Goal: Communication & Community: Answer question/provide support

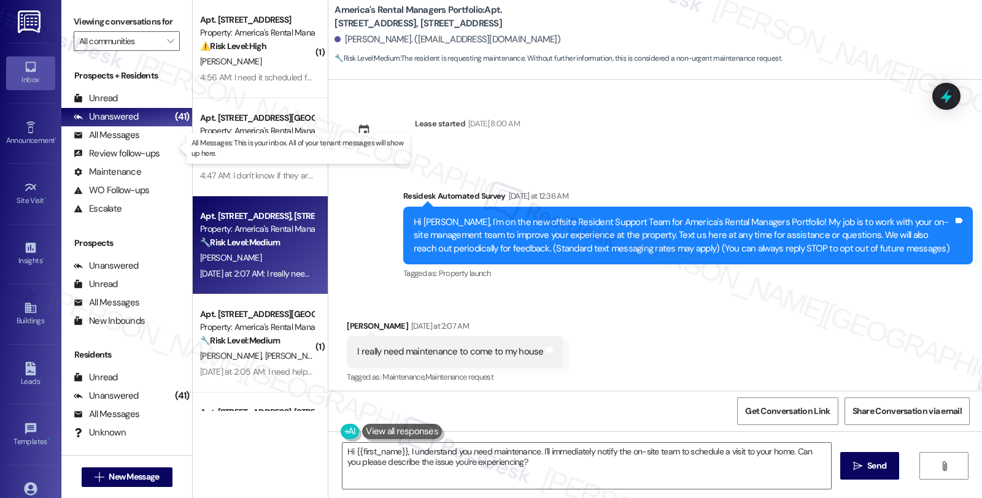
scroll to position [4, 0]
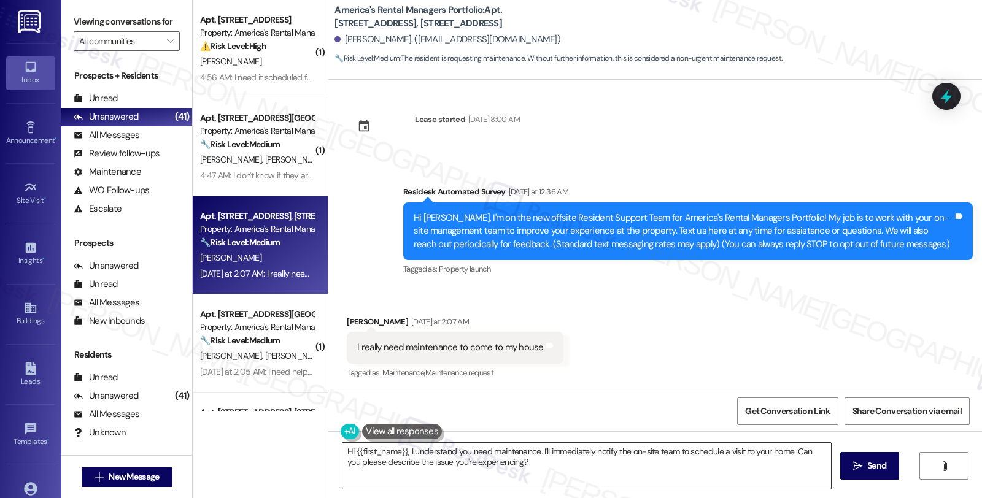
click at [554, 477] on textarea "Hi {{first_name}}, I understand you need maintenance. I'll immediately notify t…" at bounding box center [586, 466] width 488 height 46
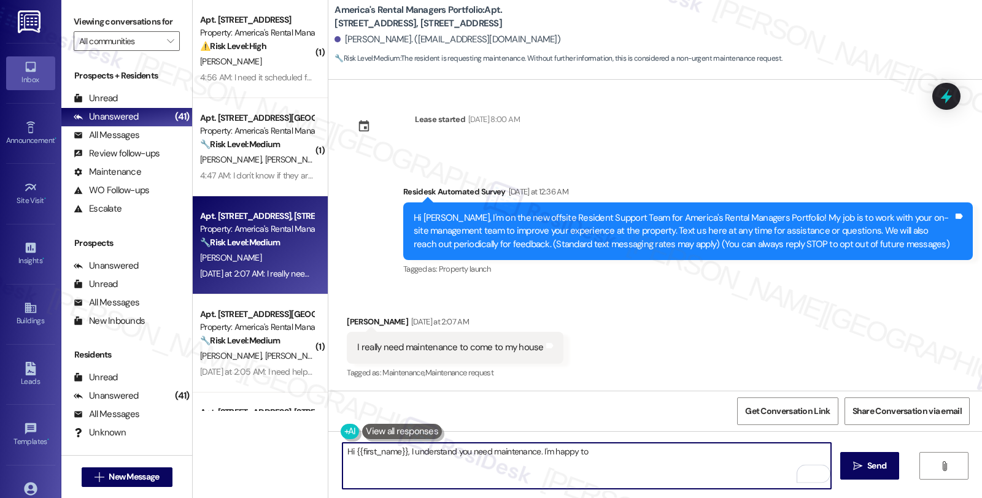
click at [624, 451] on textarea "Hi {{first_name}}, I understand you need maintenance. I'm happy to" at bounding box center [586, 466] width 488 height 46
click at [625, 451] on textarea "Hi {{first_name}}, I understand you need maintenance. I'm happy to assist. Couk…" at bounding box center [586, 466] width 488 height 46
click at [689, 452] on textarea "Hi {{first_name}}, I understand you need maintenance. I'm happy to assist. Couk…" at bounding box center [586, 466] width 488 height 46
click at [690, 452] on textarea "Hi {{first_name}}, I understand you need maintenance. I'm happy to assist. Couk…" at bounding box center [586, 466] width 488 height 46
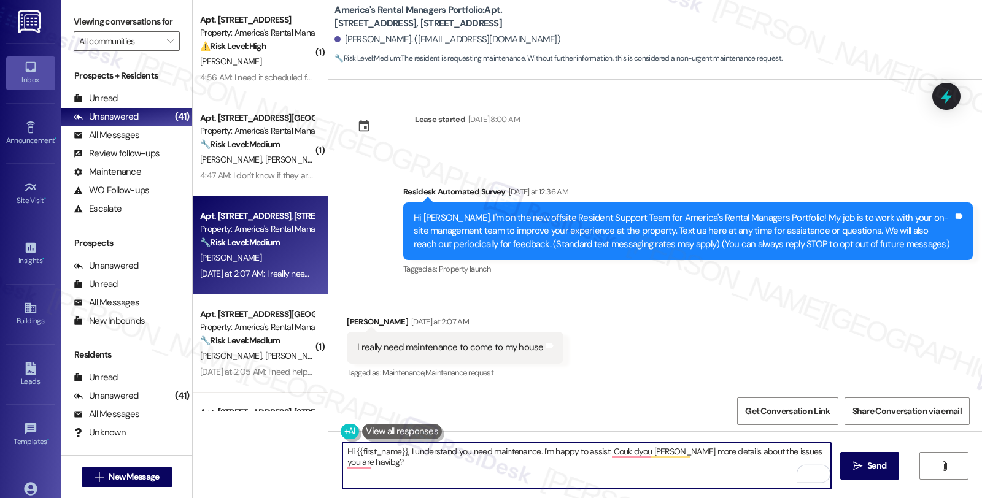
click at [612, 451] on textarea "Hi {{first_name}}, I understand you need maintenance. I'm happy to assist. Couk…" at bounding box center [586, 466] width 488 height 46
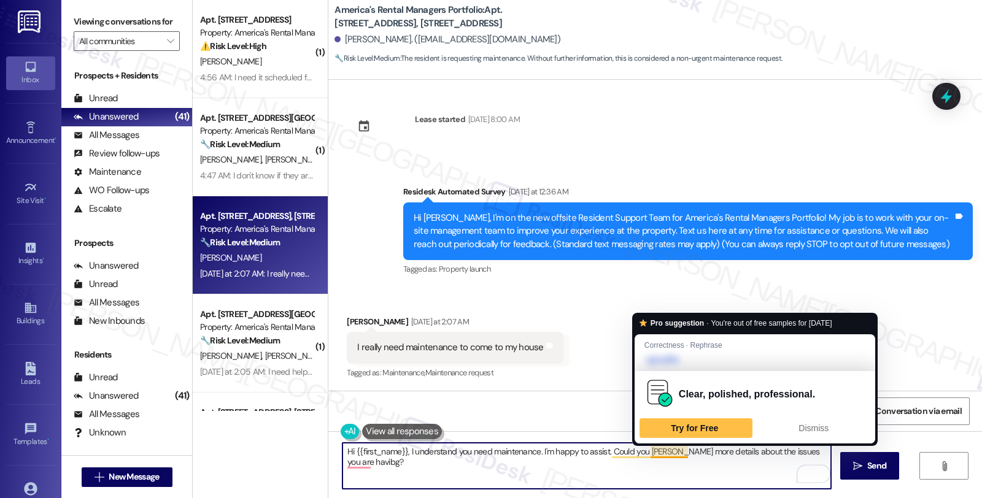
click at [654, 450] on textarea "Hi {{first_name}}, I understand you need maintenance. I'm happy to assist. Coul…" at bounding box center [586, 466] width 488 height 46
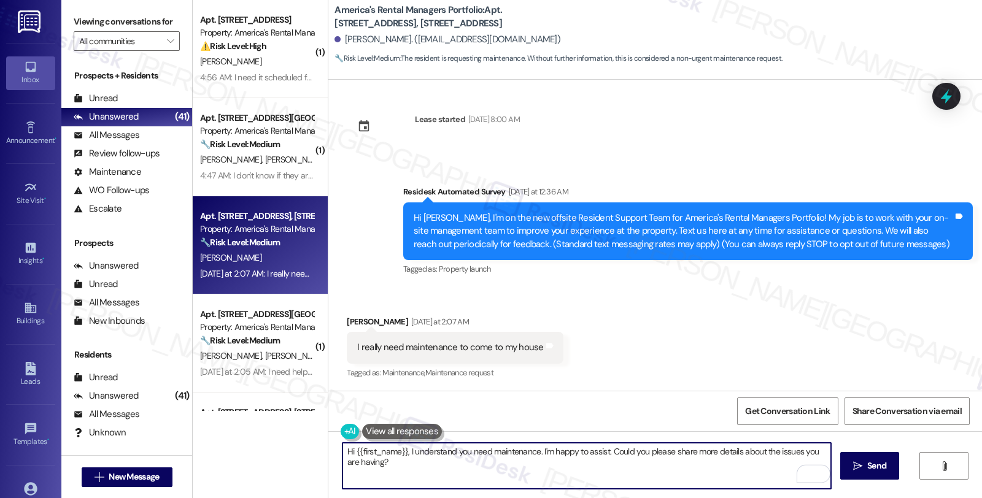
click at [434, 452] on textarea "Hi {{first_name}}, I understand you need maintenance. I'm happy to assist. Coul…" at bounding box center [586, 466] width 488 height 46
type textarea "Hi {{first_name}}, I understand you need maintenance. I'm happy to assist. Coul…"
click at [863, 458] on button " Send" at bounding box center [870, 466] width 60 height 28
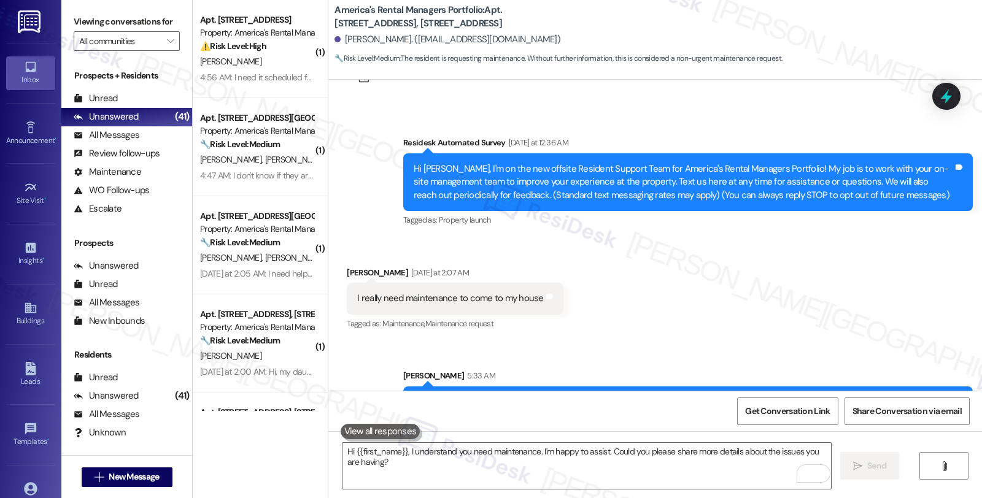
scroll to position [90, 0]
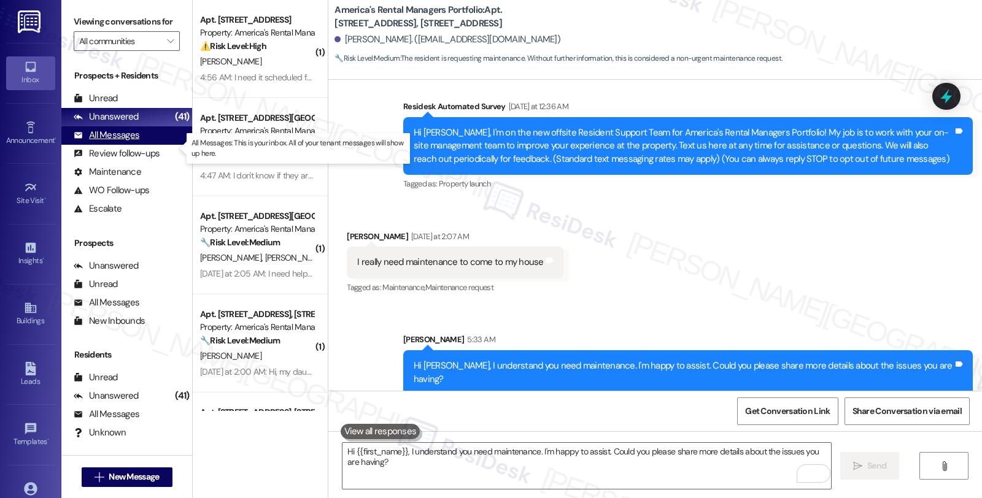
click at [107, 142] on div "All Messages" at bounding box center [107, 135] width 66 height 13
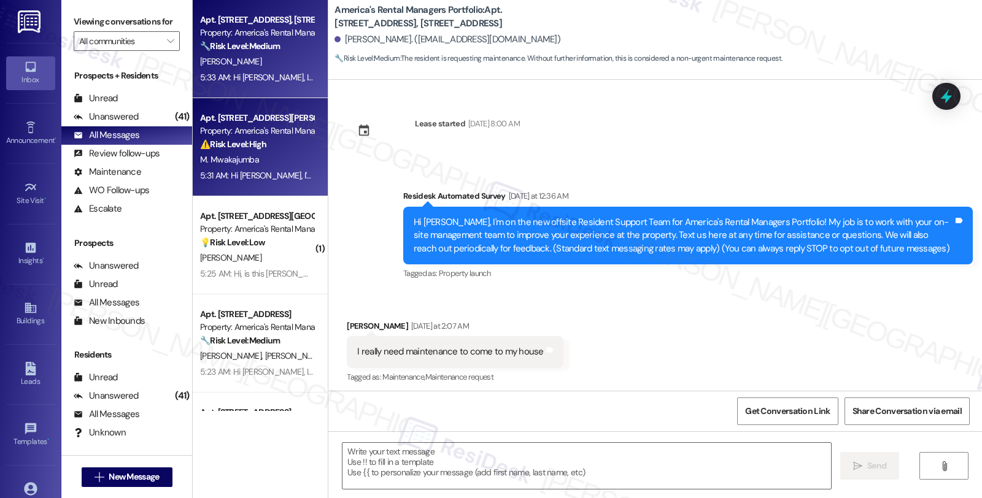
scroll to position [4, 0]
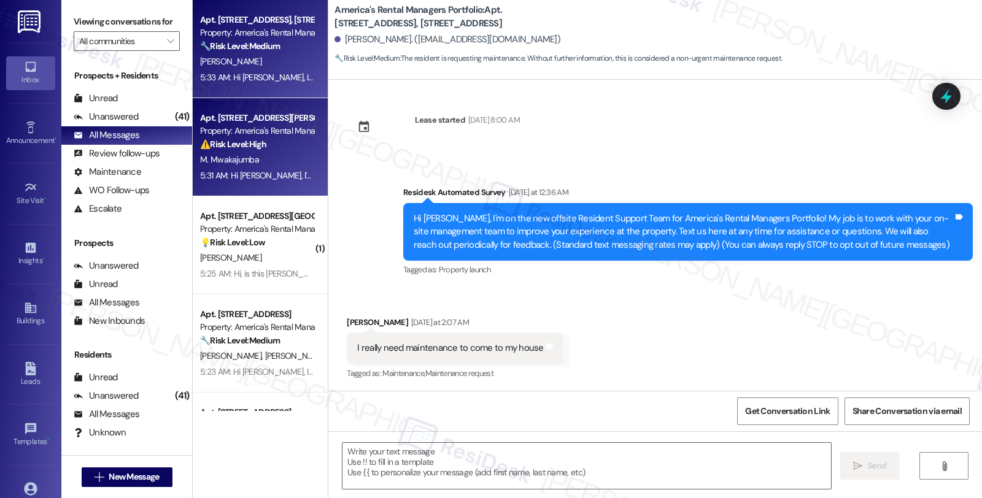
type textarea "Fetching suggested responses. Please feel free to read through the conversation…"
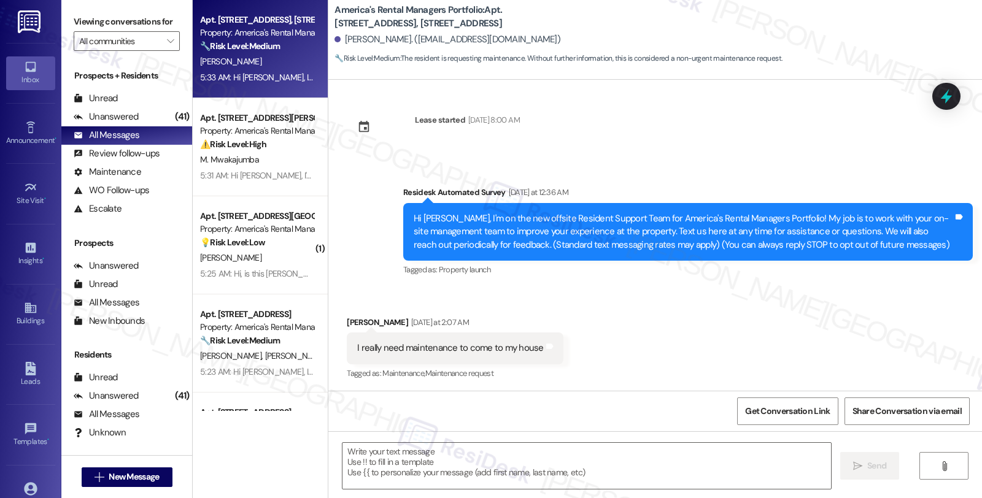
click at [285, 20] on div "Apt. 130 Elm Street, 130 Elm Street" at bounding box center [257, 20] width 114 height 13
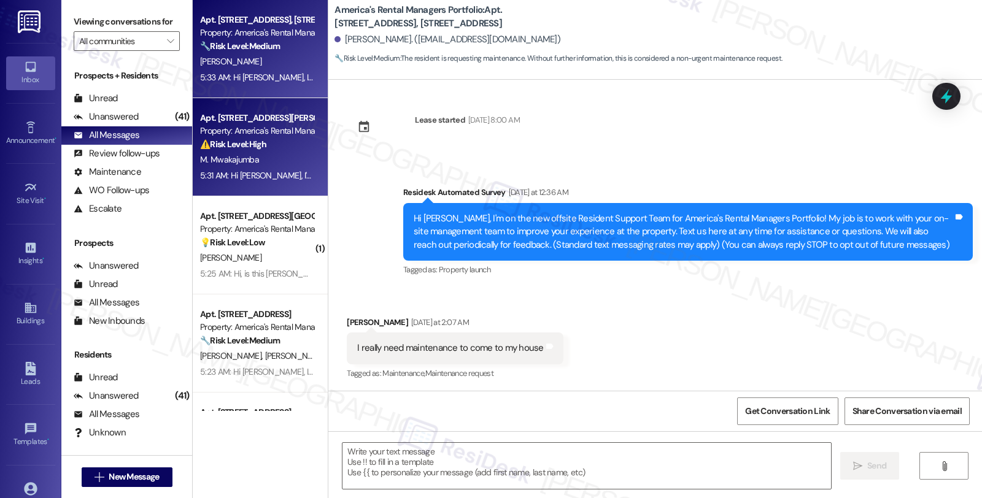
click at [275, 131] on div "Property: America's Rental Managers Portfolio" at bounding box center [257, 131] width 114 height 13
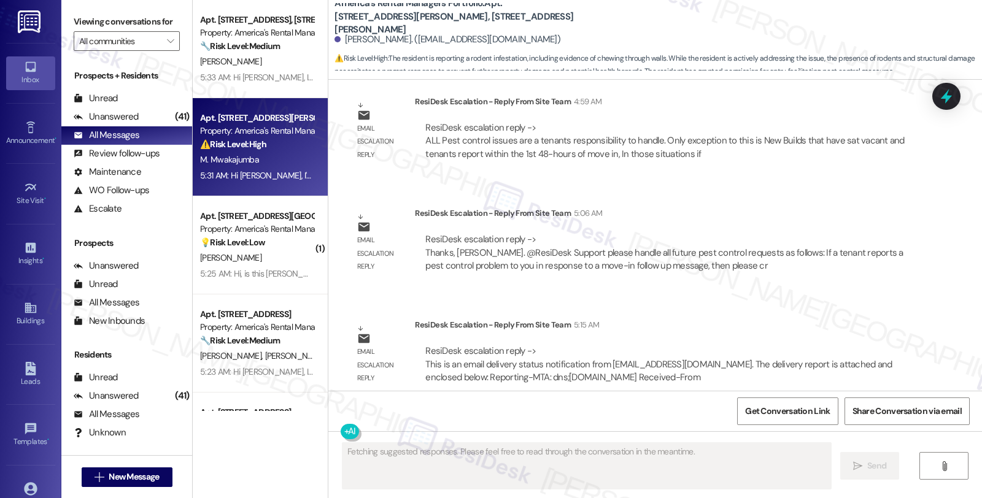
scroll to position [4294, 0]
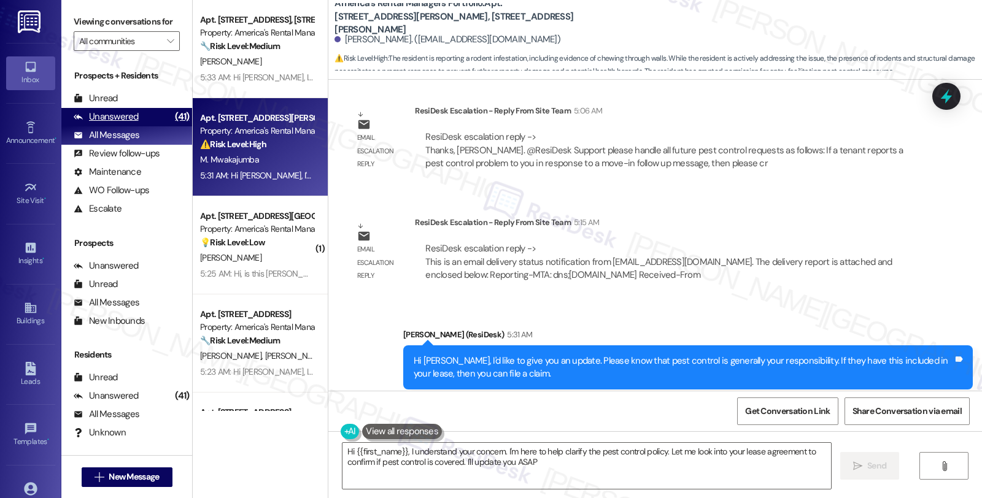
type textarea "Hi {{first_name}}, I understand your concern. I'm here to help clarify the pest…"
click at [138, 120] on div "Unanswered (41)" at bounding box center [126, 117] width 131 height 18
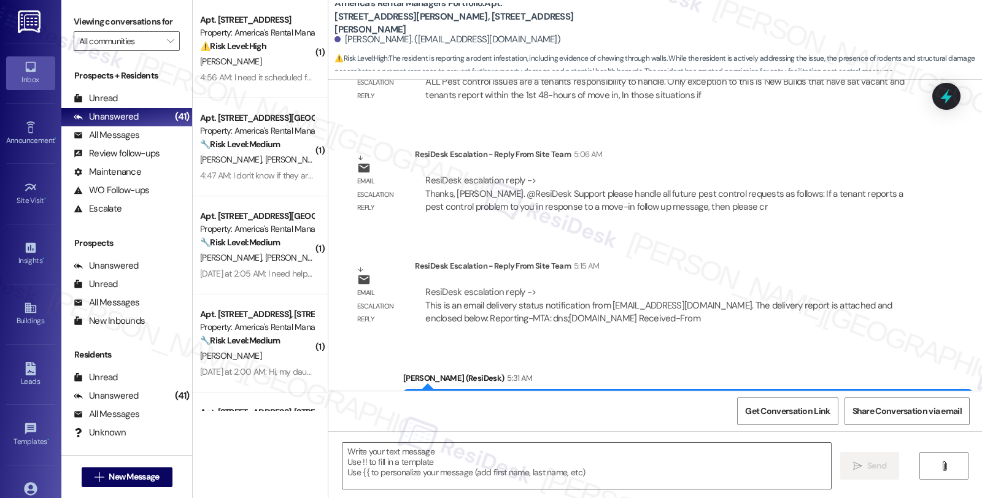
type textarea "Fetching suggested responses. Please feel free to read through the conversation…"
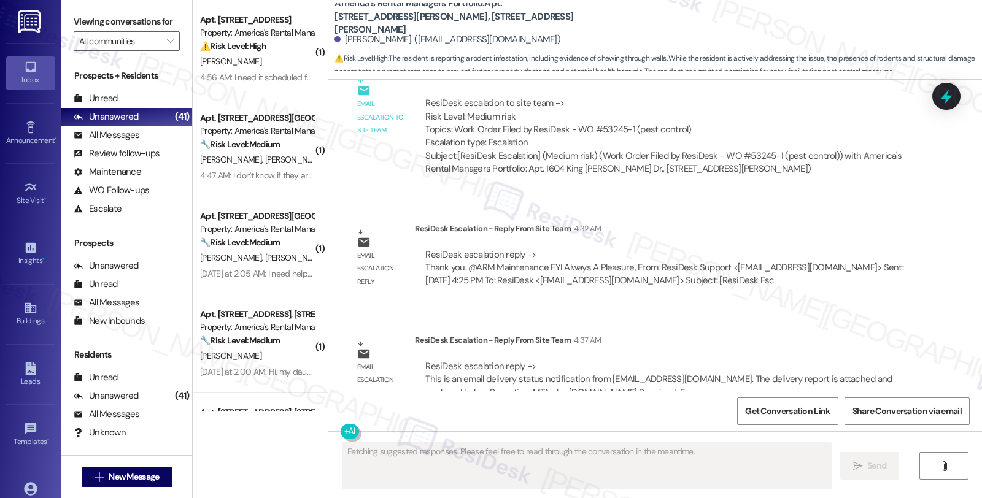
scroll to position [4250, 0]
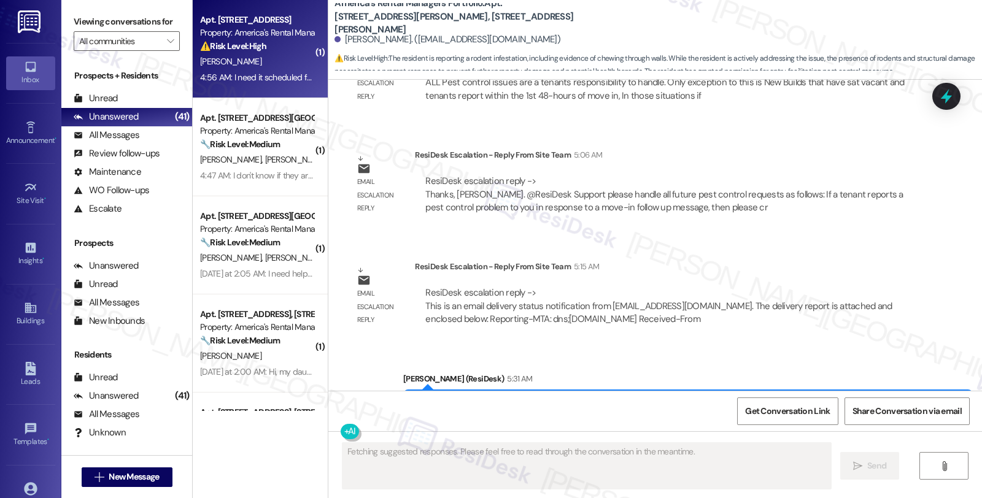
click at [255, 50] on strong "⚠️ Risk Level: High" at bounding box center [233, 46] width 66 height 11
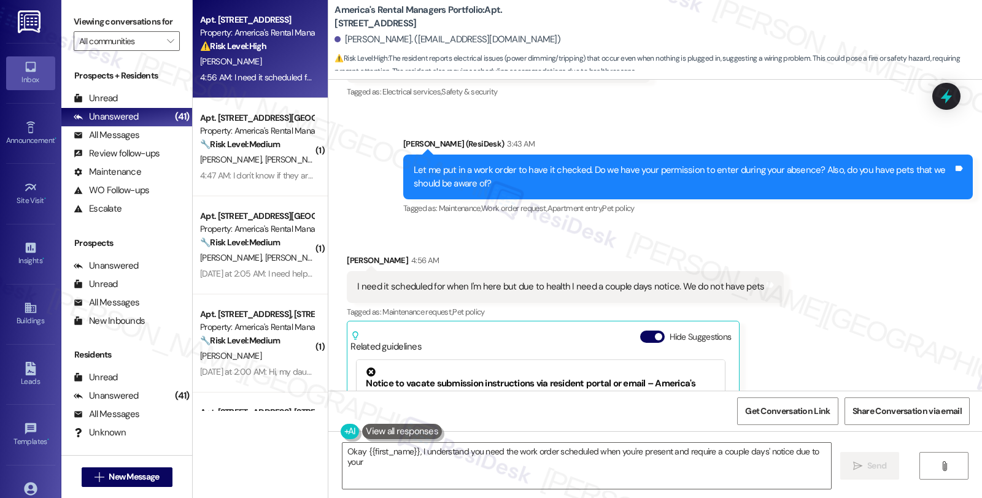
scroll to position [3220, 0]
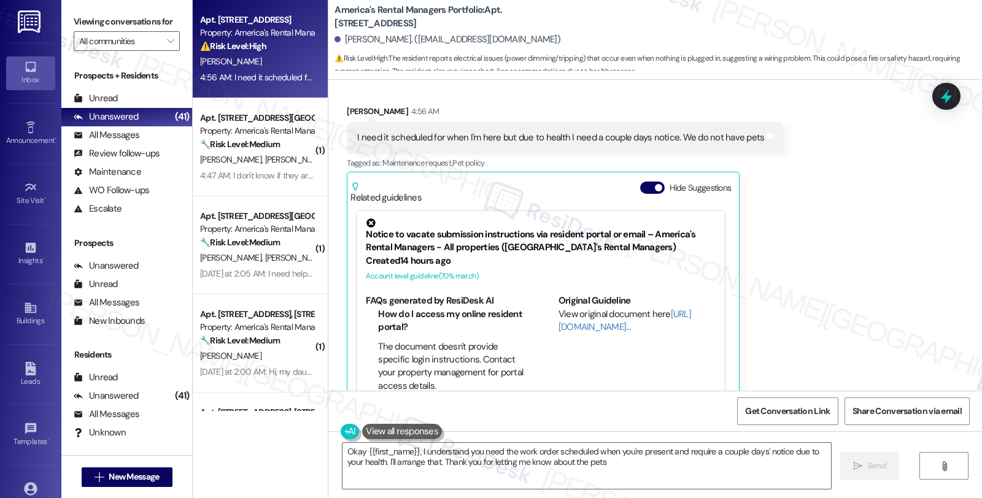
type textarea "Okay {{first_name}}, I understand you need the work order scheduled when you're…"
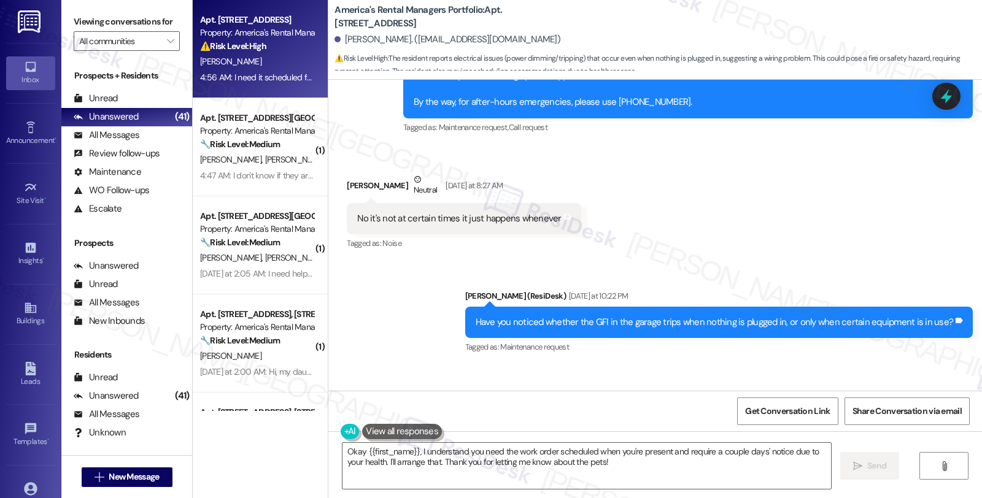
scroll to position [2606, 0]
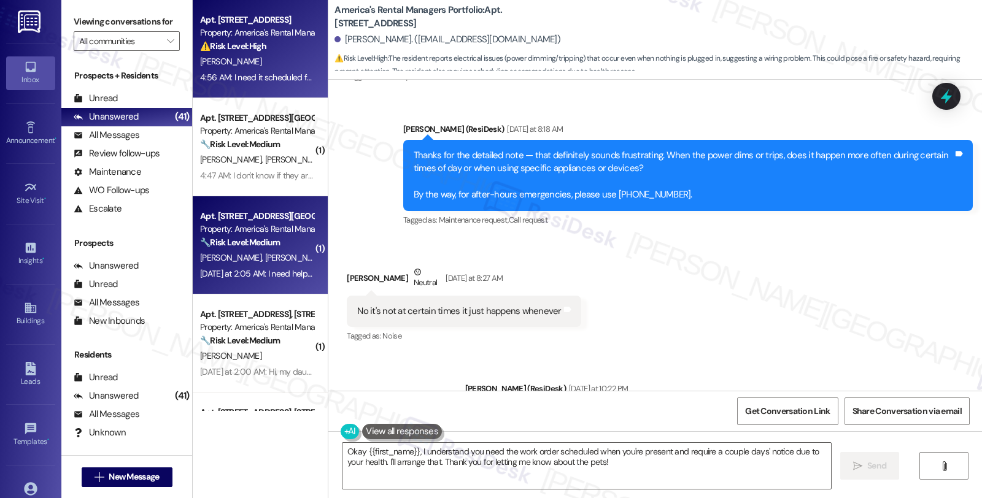
click at [310, 244] on div "Apt. 2110 W Middlebrooke Xing, 2110 W Middlebrooke Xing Property: America's Ren…" at bounding box center [260, 245] width 135 height 98
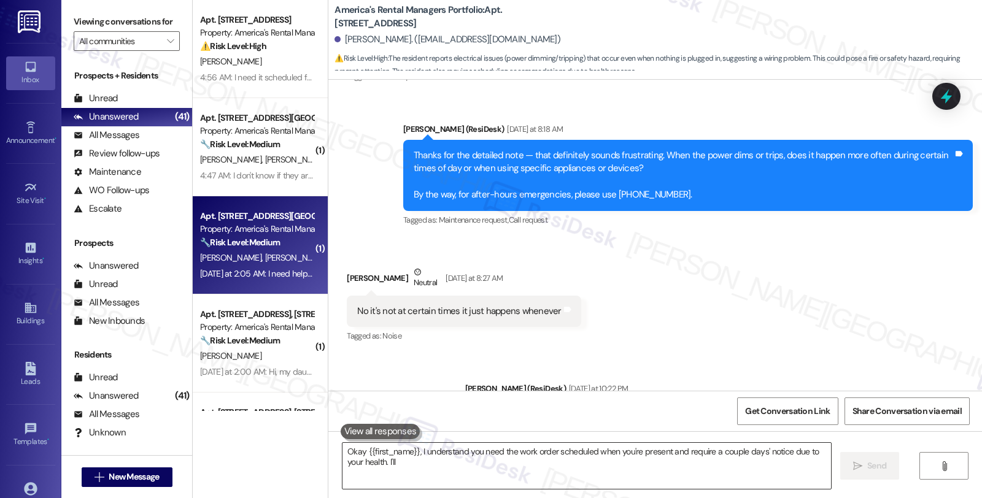
type textarea "Okay {{first_name}}, I understand you need the work order scheduled when you're…"
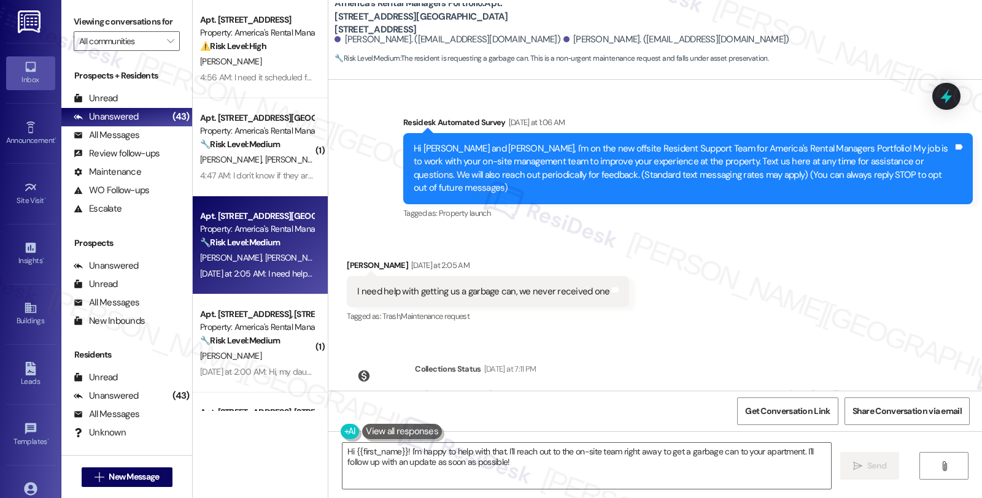
scroll to position [117, 0]
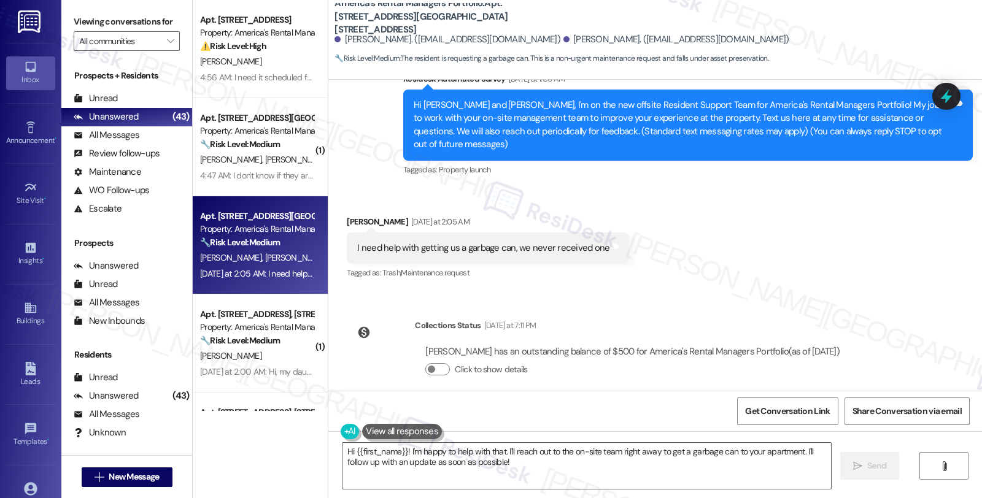
click at [352, 215] on div "Cierra Zimmerman Yesterday at 2:05 AM" at bounding box center [488, 223] width 282 height 17
copy div "Cierra"
click at [350, 455] on textarea "Hi {{first_name}}! I'm happy to help with that. I'll reach out to the on-site t…" at bounding box center [586, 466] width 488 height 46
click at [350, 452] on textarea "Hi {{first_name}}! I'm happy to help with that. I'll reach out to the on-site t…" at bounding box center [586, 466] width 488 height 46
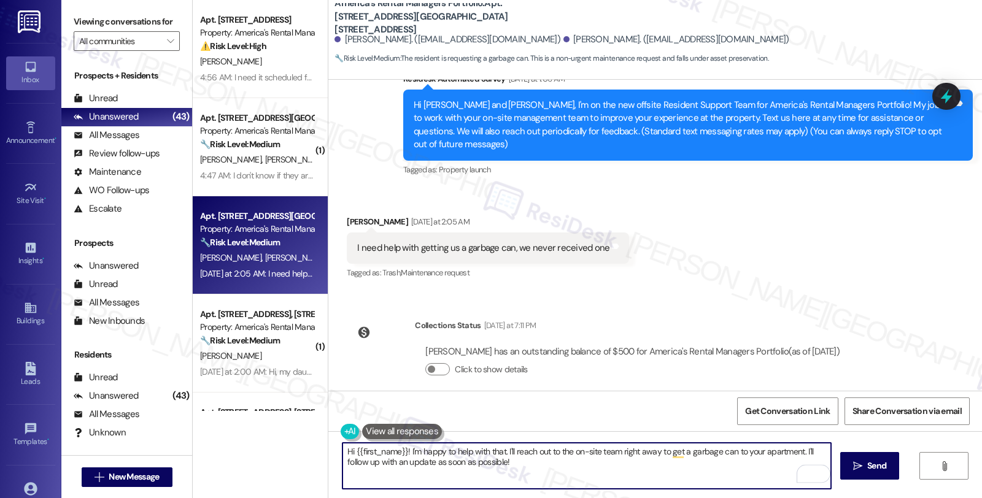
paste textarea "Cierra"
click at [717, 450] on textarea "Hi Cierra, thanks for reaching out. I understand you have never received a garb…" at bounding box center [586, 466] width 488 height 46
click at [717, 452] on textarea "Hi Cierra, thanks for reaching out. I understand you have never received a garb…" at bounding box center [586, 466] width 488 height 46
click at [716, 454] on textarea "Hi Cierra, thanks for reaching out. I understand you have never received a garb…" at bounding box center [586, 466] width 488 height 46
click at [622, 473] on textarea "Hi Cierra, thanks for reaching out. I understand you have never received a garb…" at bounding box center [586, 466] width 488 height 46
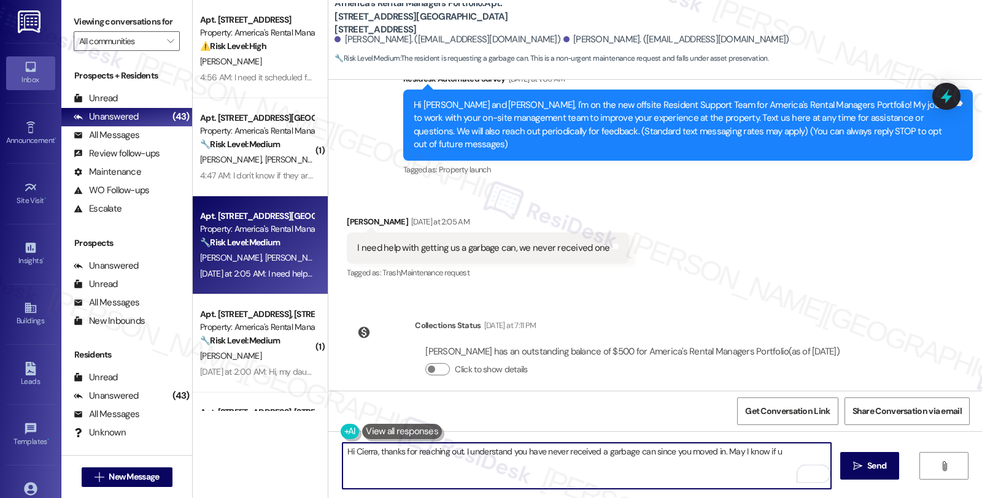
click at [774, 448] on textarea "Hi Cierra, thanks for reaching out. I understand you have never received a garb…" at bounding box center [586, 466] width 488 height 46
click at [412, 466] on textarea "Hi Cierra, thanks for reaching out. I understand you have never received a garb…" at bounding box center [586, 466] width 488 height 46
type textarea "Hi Cierra, thanks for reaching out. I understand you have never received a garb…"
click at [867, 468] on span "Send" at bounding box center [876, 466] width 19 height 13
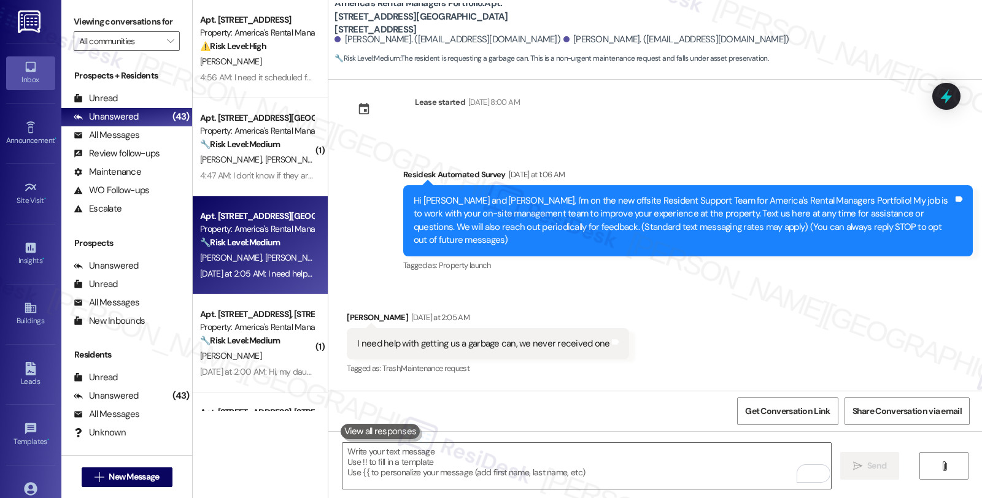
scroll to position [4, 0]
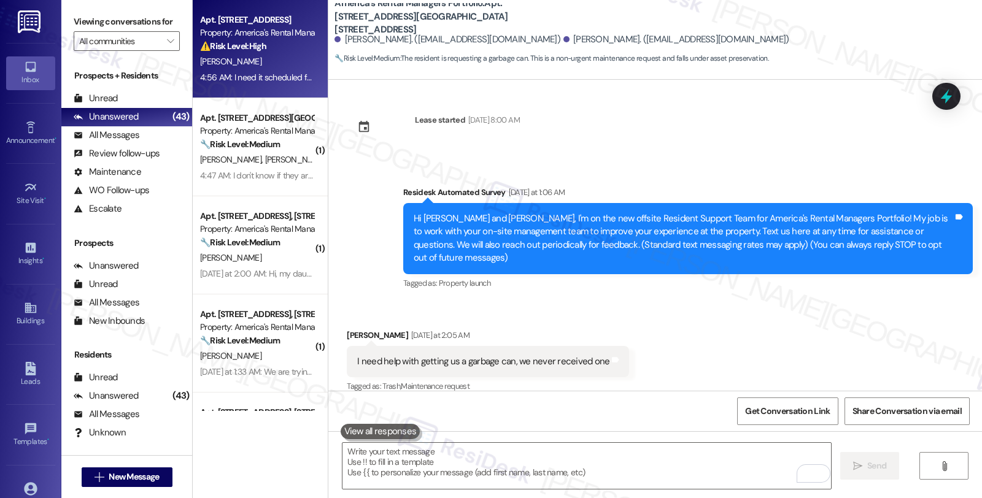
click at [285, 64] on div "[PERSON_NAME]" at bounding box center [257, 61] width 116 height 15
type textarea "Fetching suggested responses. Please feel free to read through the conversation…"
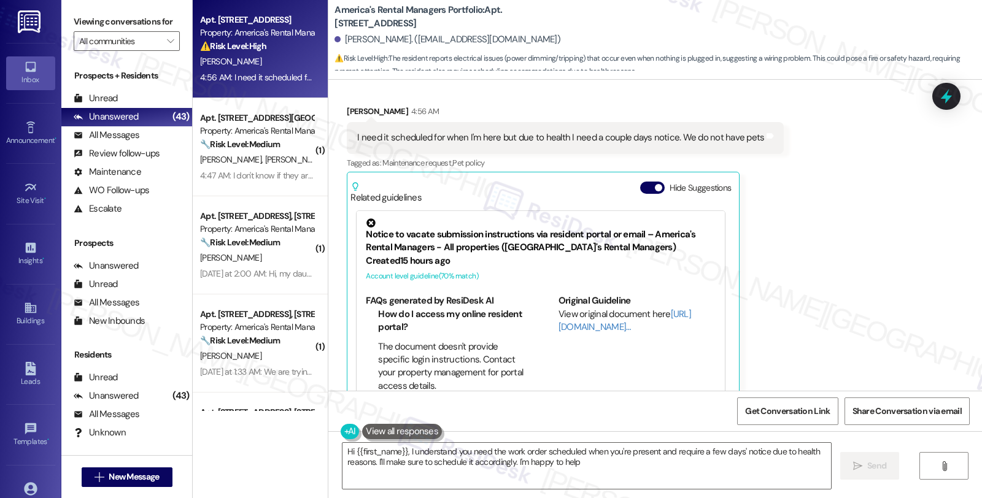
type textarea "Hi {{first_name}}, I understand you need the work order scheduled when you're p…"
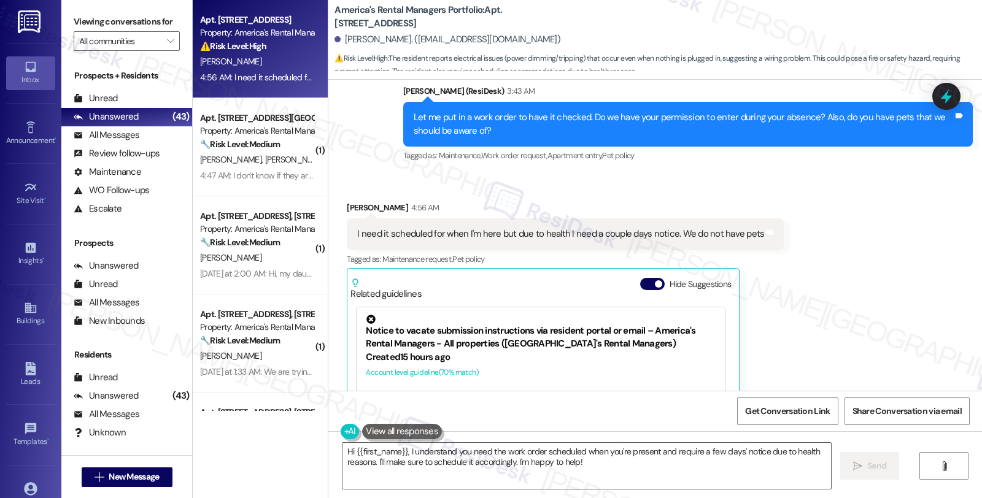
scroll to position [3084, 0]
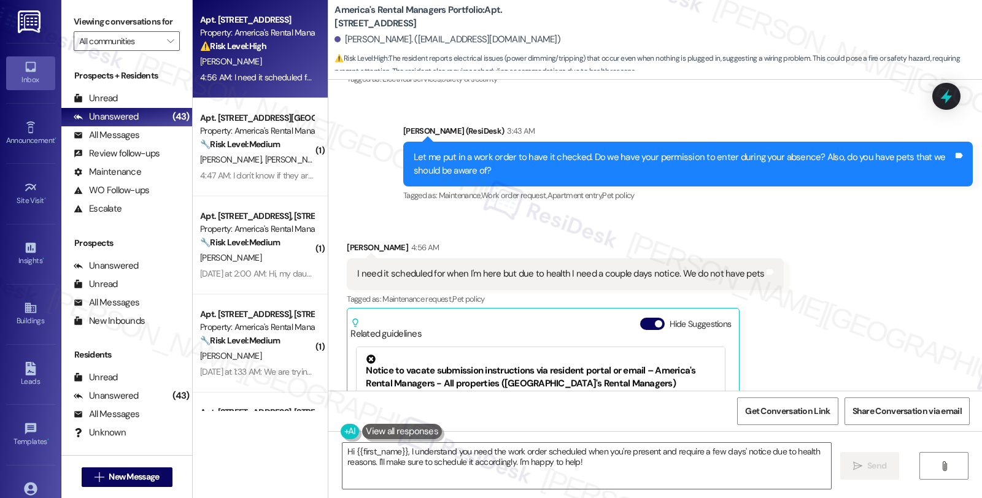
click at [498, 10] on b "America's Rental Managers Portfolio: Apt. 103 Edisto Circle, 103 Edisto Circle" at bounding box center [456, 17] width 245 height 26
copy b "103"
click at [560, 10] on b "America's Rental Managers Portfolio: Apt. 103 Edisto Circle, 103 Edisto Circle" at bounding box center [456, 17] width 245 height 26
copy b "103 Edisto Circle,"
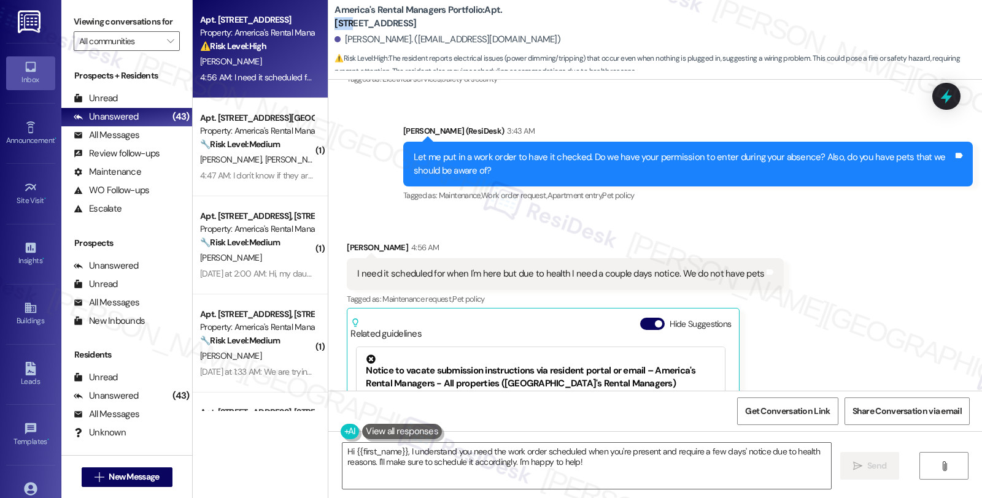
copy b "103 Edisto Circle,"
click at [505, 21] on b "America's Rental Managers Portfolio: Apt. 103 Edisto Circle, 103 Edisto Circle" at bounding box center [456, 17] width 245 height 26
drag, startPoint x: 495, startPoint y: 10, endPoint x: 506, endPoint y: 20, distance: 14.8
click at [506, 20] on b "America's Rental Managers Portfolio: Apt. 103 Edisto Circle, 103 Edisto Circle" at bounding box center [456, 17] width 245 height 26
copy b "103 Edisto Circle, 103 Edisto Circle"
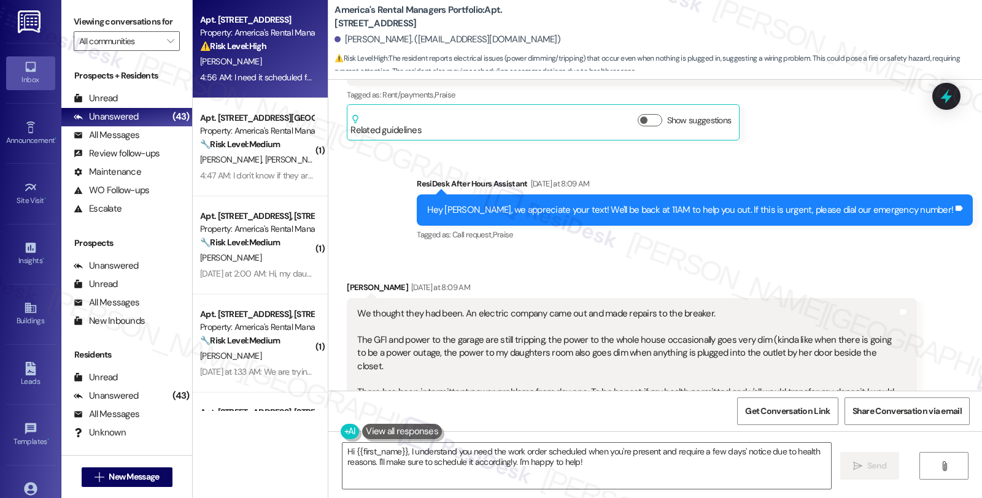
scroll to position [2198, 0]
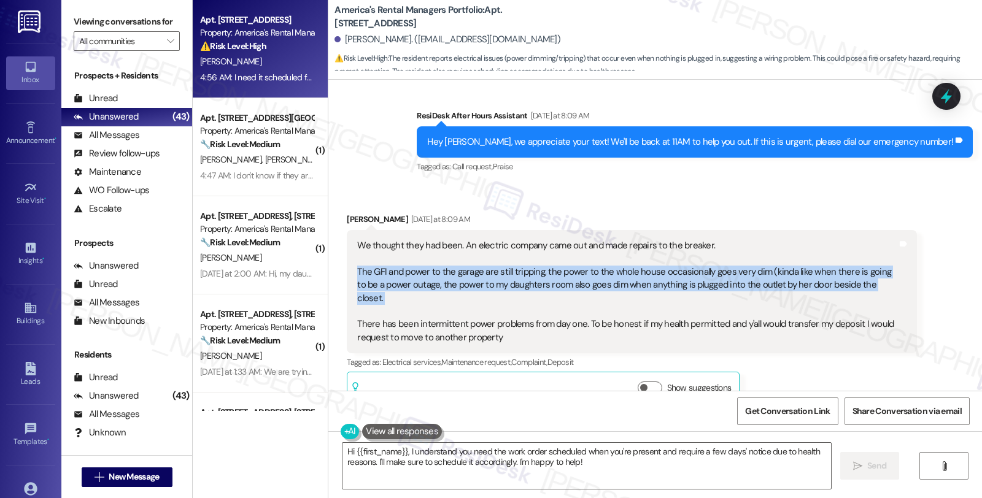
drag, startPoint x: 349, startPoint y: 257, endPoint x: 623, endPoint y: 281, distance: 276.0
click at [623, 281] on div "We thought they had been. An electric company came out and made repairs to the …" at bounding box center [626, 291] width 539 height 105
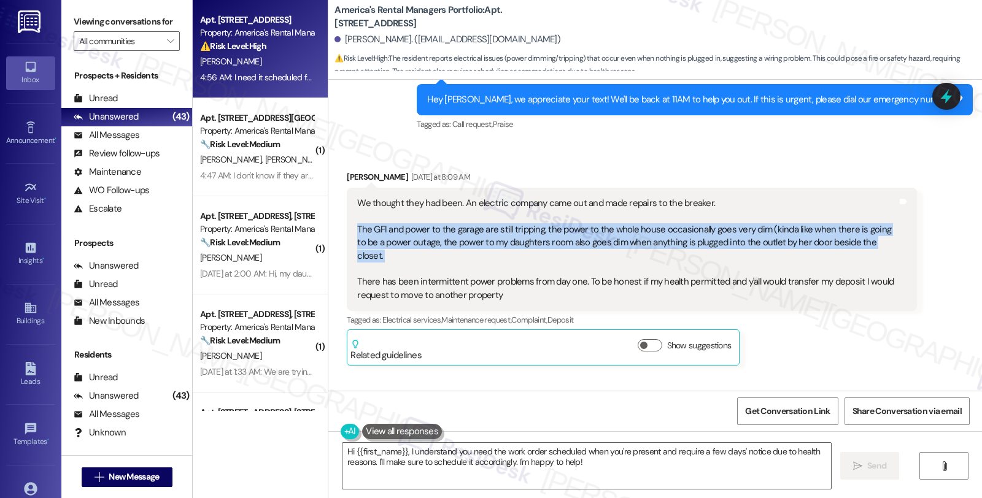
scroll to position [2266, 0]
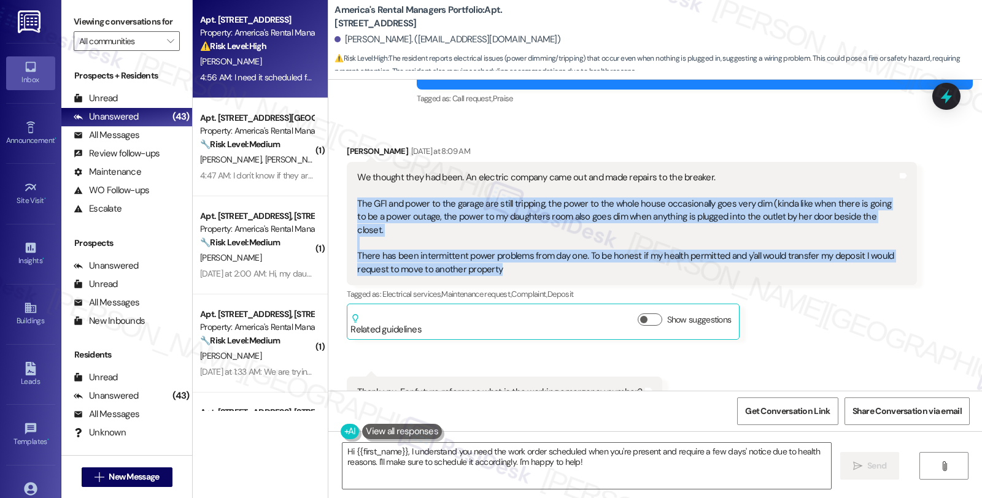
click at [511, 237] on div "We thought they had been. An electric company came out and made repairs to the …" at bounding box center [626, 223] width 539 height 105
copy div "The GFI and power to the garage are still tripping, the power to the whole hous…"
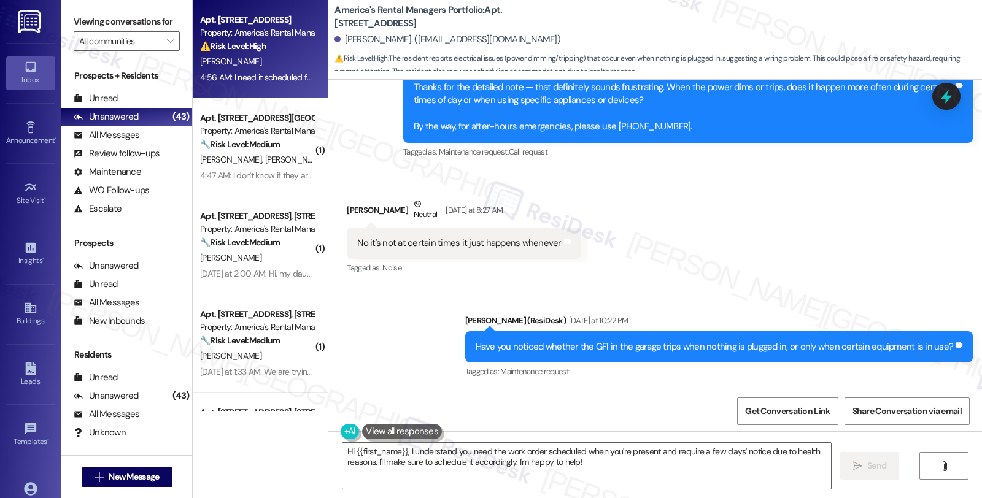
scroll to position [2606, 0]
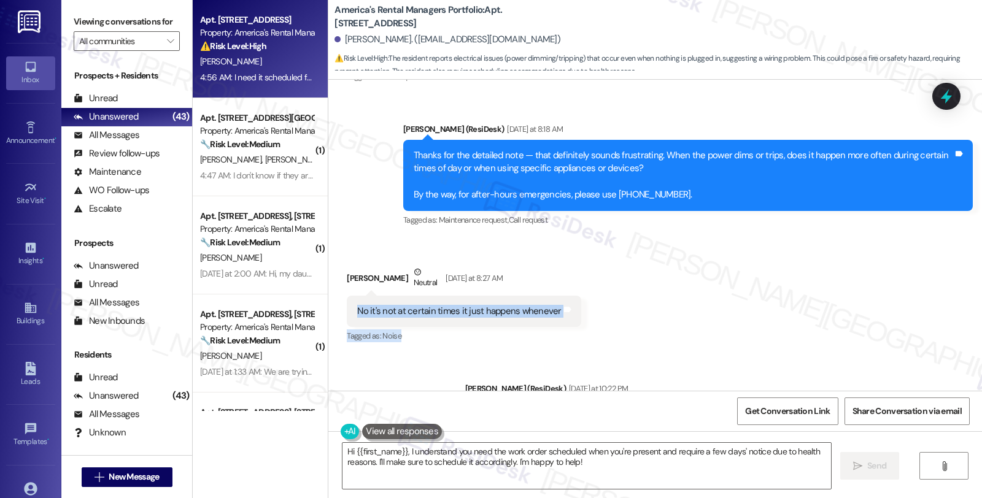
drag, startPoint x: 355, startPoint y: 285, endPoint x: 420, endPoint y: 313, distance: 71.5
click at [420, 313] on div "Anndrea Jones Neutral Yesterday at 8:27 AM No it's not at certain times it just…" at bounding box center [464, 306] width 234 height 80
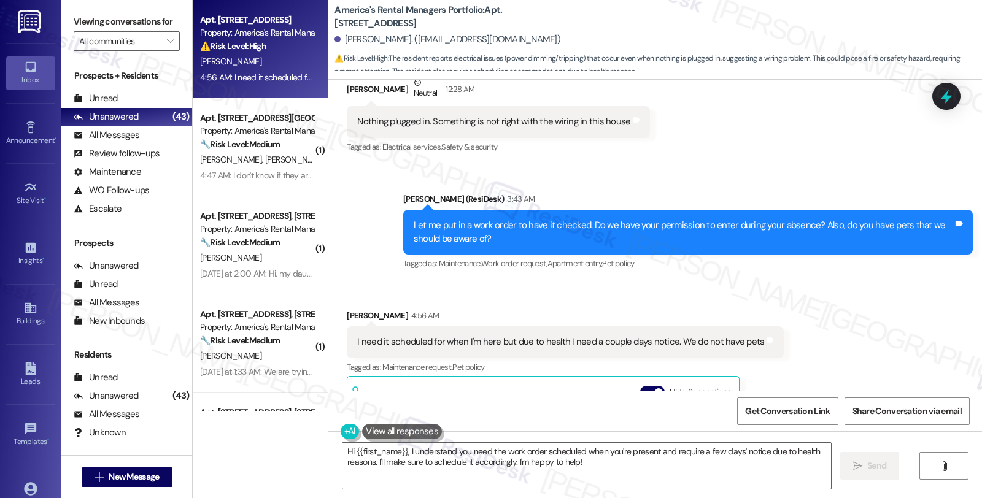
scroll to position [2947, 0]
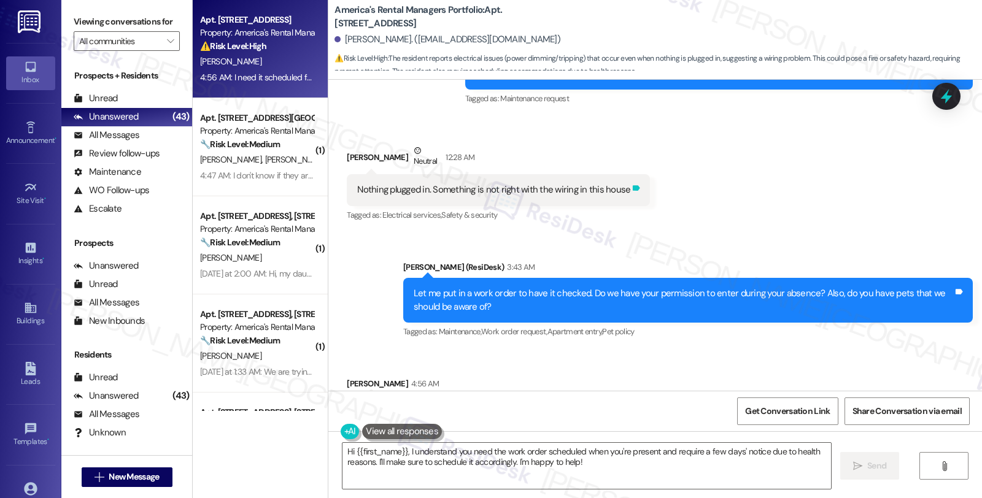
click at [631, 183] on div "Tags and notes" at bounding box center [635, 189] width 9 height 13
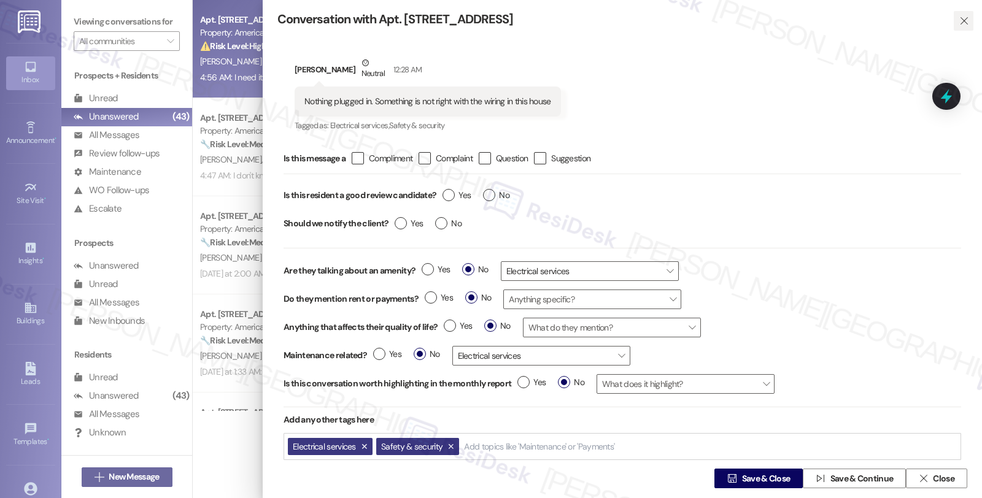
click at [960, 16] on icon "" at bounding box center [963, 21] width 9 height 10
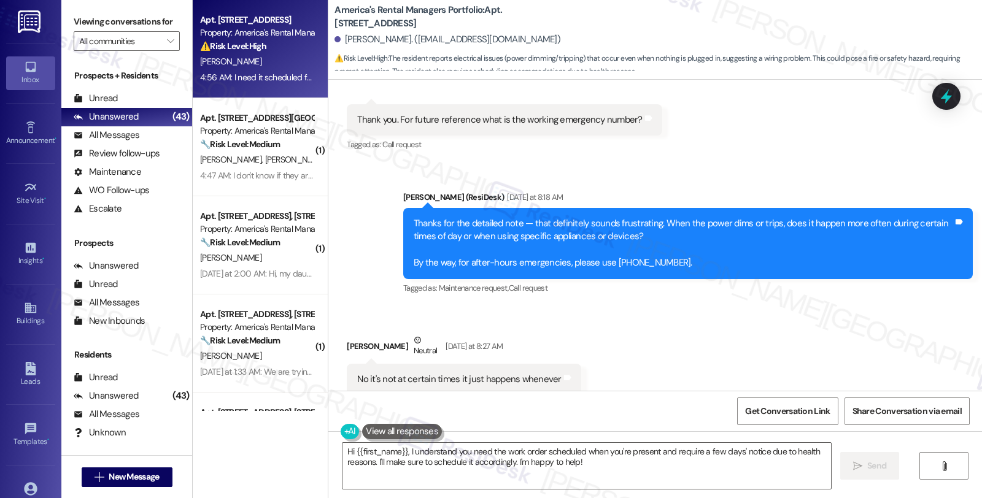
scroll to position [2606, 0]
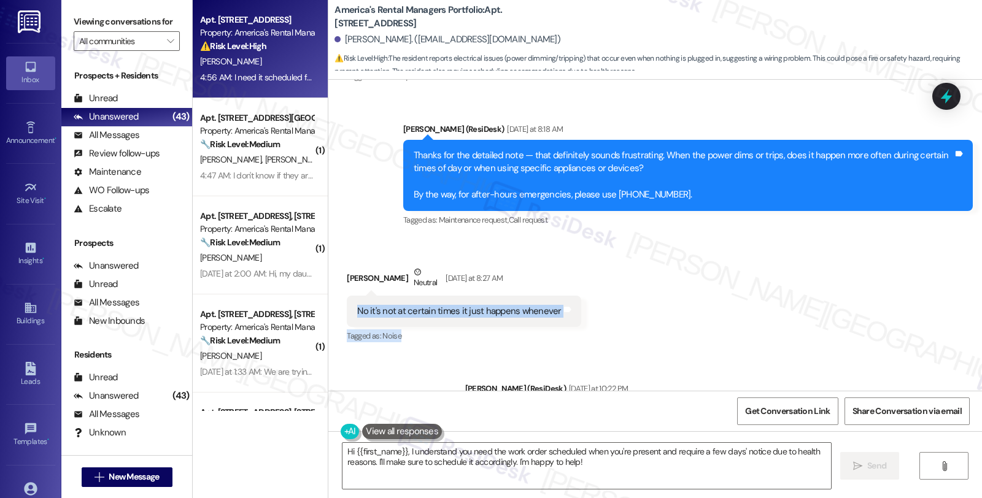
drag, startPoint x: 338, startPoint y: 279, endPoint x: 533, endPoint y: 317, distance: 198.7
click at [530, 317] on div "Received via SMS Anndrea Jones Neutral Yesterday at 8:27 AM No it's not at cert…" at bounding box center [464, 306] width 252 height 98
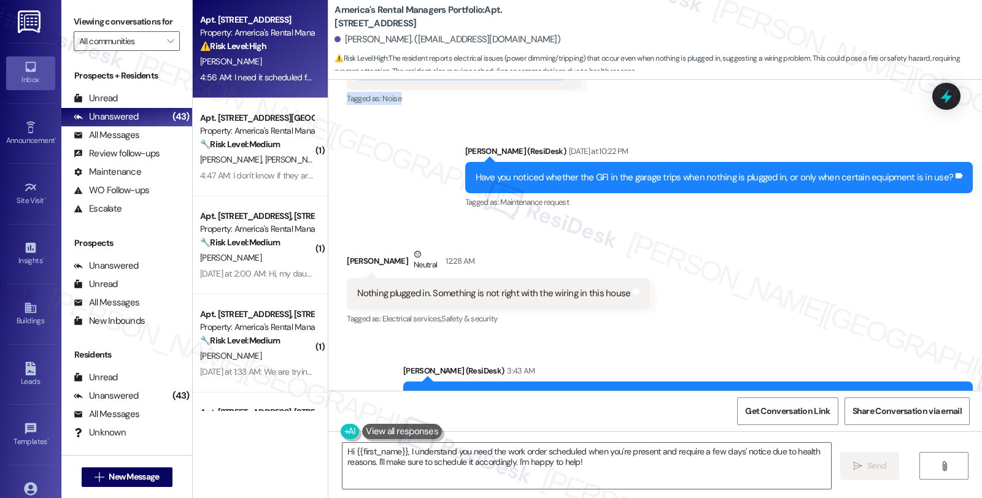
scroll to position [2879, 0]
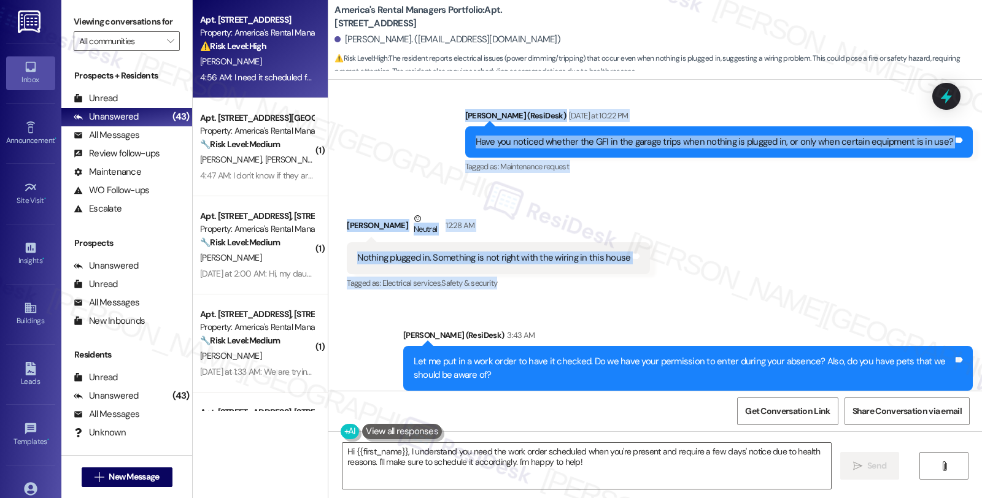
click at [637, 265] on div "Received via SMS Anndrea Jones Neutral 12:28 AM Nothing plugged in. Something i…" at bounding box center [499, 252] width 322 height 98
copy div "No it's not at certain times it just happens whenever Tags and notes Tagged as:…"
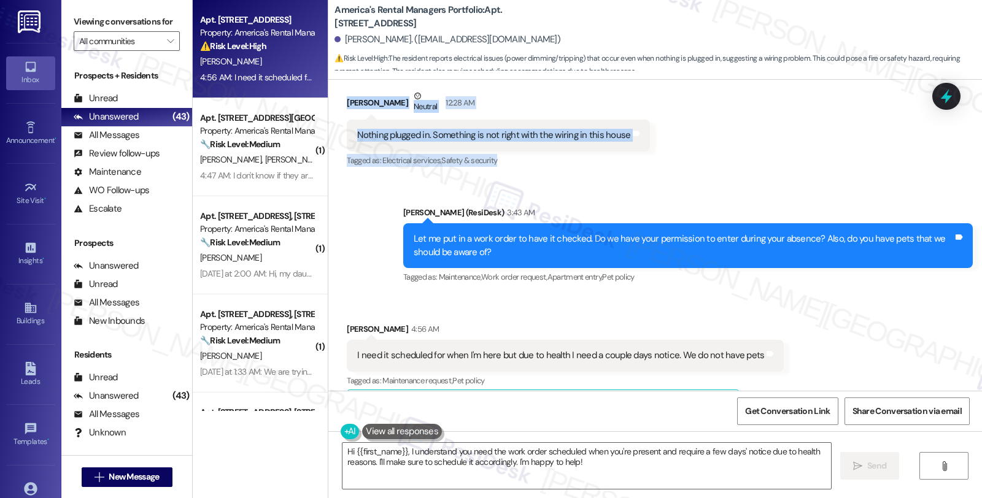
scroll to position [3152, 0]
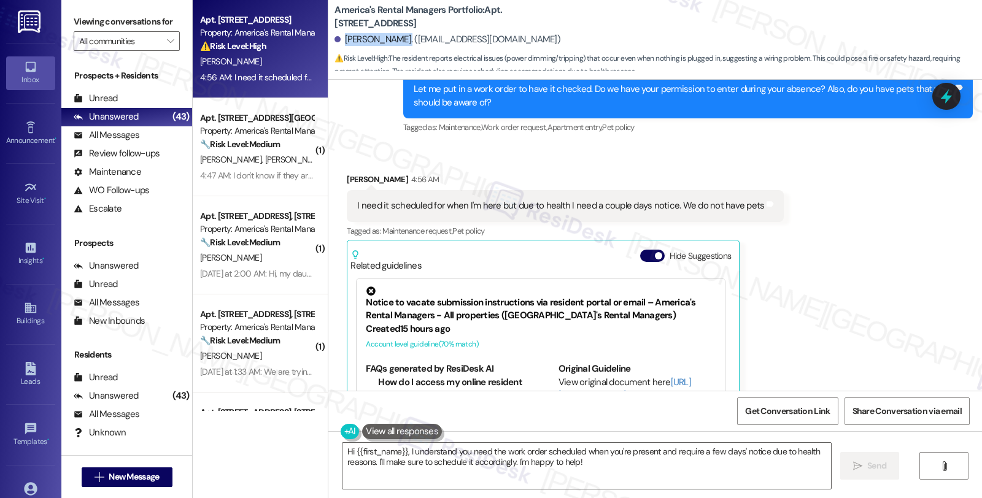
drag, startPoint x: 335, startPoint y: 38, endPoint x: 395, endPoint y: 38, distance: 60.1
click at [395, 38] on div "Anndrea Jones. (achristine29@gmail.com)" at bounding box center [447, 39] width 226 height 13
copy div "Anndrea Jones."
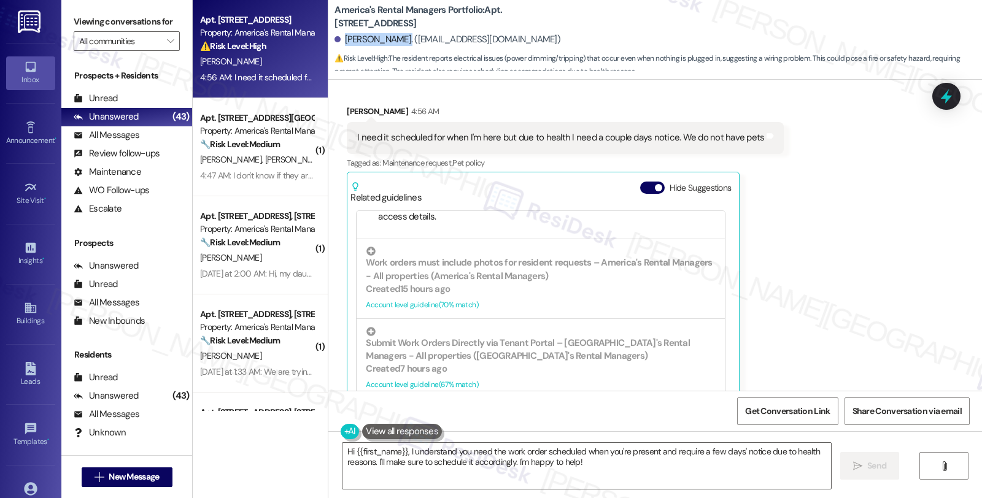
scroll to position [3221, 0]
click at [949, 98] on icon at bounding box center [946, 96] width 15 height 19
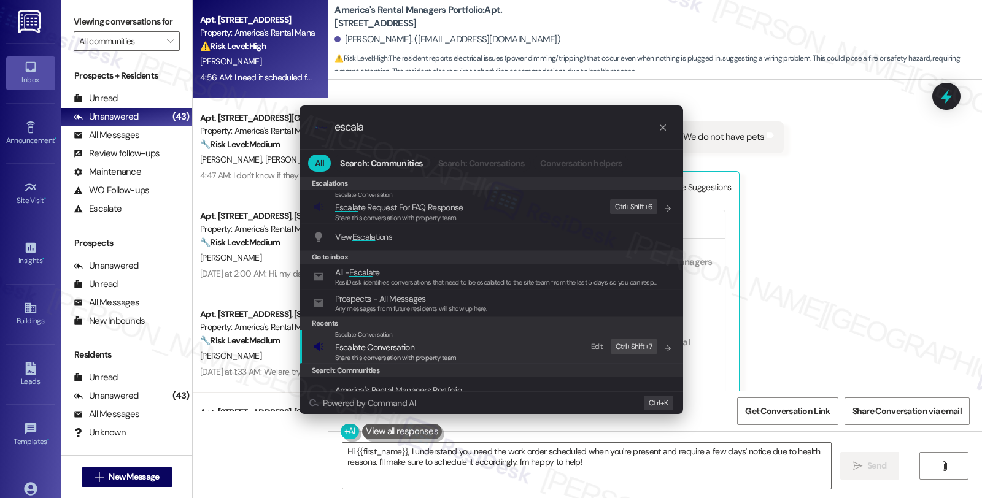
type input "escala"
click at [456, 344] on div "Escalate Conversation Escala te Conversation Share this conversation with prope…" at bounding box center [492, 346] width 359 height 33
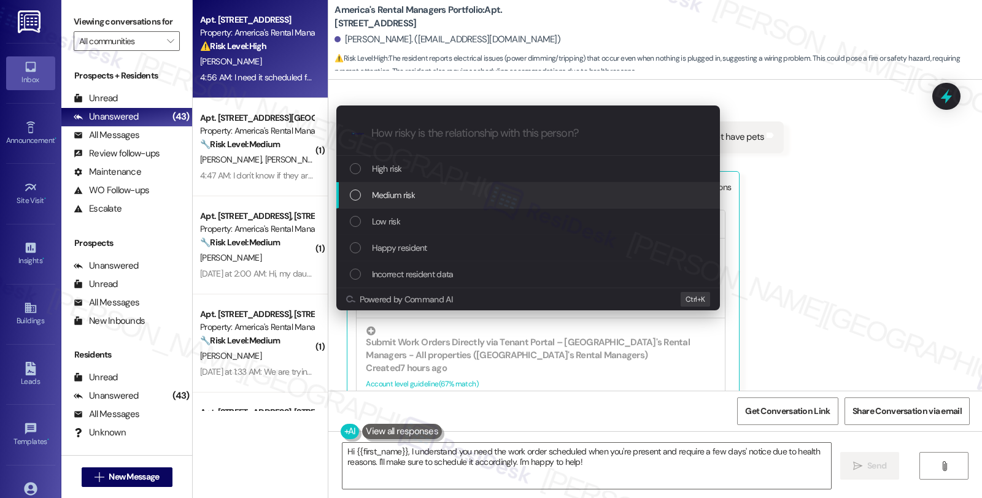
click at [434, 195] on div "Medium risk" at bounding box center [529, 195] width 359 height 14
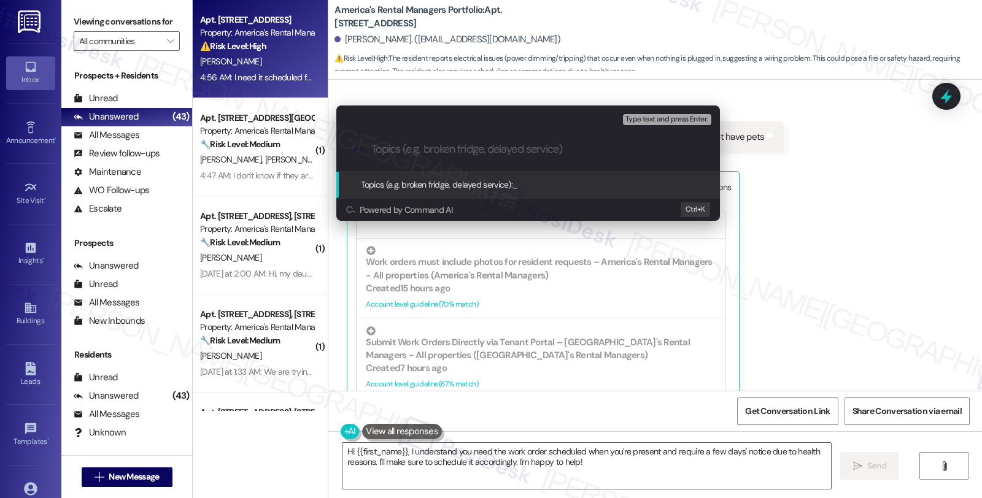
paste input "#53247-1"
click at [492, 145] on input "#53247-1 (electrical concersn)" at bounding box center [532, 149] width 323 height 13
click at [469, 147] on input "#53247-1 (electrical concersn)" at bounding box center [532, 149] width 323 height 13
click at [479, 148] on input "#53247-1 (electrical/pwer concersn)" at bounding box center [532, 149] width 323 height 13
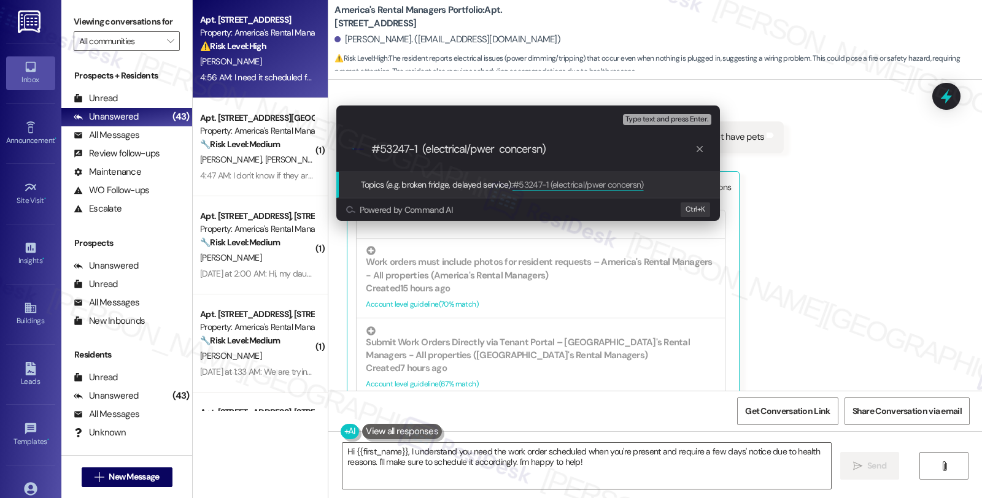
click at [479, 148] on input "#53247-1 (electrical/pwer concersn)" at bounding box center [532, 149] width 323 height 13
drag, startPoint x: 592, startPoint y: 152, endPoint x: 580, endPoint y: 152, distance: 12.3
click at [592, 152] on input "#53247-1 (electrical/power concerns)" at bounding box center [532, 149] width 323 height 13
click at [373, 146] on input "#53247-1 (electrical/power concerns)" at bounding box center [532, 149] width 323 height 13
paste input "Work Order Filed by ResiDesk - WO #"
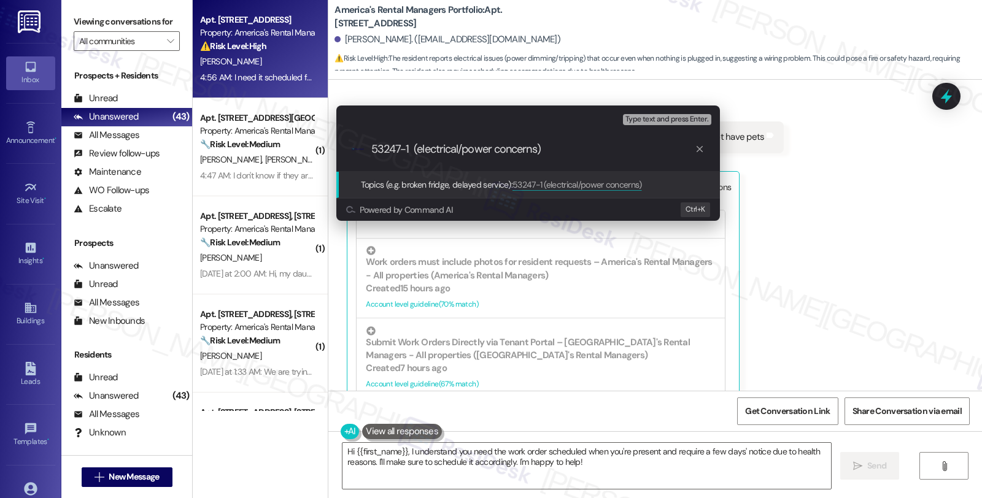
type input "Work Order Filed by ResiDesk - WO #53247-1 (electrical/power concerns)"
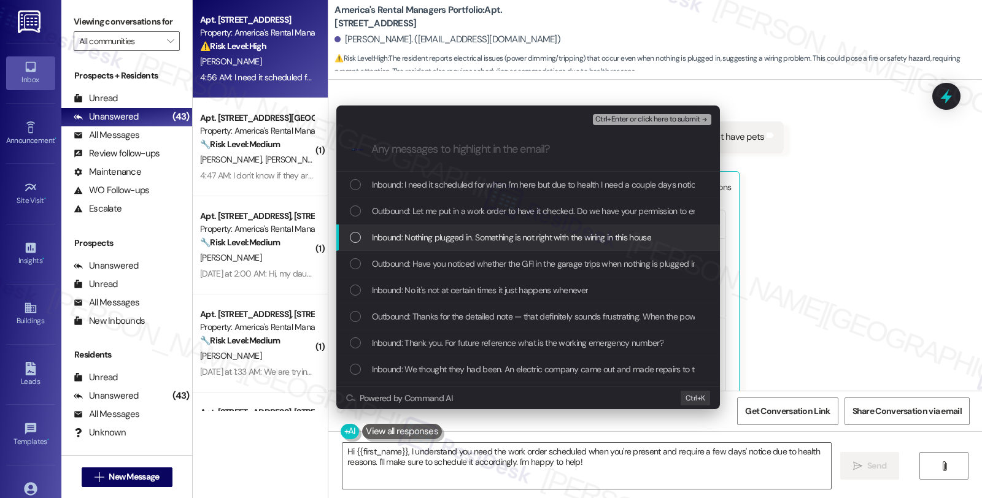
click at [771, 222] on div "Escalate Conversation Medium risk Work Order Filed by ResiDesk - WO #53247-1 (e…" at bounding box center [491, 249] width 982 height 498
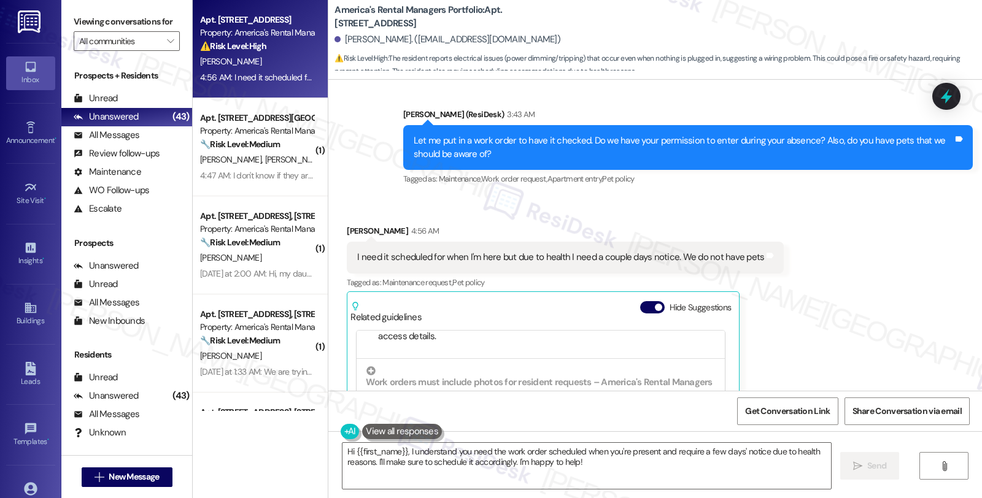
scroll to position [3016, 0]
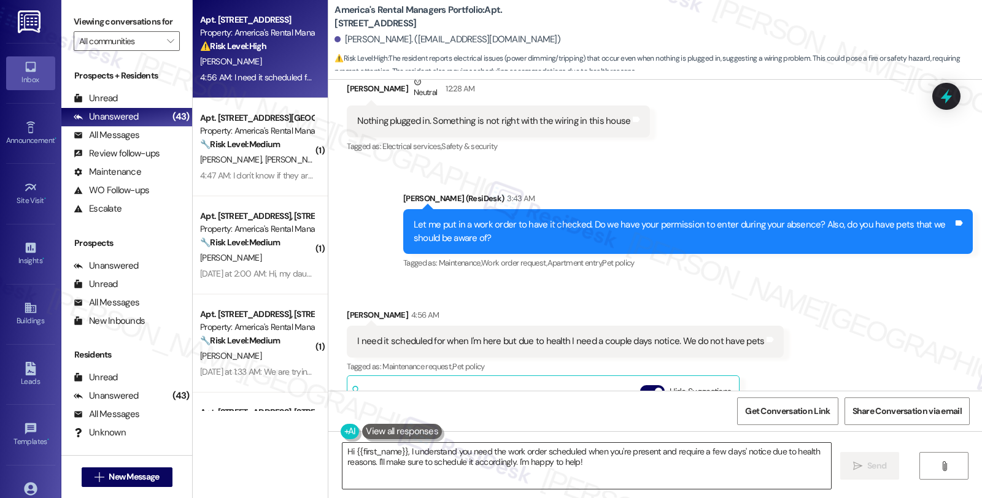
click at [342, 449] on textarea "Hi {{first_name}}, I understand you need the work order scheduled when you're p…" at bounding box center [586, 466] width 488 height 46
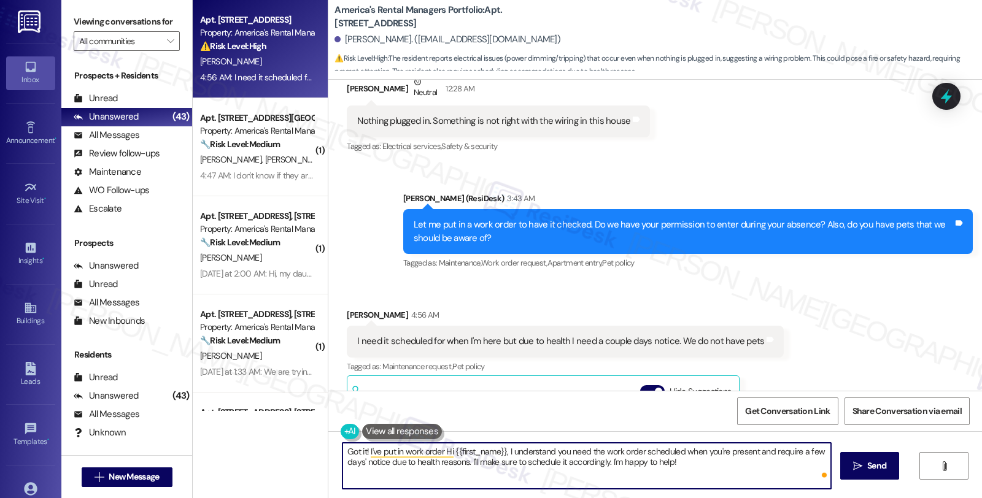
paste textarea "Work Order Filed by ResiDesk - WO #53247-1 (electrical/power concerns)"
click at [555, 450] on textarea "Got it! I've put in work order Hi {{first_name}}, I understand you need the wor…" at bounding box center [586, 466] width 488 height 46
click at [438, 450] on textarea "Got it! I've put in work order Hi {{first_name}}, I understand you need the wor…" at bounding box center [586, 466] width 488 height 46
click at [691, 476] on textarea "Got it! I've put in work order Work Order Filed by ResiDesk - WO #53247-1 (elec…" at bounding box center [586, 466] width 488 height 46
click at [454, 462] on textarea "Got it! I've put in work order Work Order Filed by ResiDesk - WO #53247-1 (elec…" at bounding box center [586, 466] width 488 height 46
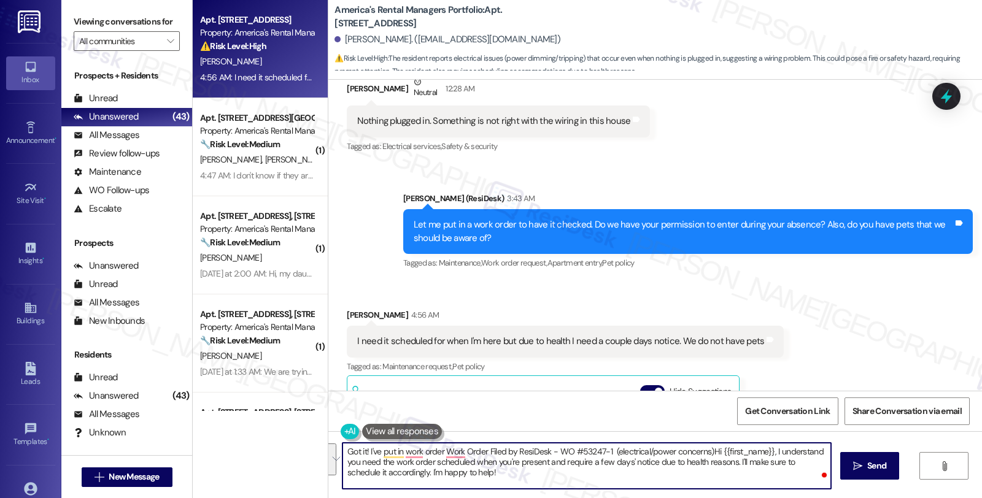
drag, startPoint x: 437, startPoint y: 452, endPoint x: 563, endPoint y: 450, distance: 125.8
click at [563, 450] on textarea "Got it! I've put in work order Work Order Filed by ResiDesk - WO #53247-1 (elec…" at bounding box center [586, 466] width 488 height 46
drag, startPoint x: 577, startPoint y: 450, endPoint x: 598, endPoint y: 477, distance: 34.1
click at [598, 477] on textarea "Got it! I've put in work order #53247-1 (electrical/power concerns)Hi {{first_n…" at bounding box center [586, 466] width 488 height 46
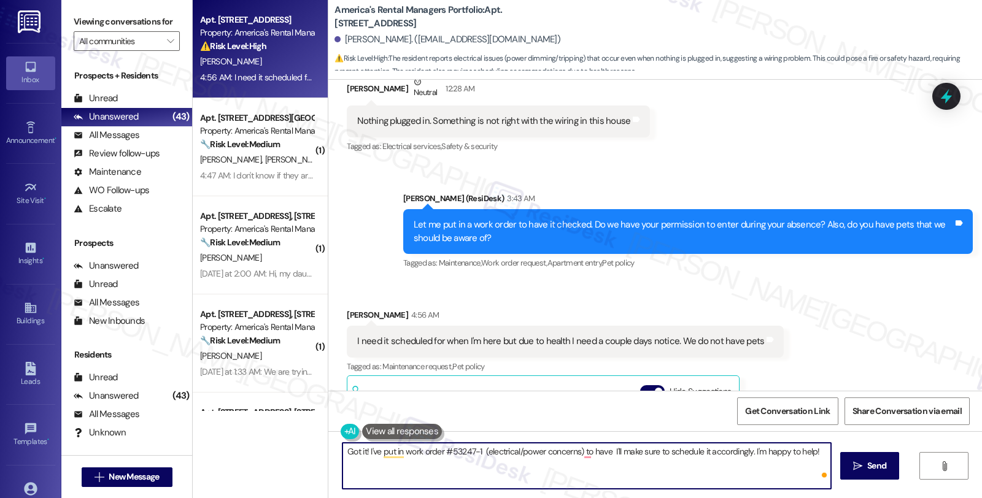
click at [578, 450] on textarea "Got it! I've put in work order #53247-1 (electrical/power concerns) to I'll mak…" at bounding box center [586, 466] width 488 height 46
click at [580, 452] on textarea "Got it! I've put in work order #53247-1 (electrical/power concerns) to I'll mak…" at bounding box center [586, 466] width 488 height 46
click at [609, 465] on textarea "Got it! I've put in work order #53247-1 (electrical/power concerns) to have I'l…" at bounding box center [586, 466] width 488 height 46
drag, startPoint x: 577, startPoint y: 455, endPoint x: 851, endPoint y: 444, distance: 273.3
click at [851, 444] on div "Got it! I've put in work order #53247-1 (electrical/power concerns) to have I'l…" at bounding box center [655, 477] width 654 height 92
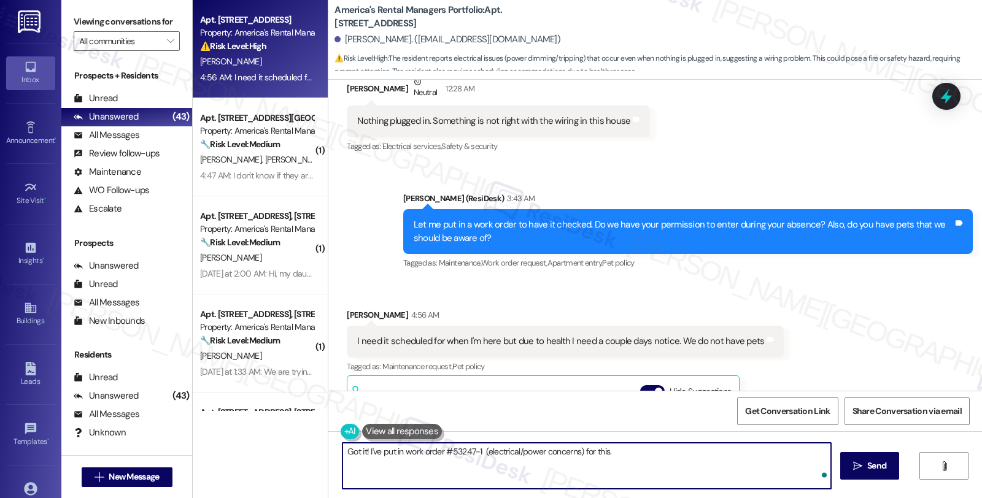
paste textarea "Work Order Filed by ResiDesk - WO #53247-1 (electrical/power concerns)"
drag, startPoint x: 603, startPoint y: 451, endPoint x: 617, endPoint y: 473, distance: 26.2
click at [617, 473] on textarea "Got it! I've put in work order #53247-1 (electrical/power concerns) for this. W…" at bounding box center [586, 466] width 488 height 46
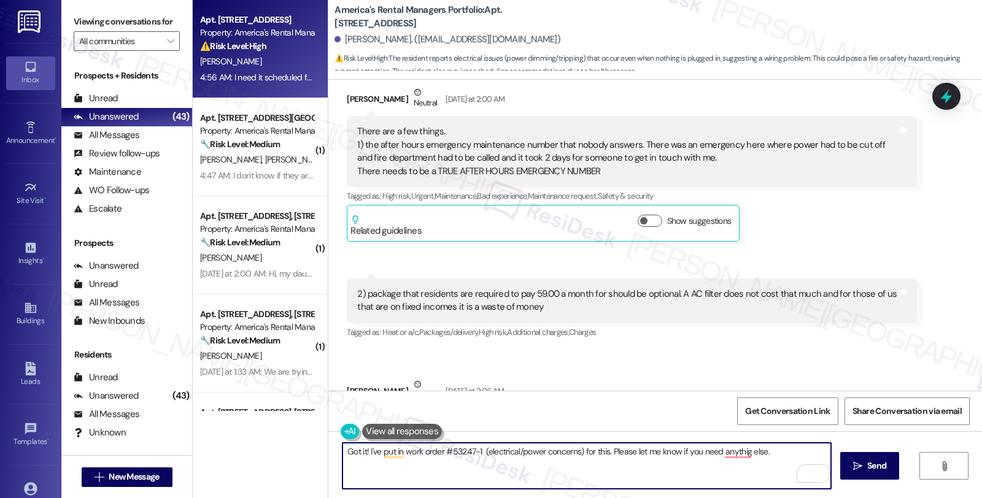
scroll to position [562, 0]
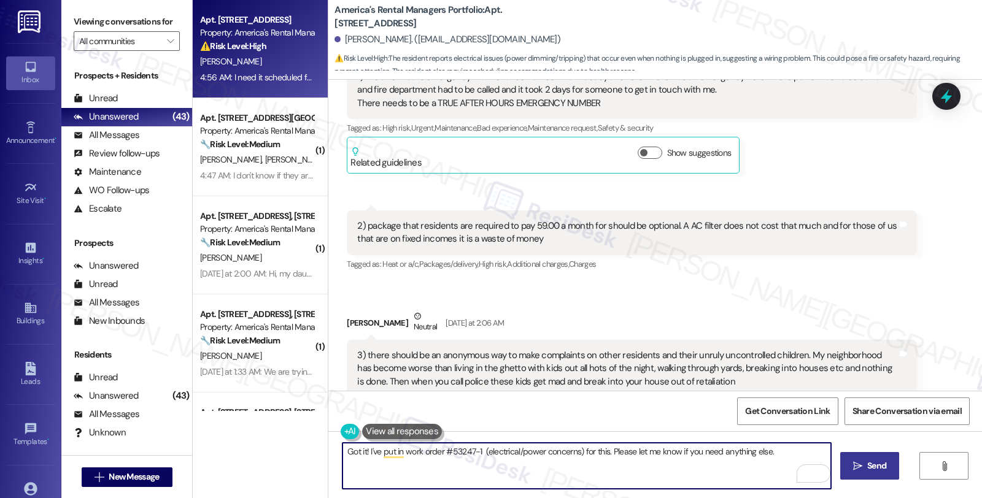
click at [868, 464] on span "Send" at bounding box center [876, 466] width 19 height 13
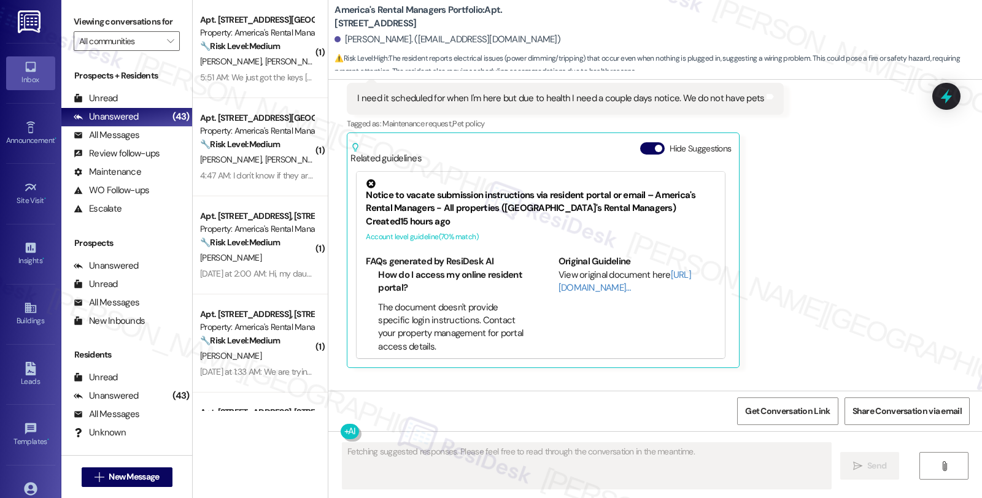
scroll to position [3306, 0]
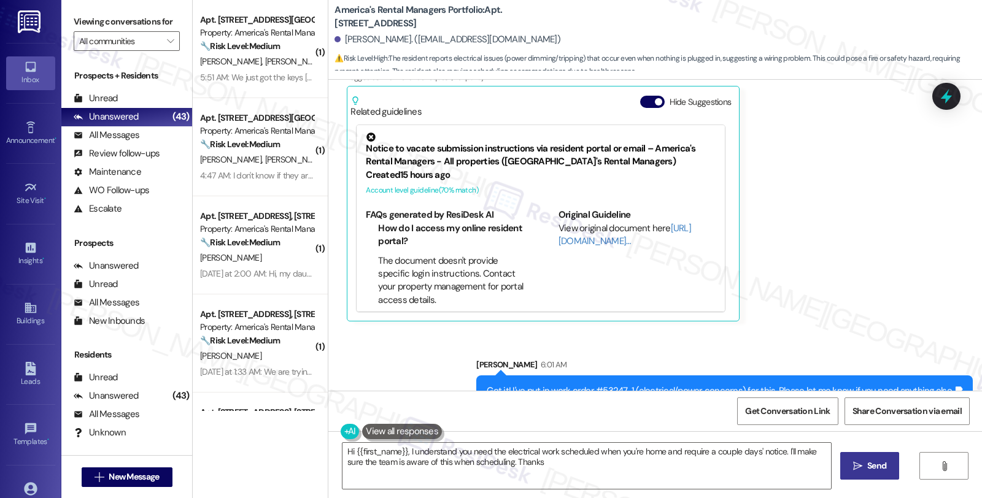
type textarea "Hi {{first_name}}, I understand you need the electrical work scheduled when you…"
click at [948, 102] on icon at bounding box center [946, 96] width 21 height 21
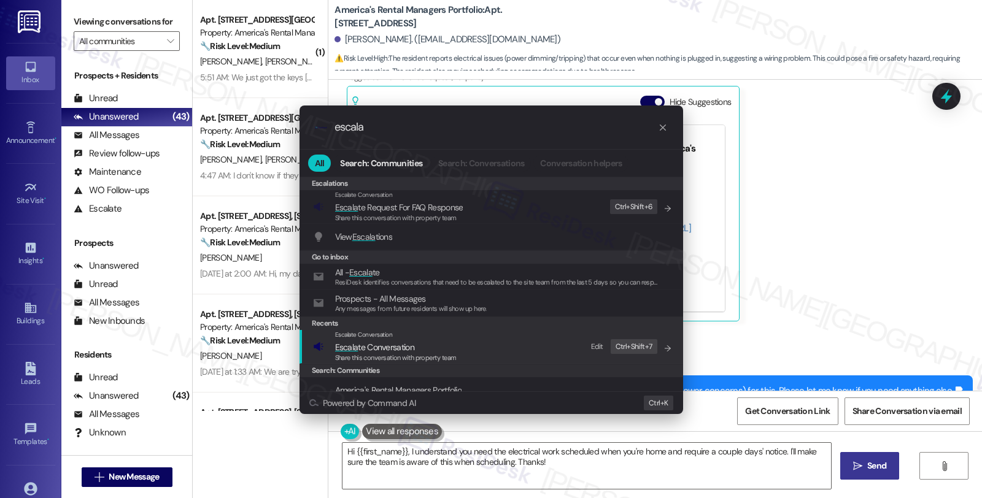
type input "escala"
click at [380, 353] on span "Share this conversation with property team" at bounding box center [396, 357] width 122 height 9
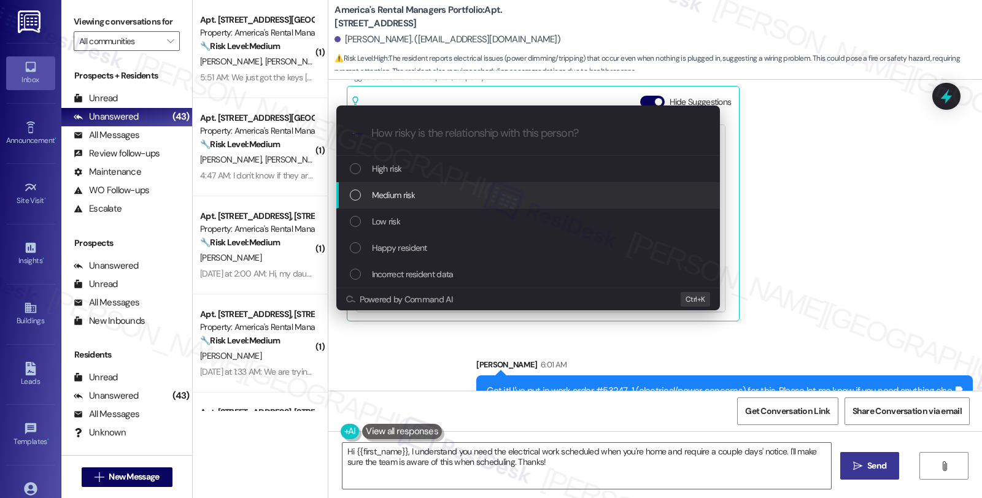
click at [395, 195] on span "Medium risk" at bounding box center [393, 195] width 43 height 14
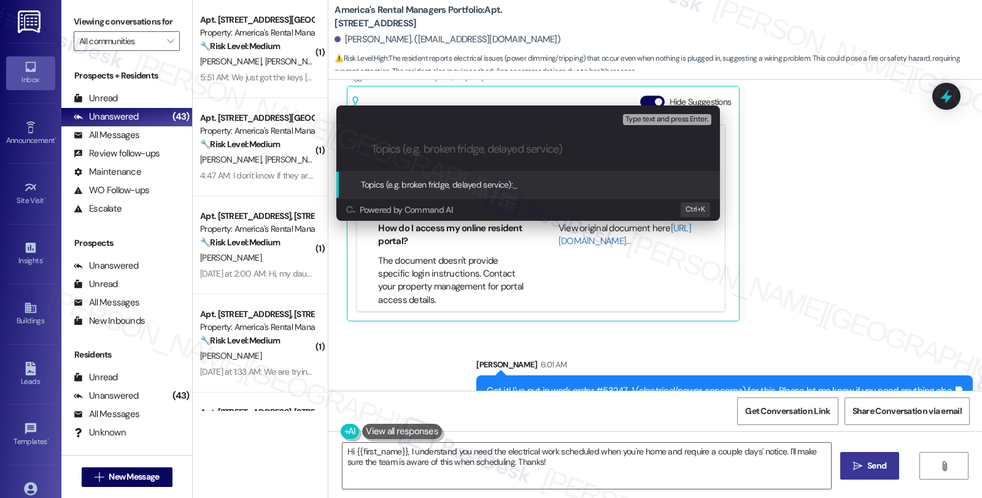
paste input "Work Order Filed by ResiDesk - WO #53247-1 (electrical/power concerns)"
click at [375, 150] on input "Work Order Filed by ResiDesk - WO #53247-1 (electrical/power concerns)" at bounding box center [532, 149] width 323 height 13
click at [805, 157] on div "Escalate Conversation Medium risk Topics (e.g. broken fridge, delayed service) …" at bounding box center [491, 249] width 982 height 498
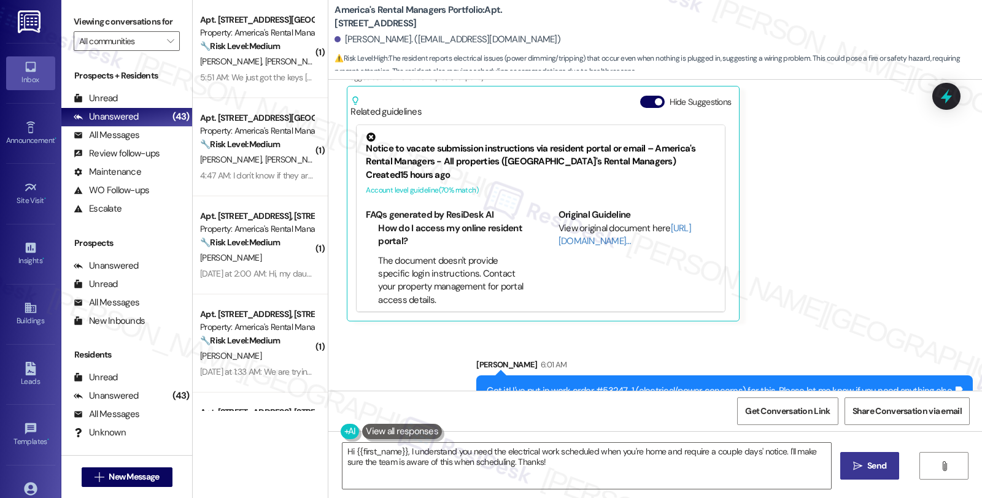
click at [782, 259] on div "Received via SMS Anndrea Jones 4:56 AM I need it scheduled for when I'm here bu…" at bounding box center [655, 160] width 654 height 339
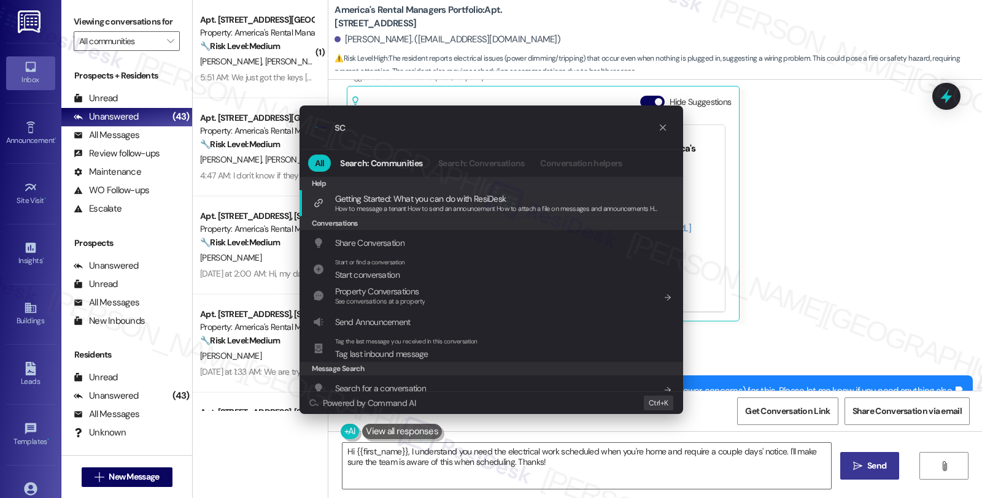
type input "s"
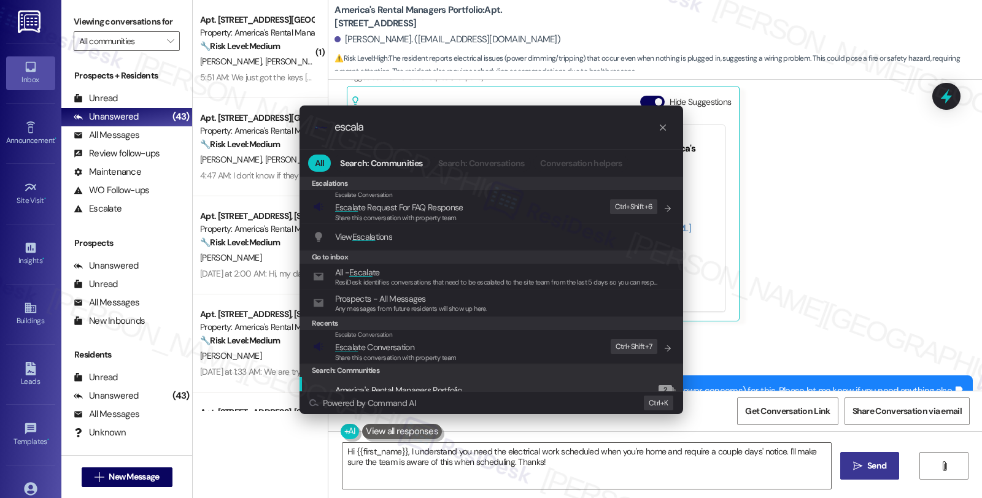
type input "escala"
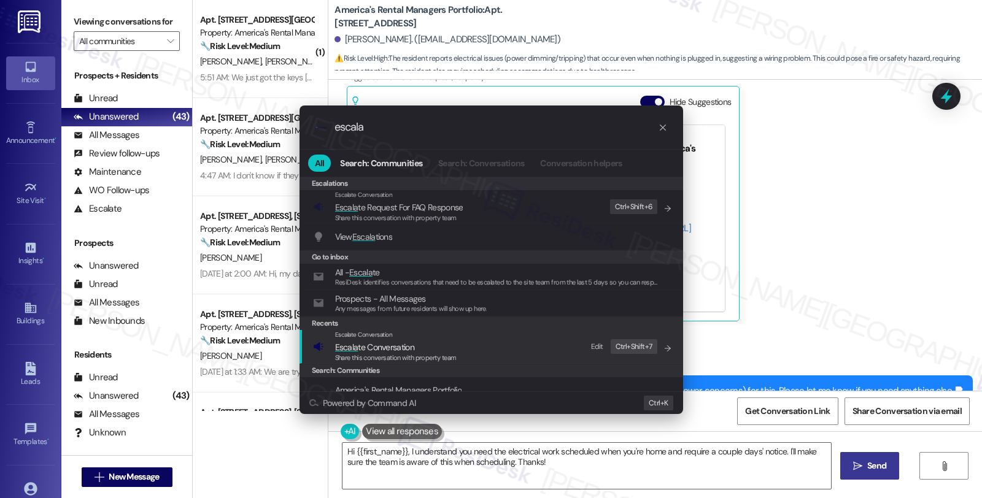
click at [423, 350] on span "Escala te Conversation" at bounding box center [396, 348] width 122 height 14
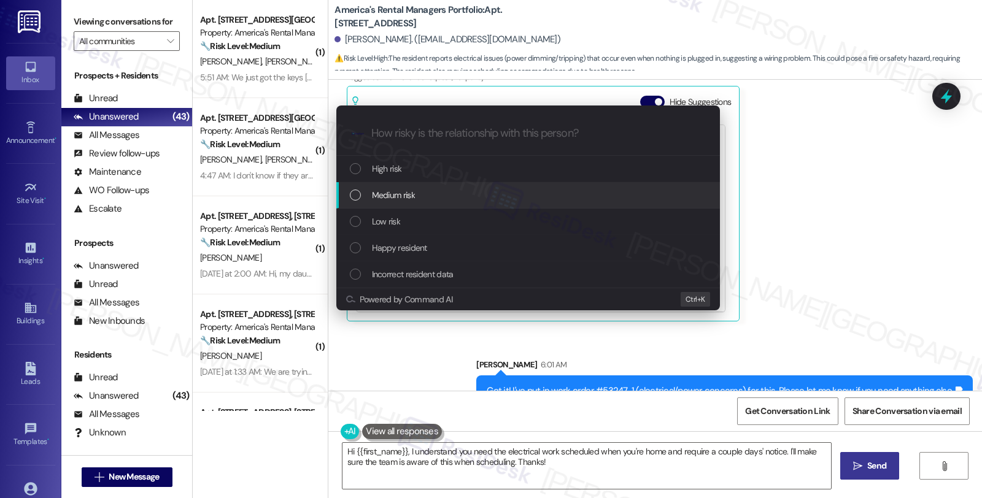
click at [395, 191] on span "Medium risk" at bounding box center [393, 195] width 43 height 14
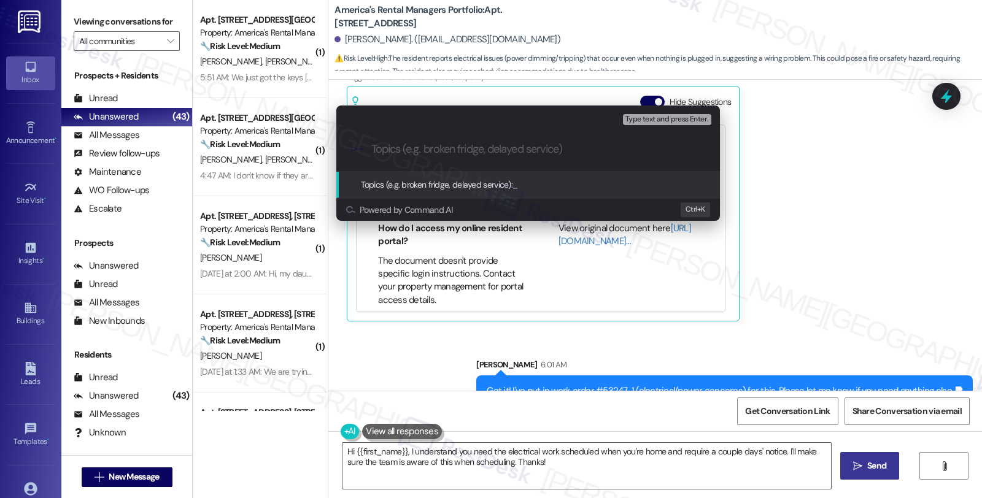
paste input "Work Order Filed by ResiDesk - WO #53247-1 (electrical/power concerns)"
type input "Work Order Filed by ResiDesk - WO #53247-1 (electrical/power concerns)"
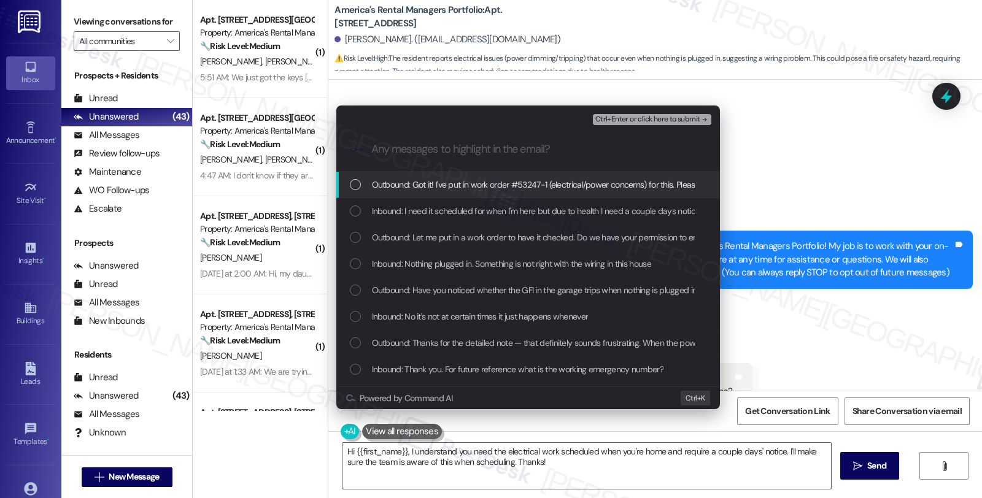
scroll to position [3306, 0]
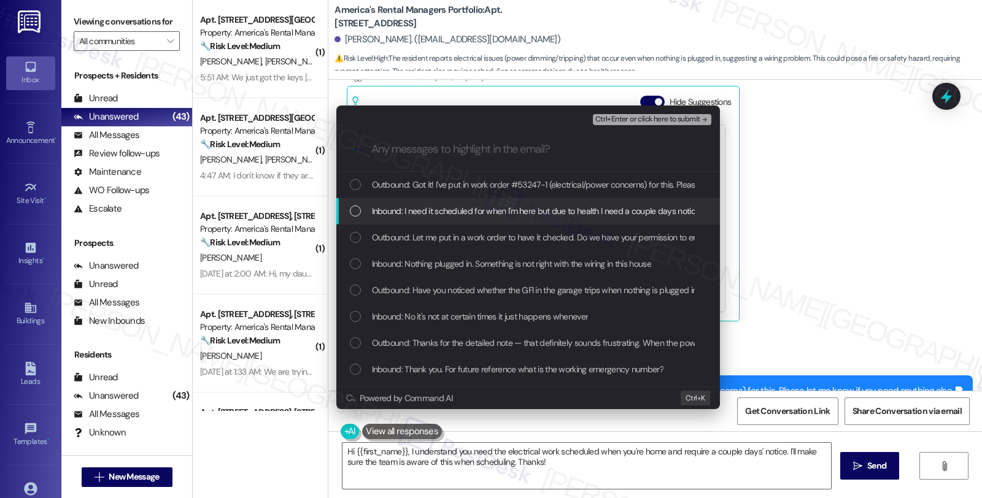
click at [412, 210] on span "Inbound: I need it scheduled for when I'm here but due to health I need a coupl…" at bounding box center [575, 211] width 406 height 14
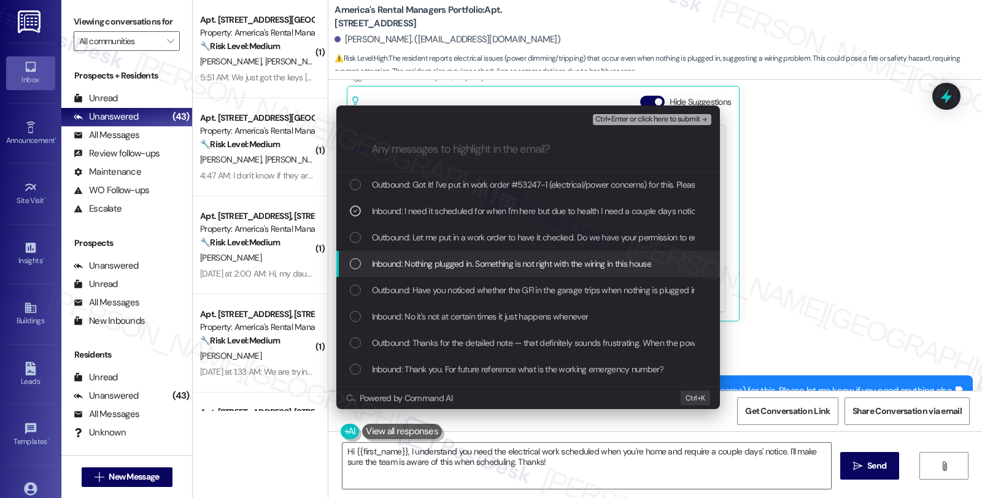
click at [402, 269] on span "Inbound: Nothing plugged in. Something is not right with the wiring in this hou…" at bounding box center [511, 264] width 279 height 14
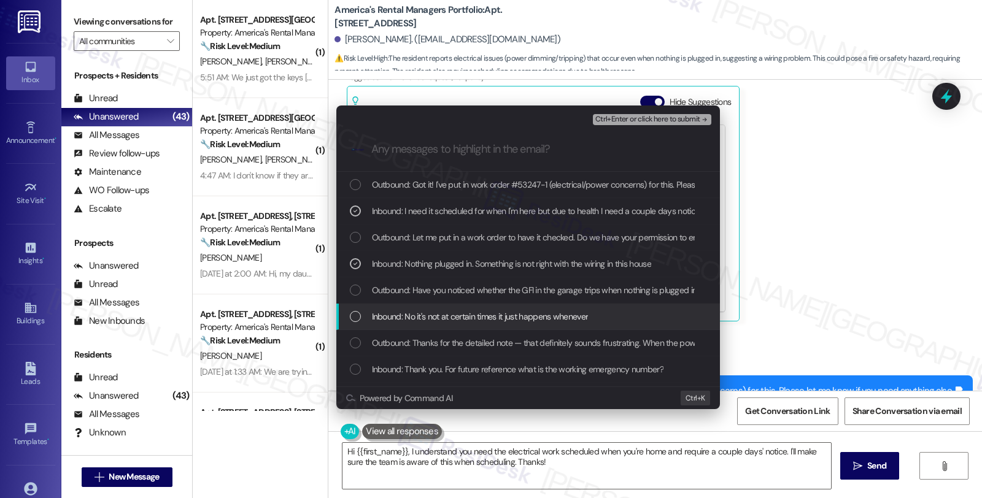
click at [406, 316] on span "Inbound: No it's not at certain times it just happens whenever" at bounding box center [480, 317] width 217 height 14
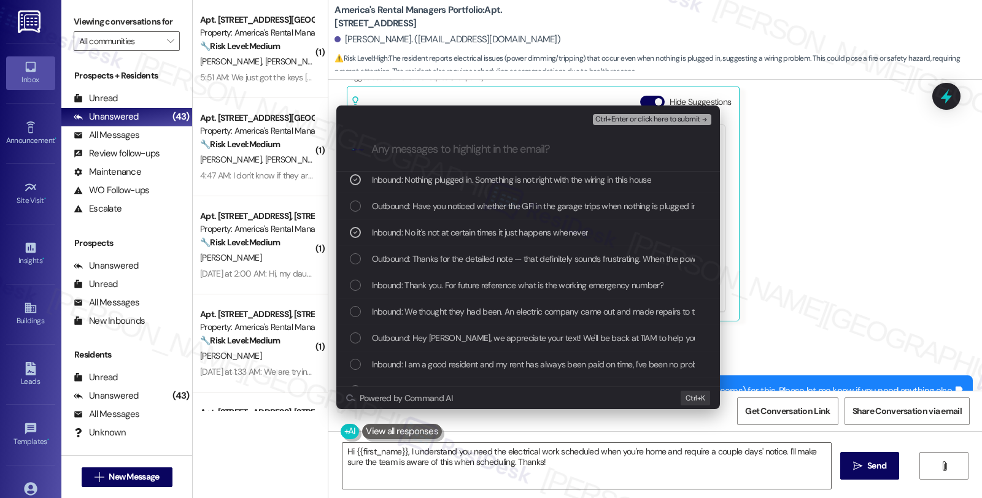
scroll to position [136, 0]
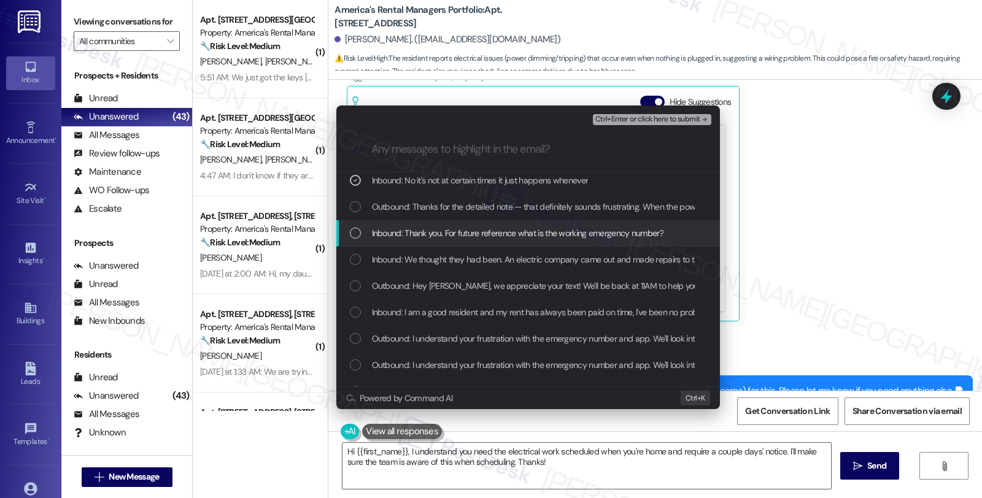
click at [424, 230] on span "Inbound: Thank you. For future reference what is the working emergency number?" at bounding box center [517, 233] width 291 height 14
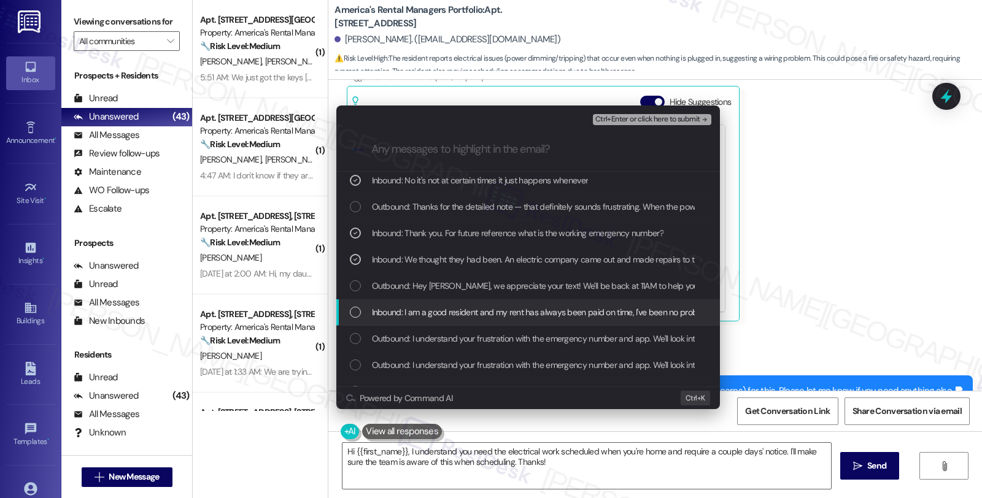
click at [432, 310] on span "Inbound: I am a good resident and my rent has always been paid on time, I've be…" at bounding box center [688, 313] width 632 height 14
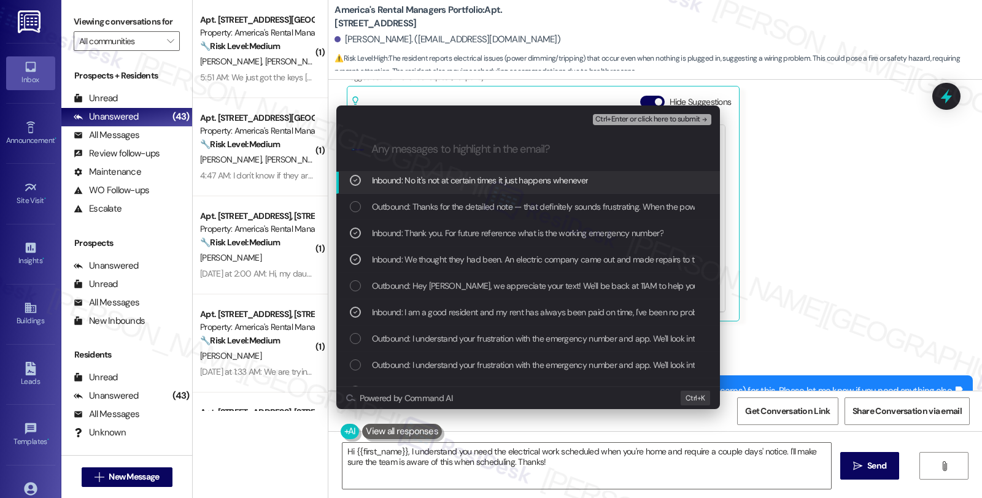
click at [632, 115] on span "Ctrl+Enter or click here to submit" at bounding box center [647, 119] width 105 height 9
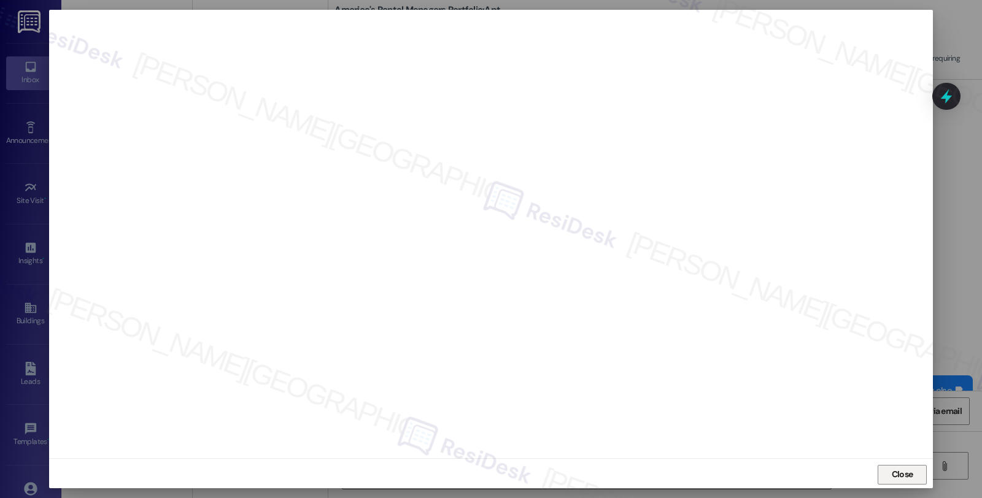
click at [899, 474] on span "Close" at bounding box center [902, 474] width 21 height 13
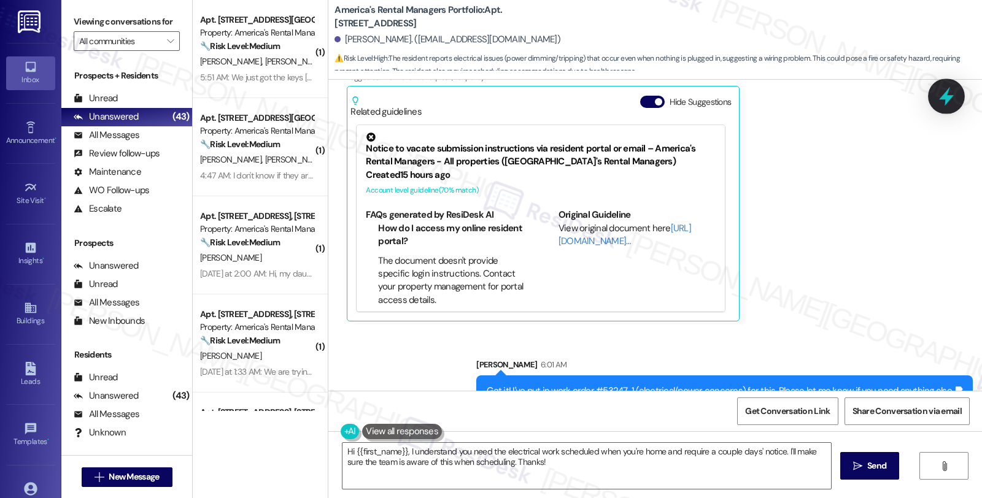
click at [945, 104] on icon at bounding box center [946, 96] width 15 height 19
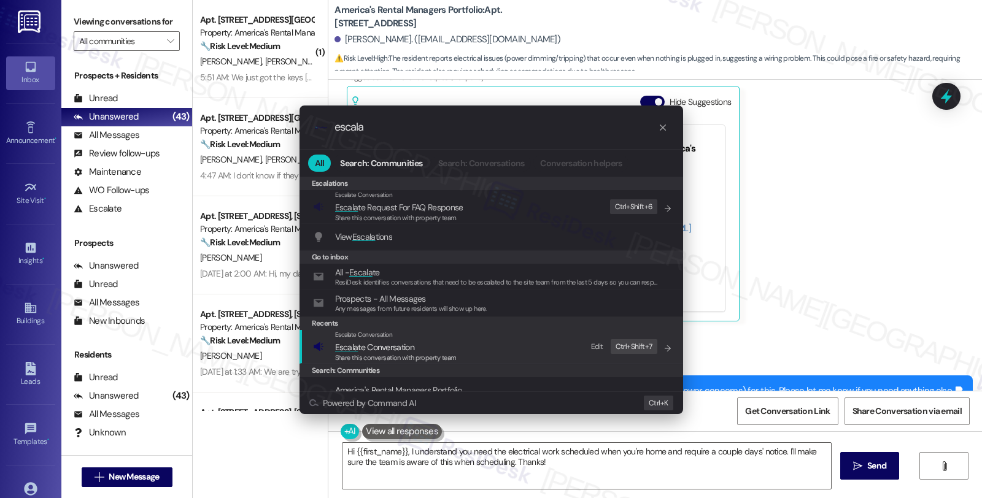
type input "escala"
click at [428, 344] on span "Escala te Conversation" at bounding box center [396, 348] width 122 height 14
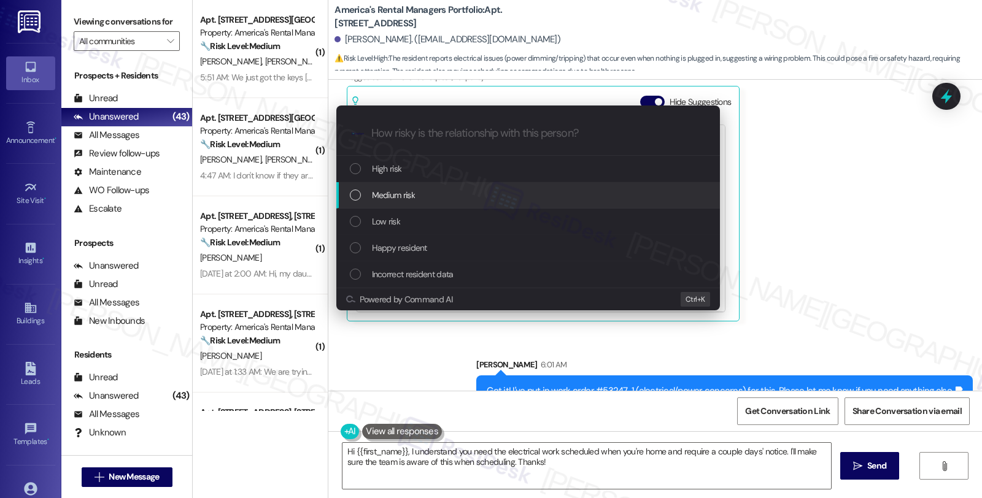
click at [426, 199] on div "Medium risk" at bounding box center [529, 195] width 359 height 14
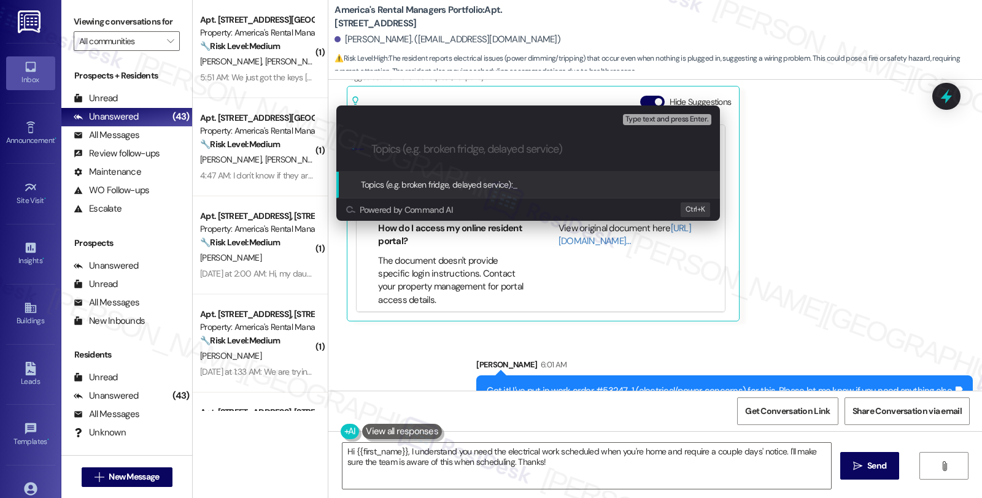
paste input "Work Order Filed by ResiDesk - WO #53247-1 (electrical/power concerns)"
type input "Work Order Filed by ResiDesk - WO #53247-1 (electrical/power concerns)"
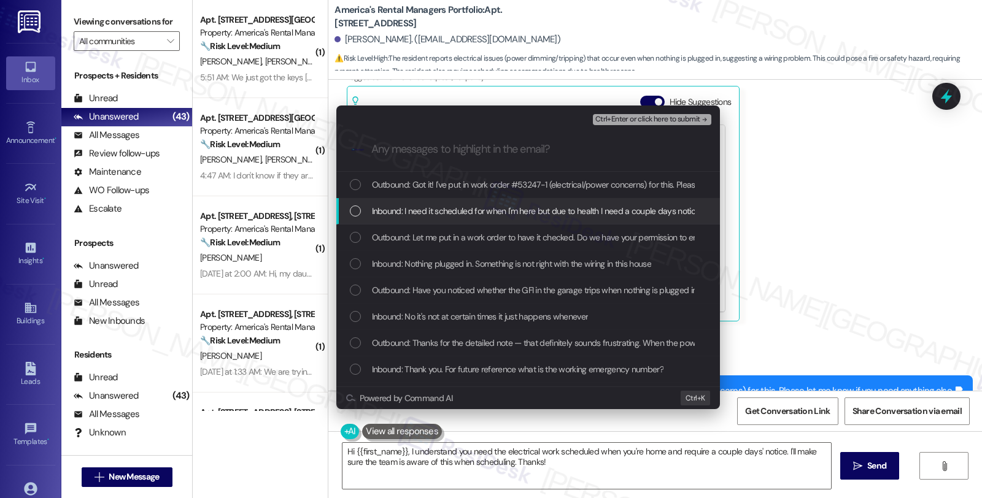
click at [423, 211] on span "Inbound: I need it scheduled for when I'm here but due to health I need a coupl…" at bounding box center [575, 211] width 406 height 14
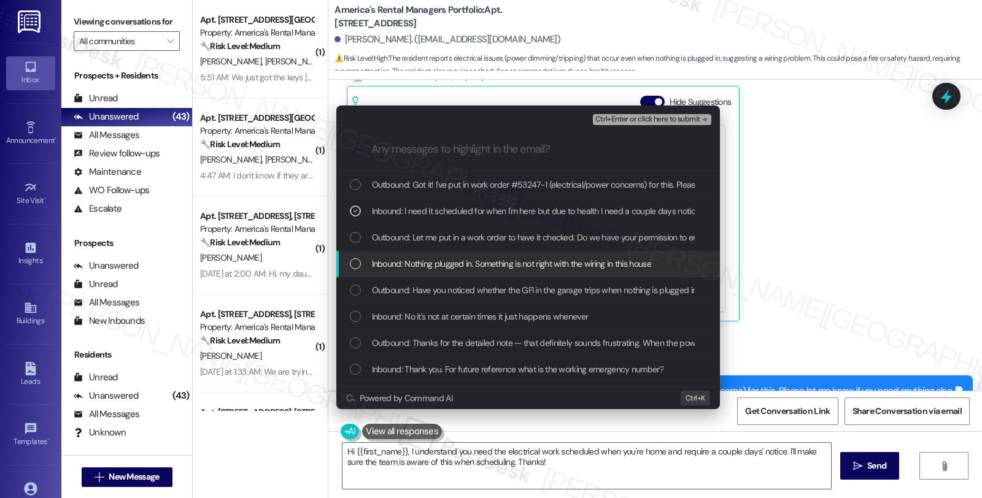
click at [418, 259] on span "Inbound: Nothing plugged in. Something is not right with the wiring in this hou…" at bounding box center [511, 264] width 279 height 14
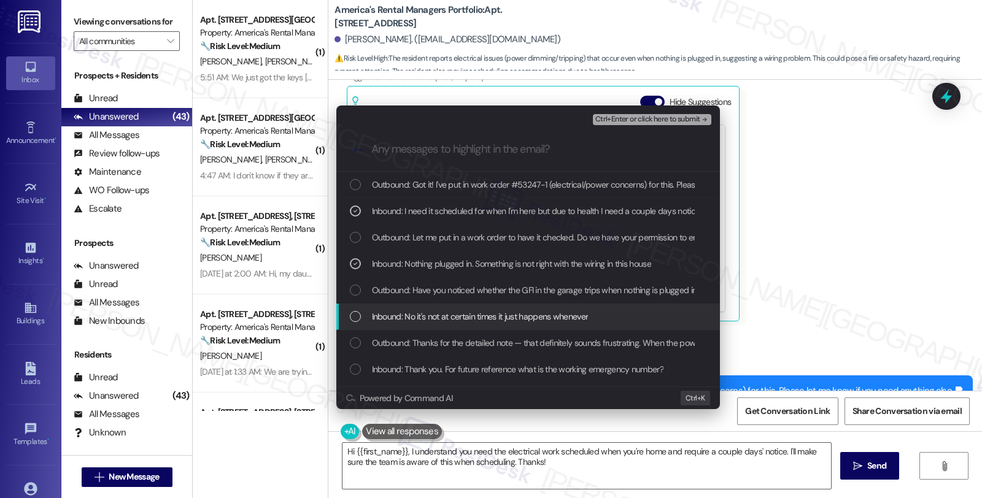
click at [420, 322] on span "Inbound: No it's not at certain times it just happens whenever" at bounding box center [480, 317] width 217 height 14
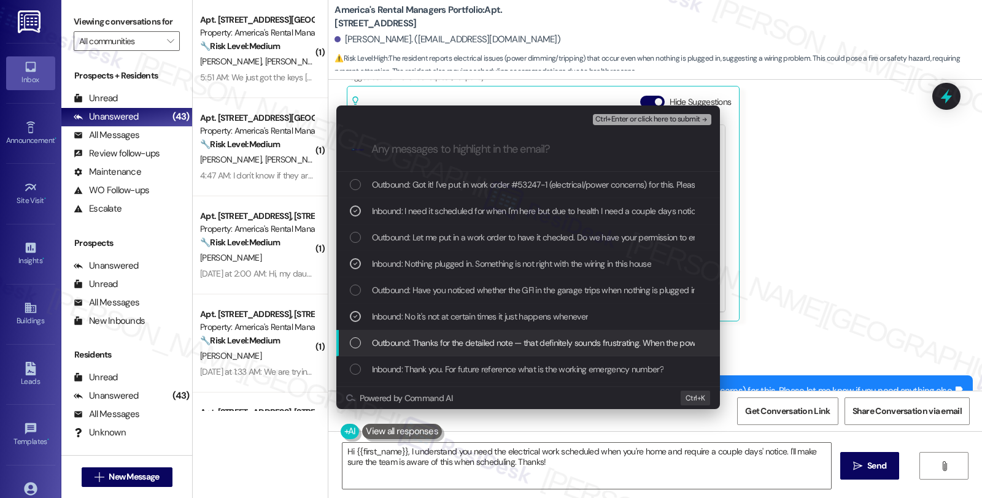
scroll to position [68, 0]
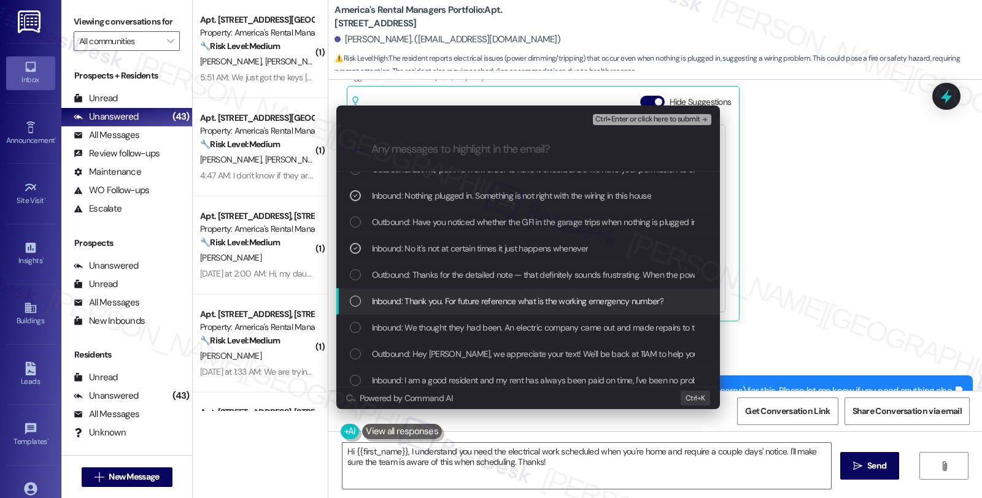
click at [411, 305] on span "Inbound: Thank you. For future reference what is the working emergency number?" at bounding box center [517, 302] width 291 height 14
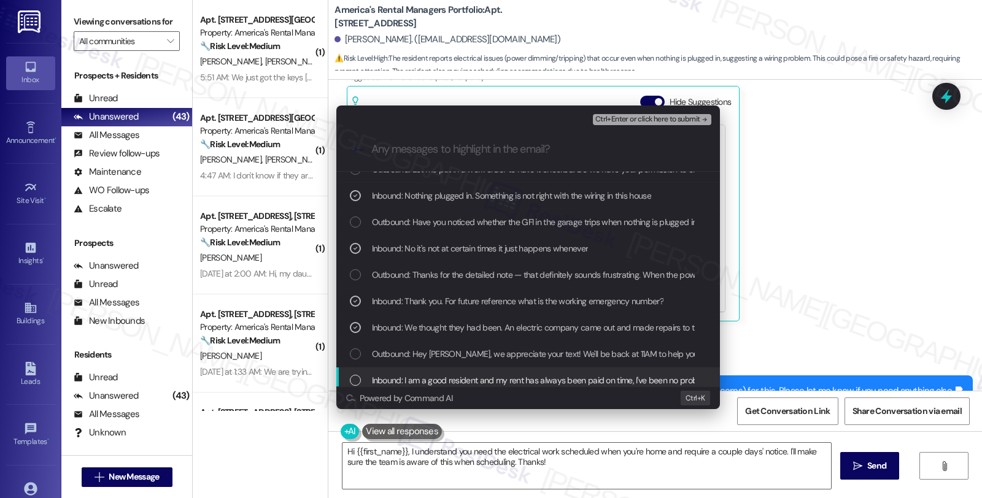
click at [483, 377] on span "Inbound: I am a good resident and my rent has always been paid on time, I've be…" at bounding box center [688, 381] width 632 height 14
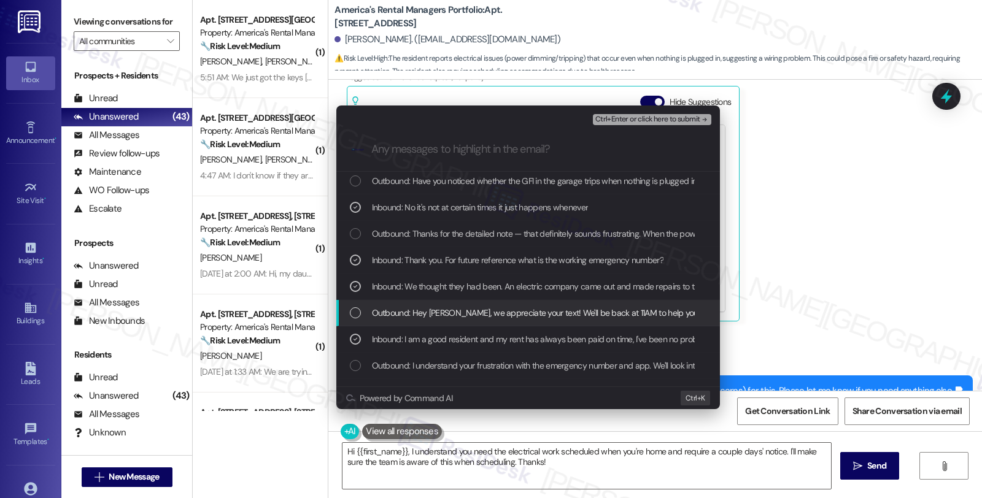
scroll to position [136, 0]
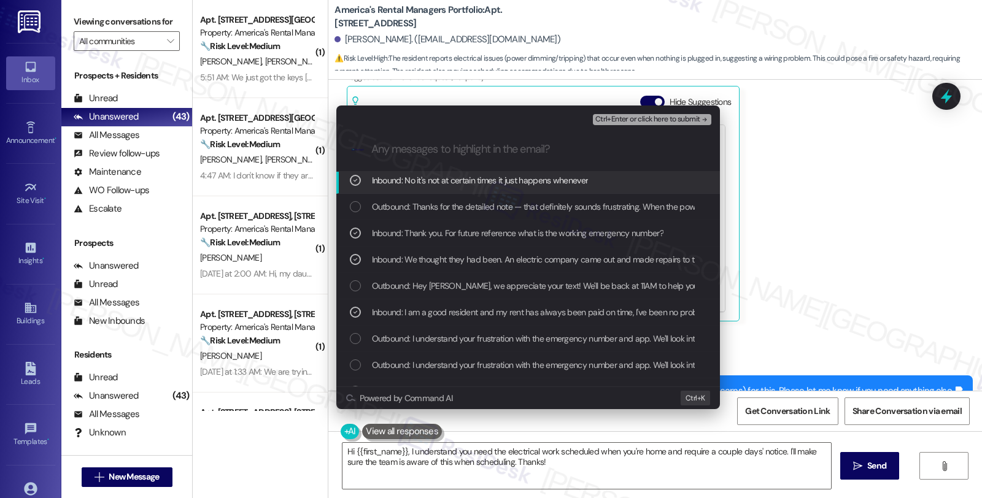
click at [655, 123] on span "Ctrl+Enter or click here to submit" at bounding box center [647, 119] width 105 height 9
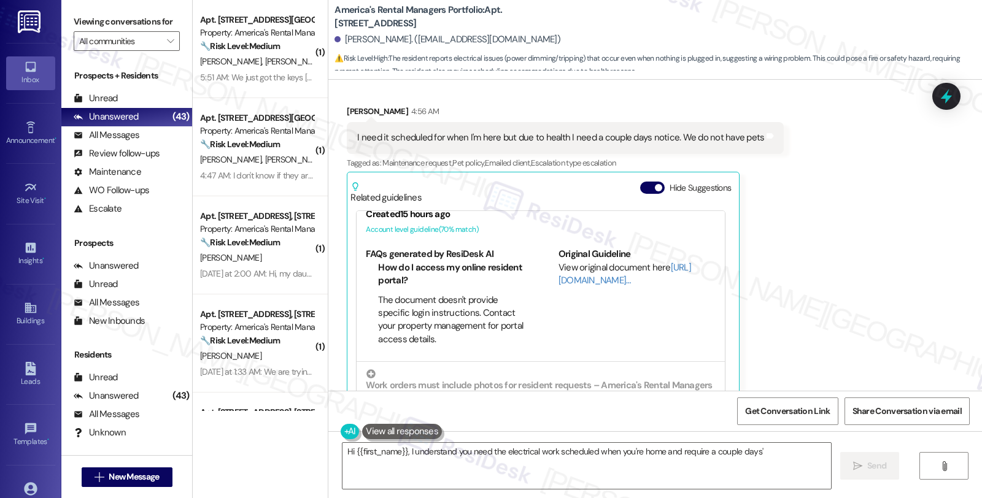
scroll to position [169, 0]
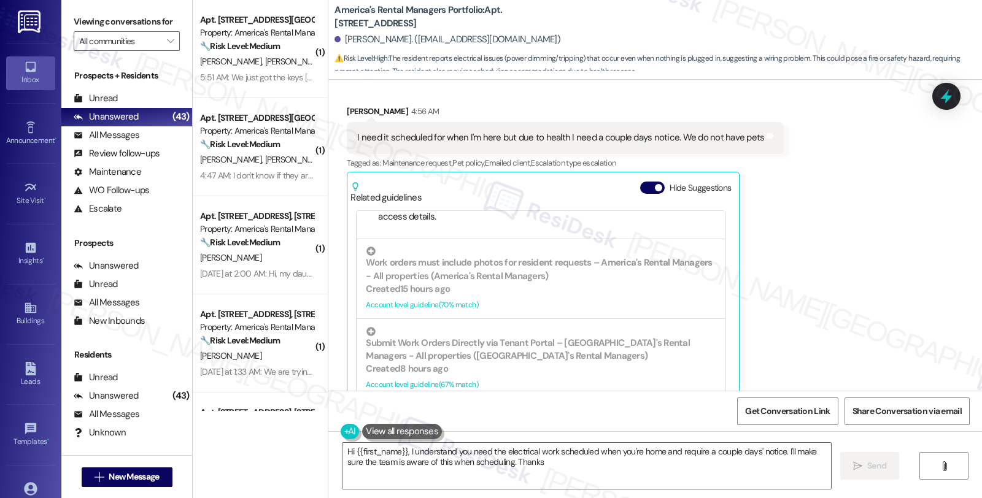
type textarea "Hi {{first_name}}, I understand you need the electrical work scheduled when you…"
click at [106, 142] on div "All Messages" at bounding box center [107, 135] width 66 height 13
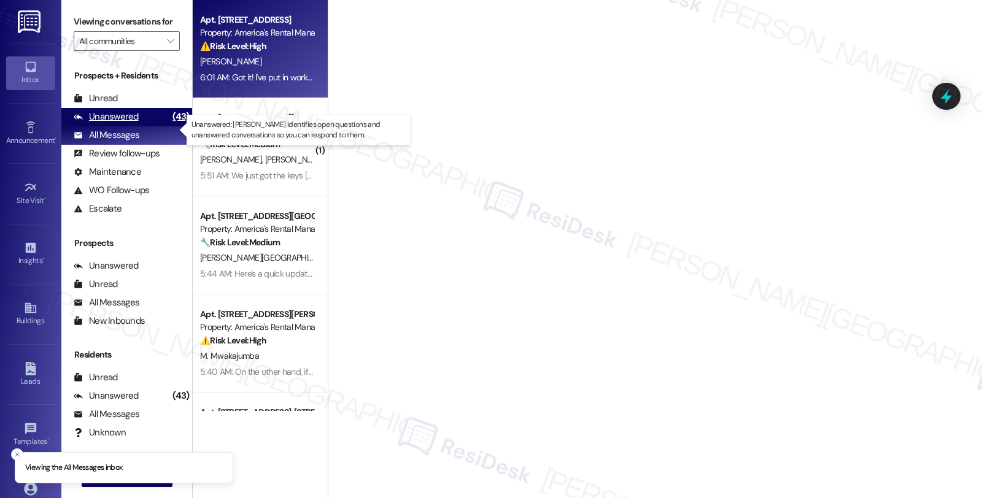
click at [123, 123] on div "Unanswered" at bounding box center [106, 116] width 65 height 13
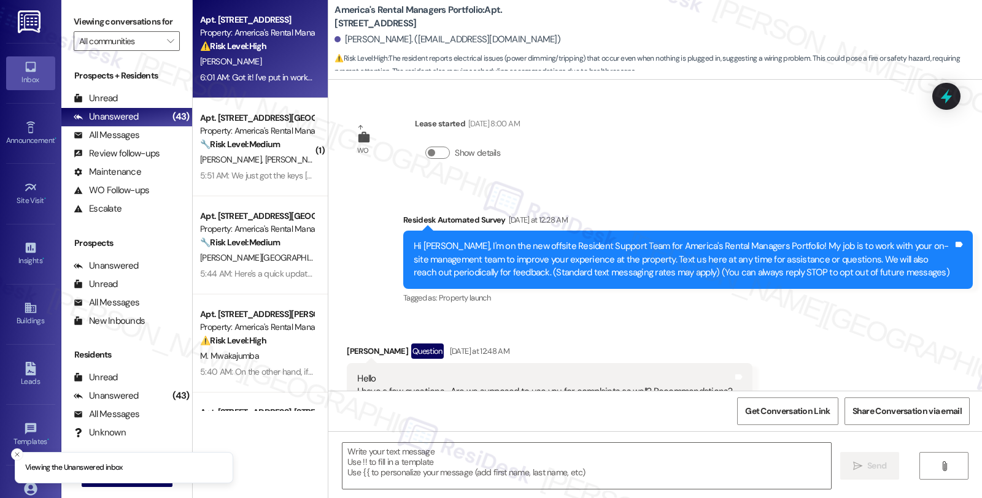
scroll to position [3324, 0]
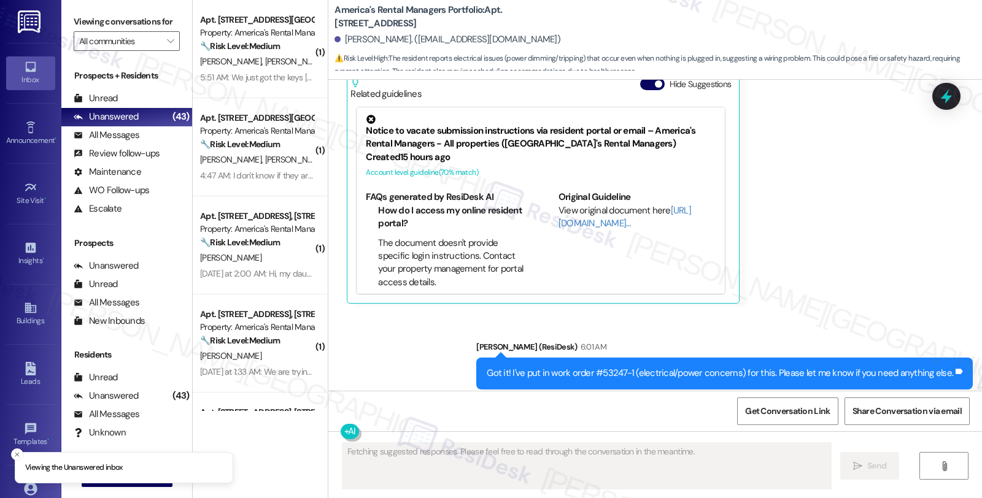
click at [232, 43] on strong "🔧 Risk Level: Medium" at bounding box center [240, 46] width 80 height 11
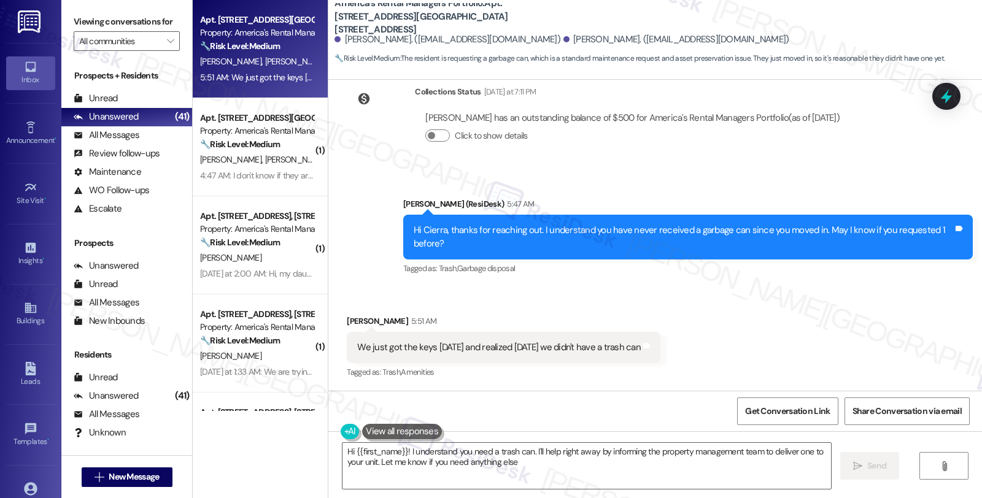
scroll to position [338, 0]
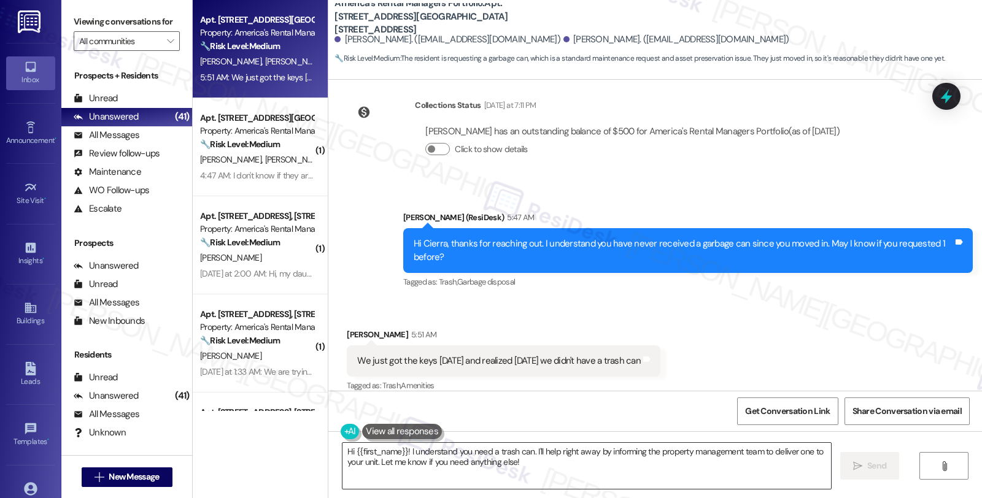
click at [342, 452] on textarea "Hi {{first_name}}! I understand you need a trash can. I'll help right away by i…" at bounding box center [586, 466] width 488 height 46
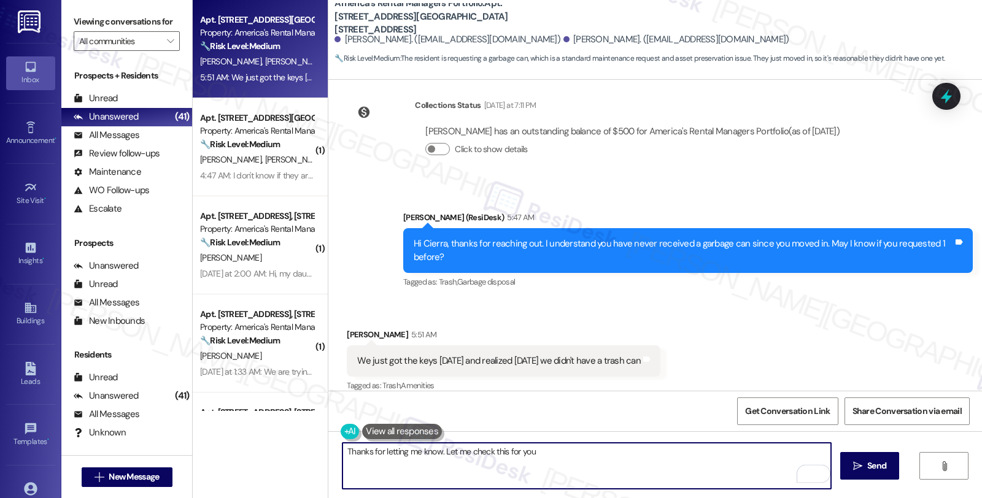
click at [487, 451] on textarea "Thanks for letting me know. Let me check this for you" at bounding box center [586, 466] width 488 height 46
click at [714, 457] on textarea "Thanks for letting me know. Let me check on this, and will be in touch when we …" at bounding box center [586, 466] width 488 height 46
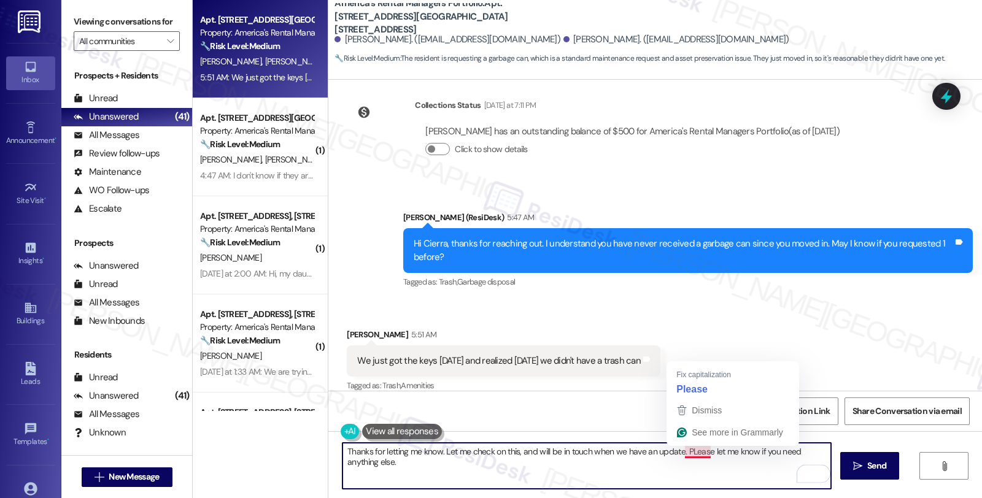
type textarea "Thanks for letting me know. Let me check on this, and will be in touch when we …"
click at [542, 476] on textarea "Thanks for letting me know. Let me check on this, and will be in touch when we …" at bounding box center [586, 466] width 488 height 46
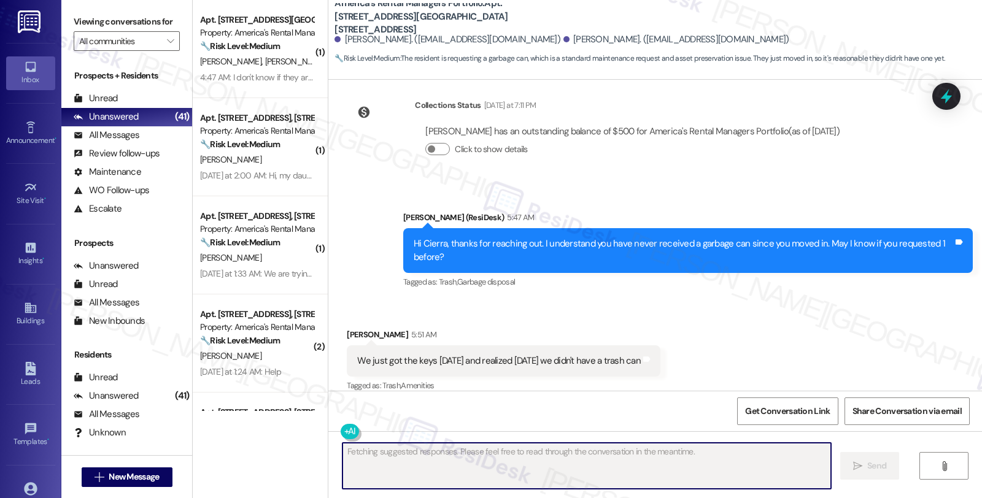
scroll to position [423, 0]
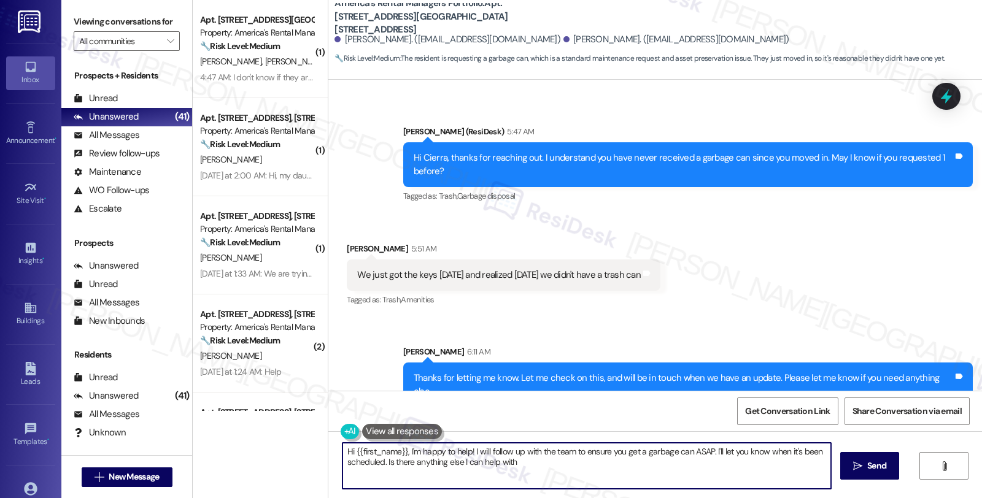
type textarea "Hi {{first_name}}, I'm happy to help! I will follow up with the team to ensure …"
click at [941, 91] on icon at bounding box center [946, 96] width 21 height 21
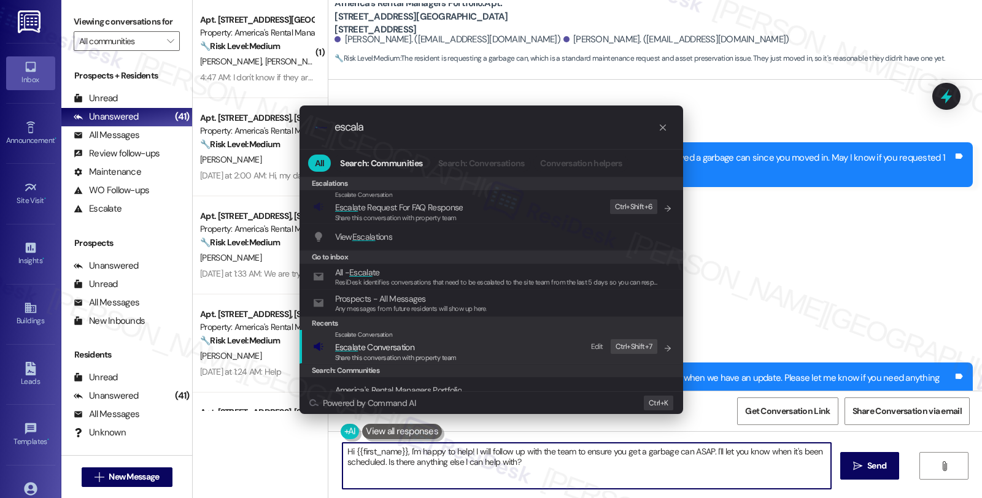
type input "escala"
click at [398, 353] on div "Share this conversation with property team" at bounding box center [396, 358] width 122 height 11
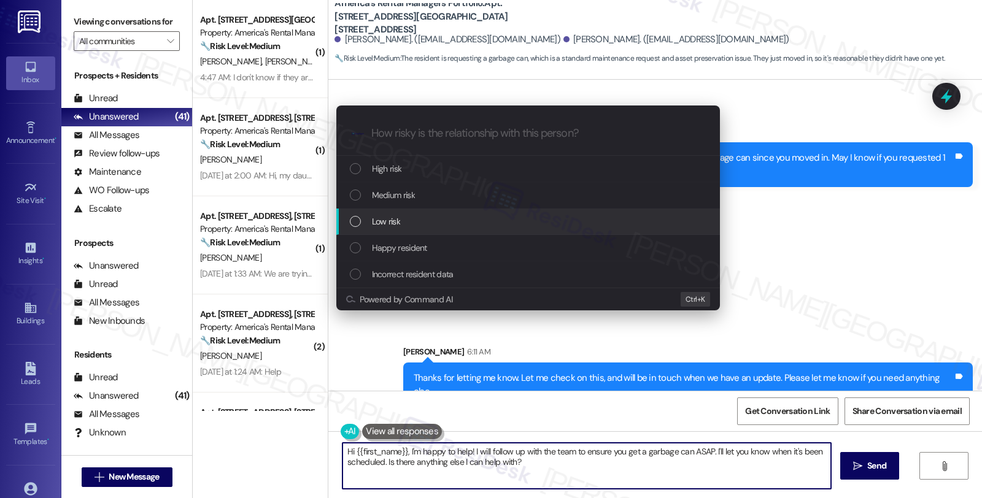
click at [395, 229] on div "Low risk" at bounding box center [528, 222] width 384 height 26
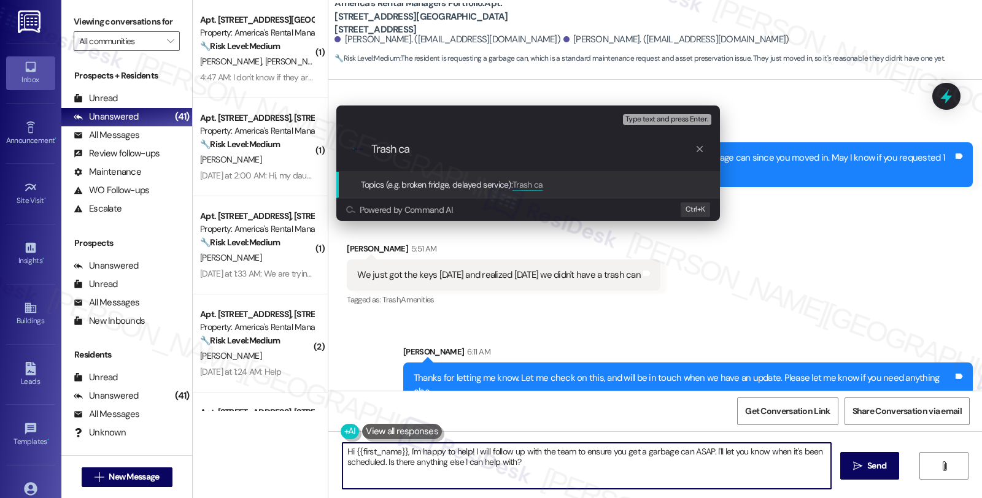
type input "Trash can"
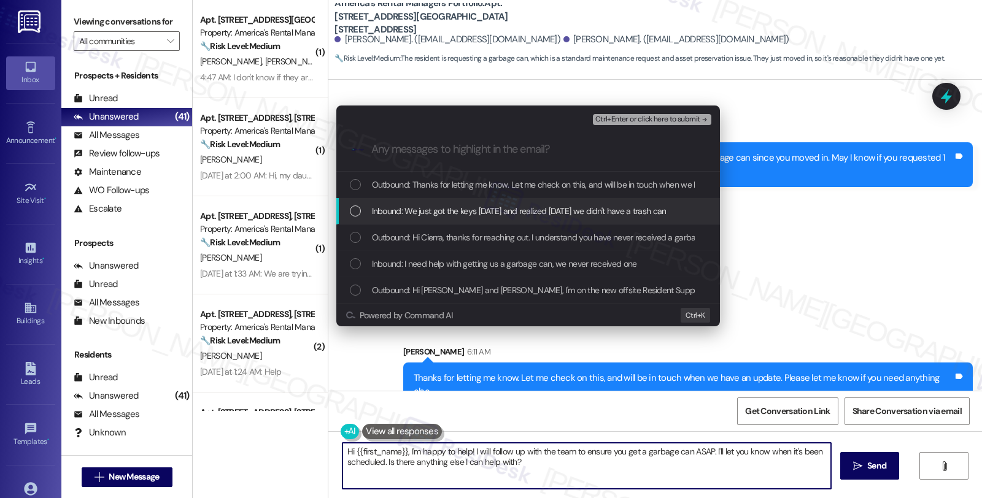
click at [396, 213] on span "Inbound: We just got the keys last Friday and realized Saturday we didn't have …" at bounding box center [519, 211] width 295 height 14
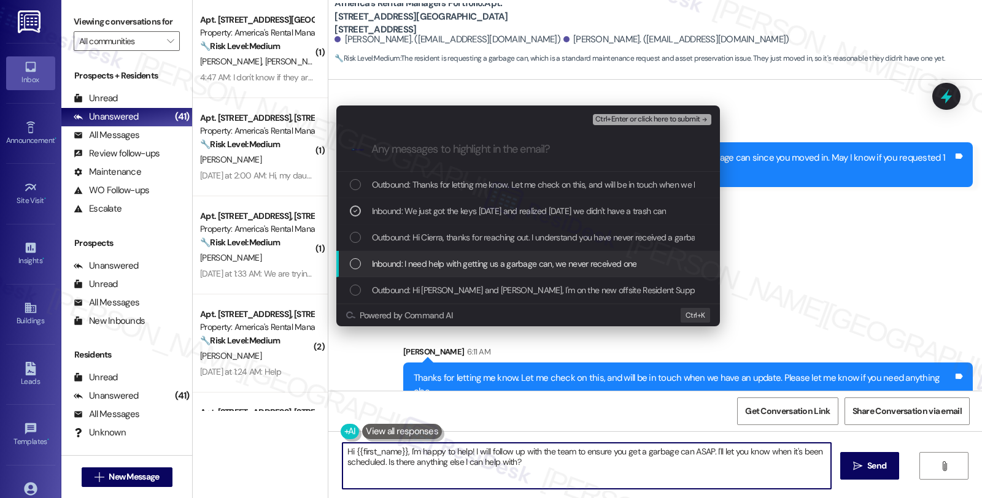
click at [408, 266] on span "Inbound: I need help with getting us a garbage can, we never received one" at bounding box center [504, 264] width 265 height 14
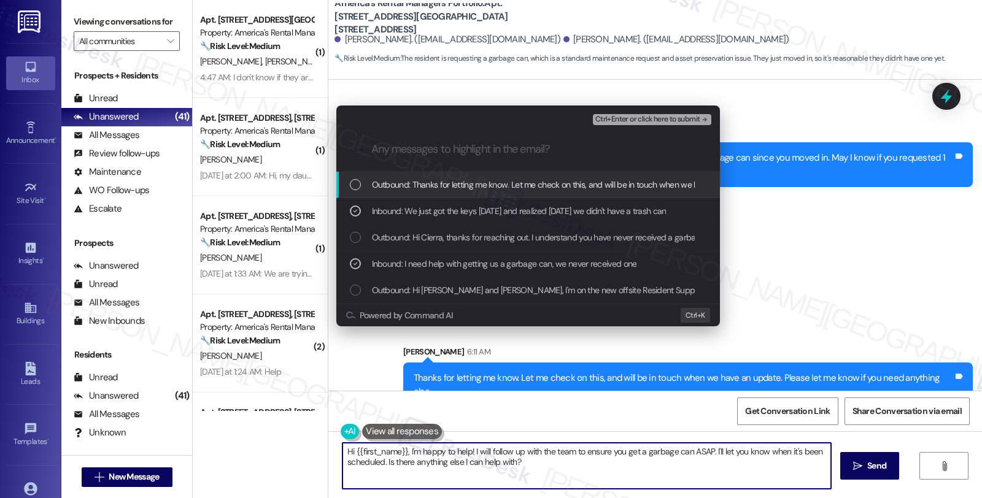
click at [637, 118] on span "Ctrl+Enter or click here to submit" at bounding box center [647, 119] width 105 height 9
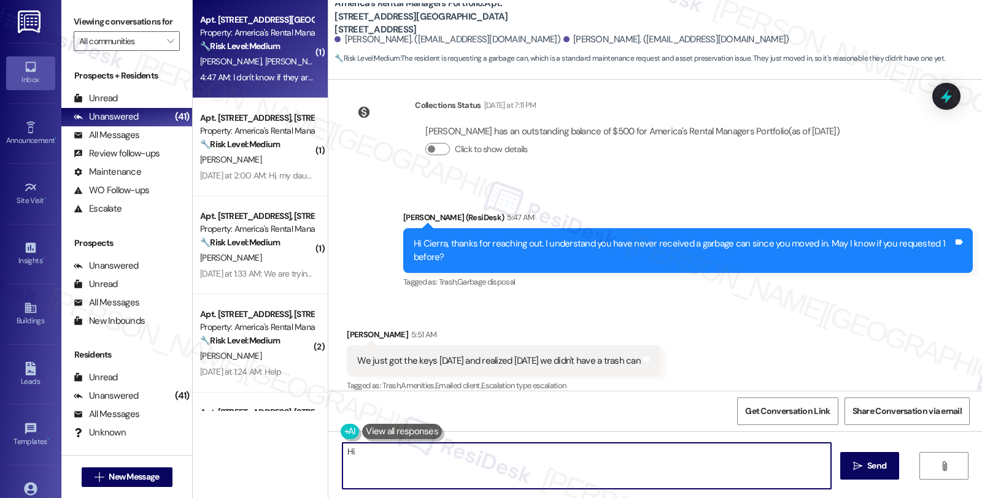
scroll to position [441, 0]
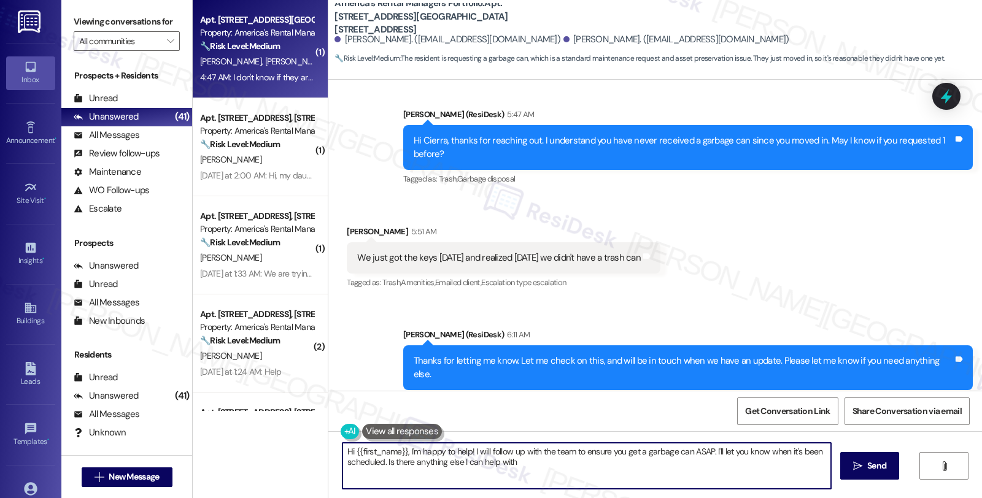
type textarea "Hi {{first_name}}, I'm happy to help! I will follow up with the team to ensure …"
click at [284, 50] on div "🔧 Risk Level: Medium The resident is reporting a pest control issue (roaches) a…" at bounding box center [257, 46] width 114 height 13
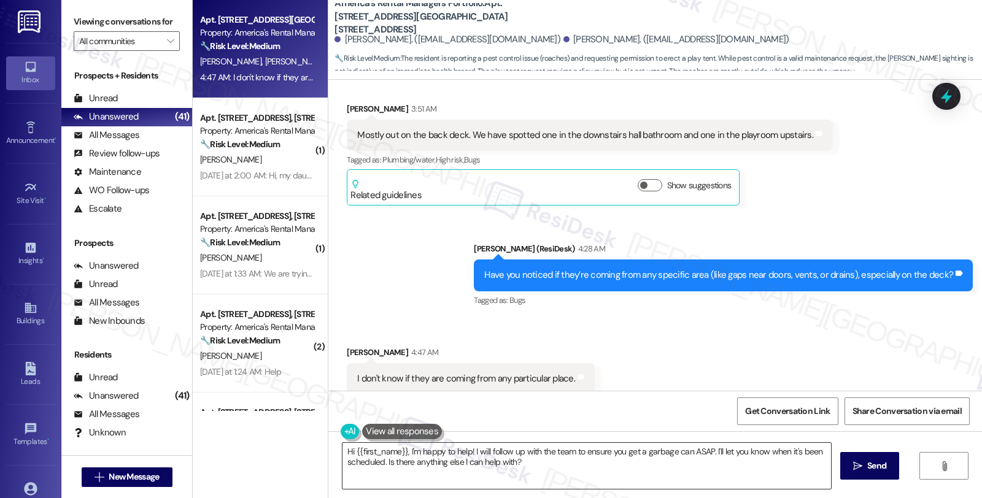
scroll to position [762, 0]
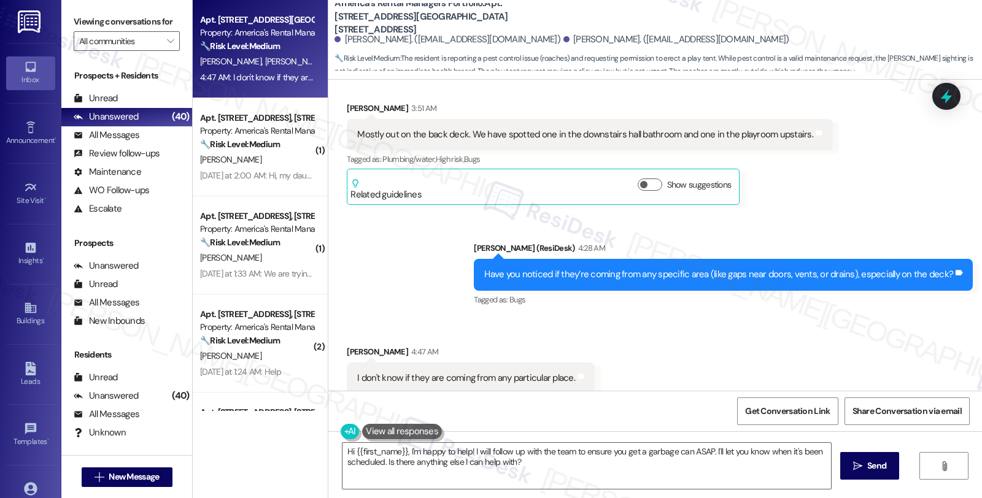
click at [778, 295] on div "Tagged as: Bugs Click to highlight conversations about Bugs" at bounding box center [723, 300] width 499 height 18
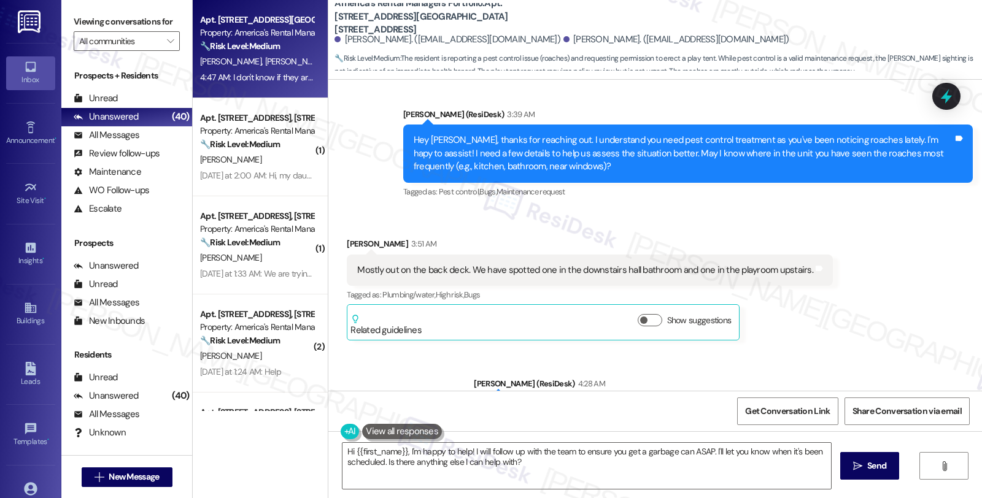
scroll to position [626, 0]
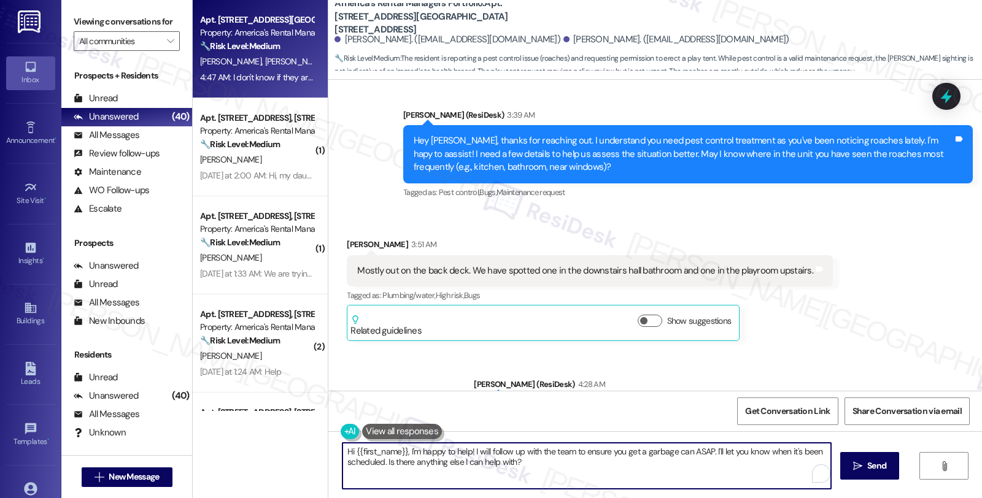
drag, startPoint x: 339, startPoint y: 450, endPoint x: 584, endPoint y: 482, distance: 246.3
click at [584, 482] on textarea "Hi {{first_name}}, I'm happy to help! I will follow up with the team to ensure …" at bounding box center [586, 466] width 488 height 46
click at [543, 468] on textarea "Hi {{first_name}}, I'm happy to help! I will follow up with the team to ensure …" at bounding box center [586, 466] width 488 height 46
click at [796, 313] on div "Jordan Shivers 3:51 AM Mostly out on the back deck. We have spotted one in the …" at bounding box center [590, 289] width 486 height 103
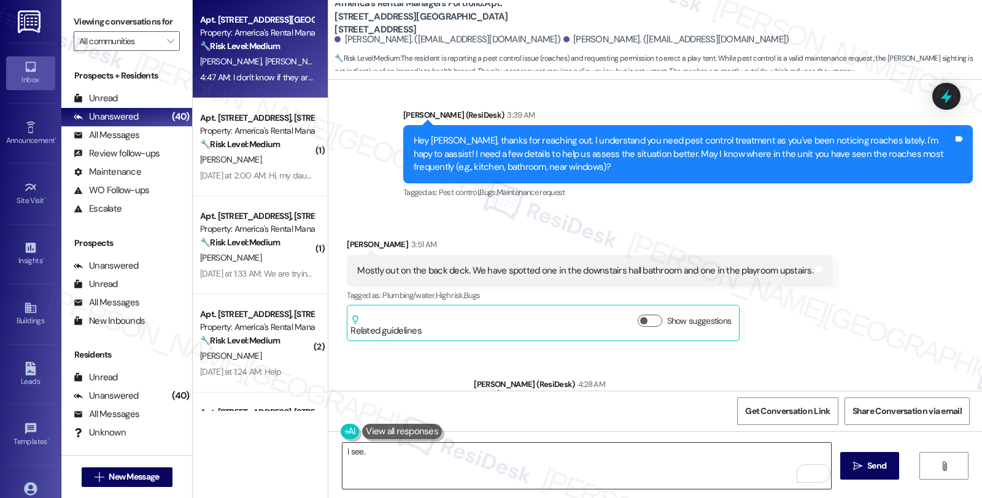
scroll to position [762, 0]
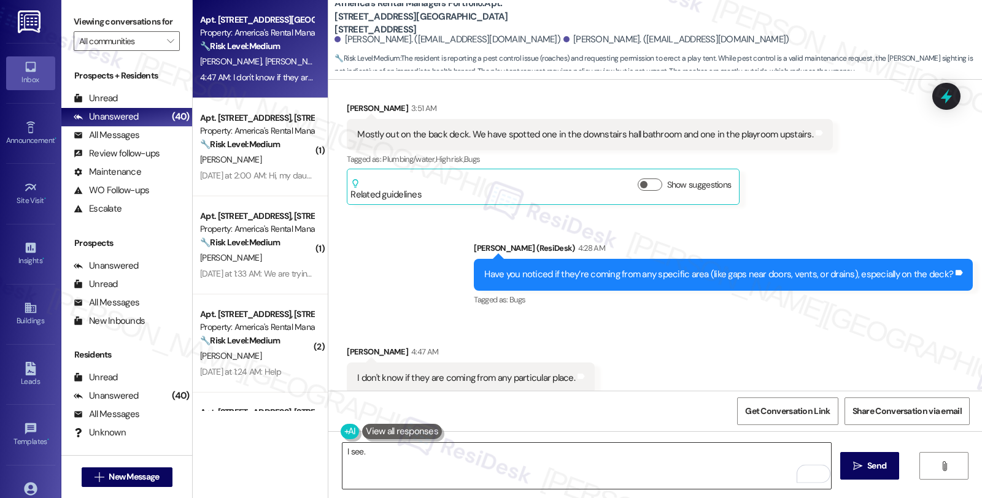
drag, startPoint x: 362, startPoint y: 452, endPoint x: 446, endPoint y: 453, distance: 83.5
click at [336, 452] on div "I see." at bounding box center [581, 465] width 490 height 47
click at [347, 453] on textarea "I see." at bounding box center [586, 466] width 488 height 46
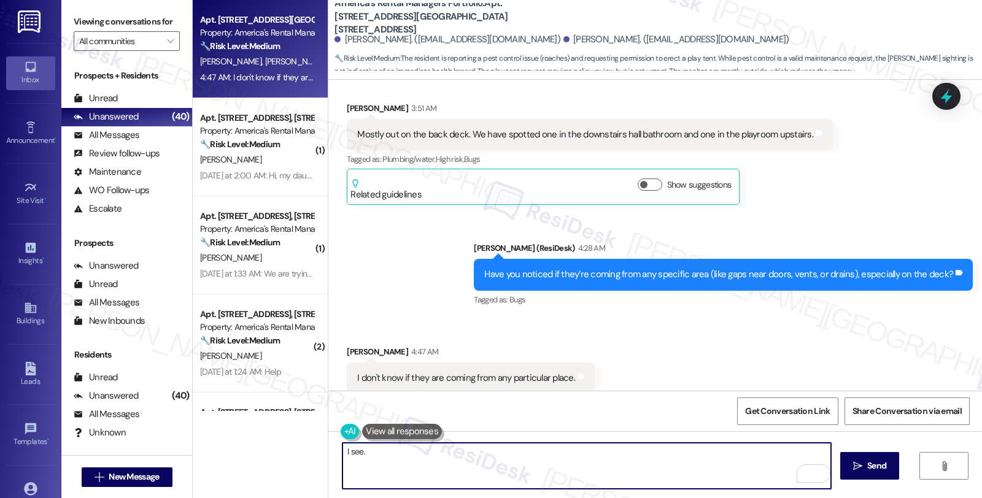
click at [362, 457] on textarea "I see." at bounding box center [586, 466] width 488 height 46
paste textarea "If they are paying $59.95/month or $49.95/month for their Resident Benefits Pro…"
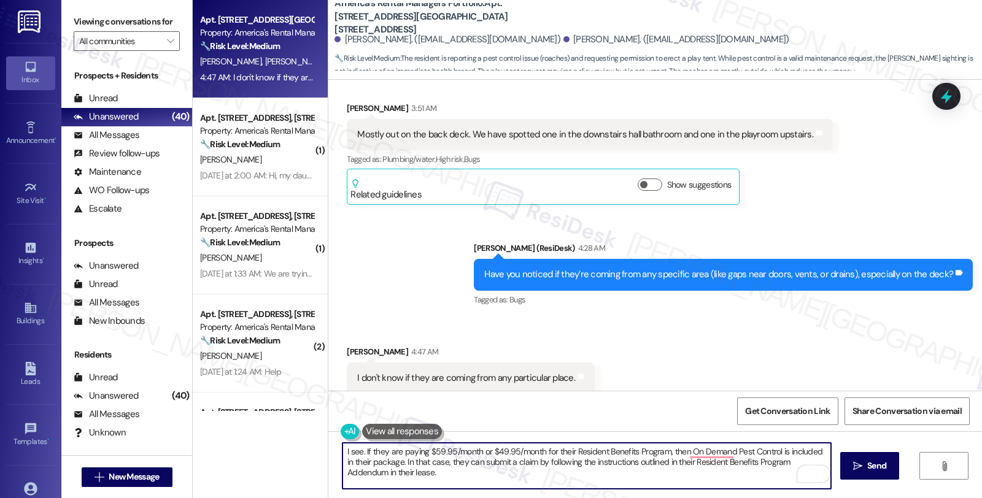
click at [358, 455] on textarea "I see. If they are paying $59.95/month or $49.95/month for their Resident Benef…" at bounding box center [586, 466] width 488 height 46
click at [360, 451] on textarea "I see. If they are paying $59.95/month or $49.95/month for their Resident Benef…" at bounding box center [586, 466] width 488 height 46
click at [359, 452] on textarea "I see. If they are paying $59.95/month or $49.95/month for their Resident Benef…" at bounding box center [586, 466] width 488 height 46
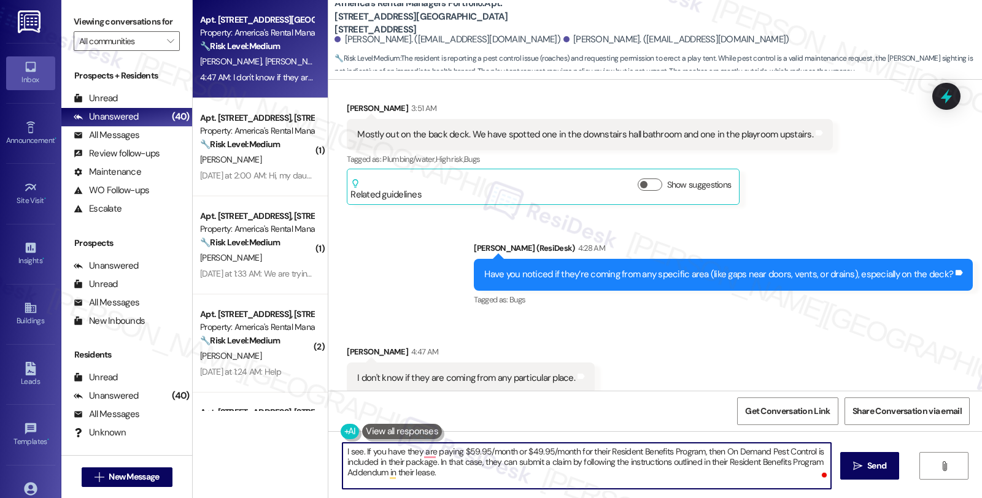
click at [379, 449] on textarea "I see. If you have they are paying $59.95/month or $49.95/month for their Resid…" at bounding box center [586, 466] width 488 height 46
click at [414, 450] on textarea "I see. If you have they are paying $59.95/month or $49.95/month for their Resid…" at bounding box center [586, 466] width 488 height 46
click at [358, 451] on textarea "I see. If you are paying $59.95/month or $49.95/month for their Resident Benefi…" at bounding box center [586, 466] width 488 height 46
type textarea "I see. PestIf you are paying $59.95/month or $49.95/month for their Resident Be…"
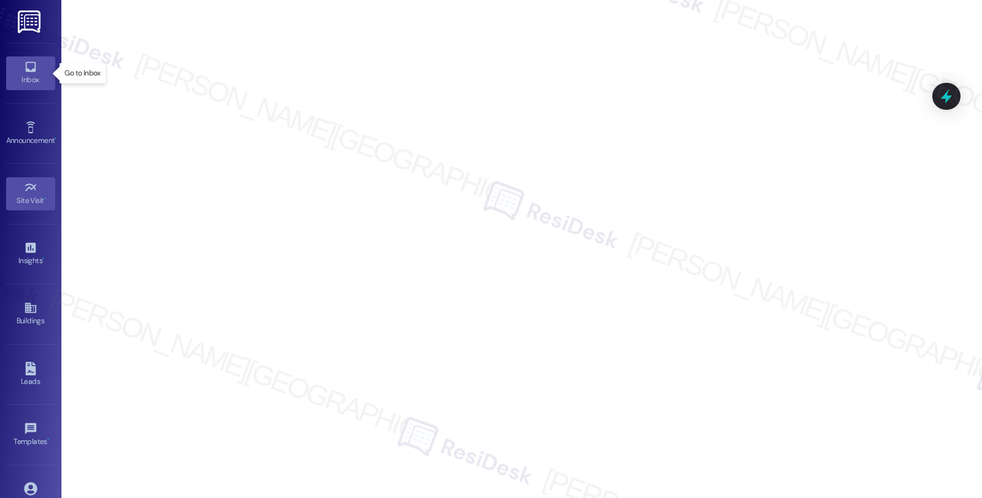
click at [34, 89] on link "Inbox" at bounding box center [30, 72] width 49 height 33
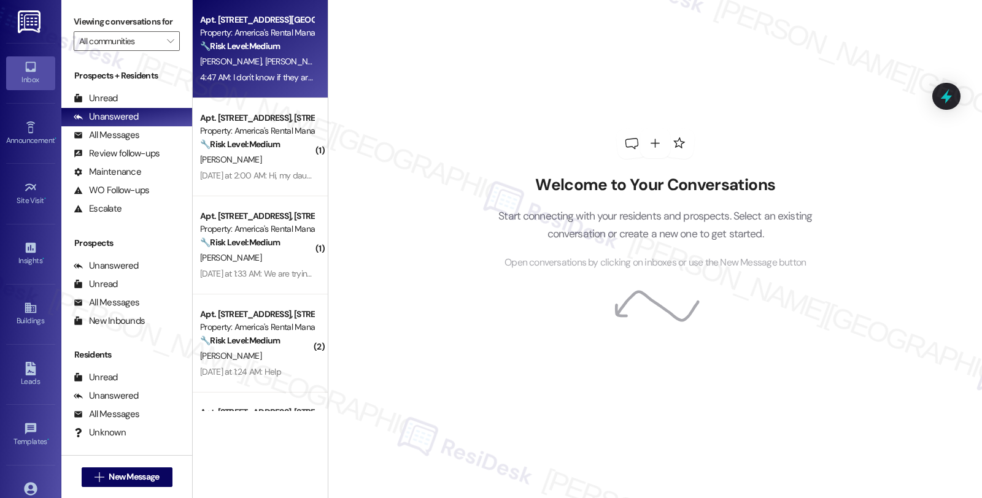
click at [268, 68] on div "[PERSON_NAME] [PERSON_NAME]" at bounding box center [257, 61] width 116 height 15
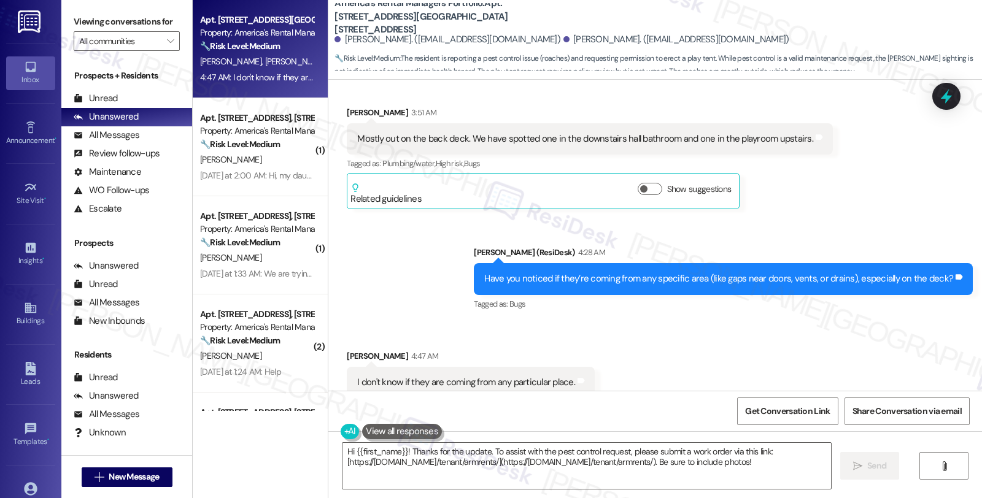
scroll to position [762, 0]
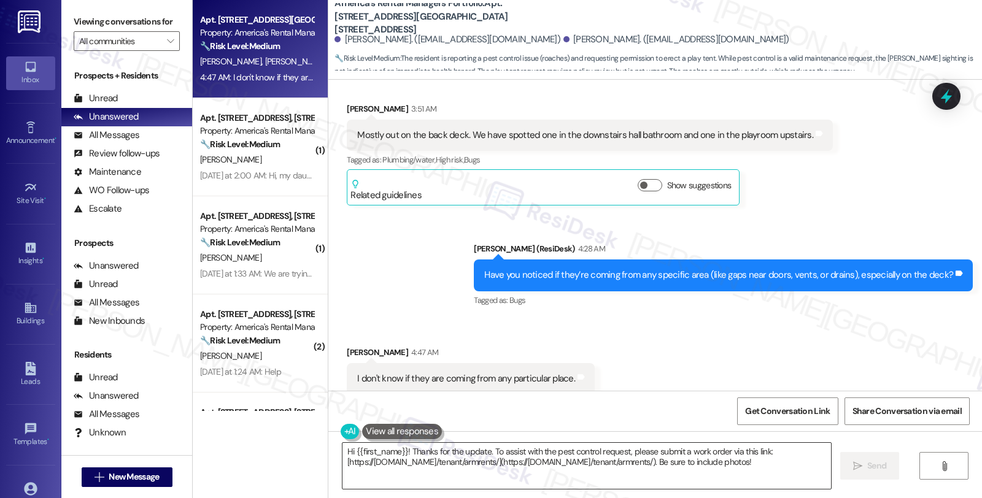
click at [342, 450] on textarea "Hi {{first_name}}! Thanks for the update. To assist with the pest control reque…" at bounding box center [586, 466] width 488 height 46
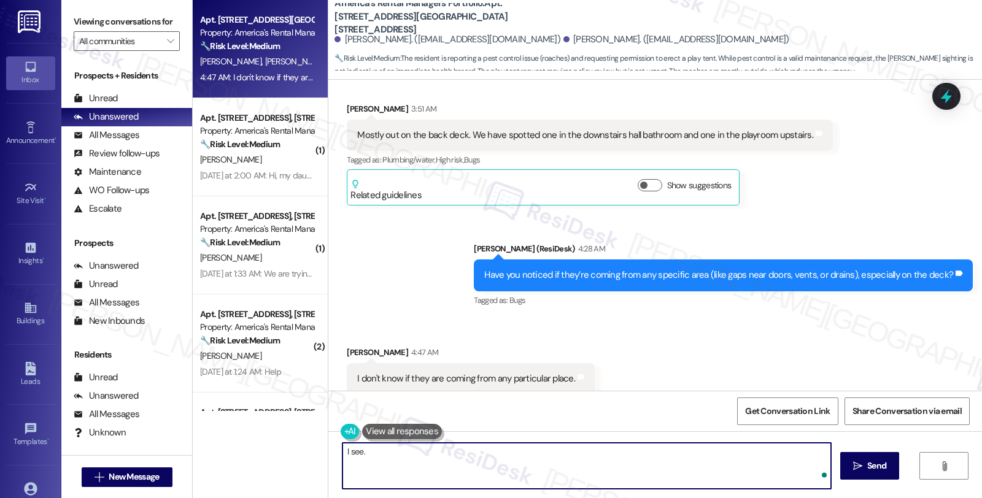
paste textarea "If they are paying $59.95/month or $49.95/month for their Resident Benefits Pro…"
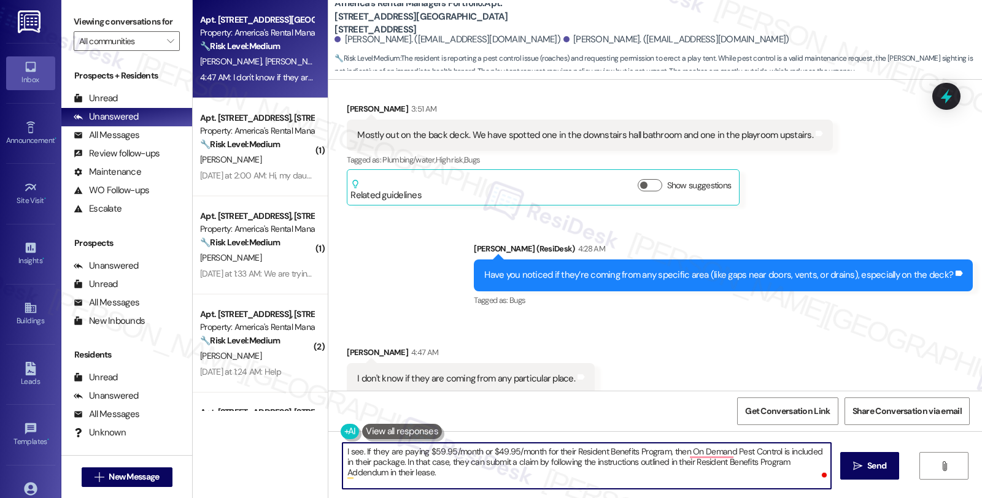
click at [360, 450] on textarea "I see. If they are paying $59.95/month or $49.95/month for their Resident Benef…" at bounding box center [586, 466] width 488 height 46
click at [368, 457] on textarea "I see. If they are paying $59.95/month or $49.95/month for their Resident Benef…" at bounding box center [586, 466] width 488 height 46
click at [364, 451] on textarea "I see. If they are paying $59.95/month or $49.95/month for their Resident Benef…" at bounding box center [586, 466] width 488 height 46
click at [378, 450] on textarea "I see. If you are they are paying $59.95/month or $49.95/month for their Reside…" at bounding box center [586, 466] width 488 height 46
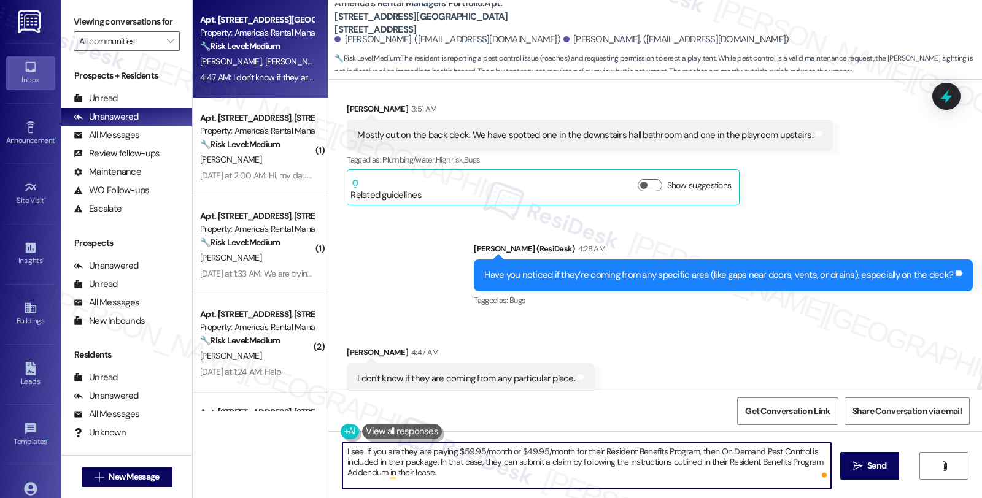
click at [714, 452] on textarea "I see. If you are they are paying $59.95/month or $49.95/month for their Reside…" at bounding box center [586, 466] width 488 height 46
click at [469, 455] on textarea "I see. If you On Demand Pest Control is included in their package. In that case…" at bounding box center [586, 466] width 488 height 46
paste textarea "are they are paying $59.95/month or $49.95/month for their Resident Benefits Pr…"
drag, startPoint x: 469, startPoint y: 454, endPoint x: 655, endPoint y: 452, distance: 185.3
click at [655, 452] on textarea "I see. If you On Demand Pest Control are they are paying $59.95/month or $49.95…" at bounding box center [586, 466] width 488 height 46
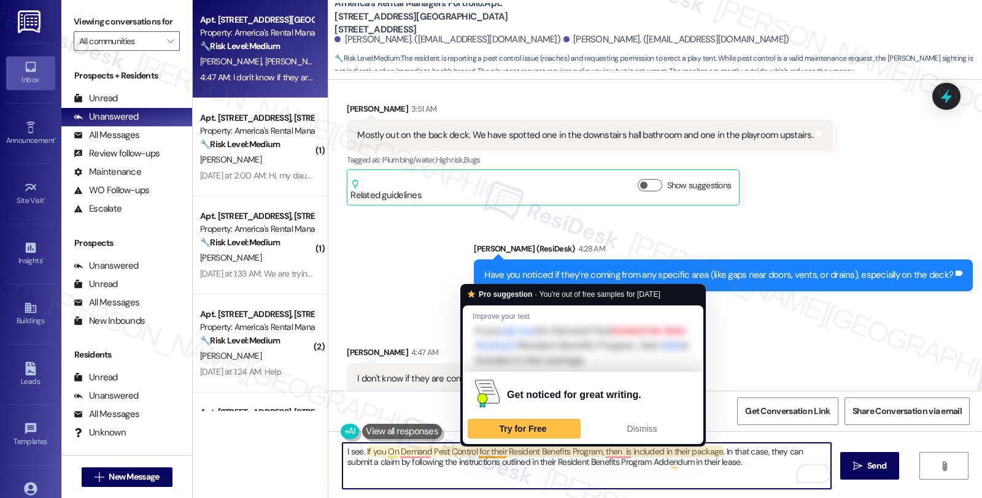
click at [487, 449] on textarea "I see. If you On Demand Pest Control for their Resident Benefits Program, then …" at bounding box center [586, 466] width 488 height 46
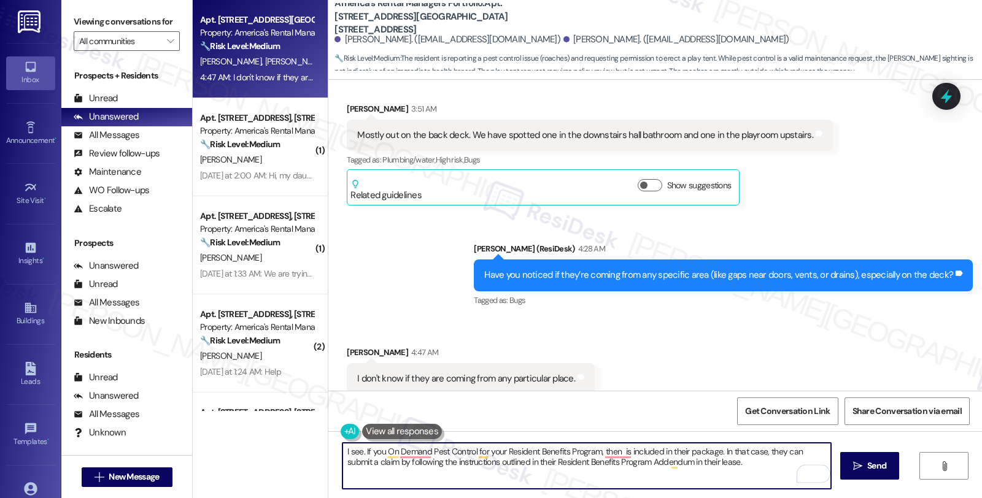
click at [595, 452] on textarea "I see. If you On Demand Pest Control for your Resident Benefits Program, then i…" at bounding box center [586, 466] width 488 height 46
click at [396, 462] on textarea "I see. If you On Demand Pest Control for your Resident Benefits Program, you ma…" at bounding box center [586, 466] width 488 height 46
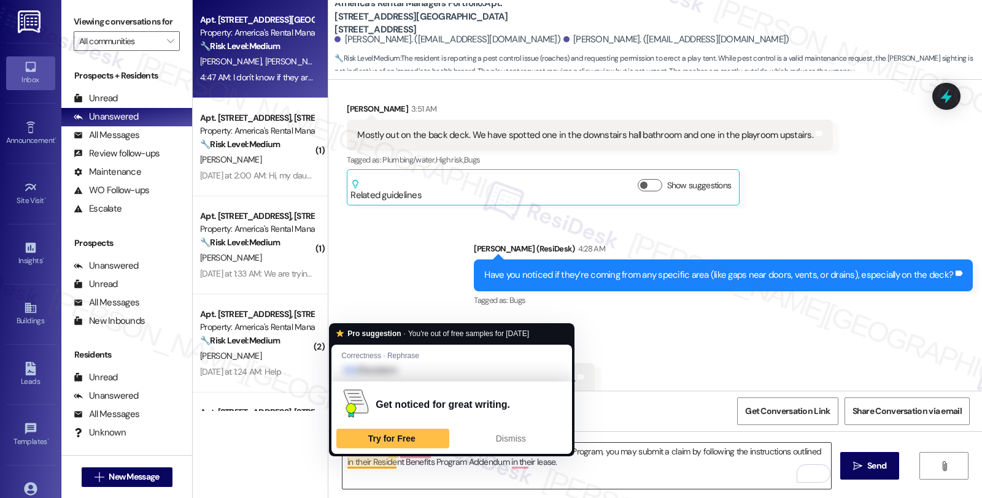
click at [342, 463] on textarea "I see. If you On Demand Pest Control for your Resident Benefits Program, you ma…" at bounding box center [586, 466] width 488 height 46
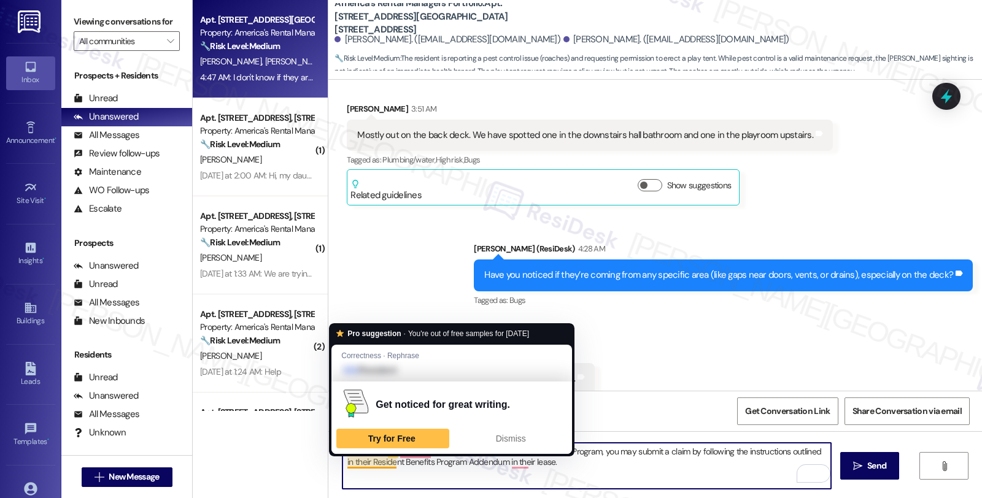
click at [342, 463] on textarea "I see. If you On Demand Pest Control for your Resident Benefits Program, you ma…" at bounding box center [586, 466] width 488 height 46
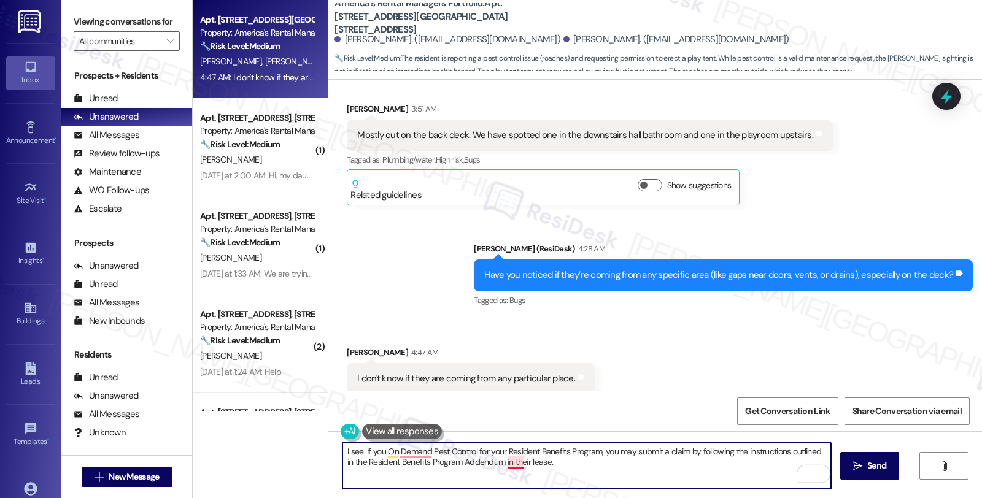
click at [507, 464] on textarea "I see. If you On Demand Pest Control for your Resident Benefits Program, you ma…" at bounding box center [586, 466] width 488 height 46
drag, startPoint x: 469, startPoint y: 452, endPoint x: 591, endPoint y: 449, distance: 122.2
click at [591, 449] on textarea "I see. If you On Demand Pest Control for your Resident Benefits Program, you ma…" at bounding box center [586, 466] width 488 height 46
click at [522, 470] on textarea "I see. If you On Demand Pest Control, you may submit a claim by following the i…" at bounding box center [586, 466] width 488 height 46
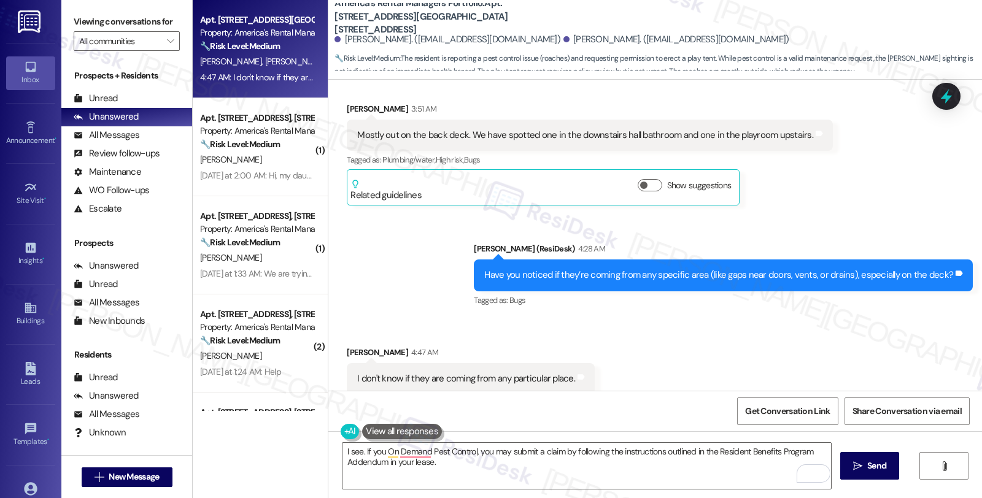
click at [857, 321] on div "Received via SMS Jordan Shivers 4:47 AM I don't know if they are coming from an…" at bounding box center [655, 360] width 654 height 85
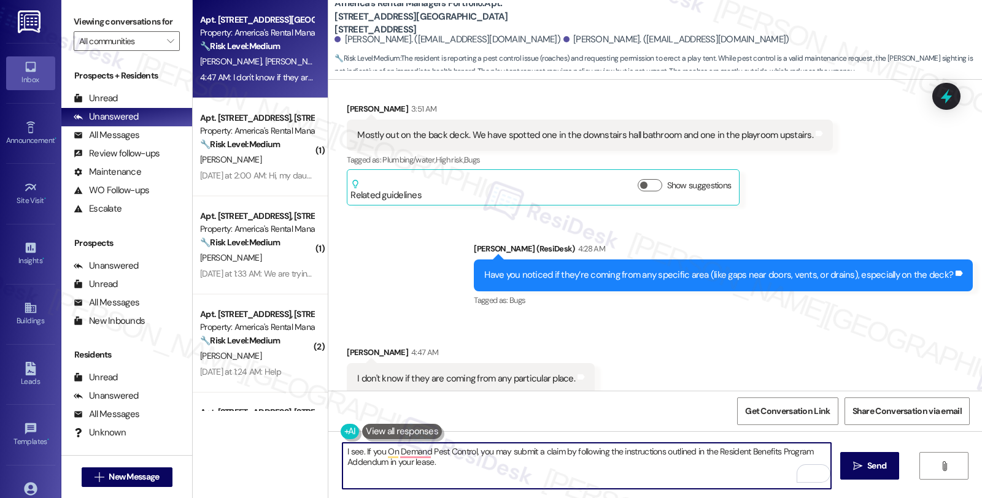
click at [485, 462] on textarea "I see. If you On Demand Pest Control, you may submit a claim by following the i…" at bounding box center [586, 466] width 488 height 46
click at [358, 450] on textarea "I see. If you On Demand Pest Control, you may submit a claim by following the i…" at bounding box center [586, 466] width 488 height 46
drag, startPoint x: 436, startPoint y: 460, endPoint x: 299, endPoint y: 444, distance: 138.5
click at [299, 444] on div "Apt. 479 Ridge Road, 479 Ridge Road Property: America's Rental Managers Portfol…" at bounding box center [587, 249] width 789 height 498
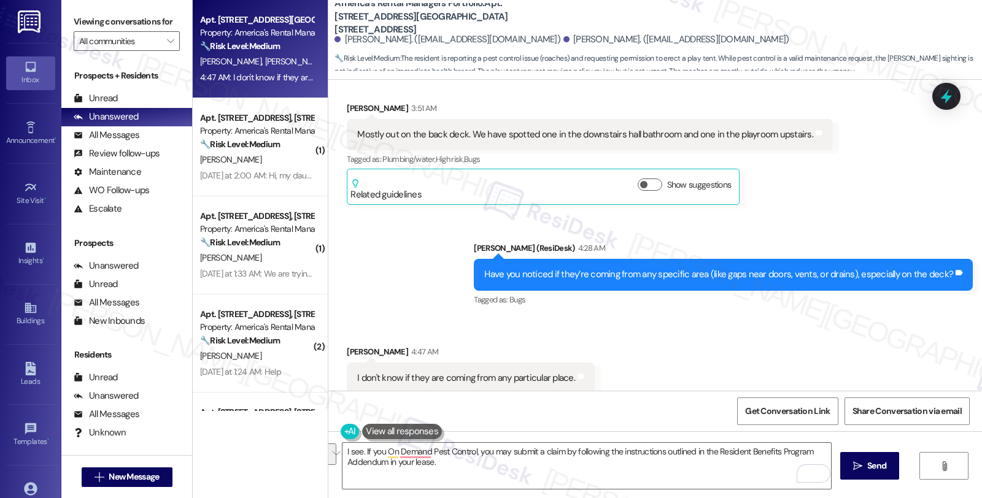
click at [831, 322] on div "Received via SMS Jordan Shivers 4:47 AM I don't know if they are coming from an…" at bounding box center [655, 360] width 654 height 85
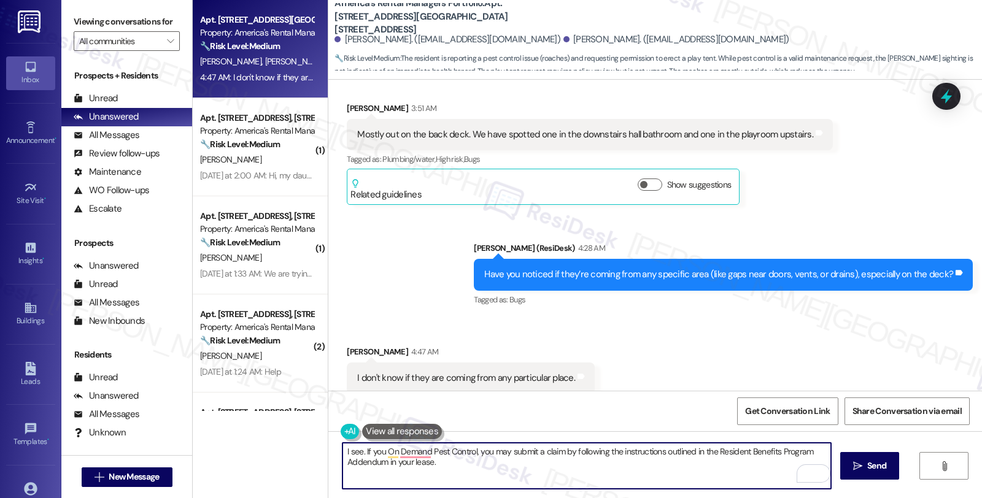
click at [368, 473] on textarea "I see. If you On Demand Pest Control, you may submit a claim by following the i…" at bounding box center [586, 466] width 488 height 46
click at [470, 465] on textarea "I see. If you On Demand Pest Control, you may submit a claim by following the i…" at bounding box center [586, 466] width 488 height 46
click at [580, 474] on textarea "I see. If you On Demand Pest Control, you may submit a claim by following the i…" at bounding box center [586, 466] width 488 height 46
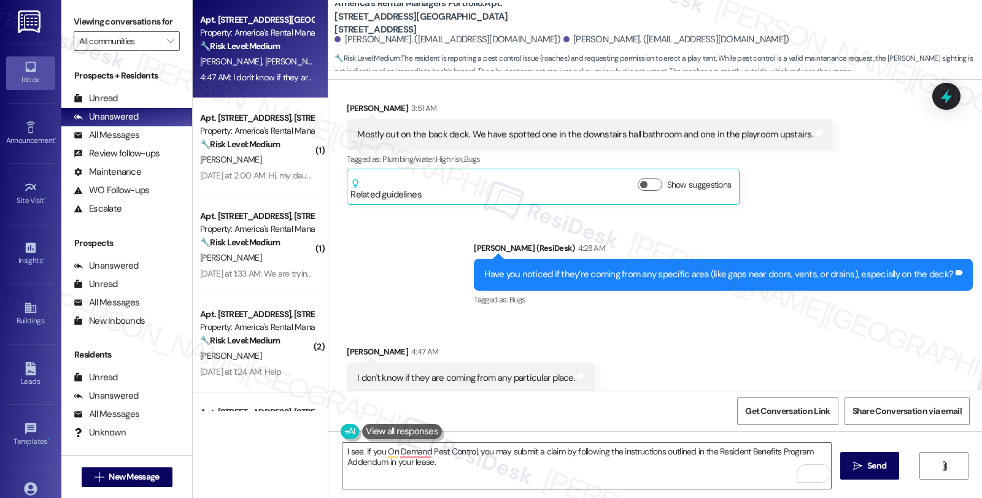
click at [643, 333] on div "Received via SMS Jordan Shivers 4:47 AM I don't know if they are coming from an…" at bounding box center [655, 360] width 654 height 85
click at [471, 473] on textarea "I see. If you On Demand Pest Control, you may submit a claim by following the i…" at bounding box center [586, 466] width 488 height 46
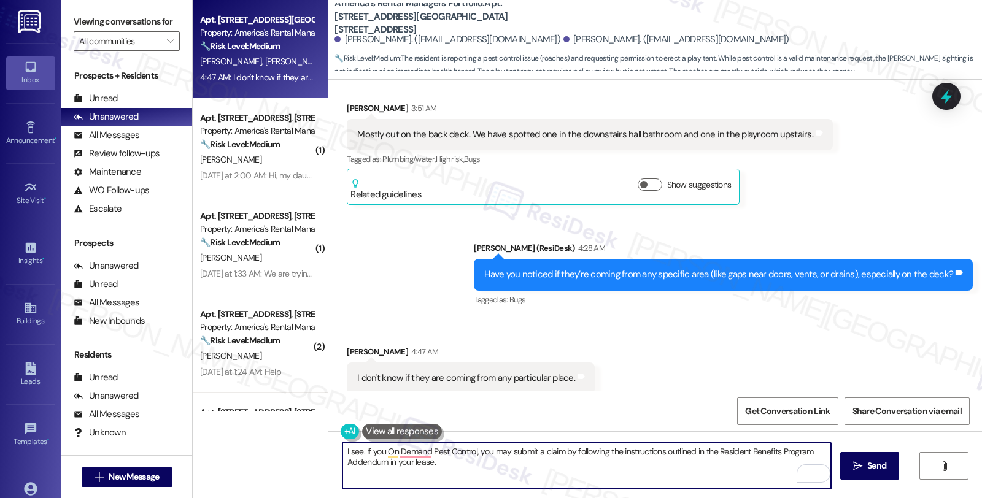
paste textarea "understand. Typically, pest control is the responsibility of residents. However…"
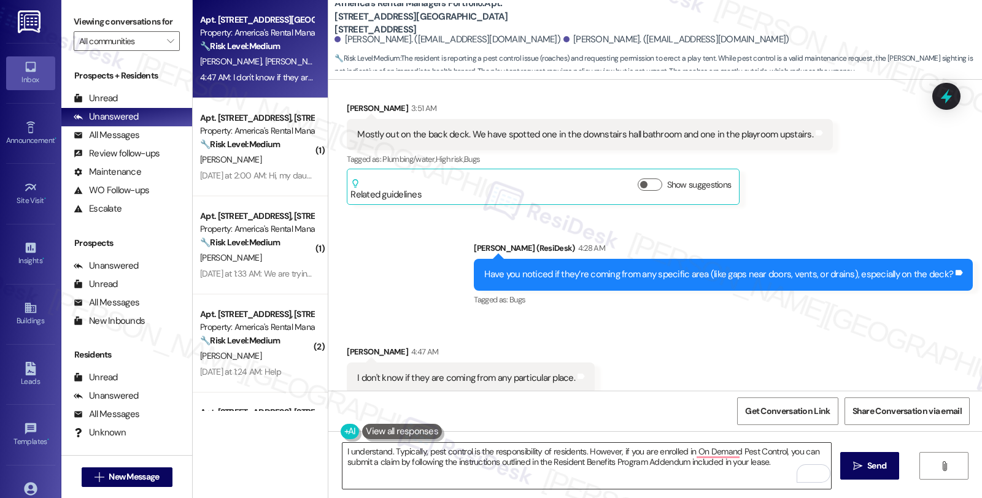
click at [678, 463] on textarea "I understand. Typically, pest control is the responsibility of residents. Howev…" at bounding box center [586, 466] width 488 height 46
click at [385, 449] on textarea "I understand. Typically, pest control is the responsibility of residents. Howev…" at bounding box center [586, 466] width 488 height 46
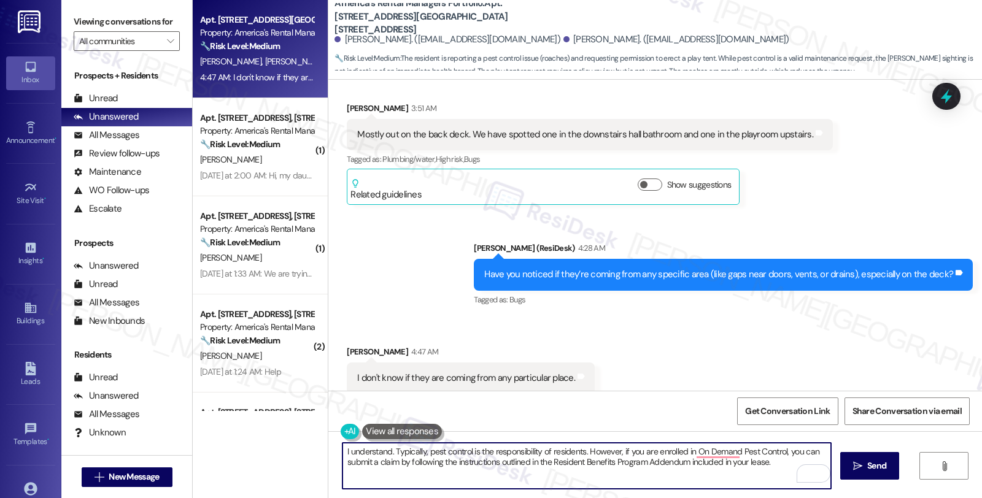
click at [387, 450] on textarea "I understand. Typically, pest control is the responsibility of residents. Howev…" at bounding box center [586, 466] width 488 height 46
paste textarea "From what I’ve seen, pest control is typically the responsibility of residents.…"
click at [436, 475] on textarea "I understand. It has come to my attention that Typically, pest control is the r…" at bounding box center [586, 466] width 488 height 46
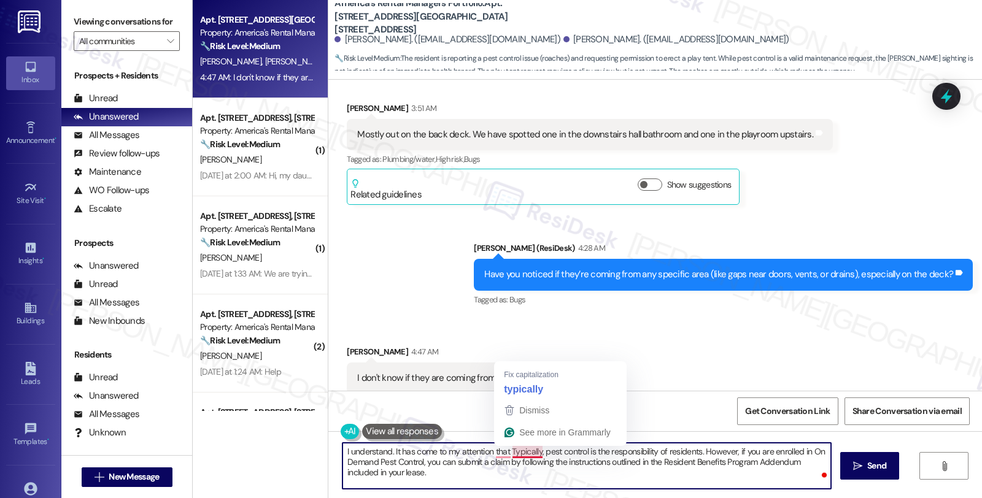
click at [514, 454] on textarea "I understand. It has come to my attention that Typically, pest control is the r…" at bounding box center [586, 466] width 488 height 46
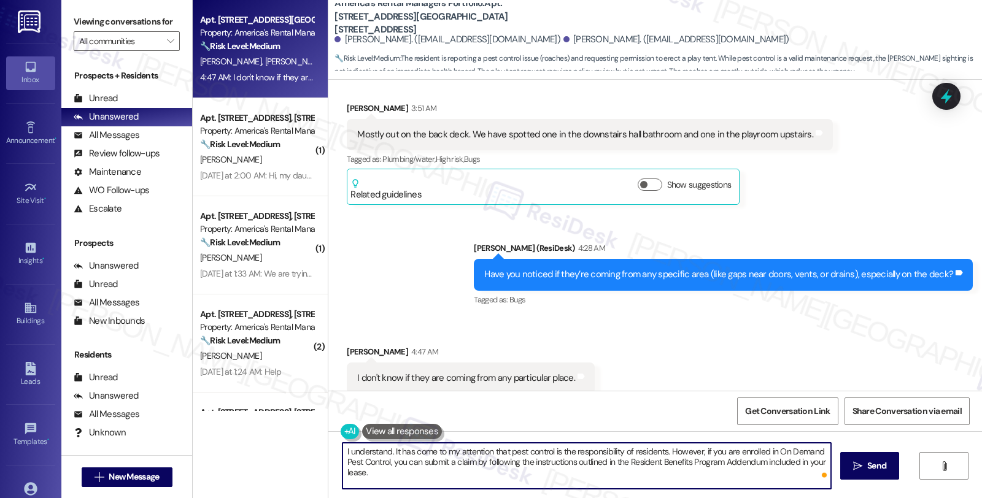
click at [557, 451] on textarea "I understand. It has come to my attention that pest control is the responsibili…" at bounding box center [586, 466] width 488 height 46
paste textarea "Typically"
click at [433, 475] on textarea "I understand. It has come to my attention that pest control is typically the re…" at bounding box center [586, 466] width 488 height 46
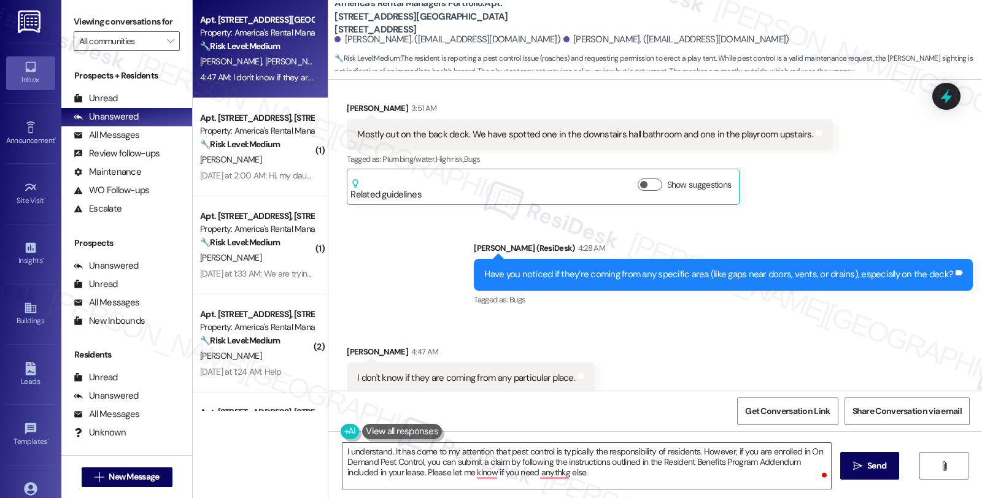
click at [481, 387] on div "Received via SMS Jordan Shivers 4:47 AM I don't know if they are coming from an…" at bounding box center [471, 369] width 266 height 67
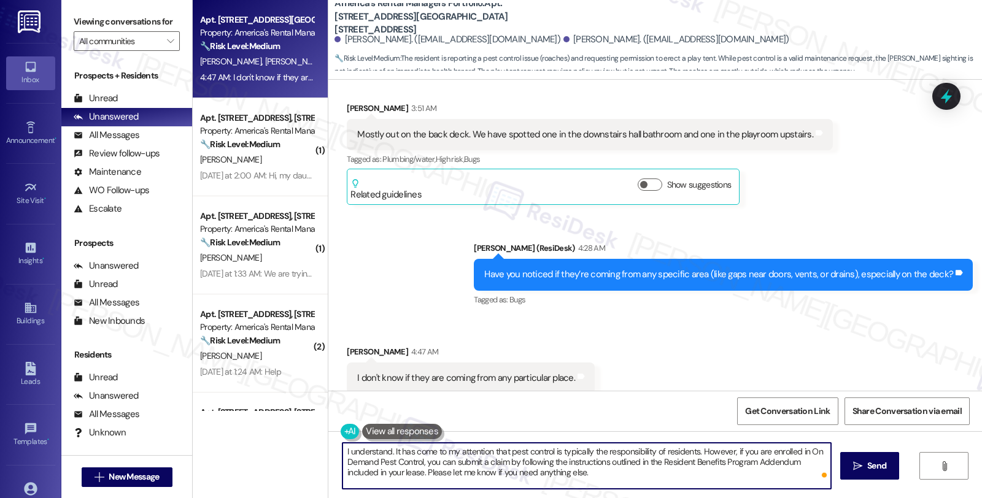
click at [638, 485] on textarea "I understand. It has come to my attention that pest control is typically the re…" at bounding box center [586, 466] width 488 height 46
click at [880, 461] on span "Send" at bounding box center [876, 466] width 19 height 13
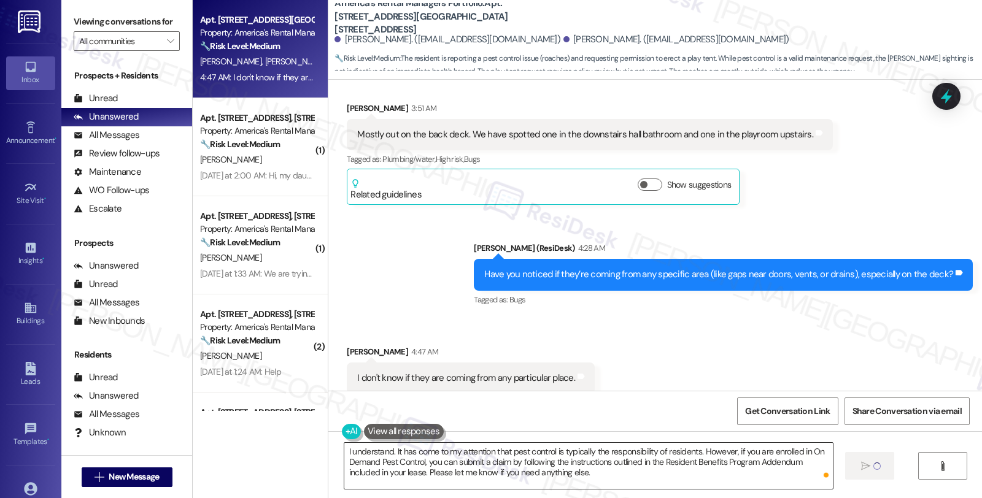
click at [598, 474] on textarea "I understand. It has come to my attention that pest control is typically the re…" at bounding box center [588, 466] width 488 height 46
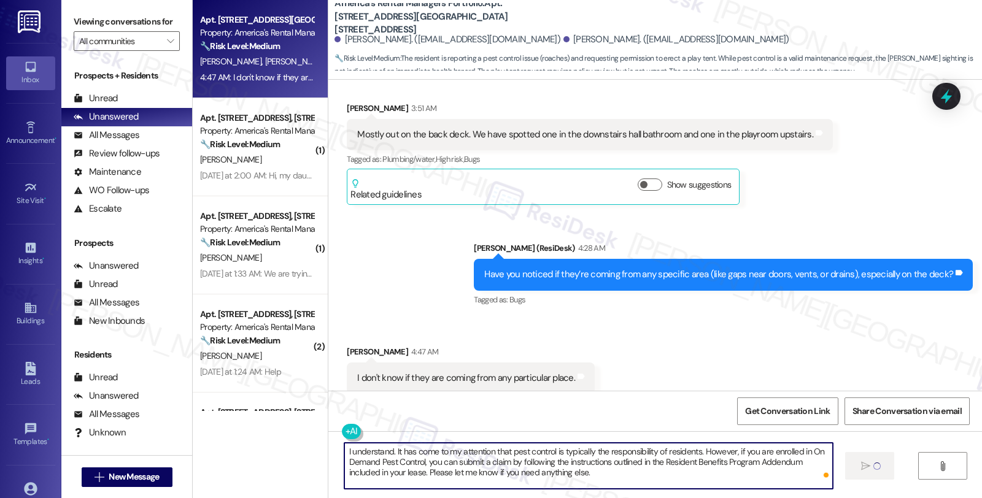
type textarea "Fetching suggested responses. Please feel free to read through the conversation…"
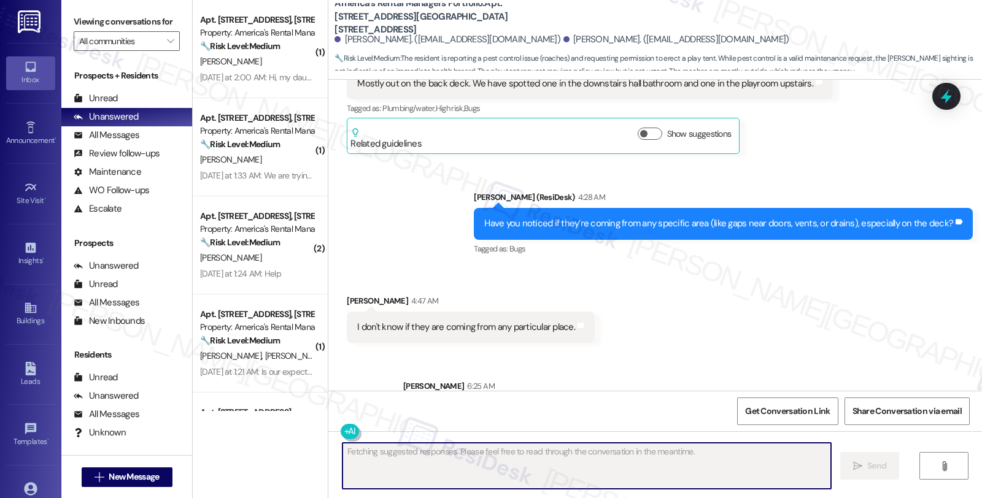
scroll to position [874, 0]
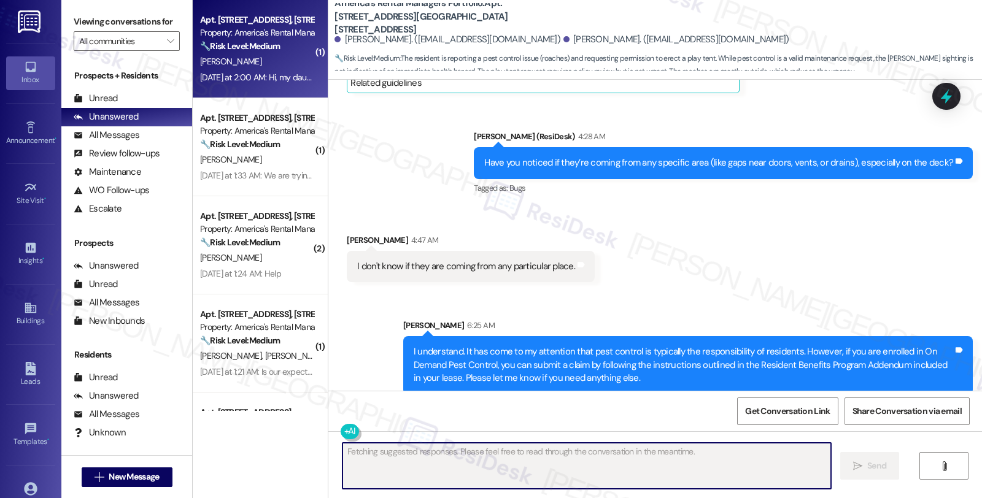
click at [285, 51] on div "🔧 Risk Level: Medium The resident is requesting approved paint colors and blind…" at bounding box center [257, 46] width 114 height 13
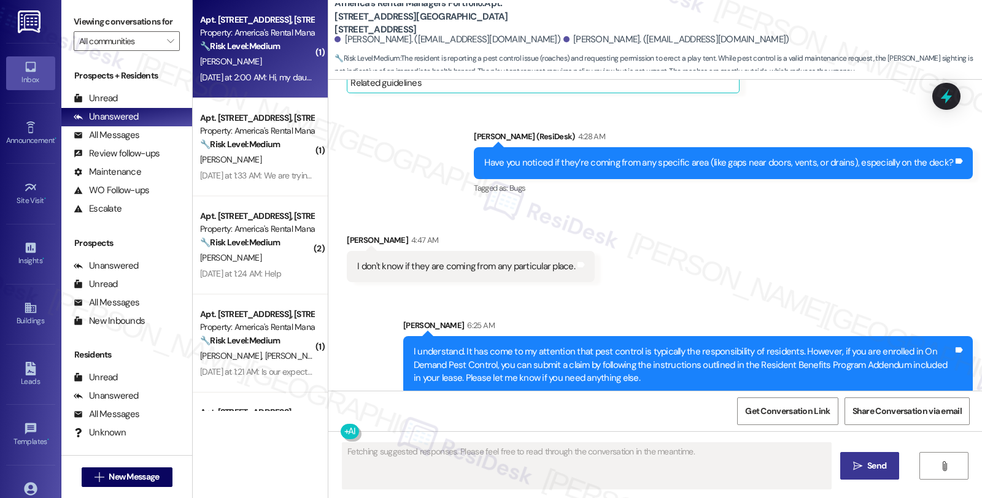
scroll to position [20, 0]
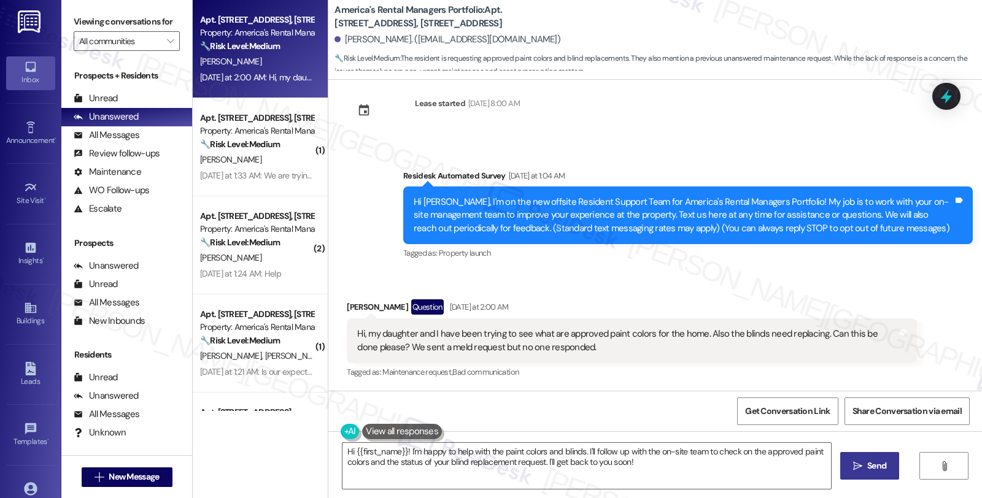
click at [498, 10] on b "America's Rental Managers Portfolio: Apt. 265 Shiloh Creek Drive, 265 Shiloh Cr…" at bounding box center [456, 17] width 245 height 26
copy b "265"
drag, startPoint x: 334, startPoint y: 39, endPoint x: 390, endPoint y: 40, distance: 55.8
click at [390, 40] on div "Delillian Turner. (deeturnersmile@gmail.com)" at bounding box center [447, 39] width 226 height 13
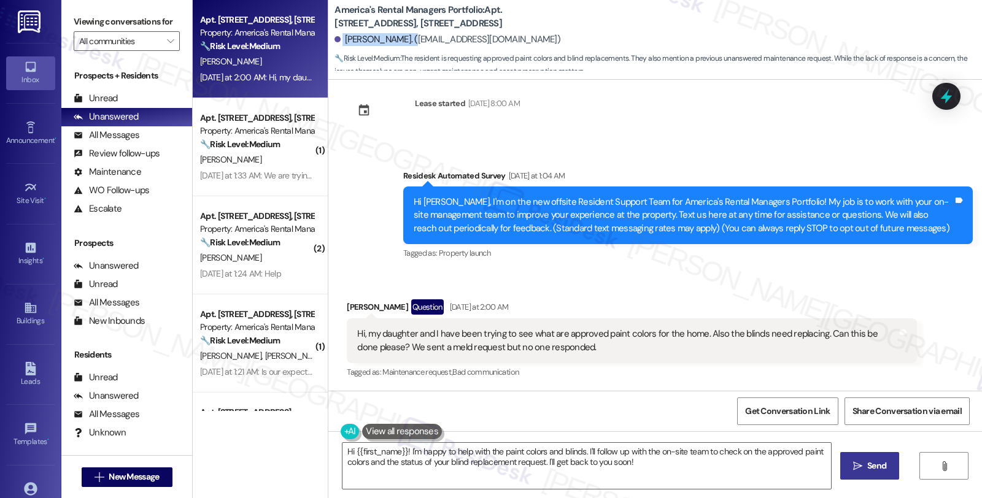
copy div "Delillian Turner"
click at [347, 306] on div "Delillian Turner Question Yesterday at 2:00 AM" at bounding box center [631, 309] width 569 height 20
copy div "Delillian"
click at [399, 453] on textarea "Hi {{first_name}}! I'm happy to help with the paint colors and blinds. I'll fol…" at bounding box center [586, 466] width 488 height 46
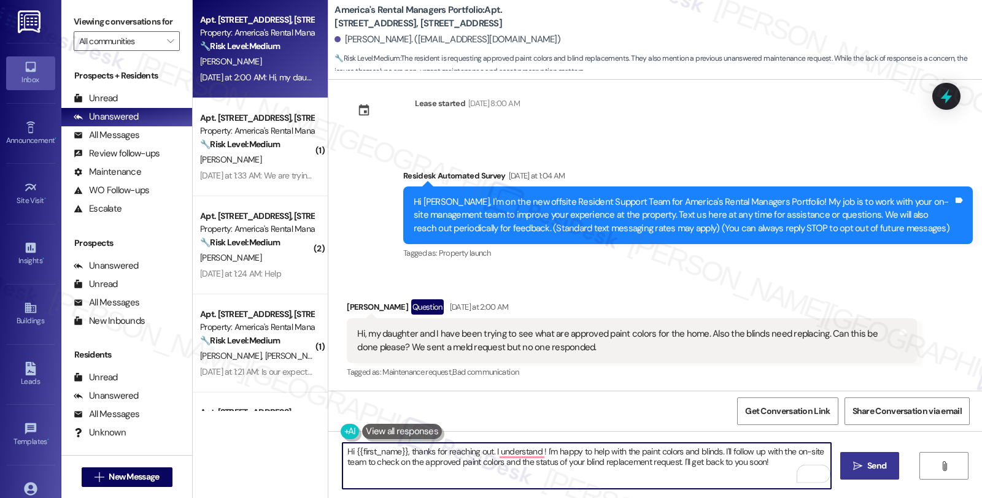
type textarea "Hi {{first_name}}, thanks for reaching out. I understand ! I'm happy to help wi…"
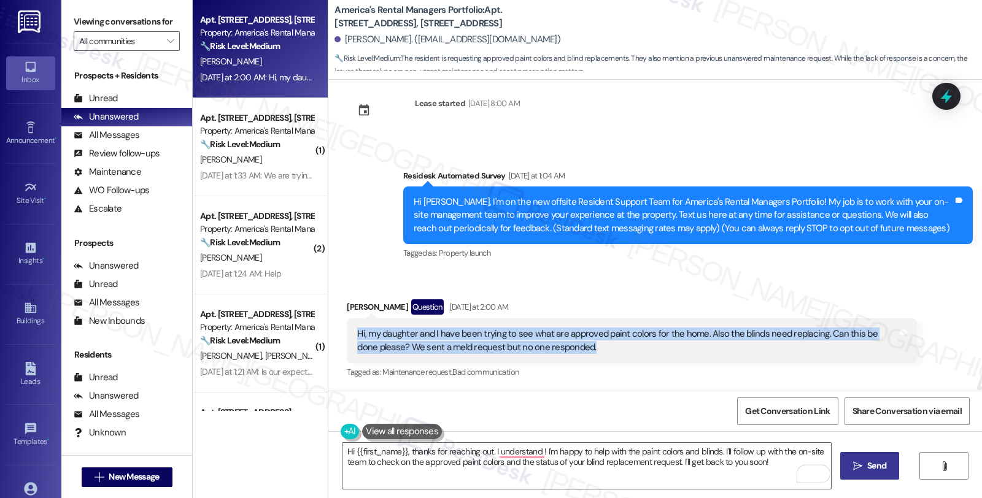
drag, startPoint x: 574, startPoint y: 344, endPoint x: 341, endPoint y: 333, distance: 233.5
click at [347, 333] on div "Hi, my daughter and I have been trying to see what are approved paint colors fo…" at bounding box center [631, 340] width 569 height 45
copy div "Hi, my daughter and I have been trying to see what are approved paint colors fo…"
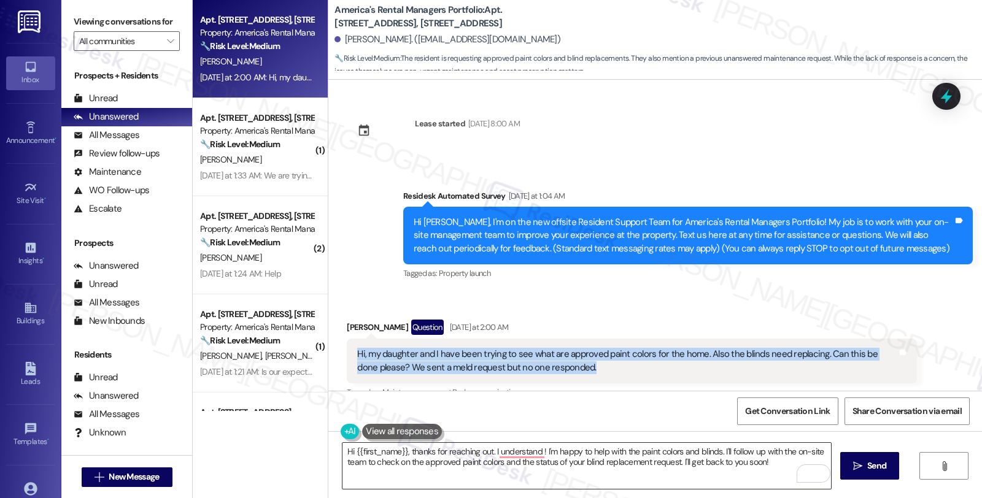
scroll to position [20, 0]
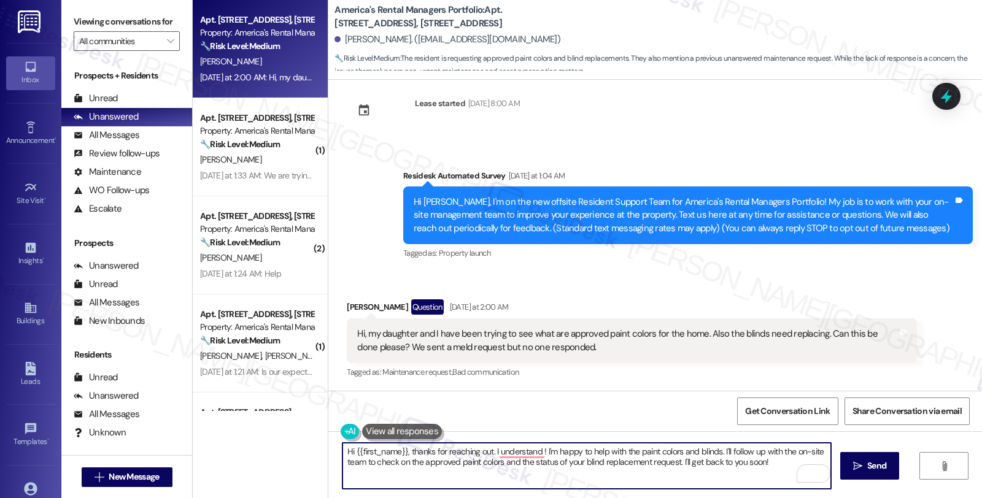
click at [417, 463] on textarea "Hi {{first_name}}, thanks for reaching out. I understand ! I'm happy to help wi…" at bounding box center [586, 466] width 488 height 46
click at [623, 451] on textarea "Hi {{first_name}}, thanks for reaching out. I understand you're waiting for an …" at bounding box center [586, 466] width 488 height 46
click at [620, 447] on textarea "Hi {{first_name}}, thanks for reaching out. I understand you're waiting for an …" at bounding box center [586, 466] width 488 height 46
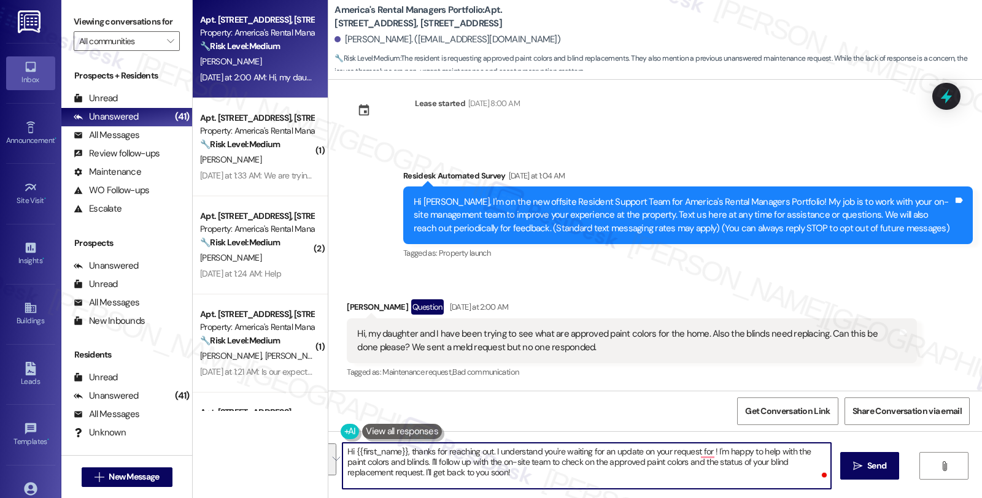
click at [620, 447] on textarea "Hi {{first_name}}, thanks for reaching out. I understand you're waiting for an …" at bounding box center [586, 466] width 488 height 46
click at [686, 449] on textarea "Hi {{first_name}}, thanks for reaching out. I understand you're waiting for app…" at bounding box center [586, 466] width 488 height 46
click at [387, 461] on textarea "Hi {{first_name}}, thanks for reaching out. I understand you're waiting for app…" at bounding box center [586, 466] width 488 height 46
click at [459, 461] on textarea "Hi {{first_name}}, thanks for reaching out. I understand you're waiting for app…" at bounding box center [586, 466] width 488 height 46
click at [490, 450] on textarea "Hi {{first_name}}, thanks for reaching out. I understand you're waiting for app…" at bounding box center [586, 466] width 488 height 46
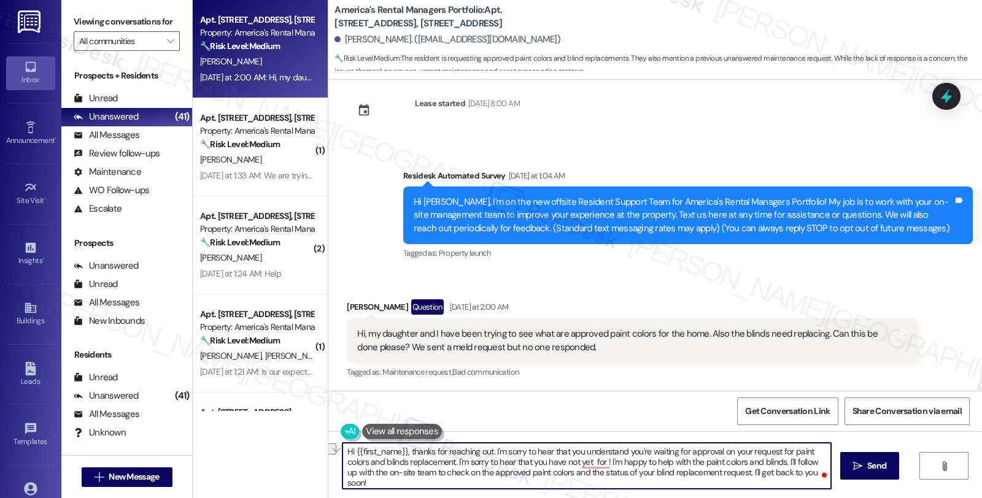
drag, startPoint x: 565, startPoint y: 451, endPoint x: 620, endPoint y: 451, distance: 55.2
click at [620, 451] on textarea "Hi {{first_name}}, thanks for reaching out. I'm sorry to hear that you understa…" at bounding box center [586, 466] width 488 height 46
click at [587, 451] on textarea "Hi {{first_name}}, thanks for reaching out. I'm sorry to hear that you're waiti…" at bounding box center [586, 466] width 488 height 46
click at [385, 459] on textarea "Hi {{first_name}}, thanks for reaching out. I'm sorry to hear that you're srill…" at bounding box center [586, 466] width 488 height 46
click at [506, 487] on textarea "Hi {{first_name}}, thanks for reaching out. I'm sorry to hear that you're srill…" at bounding box center [586, 466] width 488 height 46
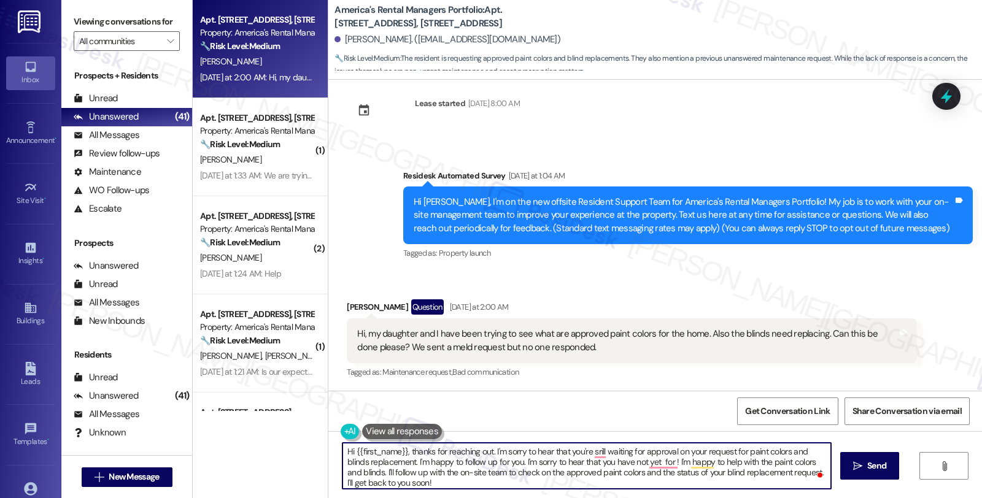
scroll to position [2, 0]
drag, startPoint x: 518, startPoint y: 462, endPoint x: 530, endPoint y: 480, distance: 22.1
click at [530, 480] on textarea "Hi {{first_name}}, thanks for reaching out. I'm sorry to hear that you're srill…" at bounding box center [586, 466] width 488 height 46
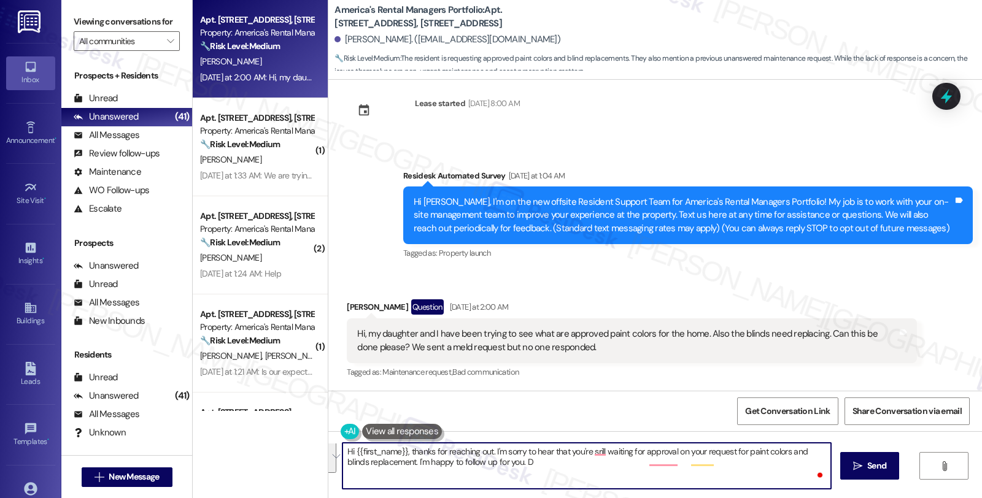
scroll to position [0, 0]
click at [583, 463] on textarea "Hi {{first_name}}, thanks for reaching out. I'm sorry to hear that you're srill…" at bounding box center [586, 466] width 488 height 46
drag, startPoint x: 673, startPoint y: 463, endPoint x: 703, endPoint y: 463, distance: 30.1
click at [703, 463] on textarea "Hi {{first_name}}, thanks for reaching out. I'm sorry to hear that you're still…" at bounding box center [586, 466] width 488 height 46
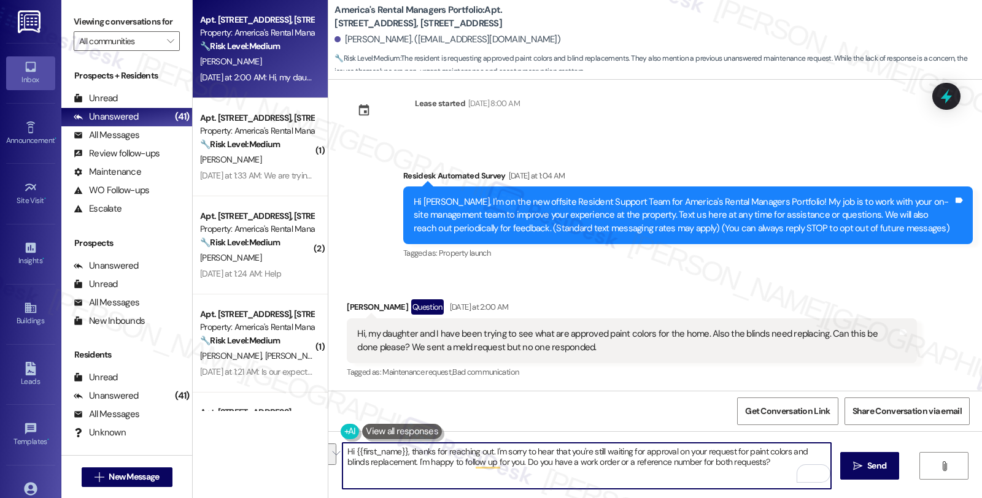
click at [523, 466] on textarea "Hi {{first_name}}, thanks for reaching out. I'm sorry to hear that you're still…" at bounding box center [586, 466] width 488 height 46
paste textarea "you for reaching out. I’m sorry you haven’t received an update yet on your requ…"
type textarea "Hi {{first_name}}, thank you for reaching out. I’m sorry you haven’t received a…"
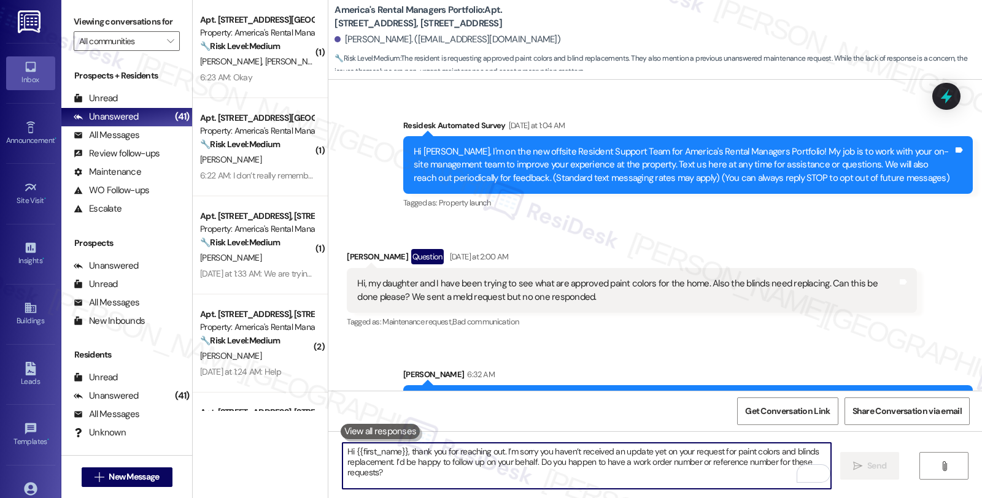
scroll to position [118, 0]
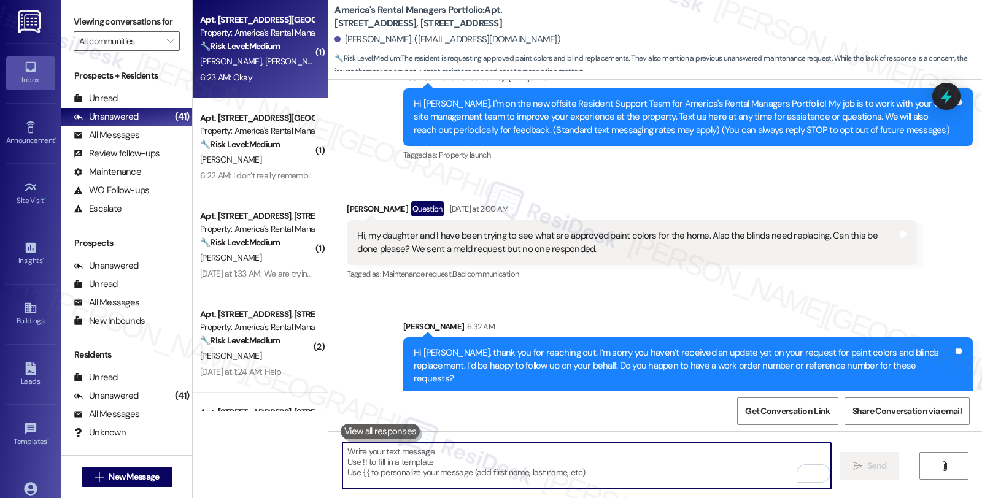
click at [266, 48] on strong "🔧 Risk Level: Medium" at bounding box center [240, 46] width 80 height 11
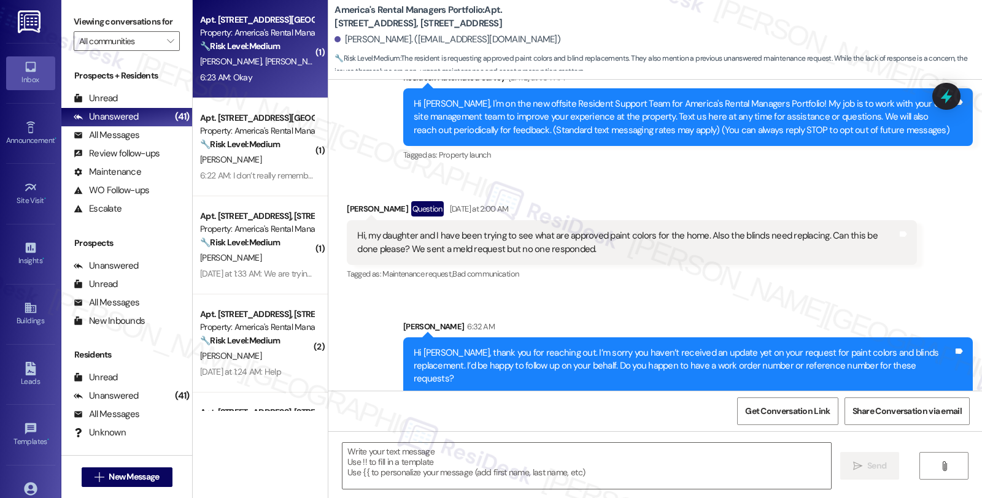
type textarea "Fetching suggested responses. Please feel free to read through the conversation…"
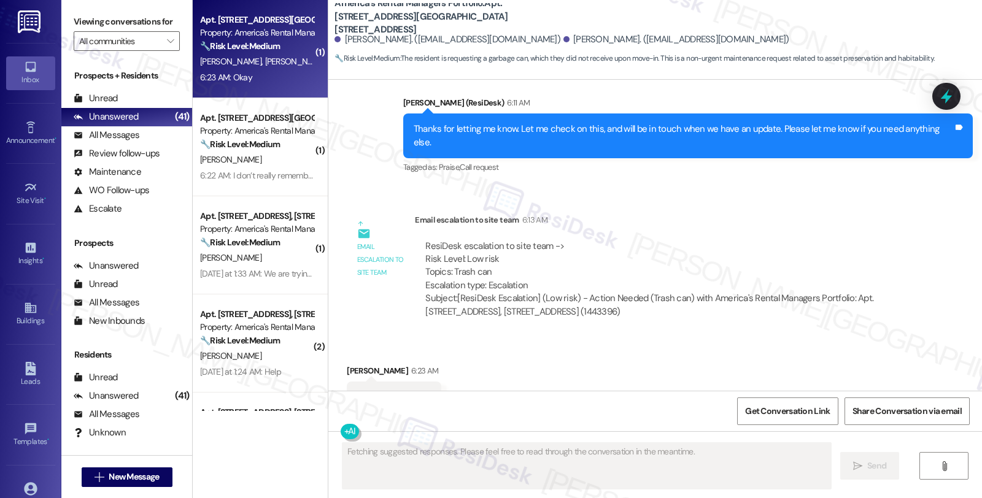
scroll to position [695, 0]
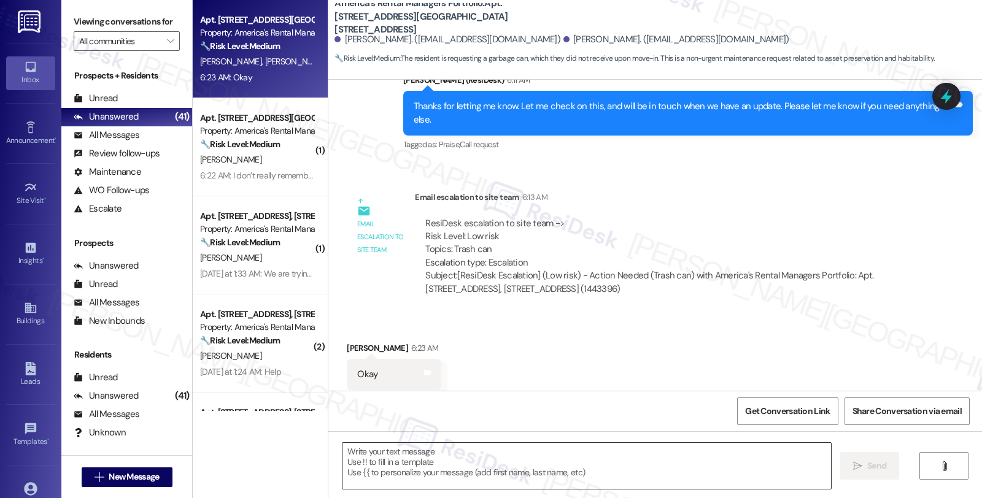
click at [499, 465] on textarea at bounding box center [586, 466] width 488 height 46
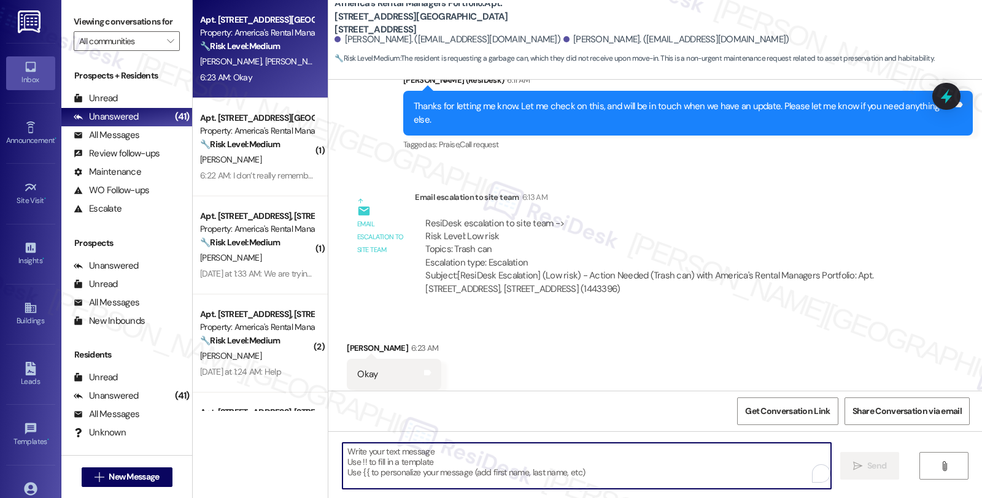
paste textarea "Should you have other concerns, please feel free to reach out. Have a great day!"
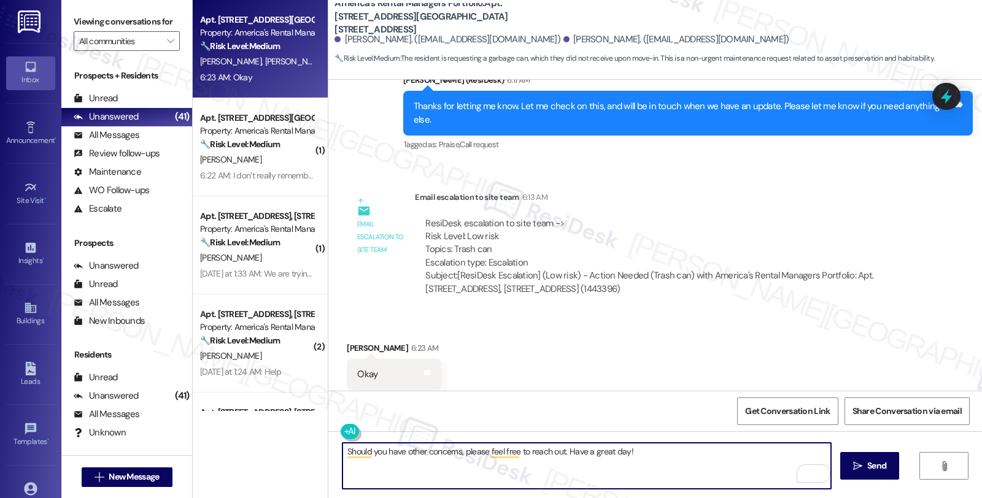
drag, startPoint x: 606, startPoint y: 451, endPoint x: 689, endPoint y: 452, distance: 83.5
click at [689, 452] on textarea "Should you have other concerns, please feel free to reach out. Have a great day!" at bounding box center [586, 466] width 488 height 46
type textarea "Should you have other concerns, please feel free to reach out. Have a great eve…"
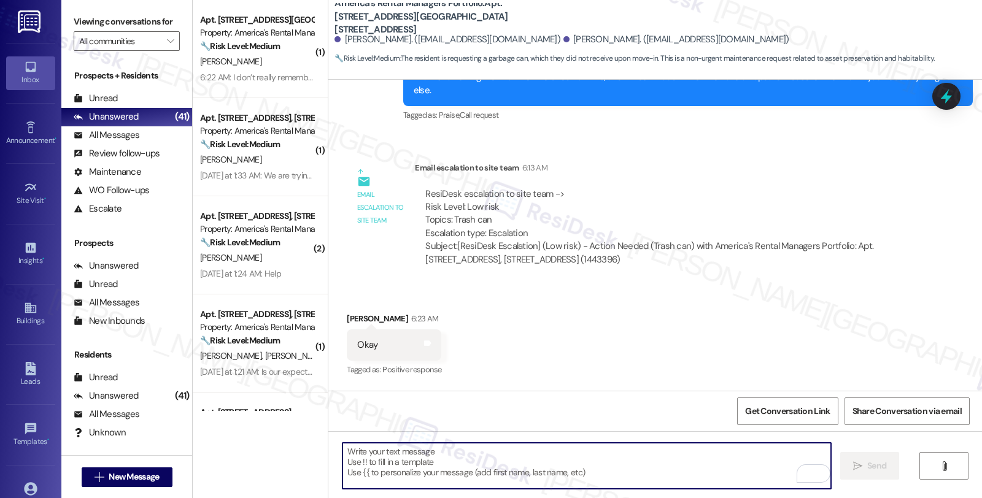
scroll to position [781, 0]
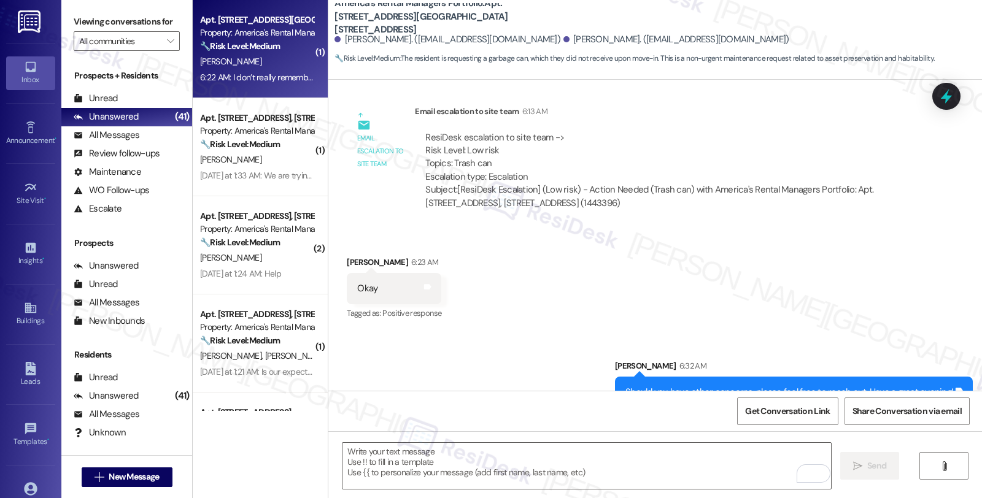
click at [279, 47] on div "🔧 Risk Level: Medium The resident is following up on a previously discussed fen…" at bounding box center [257, 46] width 114 height 13
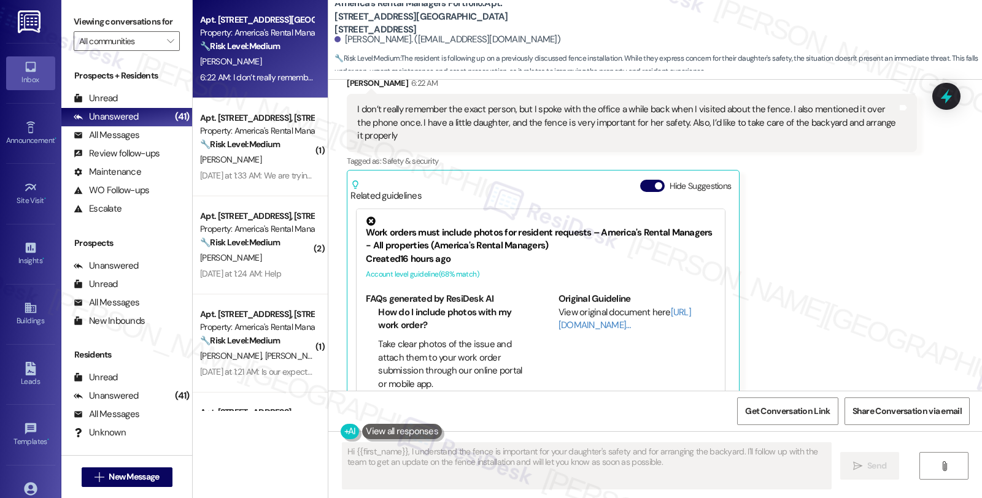
scroll to position [538, 0]
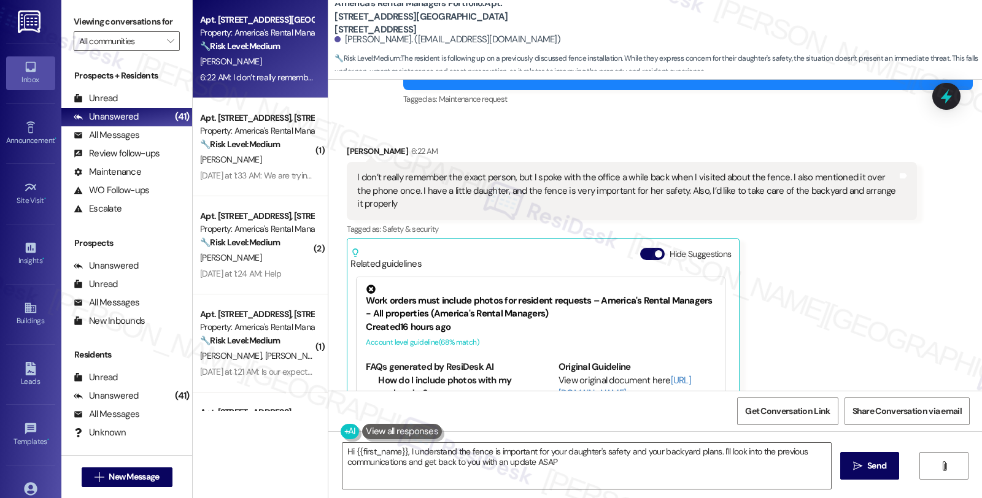
type textarea "Hi {{first_name}}, I understand the fence is important for your daughter's safe…"
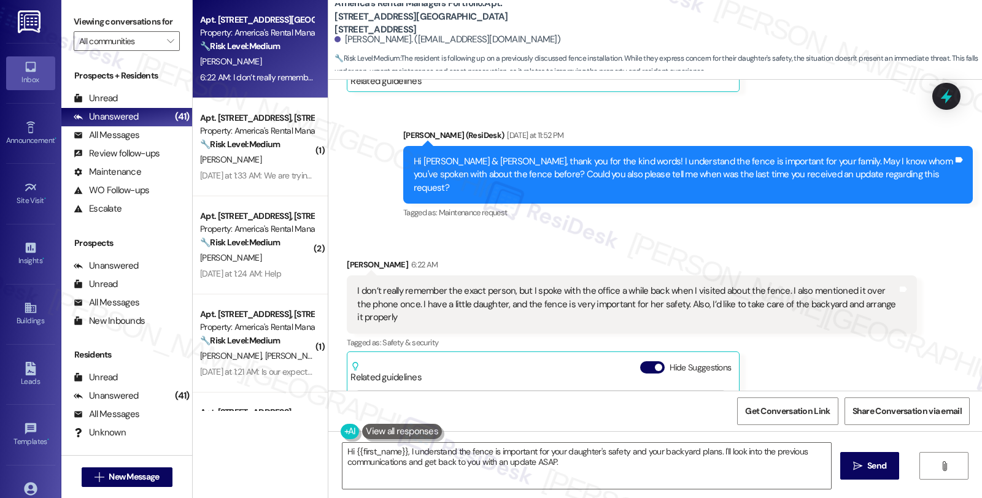
scroll to position [401, 0]
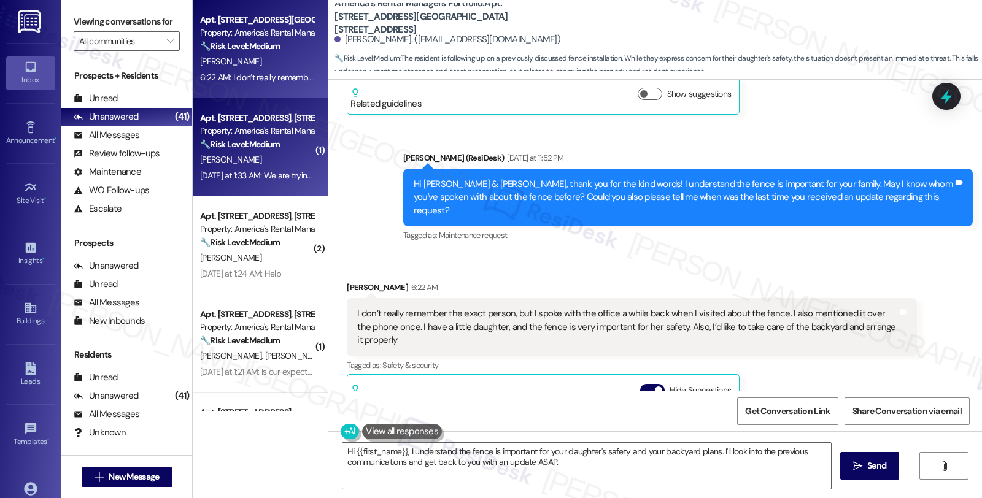
click at [270, 156] on div "[PERSON_NAME]" at bounding box center [257, 159] width 116 height 15
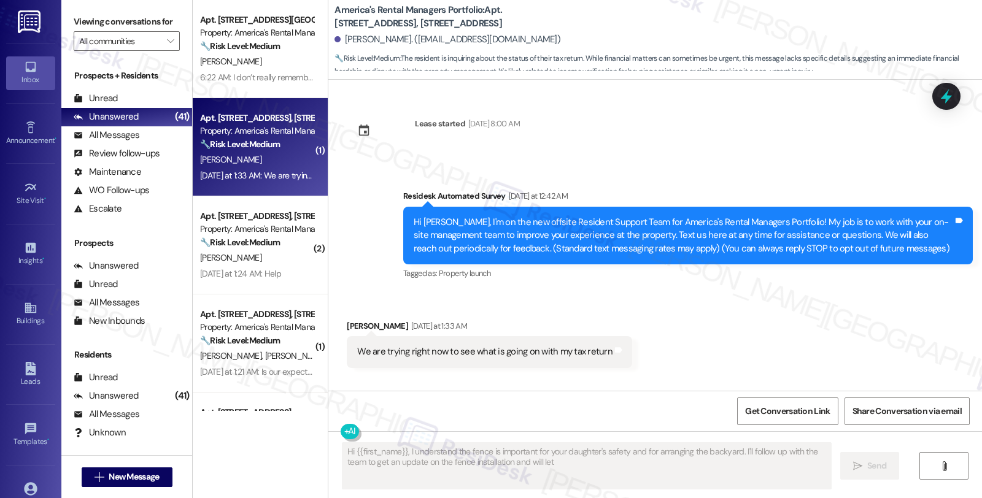
scroll to position [0, 0]
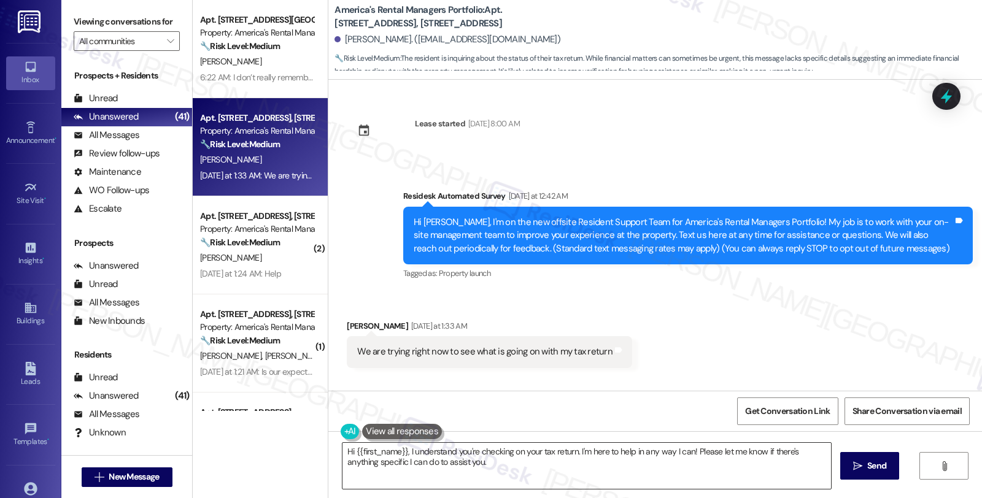
click at [402, 451] on textarea "Hi {{first_name}}, I understand you're checking on your tax return. I'm here to…" at bounding box center [586, 466] width 488 height 46
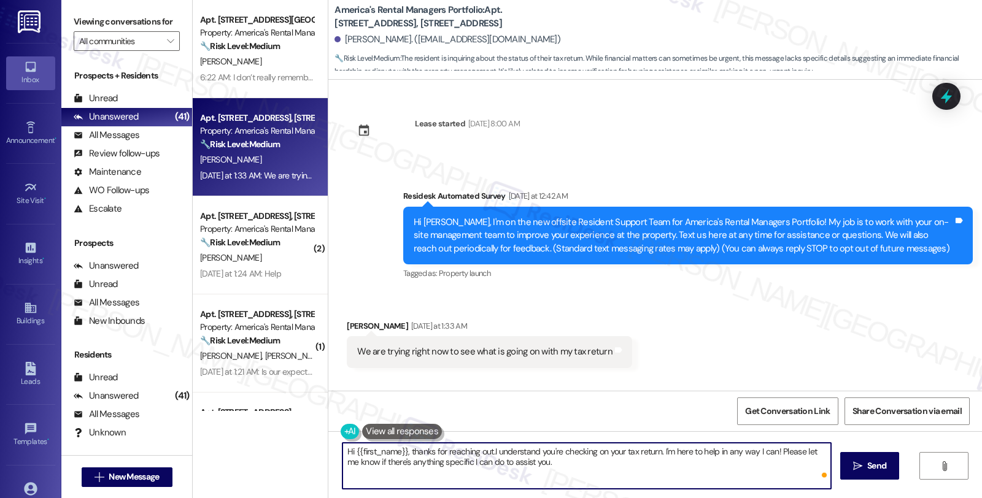
type textarea "Hi {{first_name}}, thanks for reaching out. I understand you're checking on you…"
drag, startPoint x: 657, startPoint y: 450, endPoint x: 670, endPoint y: 461, distance: 17.4
click at [670, 461] on textarea "Hi {{first_name}}, thanks for reaching out. I understand you're checking on you…" at bounding box center [586, 466] width 488 height 46
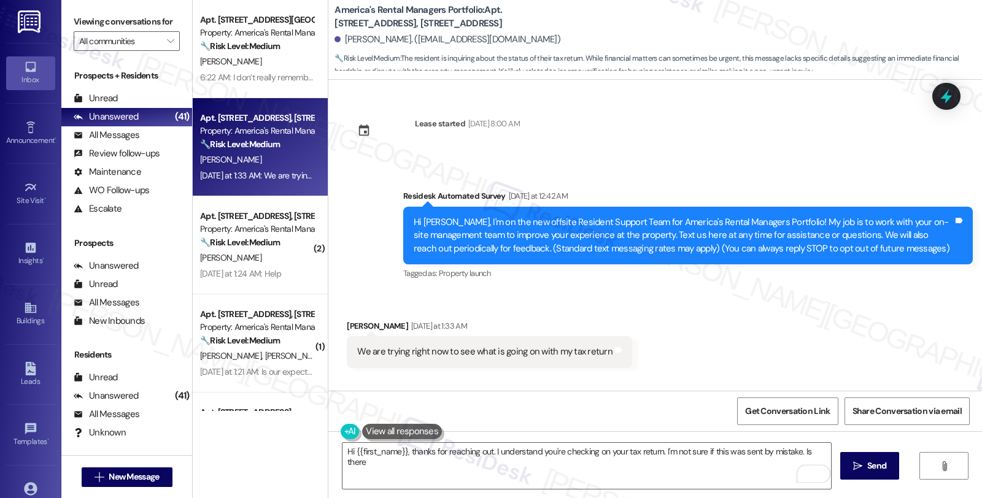
click at [418, 431] on button at bounding box center [402, 431] width 80 height 15
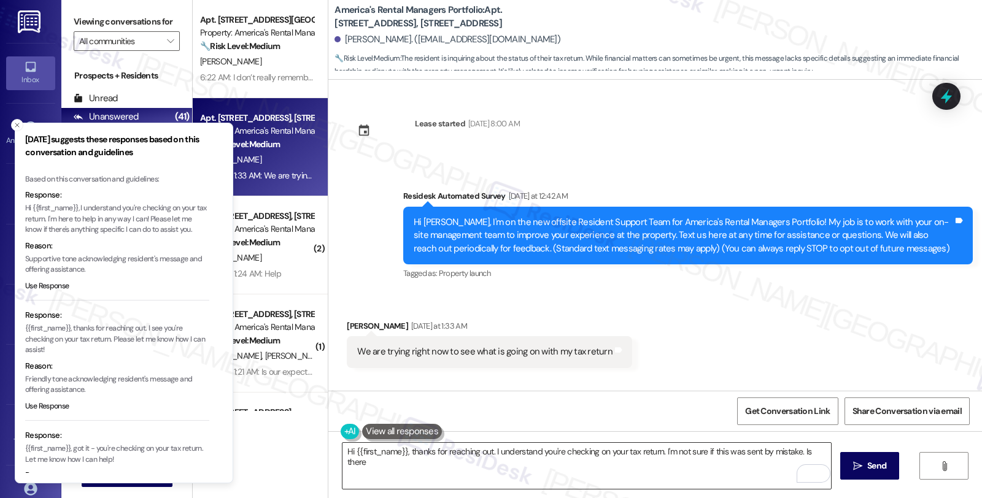
click at [824, 451] on textarea "Hi {{first_name}}, thanks for reaching out. I understand you're checking on you…" at bounding box center [586, 466] width 488 height 46
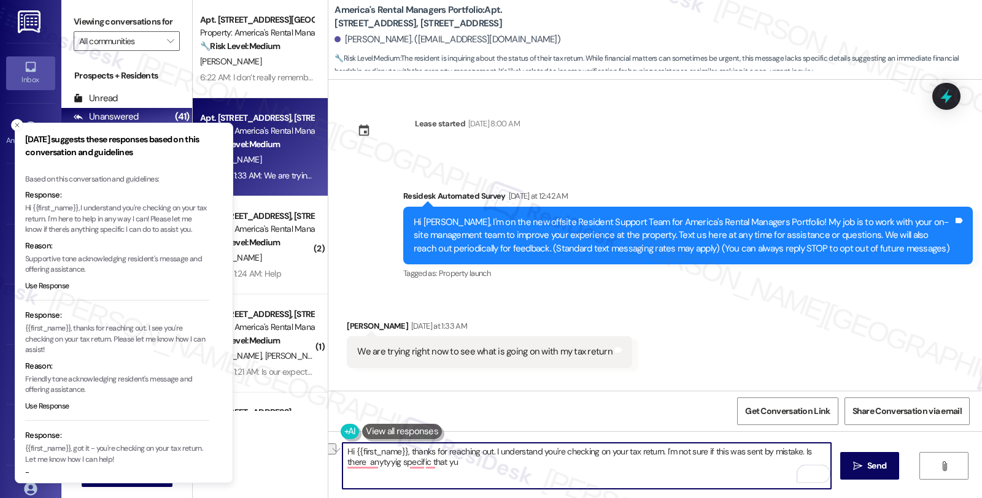
drag, startPoint x: 444, startPoint y: 465, endPoint x: 328, endPoint y: 465, distance: 116.0
click at [336, 465] on div "Hi {{first_name}}, thanks for reaching out. I understand you're checking on you…" at bounding box center [581, 465] width 490 height 47
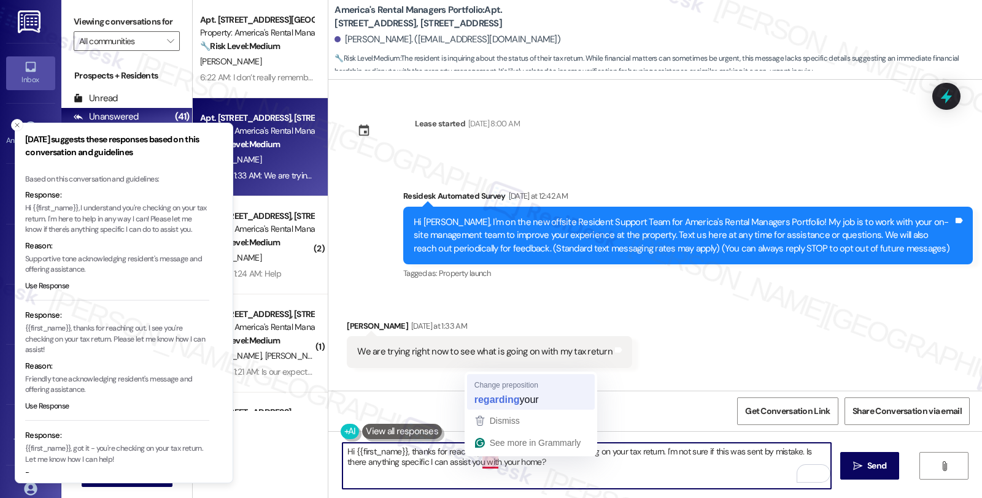
type textarea "Hi {{first_name}}, thanks for reaching out. I understand you're checking on you…"
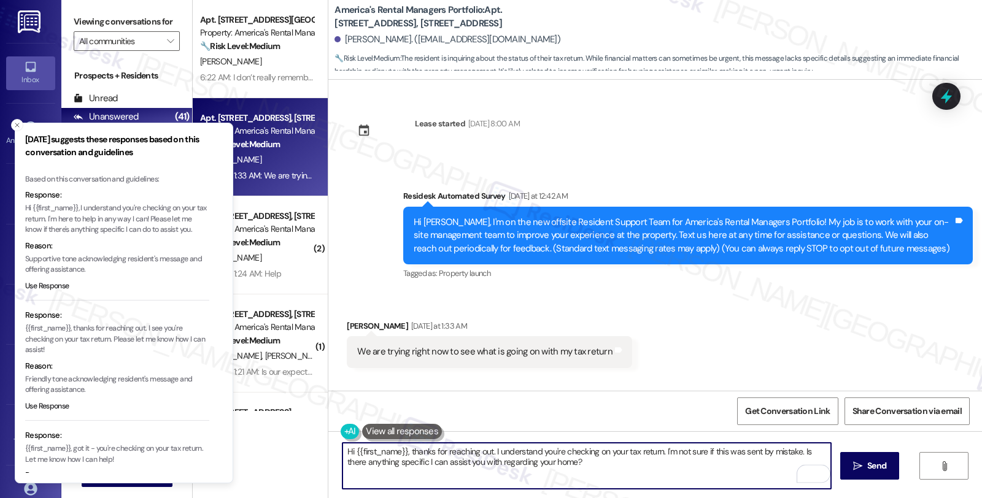
click at [584, 471] on textarea "Hi {{first_name}}, thanks for reaching out. I understand you're checking on you…" at bounding box center [586, 466] width 488 height 46
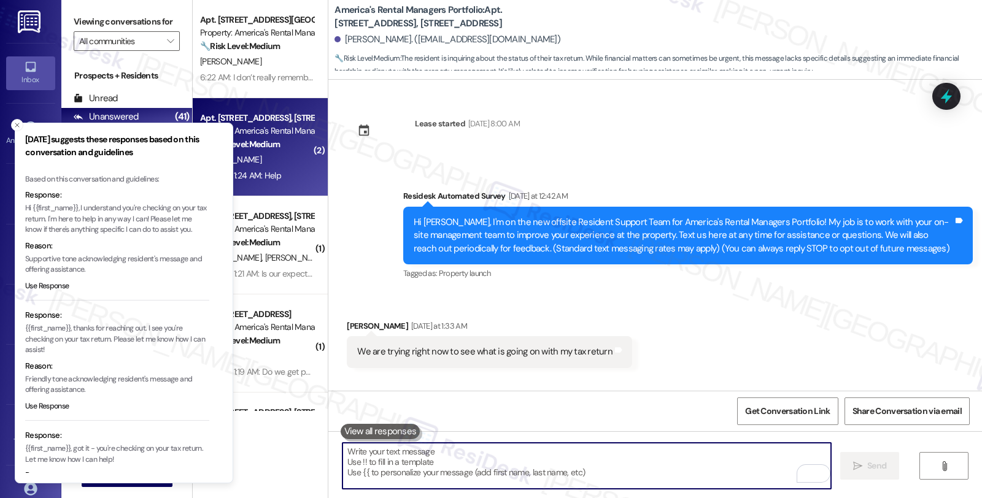
click at [288, 170] on div "[DATE] at 1:24 AM: Help [DATE] at 1:24 AM: Help" at bounding box center [257, 175] width 116 height 15
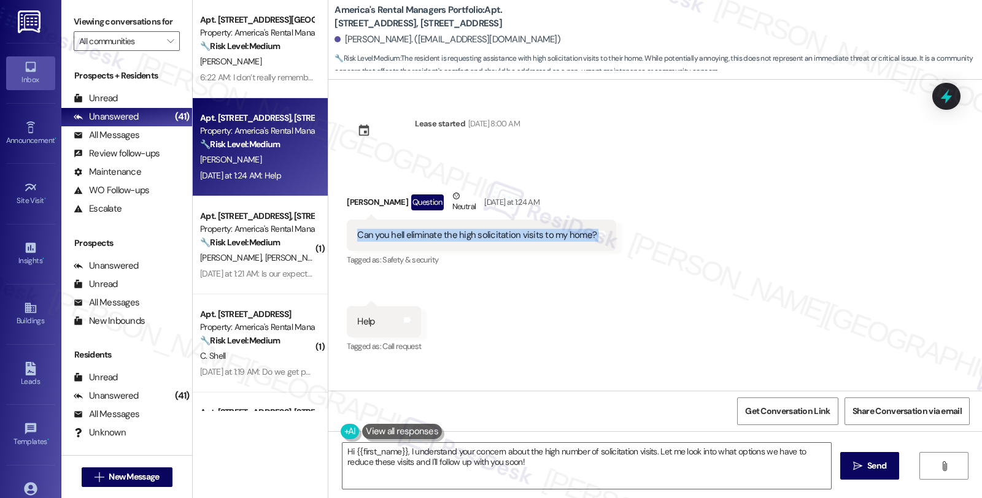
drag, startPoint x: 350, startPoint y: 233, endPoint x: 628, endPoint y: 237, distance: 278.0
click at [628, 237] on div "Received via SMS [PERSON_NAME] Question Neutral [DATE] at 1:24 AM Can you hell …" at bounding box center [655, 263] width 654 height 203
copy div "Can you hell eliminate the high solicitation visits to my home? Tags and notes"
click at [617, 463] on textarea "Hi {{first_name}}, I understand your concern about the high number of solicitat…" at bounding box center [586, 466] width 488 height 46
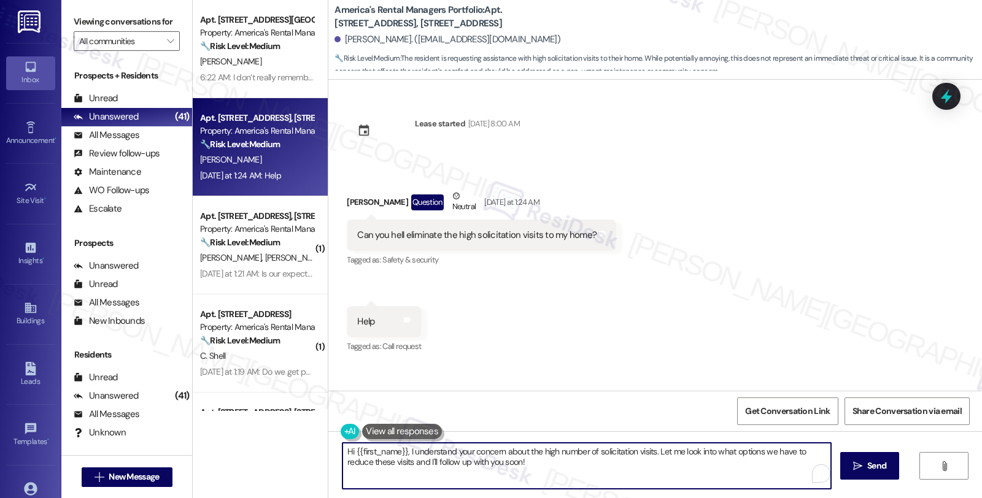
paste textarea "Thanks for reaching out. I’m sorry to hear about the frequent solicitation visi…"
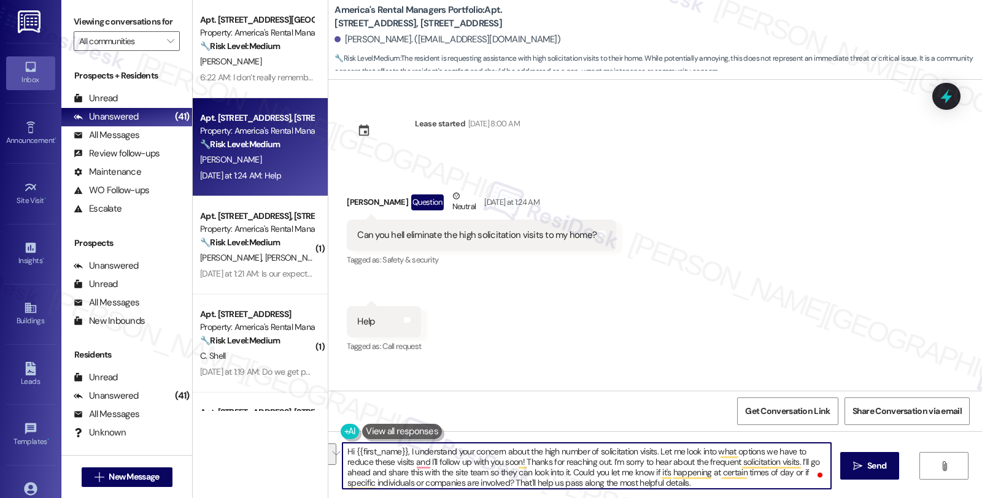
drag, startPoint x: 401, startPoint y: 450, endPoint x: 522, endPoint y: 458, distance: 121.2
click at [522, 458] on textarea "Hi {{first_name}}, I understand your concern about the high number of solicitat…" at bounding box center [586, 466] width 488 height 46
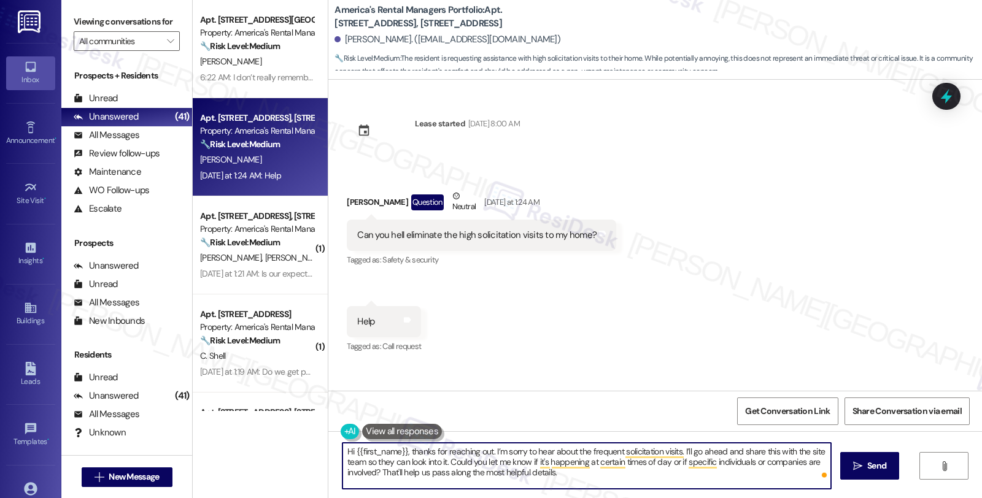
click at [678, 450] on textarea "Hi {{first_name}}, thanks for reaching out. I’m sorry to hear about the frequen…" at bounding box center [586, 466] width 488 height 46
click at [522, 461] on textarea "Hi {{first_name}}, thanks for reaching out. I’m sorry to hear about the frequen…" at bounding box center [586, 466] width 488 height 46
drag, startPoint x: 684, startPoint y: 461, endPoint x: 689, endPoint y: 471, distance: 11.0
click at [689, 471] on textarea "Hi {{first_name}}, thanks for reaching out. I’m sorry to hear about the frequen…" at bounding box center [586, 466] width 488 height 46
type textarea "Hi {{first_name}}, thanks for reaching out. I’m sorry to hear about the frequen…"
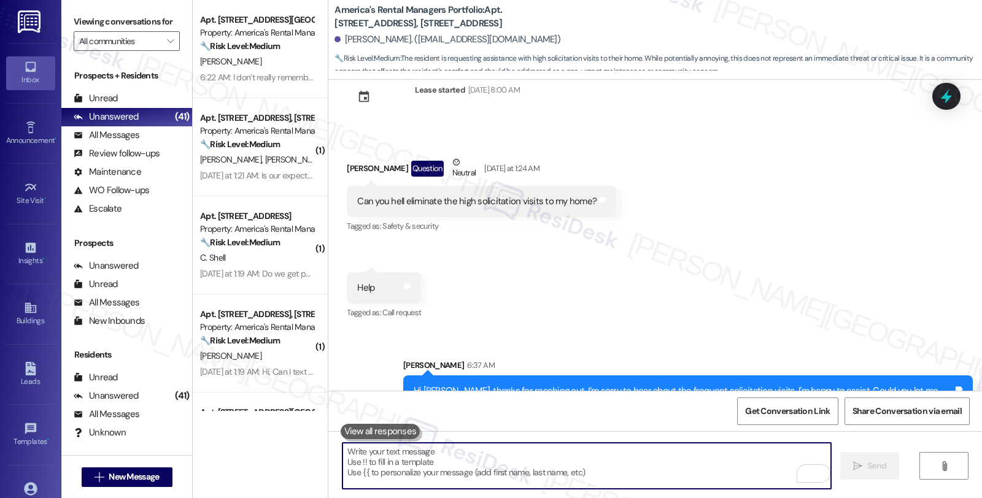
scroll to position [72, 0]
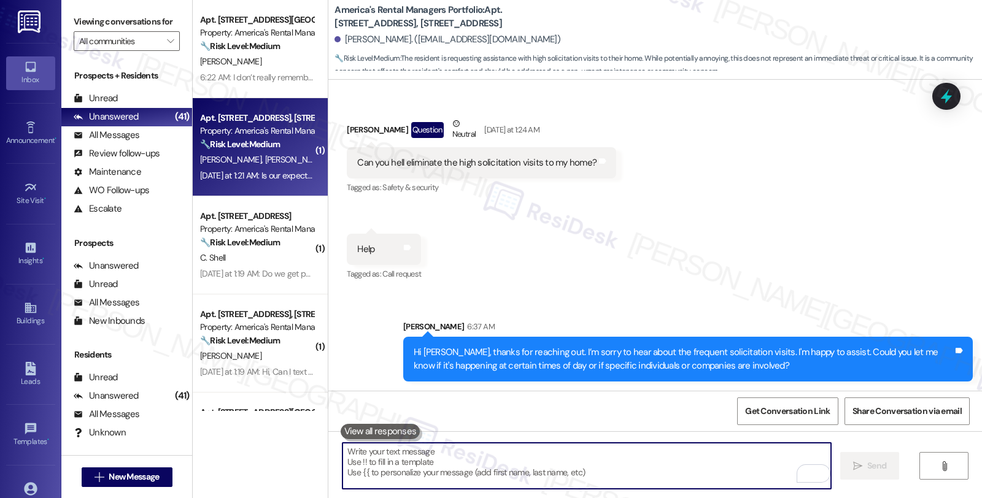
click at [279, 162] on div "A. Rose C. Platts" at bounding box center [257, 159] width 116 height 15
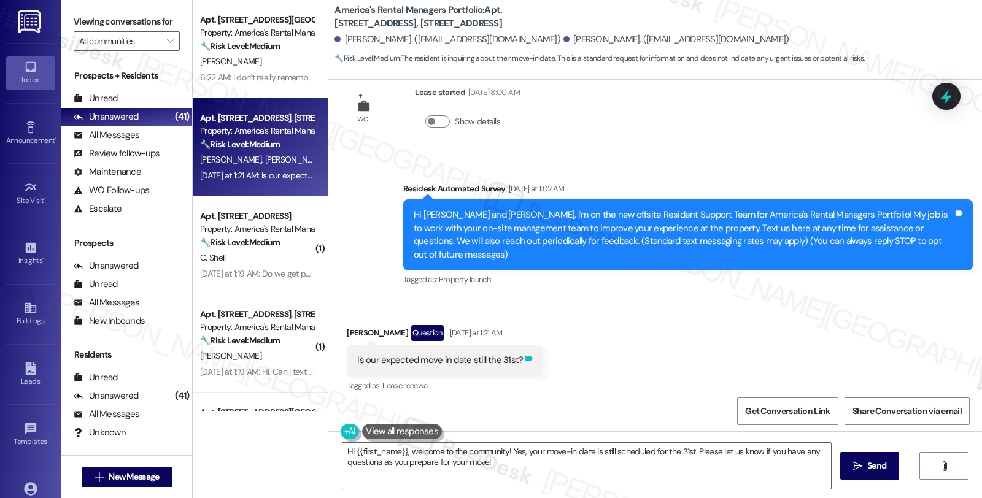
scroll to position [0, 0]
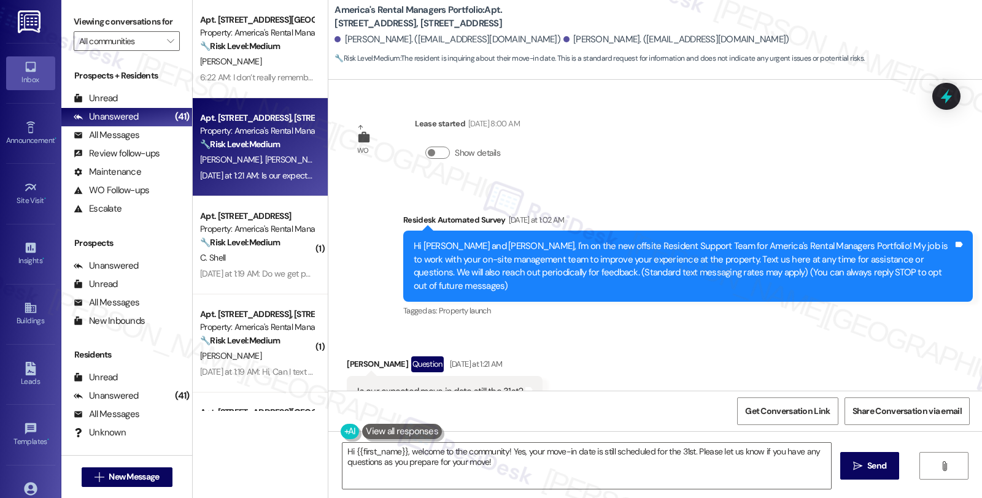
click at [354, 357] on div "Angel Rose Question Yesterday at 1:21 AM" at bounding box center [445, 367] width 196 height 20
copy div "Angel"
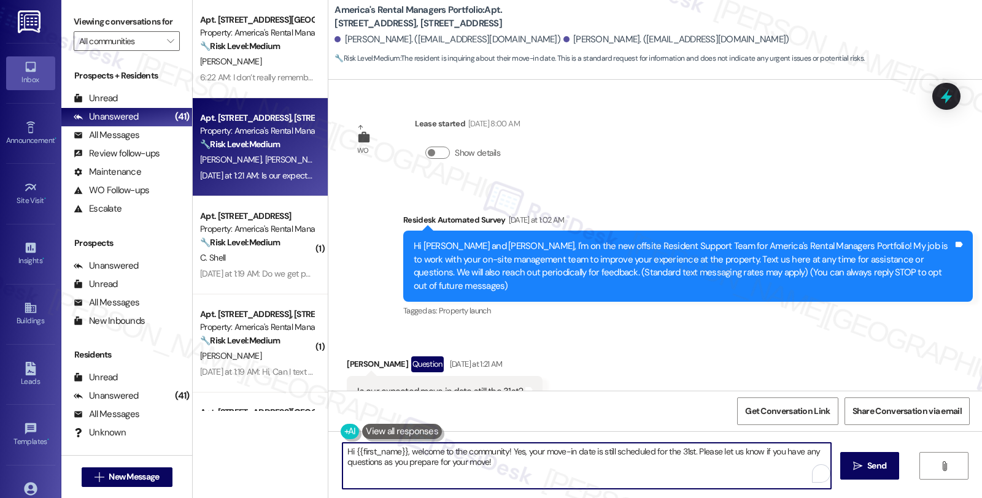
drag, startPoint x: 351, startPoint y: 453, endPoint x: 398, endPoint y: 449, distance: 46.8
click at [398, 449] on textarea "Hi {{first_name}}, welcome to the community! Yes, your move-in date is still sc…" at bounding box center [586, 466] width 488 height 46
paste textarea "Angel"
click at [475, 450] on textarea "Hi Angel, welcome to the community! Yes, your move-in date is still scheduled f…" at bounding box center [586, 466] width 488 height 46
drag, startPoint x: 475, startPoint y: 450, endPoint x: 499, endPoint y: 463, distance: 27.5
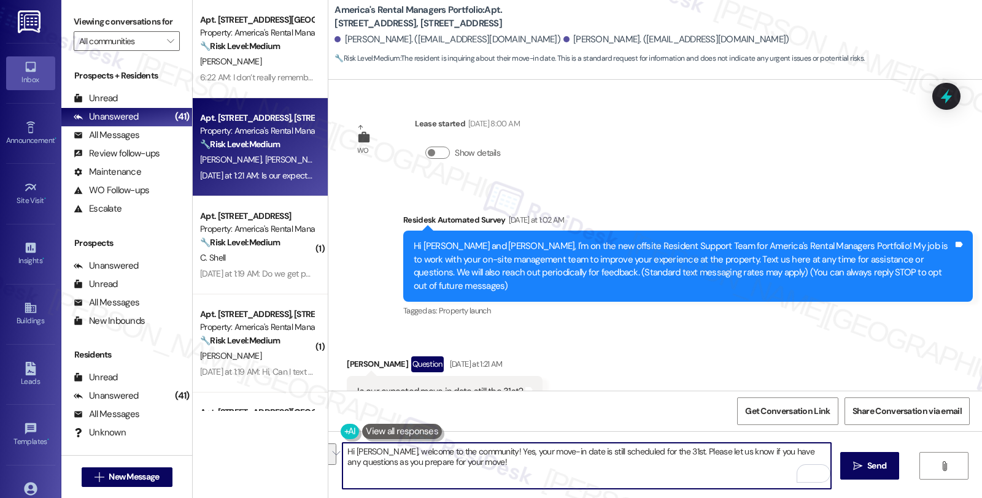
click at [499, 463] on textarea "Hi Angel, welcome to the community! Yes, your move-in date is still scheduled f…" at bounding box center [586, 466] width 488 height 46
click at [584, 388] on div "Received via SMS Angel Rose Question Yesterday at 1:21 AM Is our expected move …" at bounding box center [655, 382] width 654 height 106
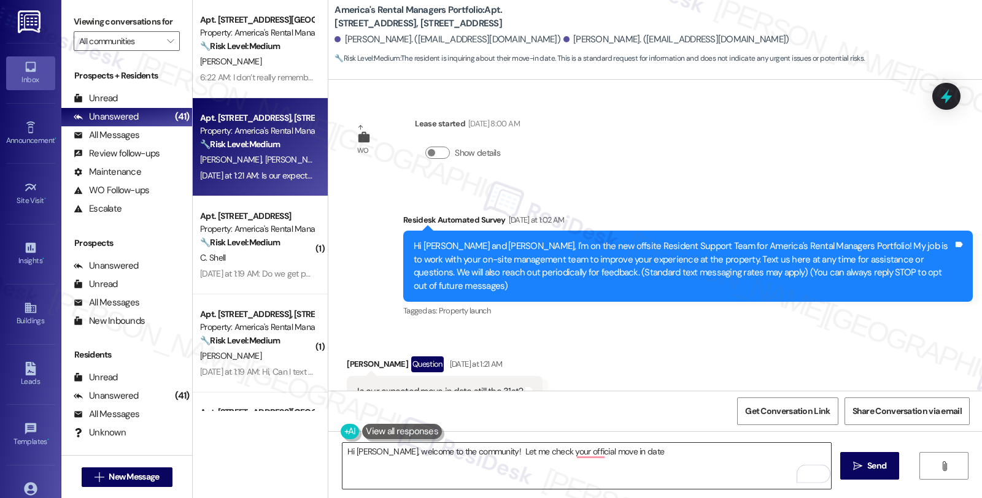
click at [629, 458] on textarea "Hi Angel, welcome to the community! Let me check your official move in date" at bounding box center [586, 466] width 488 height 46
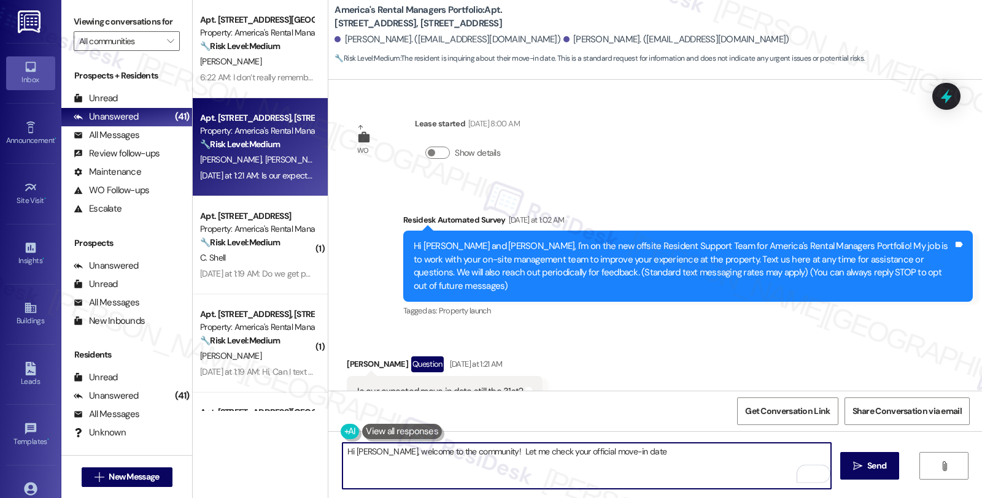
click at [642, 450] on textarea "Hi Angel, welcome to the community! Let me check your official move-in date" at bounding box center [586, 466] width 488 height 46
click at [690, 467] on textarea "Hi Angel, welcome to the community! Let me check your official move-in date and…" at bounding box center [586, 466] width 488 height 46
type textarea "Hi Angel, welcome to the community! Let me check your official move-in date and…"
click at [873, 462] on span "Send" at bounding box center [876, 466] width 19 height 13
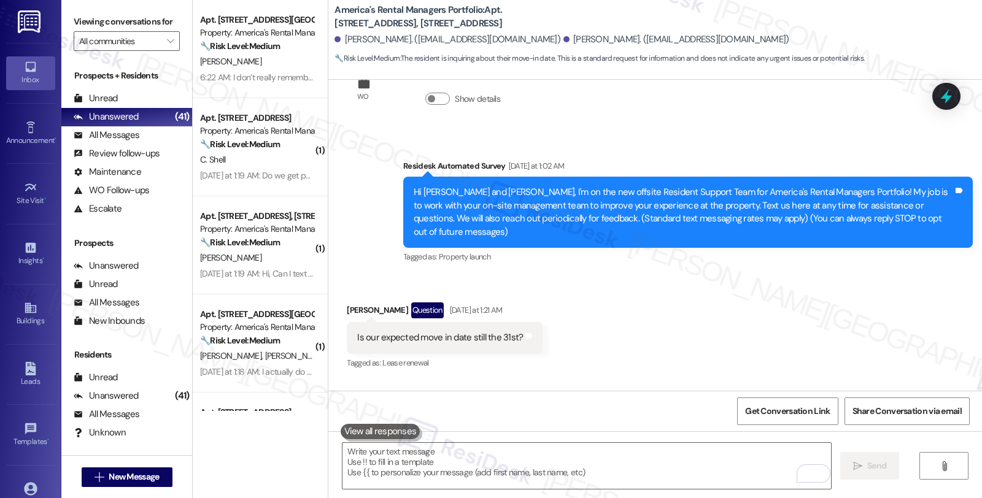
scroll to position [129, 0]
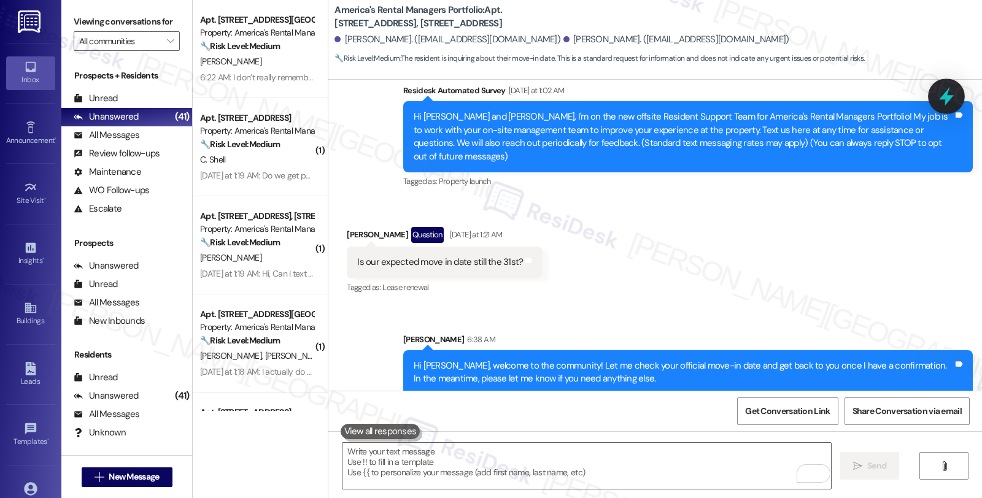
click at [946, 89] on icon at bounding box center [946, 96] width 21 height 21
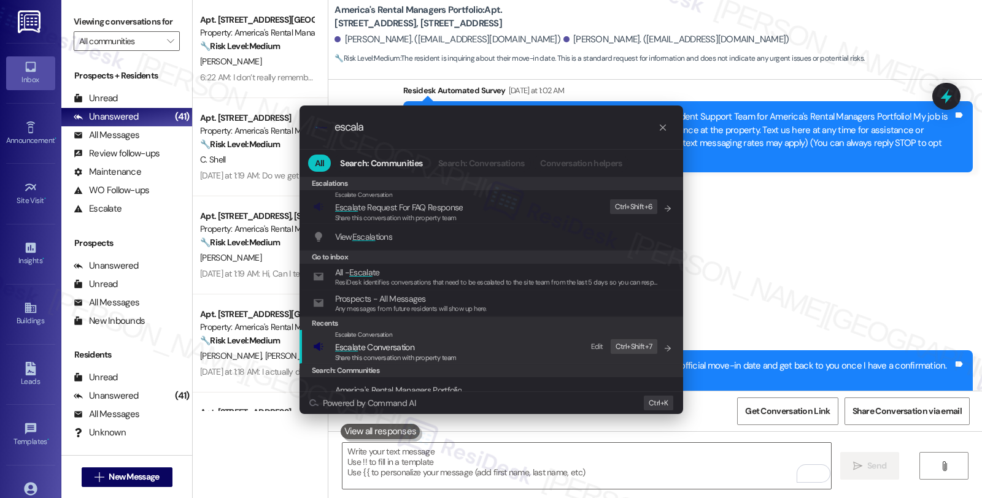
type input "escala"
click at [408, 344] on span "Escala te Conversation" at bounding box center [374, 347] width 79 height 11
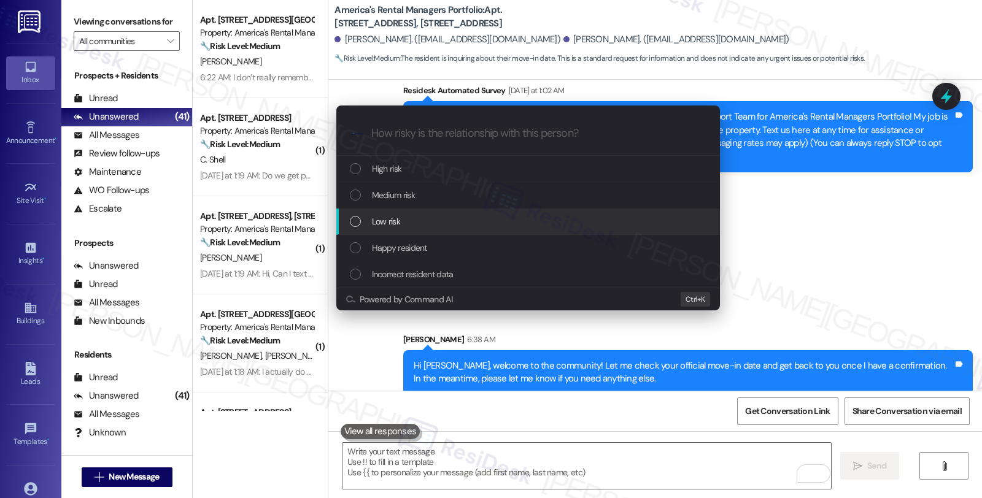
click at [422, 215] on div "Low risk" at bounding box center [529, 222] width 359 height 14
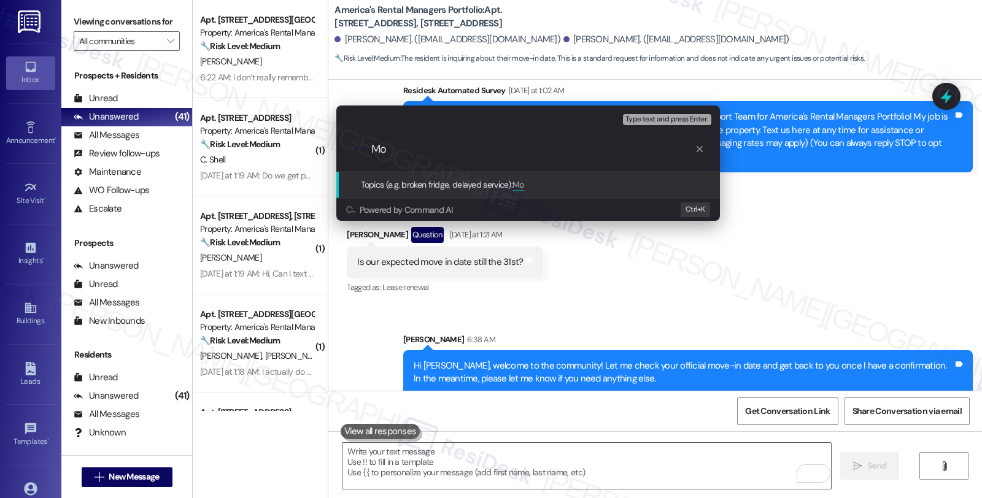
type input "M"
click at [444, 148] on input "Confirmation of move-in date" at bounding box center [532, 149] width 323 height 13
click at [452, 145] on input "Confirmation of teir move-in date" at bounding box center [532, 149] width 323 height 13
type input "Confirmation of their move-in date"
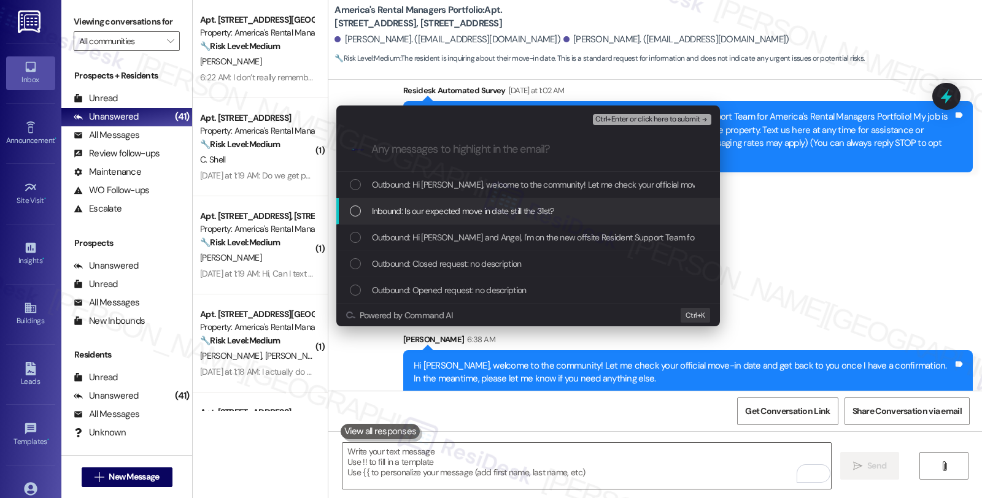
click at [462, 203] on div "Inbound: Is our expected move in date still the 31st?" at bounding box center [528, 211] width 384 height 26
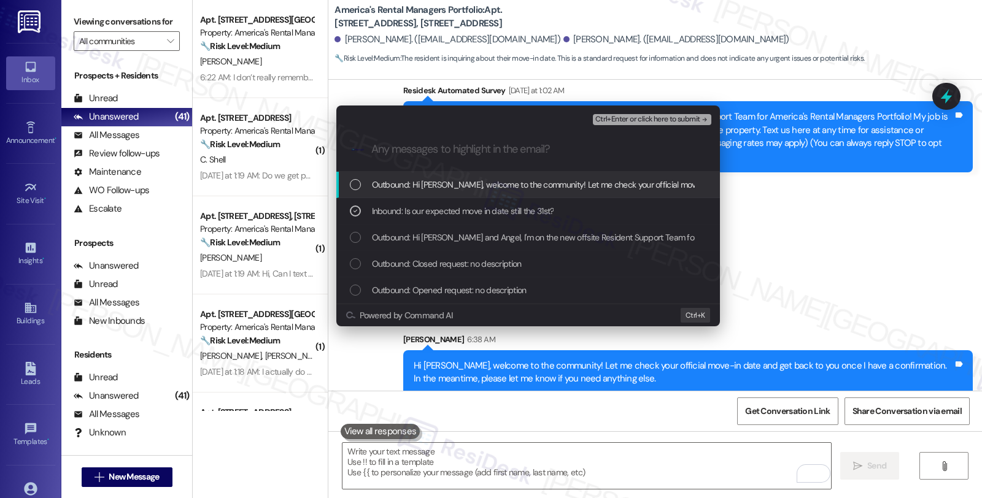
click at [652, 115] on span "Ctrl+Enter or click here to submit" at bounding box center [647, 119] width 105 height 9
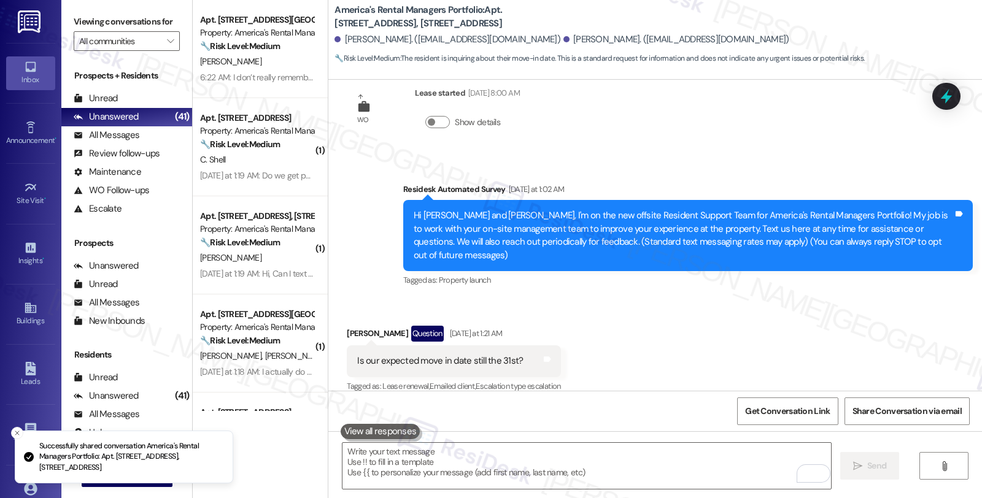
scroll to position [148, 0]
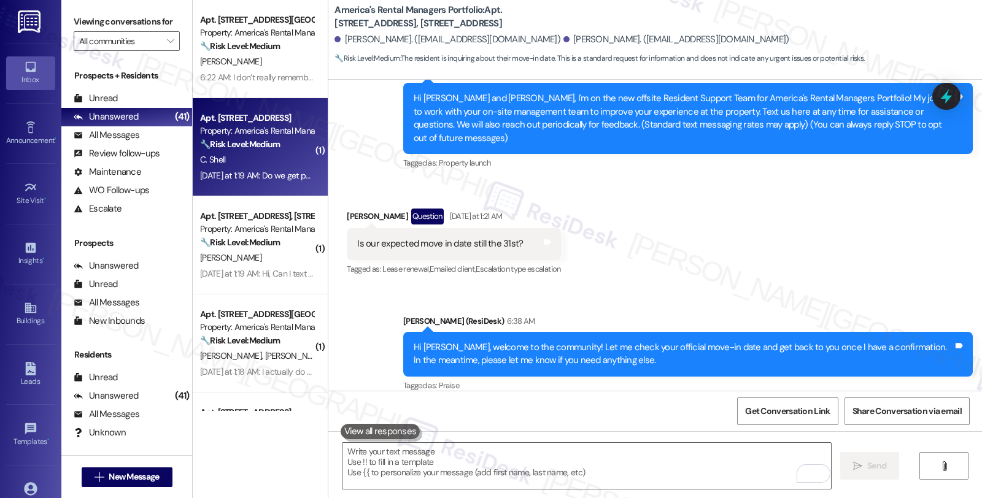
click at [290, 168] on div "Yesterday at 1:19 AM: Do we get power bills? Yesterday at 1:19 AM: Do we get po…" at bounding box center [257, 175] width 116 height 15
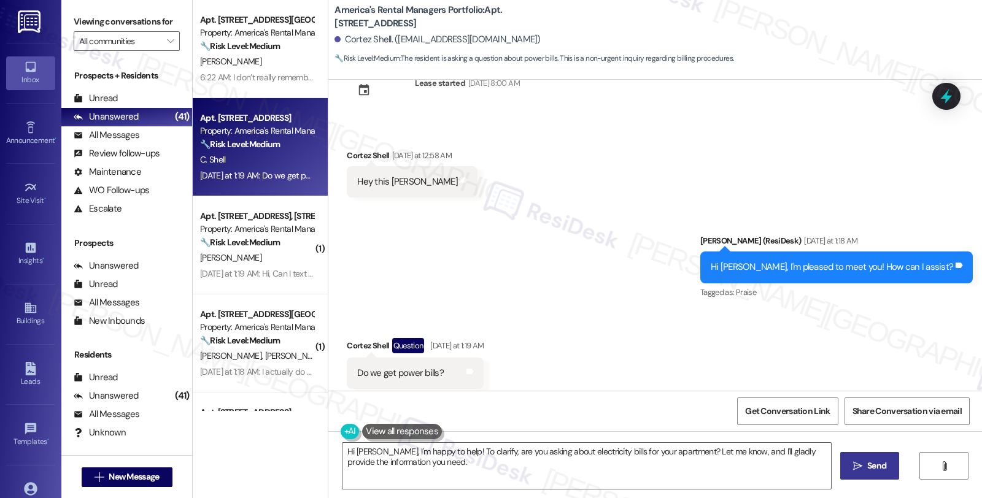
scroll to position [66, 0]
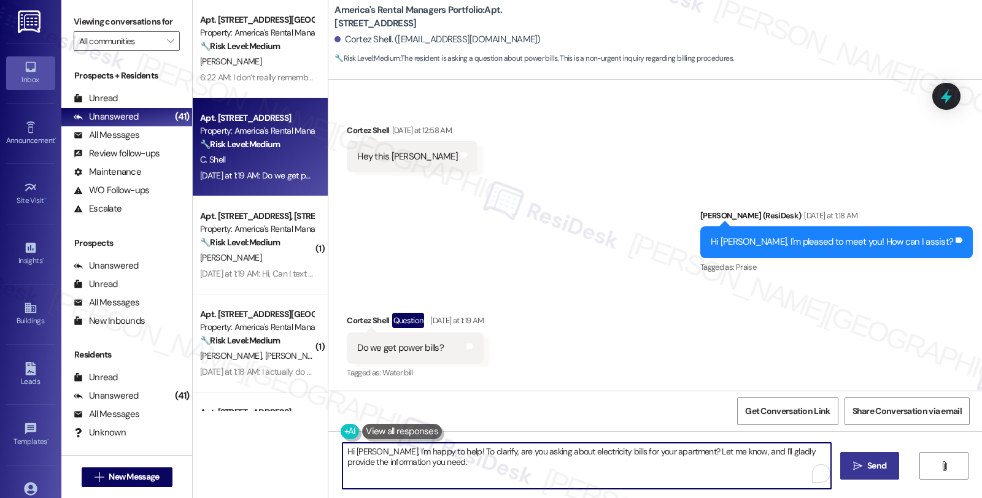
drag, startPoint x: 438, startPoint y: 450, endPoint x: 323, endPoint y: 450, distance: 114.1
click at [328, 450] on div "Hi Cortez, I'm happy to help! To clarify, are you asking about electricity bill…" at bounding box center [655, 477] width 654 height 92
drag, startPoint x: 573, startPoint y: 450, endPoint x: 801, endPoint y: 448, distance: 228.3
click at [801, 448] on textarea "To clarify, are you asking about electricity bills for your apartment? Let me k…" at bounding box center [586, 466] width 488 height 46
type textarea "To clarify, are you asking about electricity bills for your apartment?"
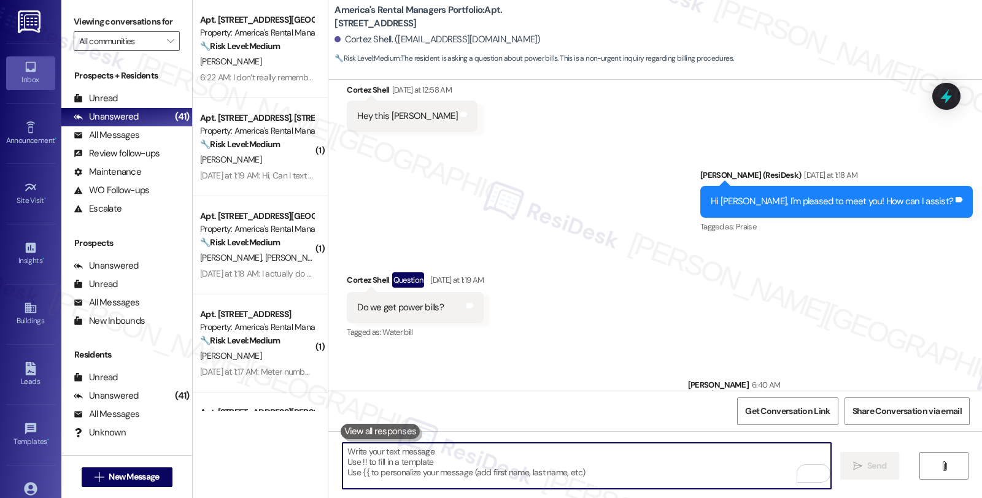
scroll to position [152, 0]
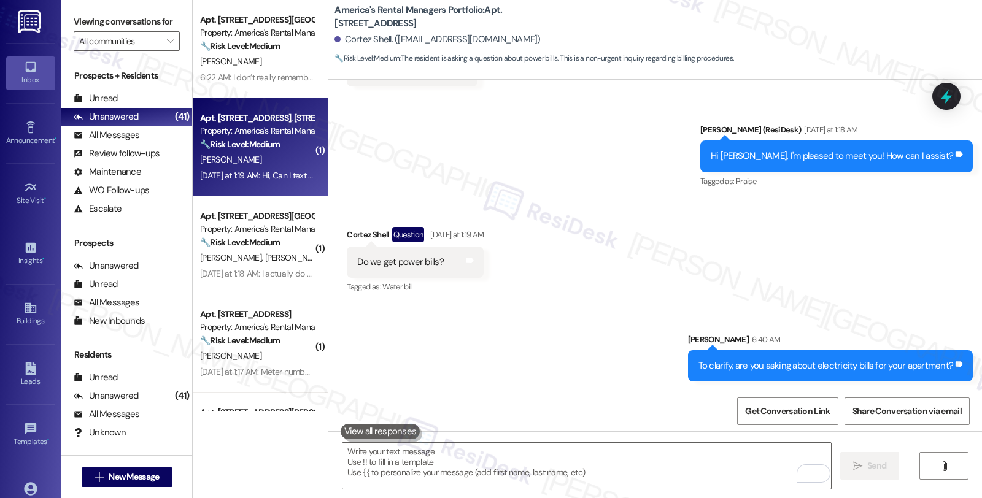
click at [257, 155] on div "[PERSON_NAME]" at bounding box center [257, 159] width 116 height 15
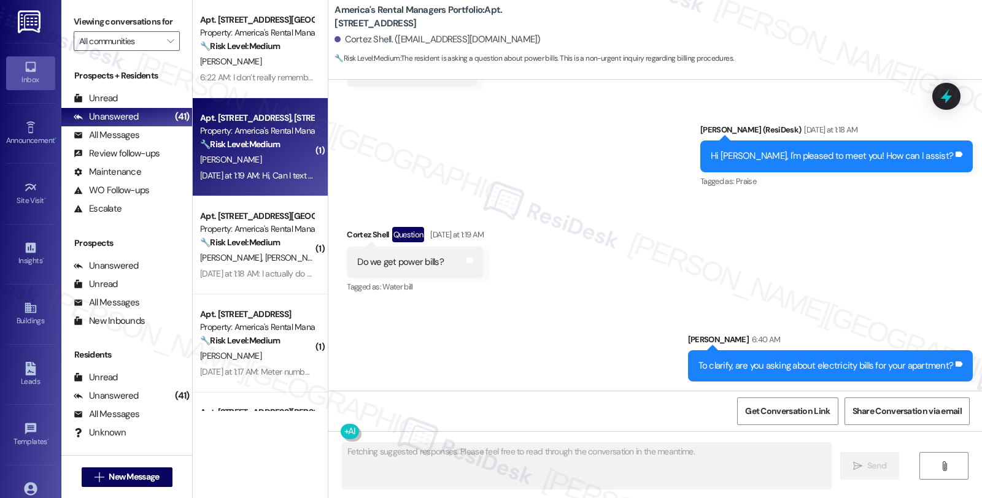
scroll to position [20, 0]
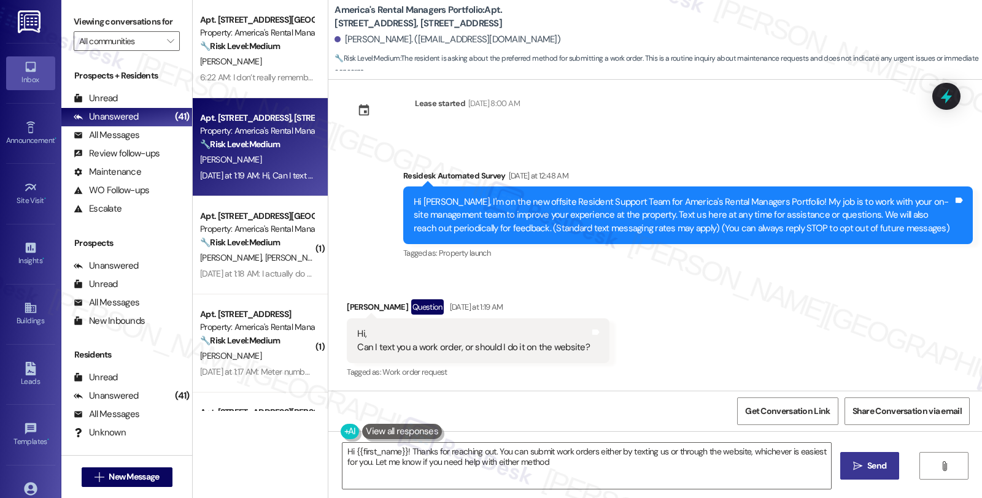
type textarea "Hi {{first_name}}! Thanks for reaching out. You can submit work orders either b…"
click at [360, 304] on div "Teresia Ngigi Question Yesterday at 1:19 AM" at bounding box center [478, 309] width 263 height 20
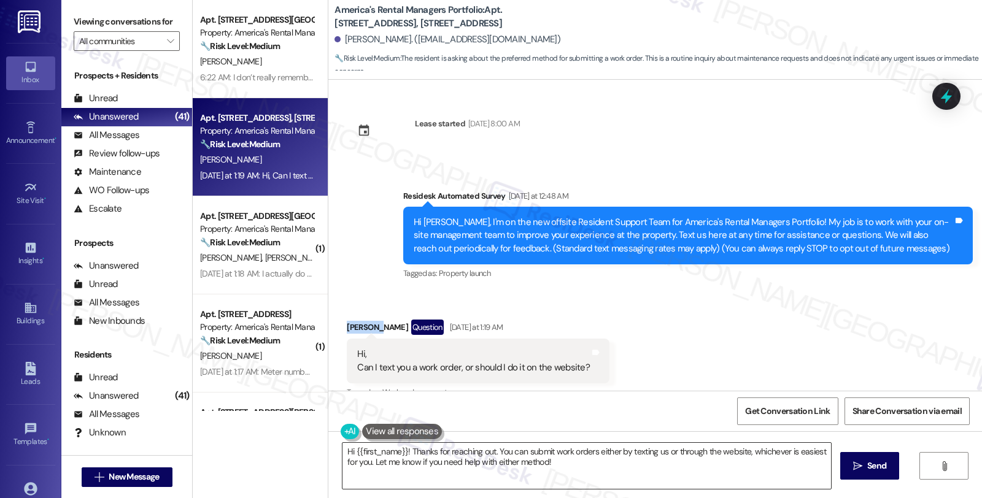
click at [399, 452] on textarea "Hi {{first_name}}! Thanks for reaching out. You can submit work orders either b…" at bounding box center [586, 466] width 488 height 46
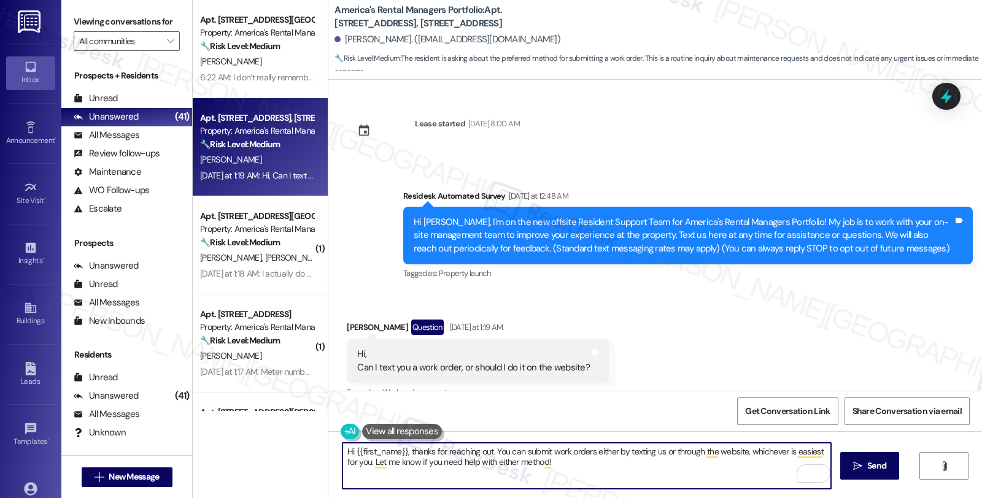
click at [462, 462] on textarea "Hi {{first_name}}, thanks for reaching out. You can submit work orders either b…" at bounding box center [586, 466] width 488 height 46
type textarea "Hi {{first_name}}, thanks for reaching out. You can submit work orders either b…"
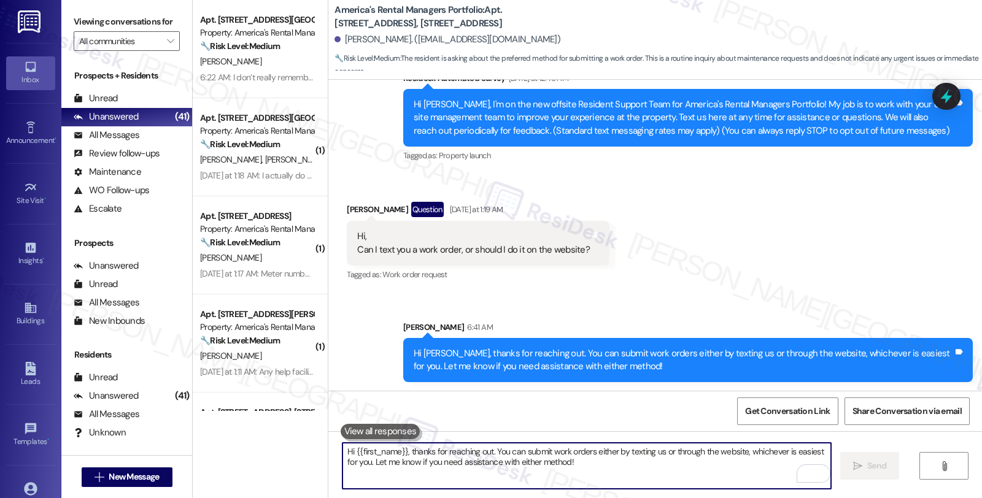
scroll to position [118, 0]
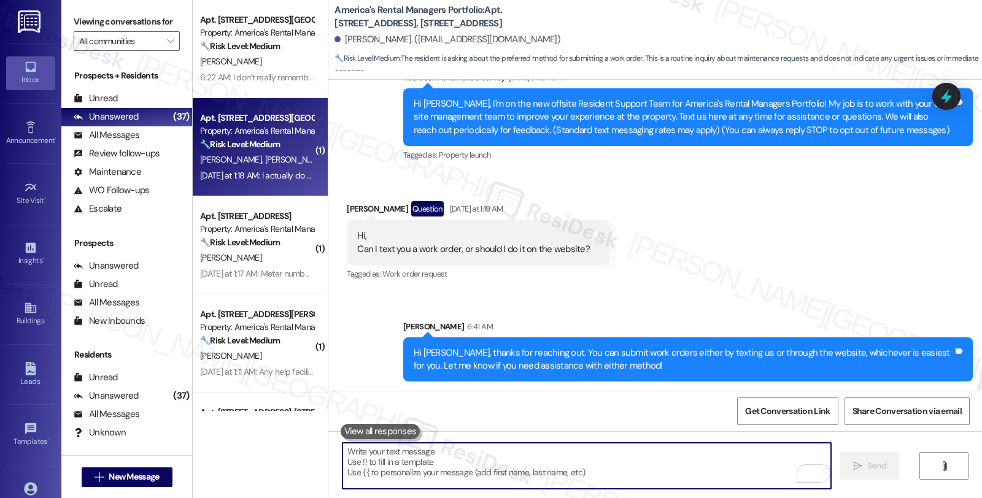
click at [241, 141] on strong "🔧 Risk Level: Medium" at bounding box center [240, 144] width 80 height 11
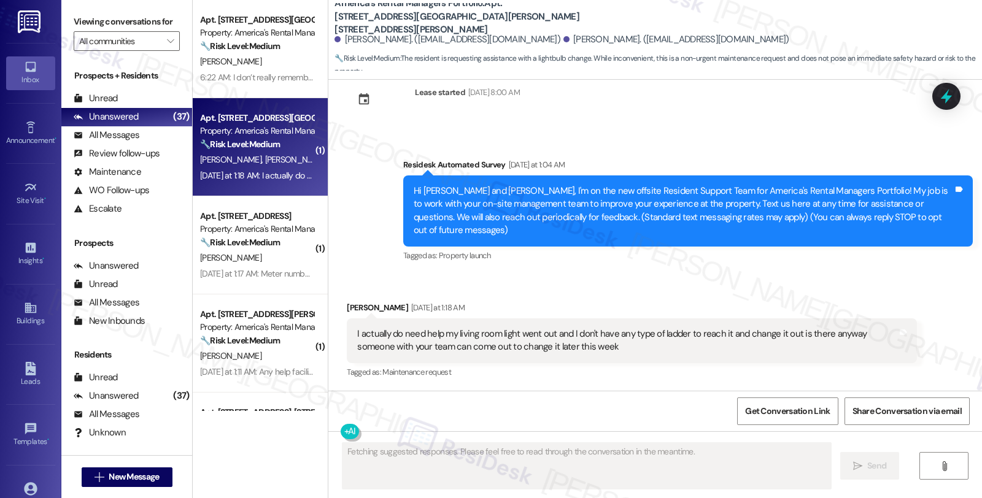
scroll to position [16, 0]
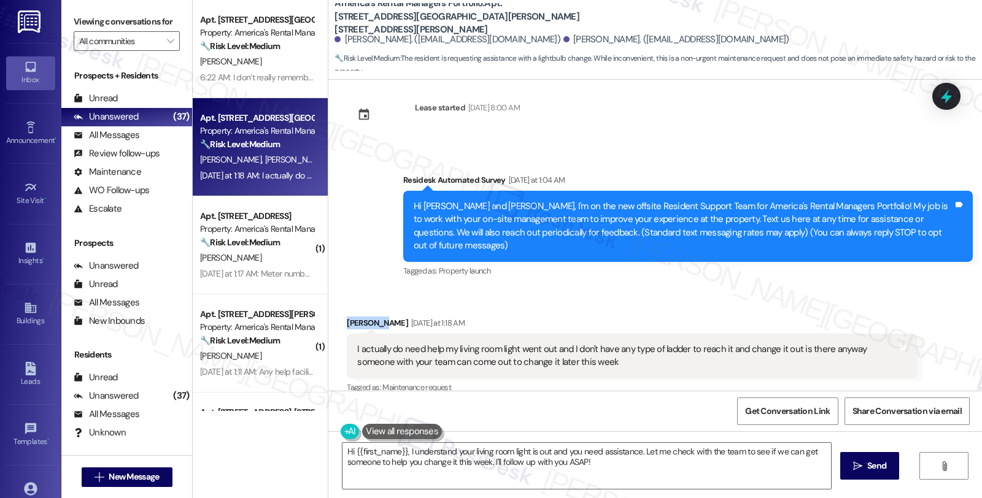
drag, startPoint x: 338, startPoint y: 308, endPoint x: 373, endPoint y: 309, distance: 35.0
click at [373, 317] on div "[PERSON_NAME] [DATE] at 1:18 AM" at bounding box center [631, 325] width 569 height 17
copy div "[PERSON_NAME]"
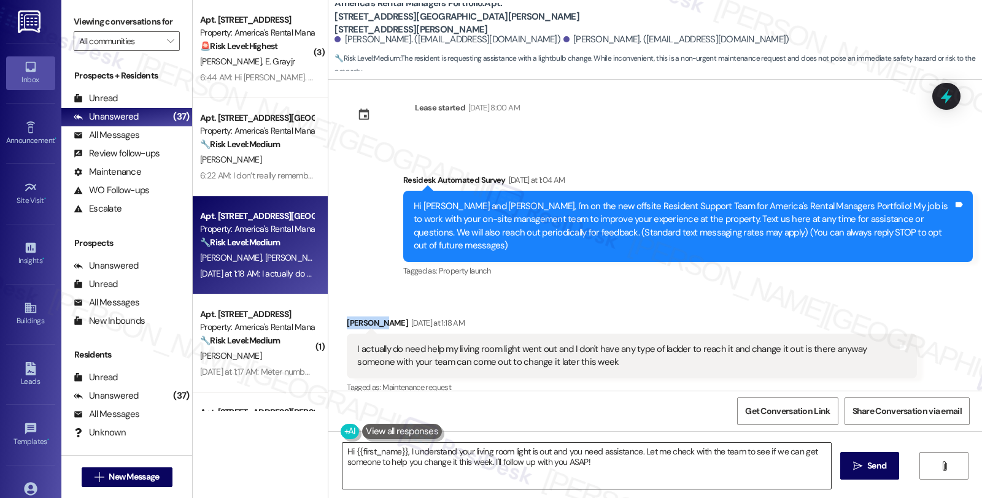
click at [402, 450] on textarea "Hi {{first_name}}, I understand your living room light is out and you need assi…" at bounding box center [586, 466] width 488 height 46
click at [842, 290] on div "Received via SMS [PERSON_NAME] [DATE] at 1:18 AM I actually do need help my liv…" at bounding box center [655, 347] width 654 height 117
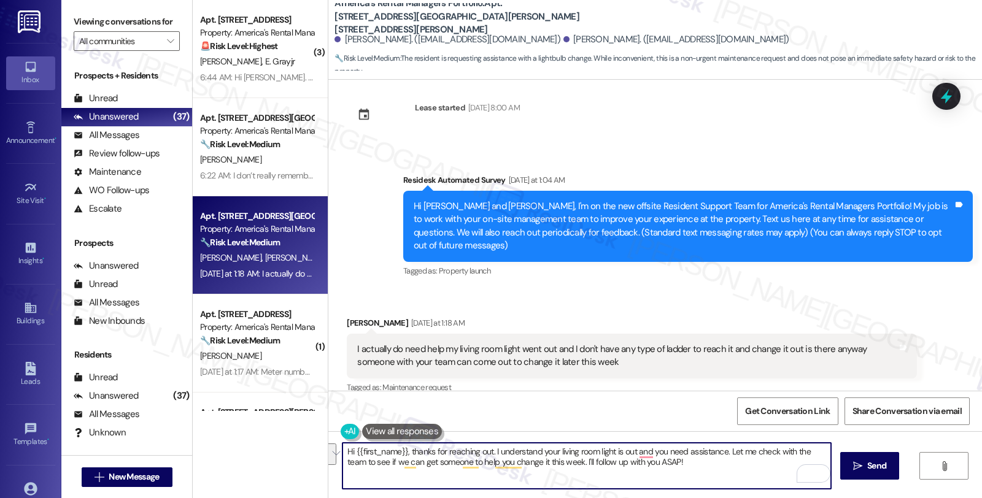
drag, startPoint x: 725, startPoint y: 454, endPoint x: 727, endPoint y: 471, distance: 16.7
click at [727, 471] on textarea "Hi {{first_name}}, thanks for reaching out. I understand your living room light…" at bounding box center [586, 466] width 488 height 46
click at [722, 457] on textarea "Hi {{first_name}}, thanks for reaching out. I understand your living room light…" at bounding box center [586, 466] width 488 height 46
drag, startPoint x: 722, startPoint y: 454, endPoint x: 733, endPoint y: 469, distance: 18.0
click at [733, 469] on textarea "Hi {{first_name}}, thanks for reaching out. I understand your living room light…" at bounding box center [586, 466] width 488 height 46
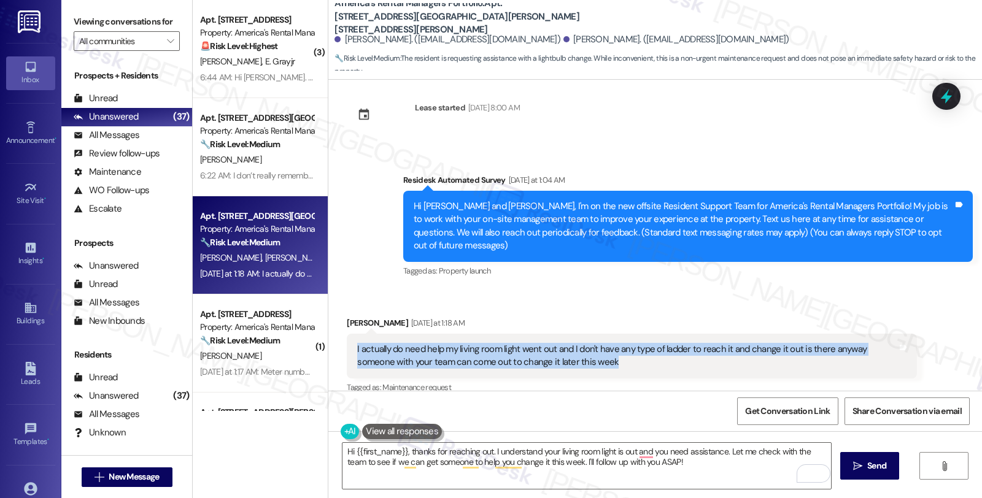
drag, startPoint x: 579, startPoint y: 350, endPoint x: 341, endPoint y: 334, distance: 238.1
click at [347, 334] on div "I actually do need help my living room light went out and I don't have any type…" at bounding box center [631, 356] width 569 height 45
copy div "I actually do need help my living room light went out and I don't have any type…"
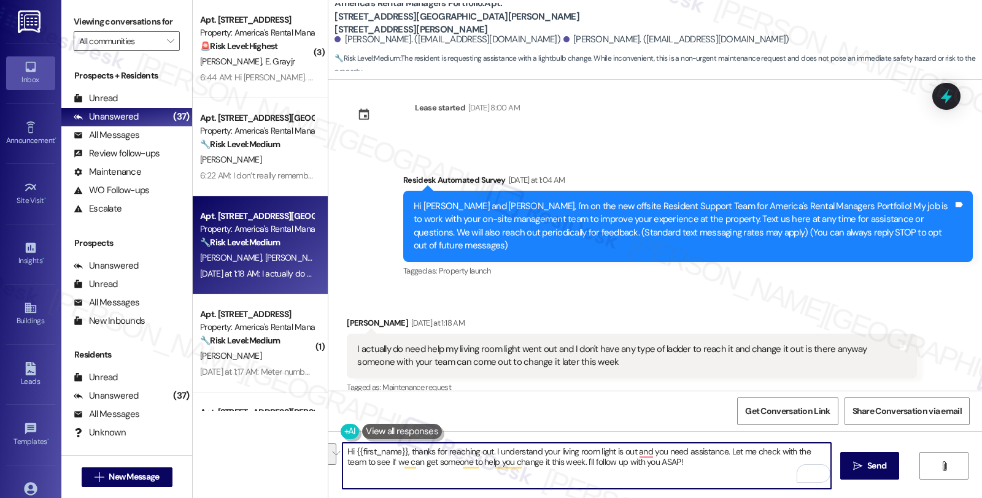
drag, startPoint x: 723, startPoint y: 452, endPoint x: 727, endPoint y: 467, distance: 15.3
click at [727, 467] on textarea "Hi {{first_name}}, thanks for reaching out. I understand your living room light…" at bounding box center [586, 466] width 488 height 46
paste textarea "Is the light fixture completely out, or is it flickering or dim?"
type textarea "Hi {{first_name}}, thanks for reaching out. I understand your living room light…"
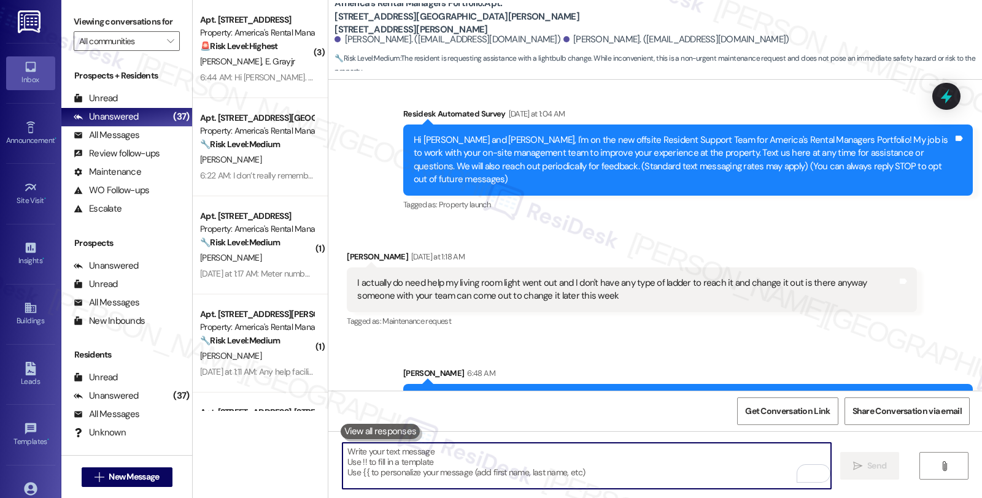
scroll to position [117, 0]
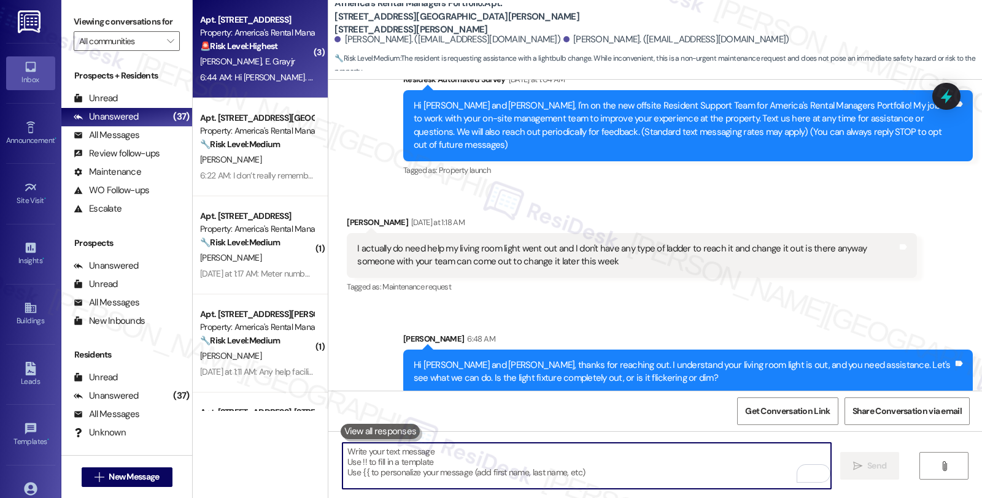
click at [280, 57] on div "[PERSON_NAME] E. Grayjr" at bounding box center [257, 61] width 116 height 15
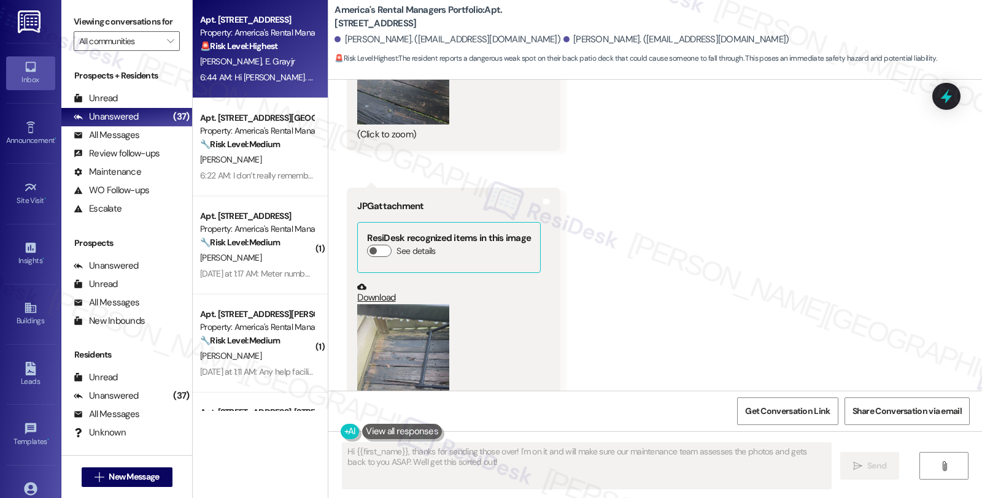
scroll to position [1047, 0]
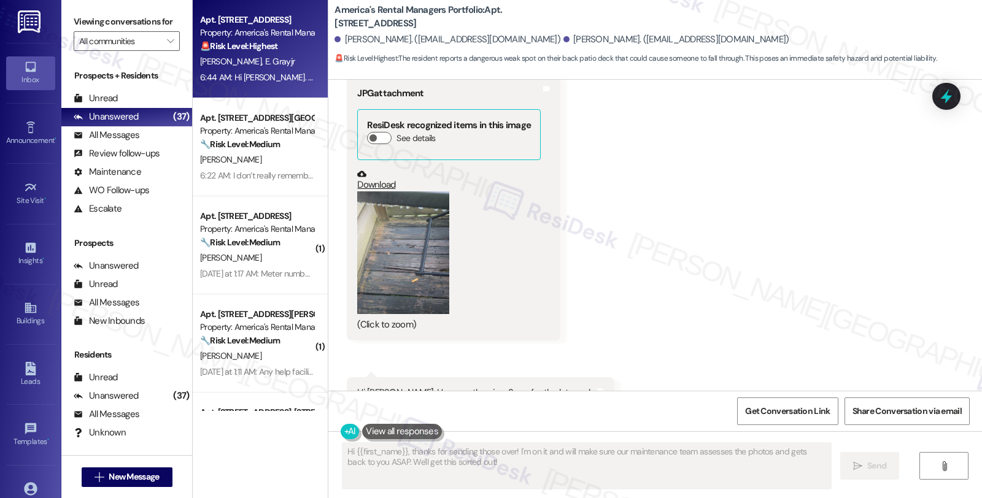
click at [422, 253] on button "Zoom image" at bounding box center [403, 252] width 92 height 123
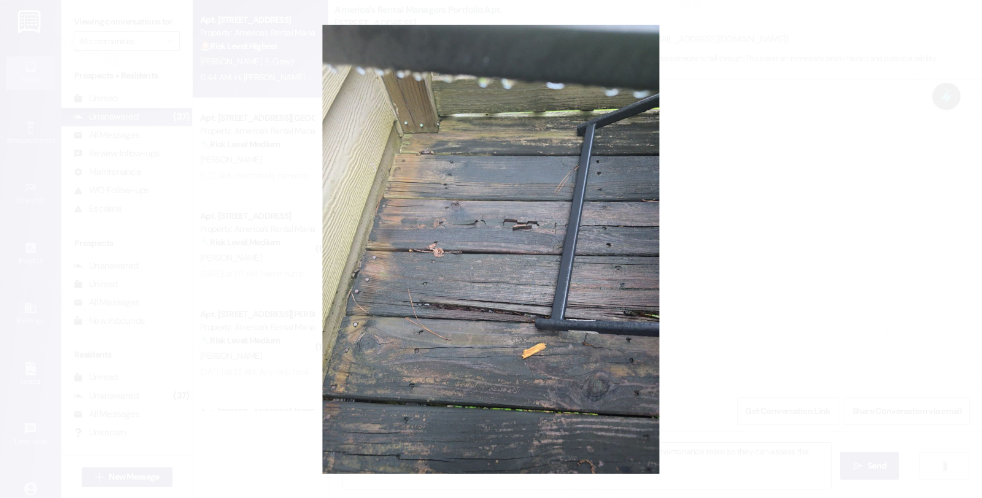
type textarea "Hi {{first_name}}, thanks for sending those photos! I'll immediately forward th…"
click at [700, 231] on button "Unzoom image" at bounding box center [491, 249] width 982 height 498
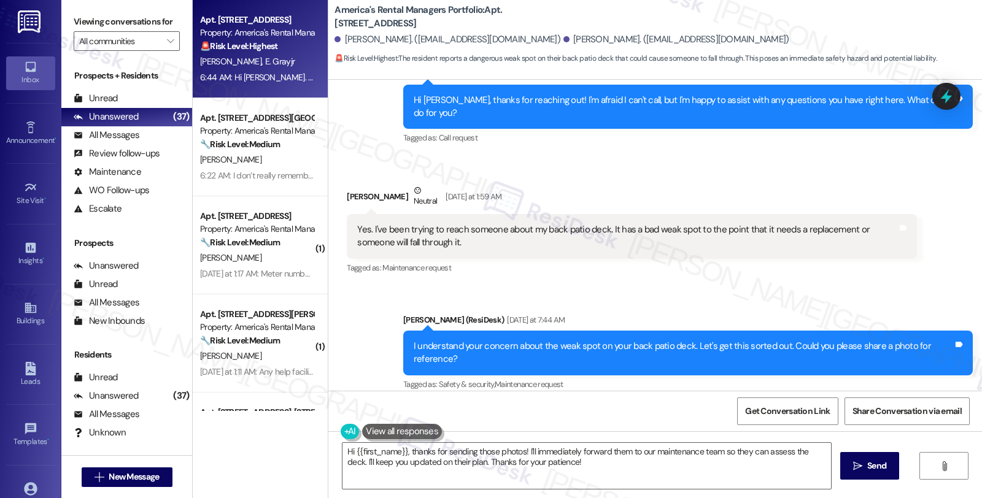
scroll to position [365, 0]
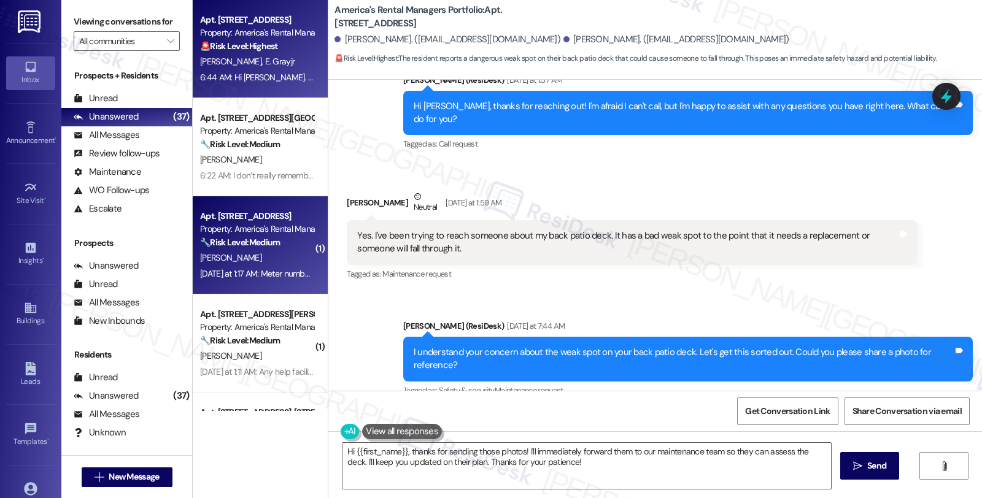
click at [267, 255] on div "[PERSON_NAME]" at bounding box center [257, 257] width 116 height 15
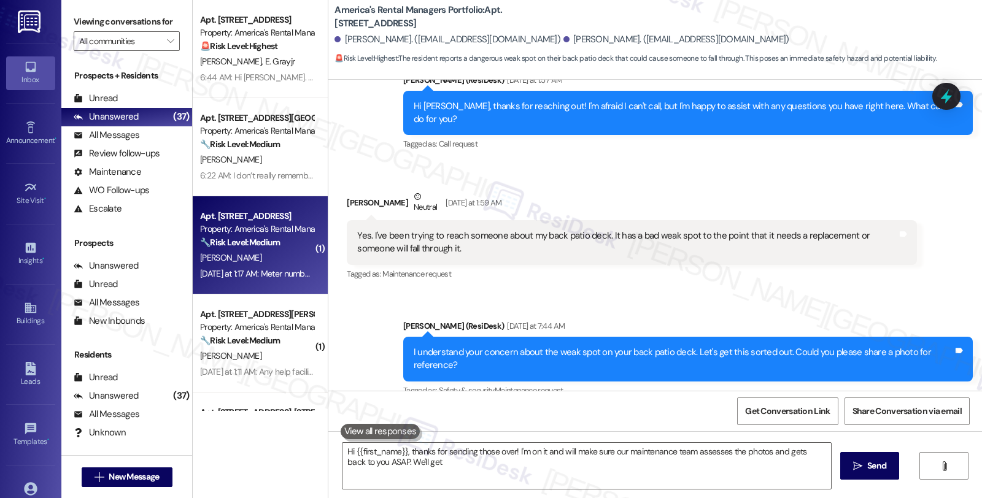
type textarea "Hi {{first_name}}, thanks for sending those over! I'm on it and will make sure …"
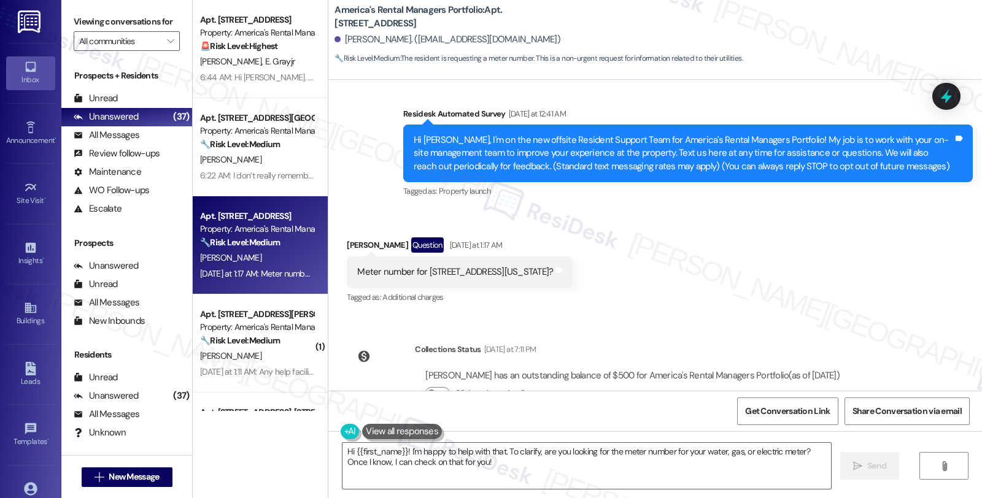
scroll to position [120, 0]
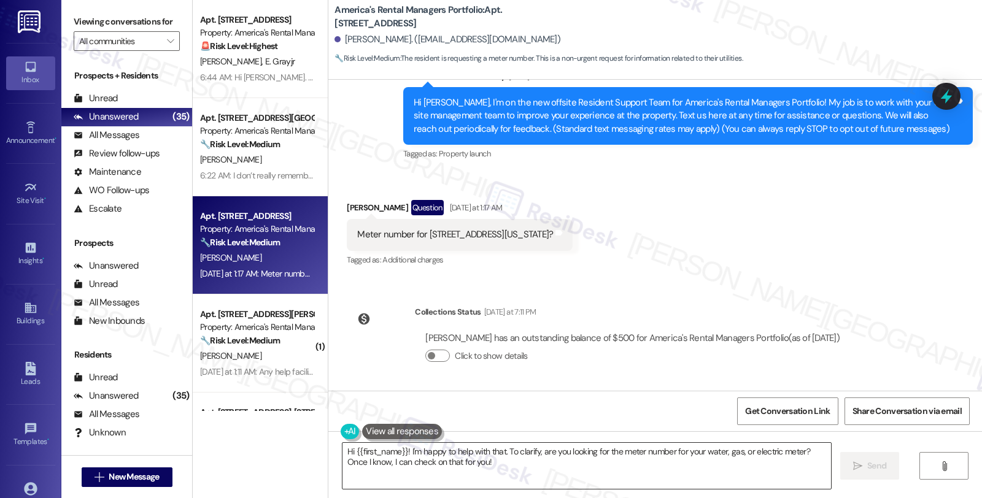
click at [399, 452] on textarea "Hi {{first_name}}! I'm happy to help with that. To clarify, are you looking for…" at bounding box center [586, 466] width 488 height 46
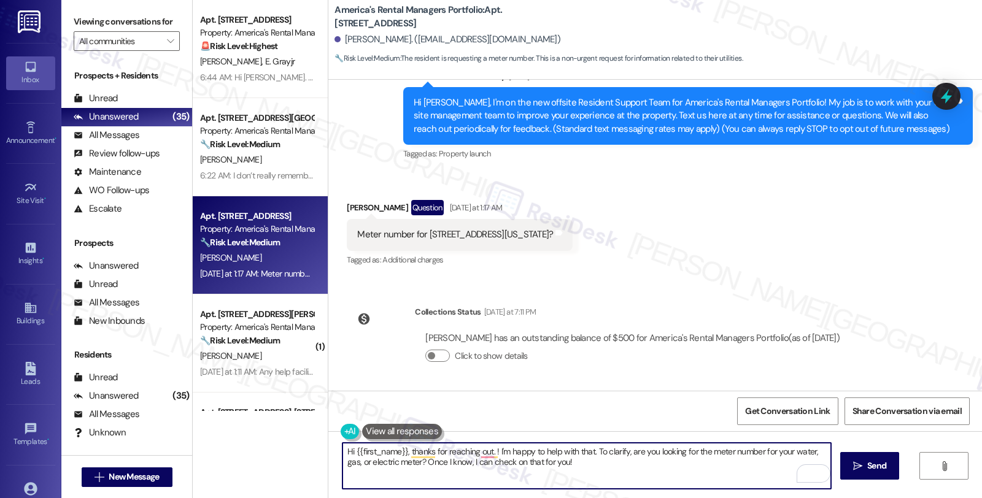
click at [587, 453] on textarea "Hi {{first_name}}, thanks for reaching out. ! I'm happy to help with that. To c…" at bounding box center [586, 466] width 488 height 46
drag, startPoint x: 396, startPoint y: 463, endPoint x: 596, endPoint y: 463, distance: 200.7
click at [596, 463] on textarea "Hi {{first_name}}, thanks for reaching out about meter number. To clarify, are …" at bounding box center [586, 466] width 488 height 46
type textarea "Hi {{first_name}}, thanks for reaching out about meter number. To clarify, are …"
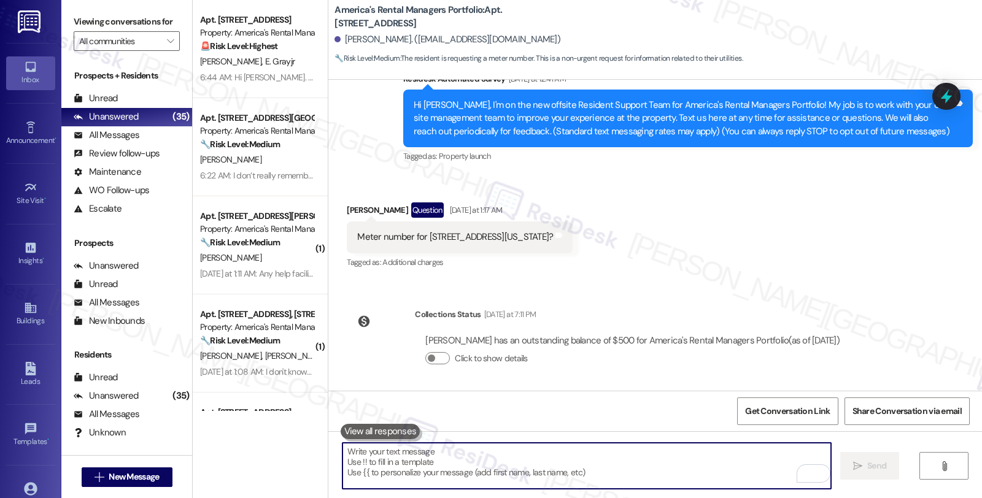
scroll to position [205, 0]
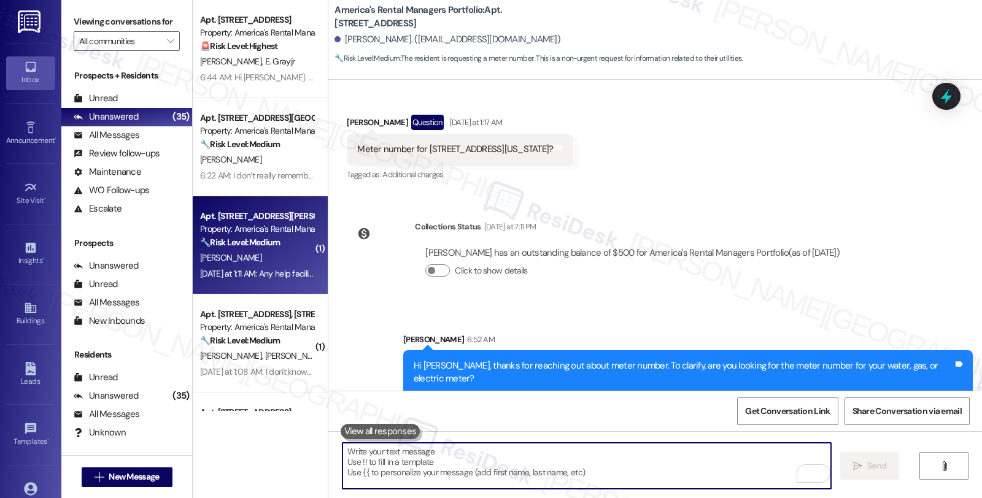
click at [250, 245] on strong "🔧 Risk Level: Medium" at bounding box center [240, 242] width 80 height 11
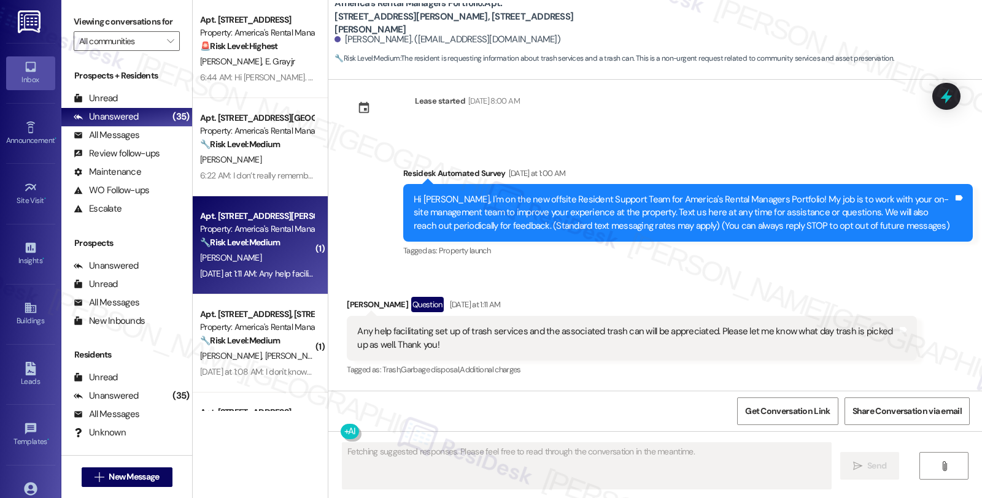
scroll to position [20, 0]
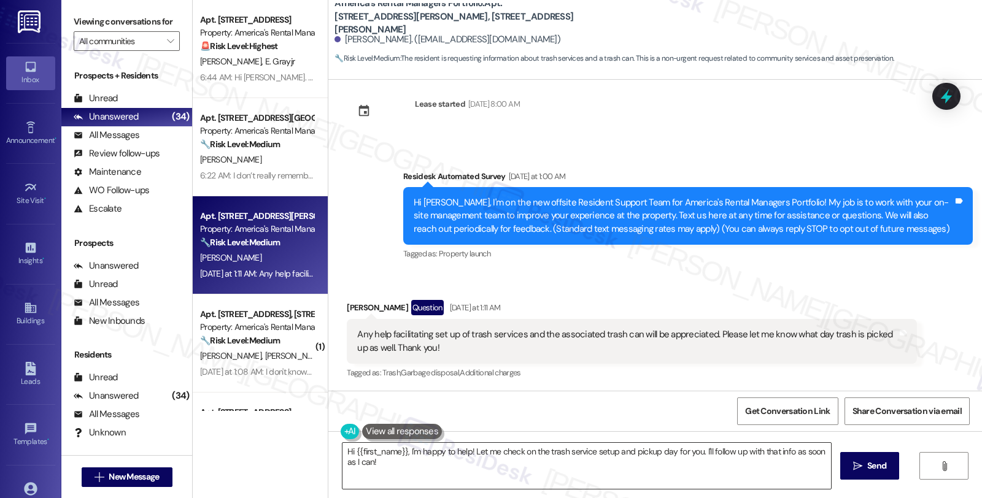
click at [403, 450] on textarea "Hi {{first_name}}, I'm happy to help! Let me check on the trash service setup a…" at bounding box center [586, 466] width 488 height 46
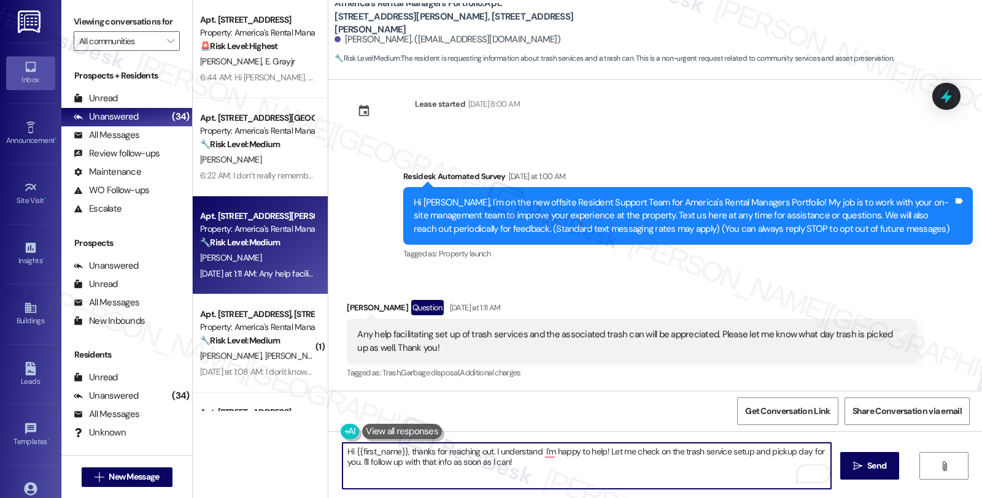
click at [534, 452] on textarea "Hi {{first_name}}, thanks for reaching out. I understand I'm happy to help! Let…" at bounding box center [586, 466] width 488 height 46
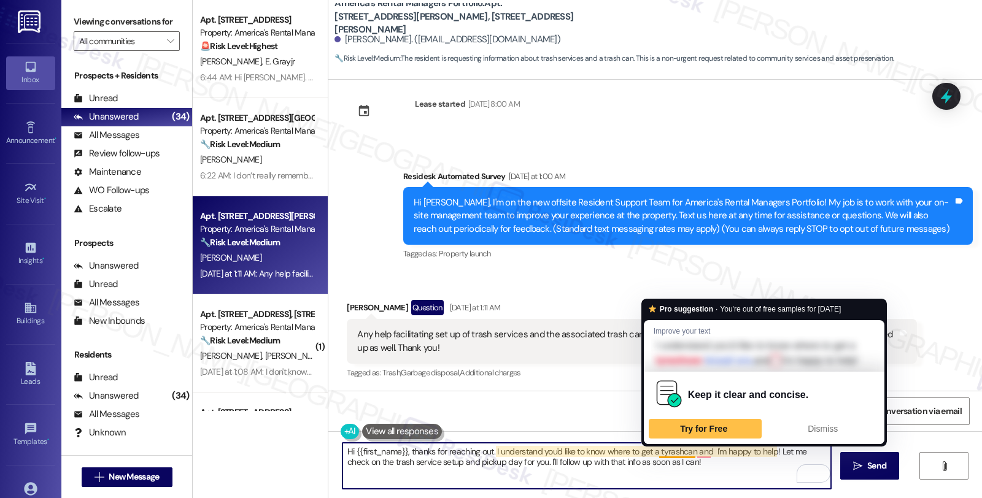
click at [669, 454] on textarea "Hi {{first_name}}, thanks for reaching out. I understand you'd like to know whe…" at bounding box center [586, 466] width 488 height 46
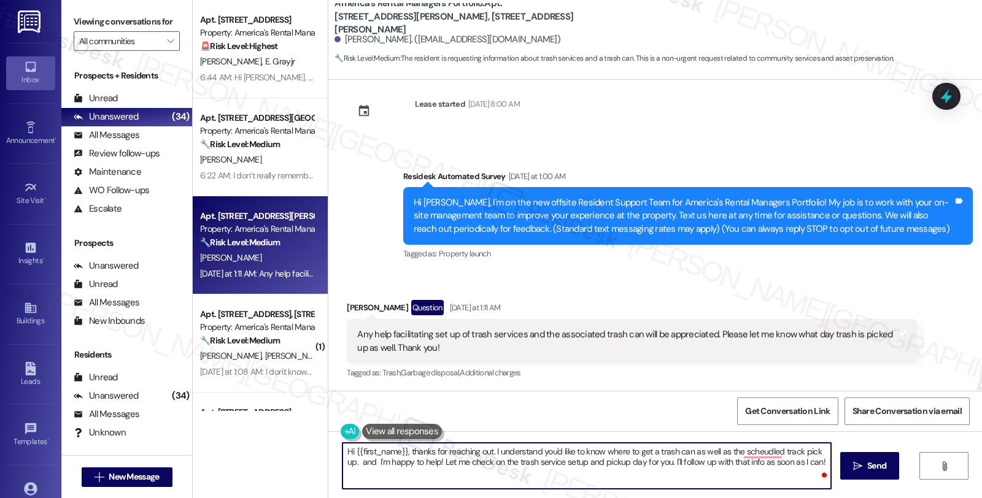
click at [801, 457] on textarea "Hi {{first_name}}, thanks for reaching out. I understand you'd like to know whe…" at bounding box center [586, 466] width 488 height 46
click at [801, 463] on textarea "Hi {{first_name}}, thanks for reaching out. I understand you'd like to know whe…" at bounding box center [586, 466] width 488 height 46
drag, startPoint x: 824, startPoint y: 451, endPoint x: 825, endPoint y: 466, distance: 15.4
click at [825, 466] on textarea "Hi {{first_name}}, thanks for reaching out. I understand you'd like to know whe…" at bounding box center [586, 466] width 488 height 46
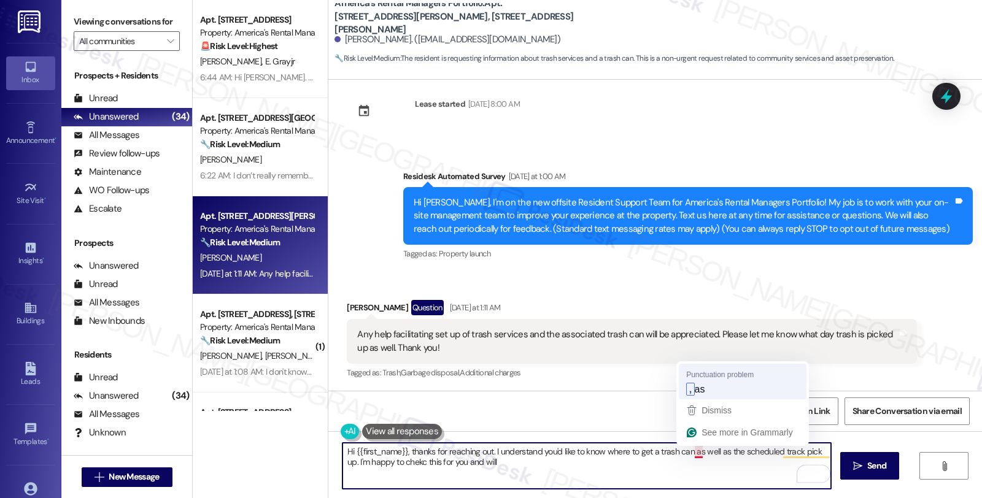
type textarea "Hi {{first_name}}, thanks for reaching out. I understand you'd like to know whe…"
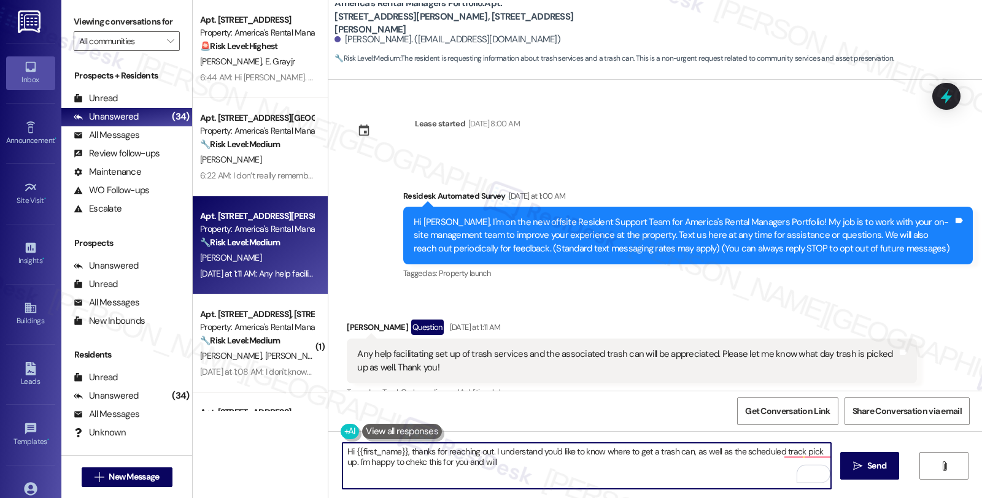
scroll to position [20, 0]
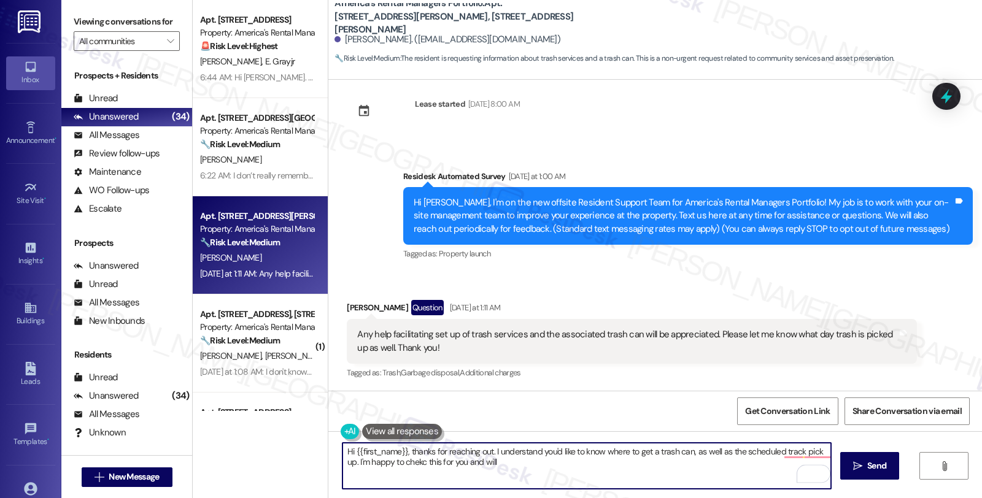
click at [520, 462] on textarea "Hi {{first_name}}, thanks for reaching out. I understand you'd like to know whe…" at bounding box center [586, 466] width 488 height 46
click at [500, 465] on textarea "Hi {{first_name}}, thanks for reaching out. I understand you'd like to know whe…" at bounding box center [586, 466] width 488 height 46
type textarea "Hi {{first_name}}, thanks for reaching out. I understand you'd like to know whe…"
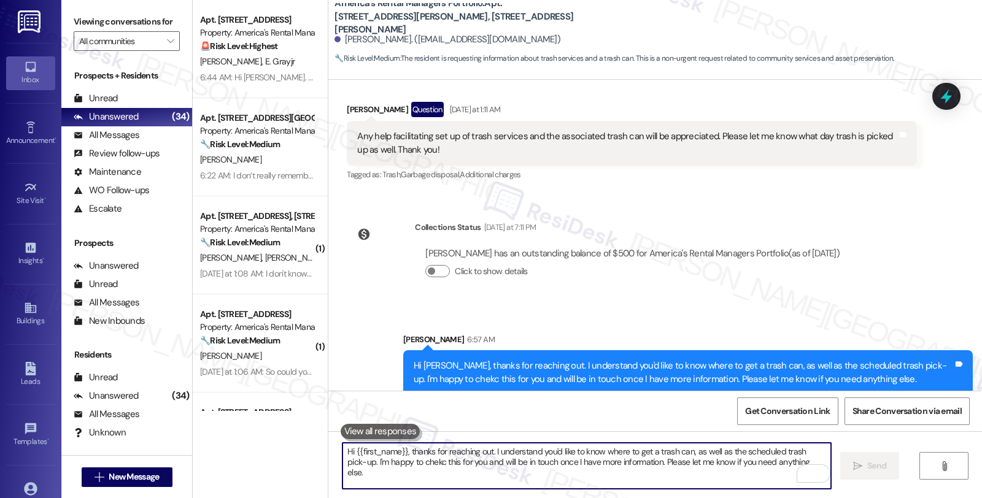
scroll to position [231, 0]
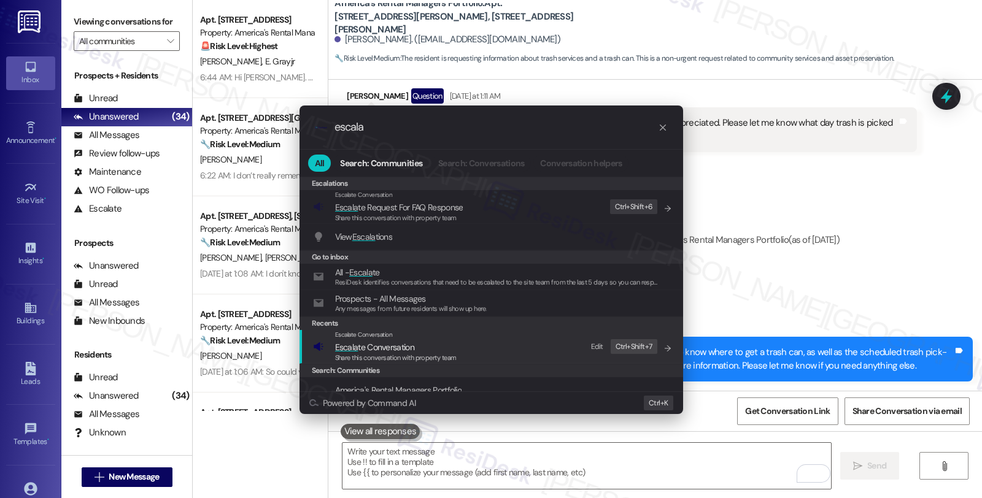
type input "escala"
click at [403, 352] on span "Escala te Conversation" at bounding box center [374, 347] width 79 height 11
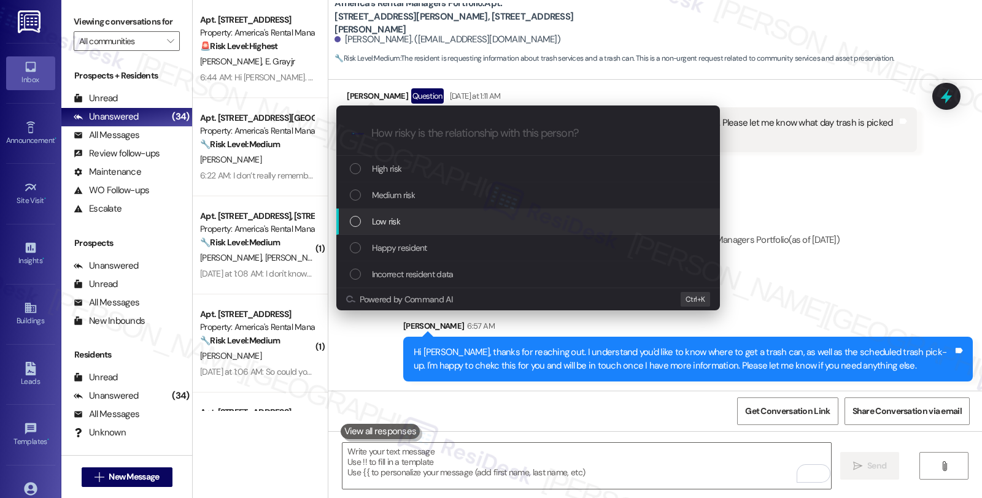
click at [404, 218] on div "Low risk" at bounding box center [529, 222] width 359 height 14
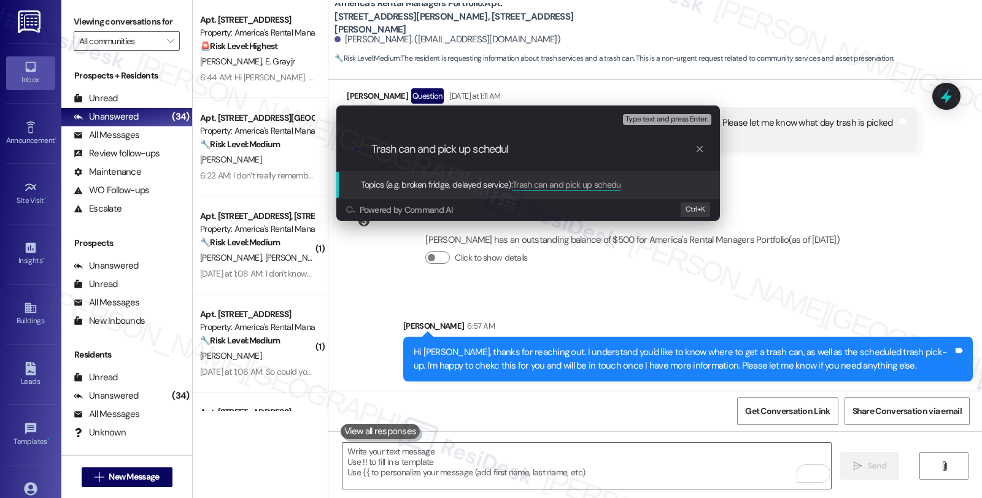
type input "Trash can and pick up schedule"
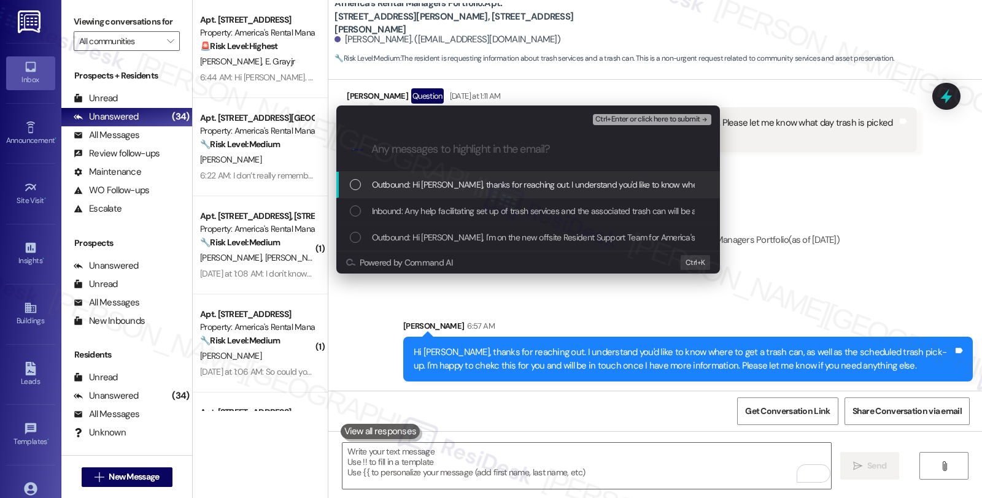
click at [404, 218] on div "Inbound: Any help facilitating set up of trash services and the associated tras…" at bounding box center [528, 211] width 384 height 26
click at [674, 122] on span "Ctrl+Enter or click here to submit" at bounding box center [647, 119] width 105 height 9
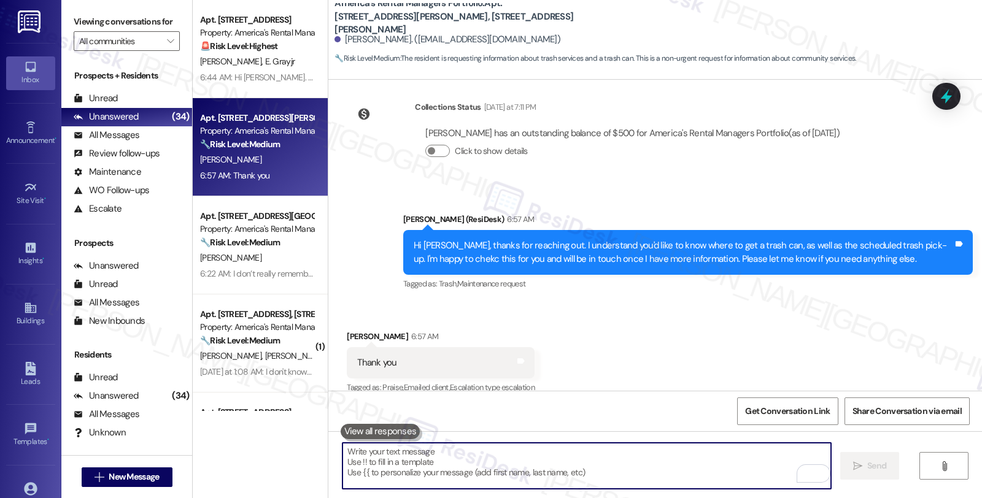
scroll to position [353, 0]
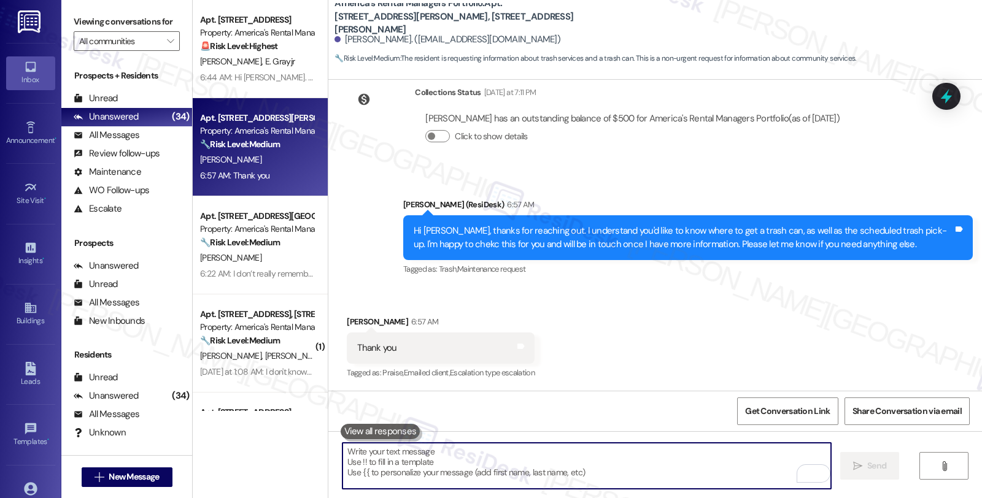
click at [469, 469] on textarea "To enrich screen reader interactions, please activate Accessibility in Grammarl…" at bounding box center [586, 466] width 488 height 46
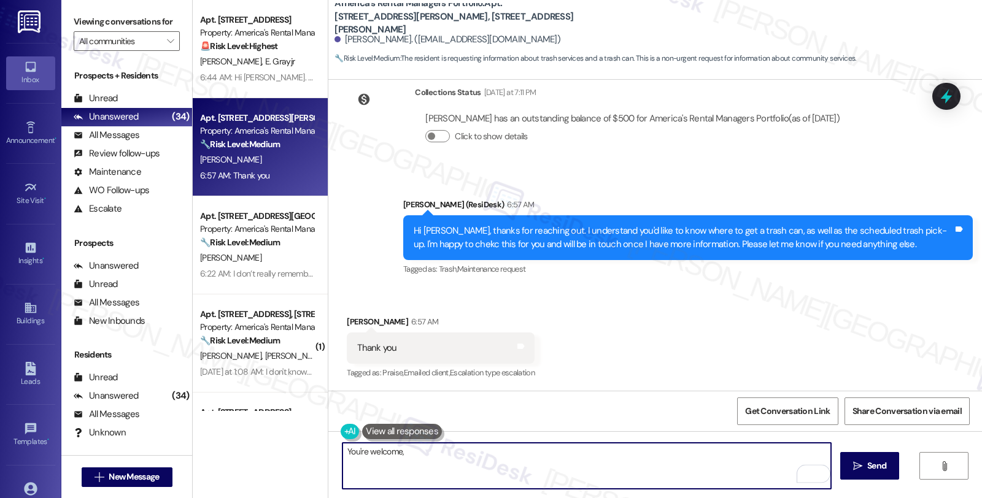
click at [455, 443] on textarea "You're welcome," at bounding box center [586, 466] width 488 height 46
click at [430, 454] on textarea "You're welcome, Have a grea" at bounding box center [586, 466] width 488 height 46
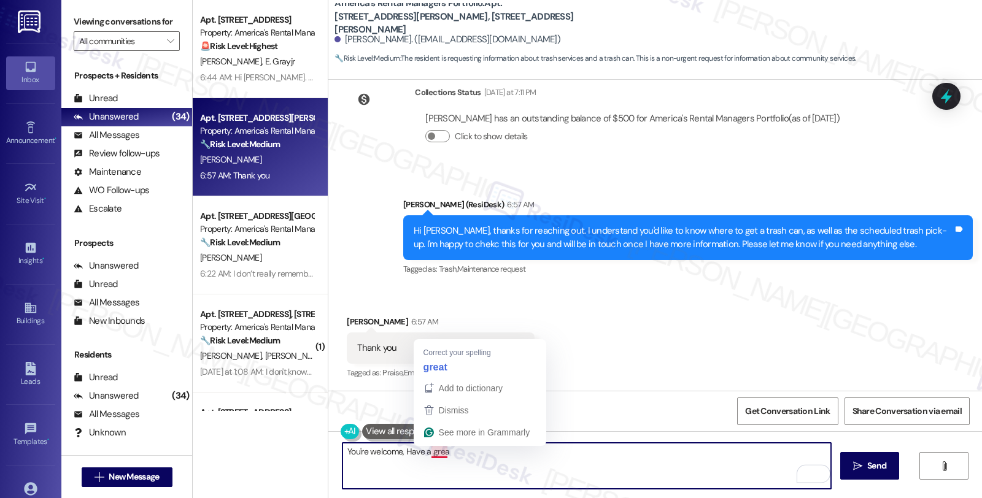
click at [430, 454] on textarea "You're welcome, Have a grea" at bounding box center [586, 466] width 488 height 46
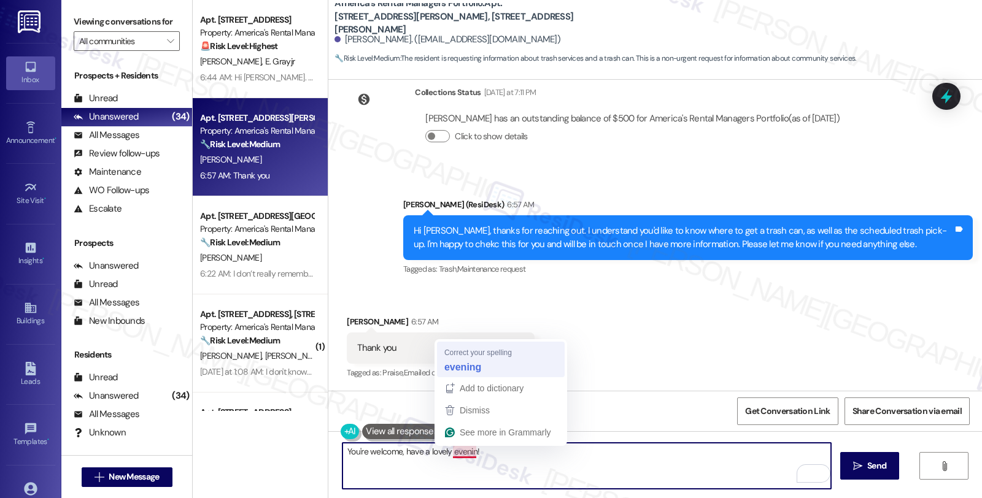
type textarea "You're welcome, have a lovely evening!"
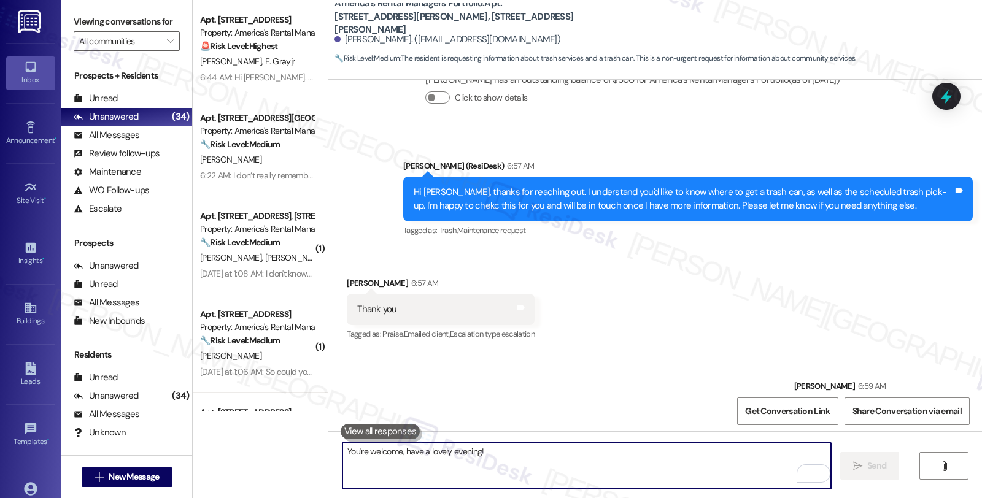
scroll to position [438, 0]
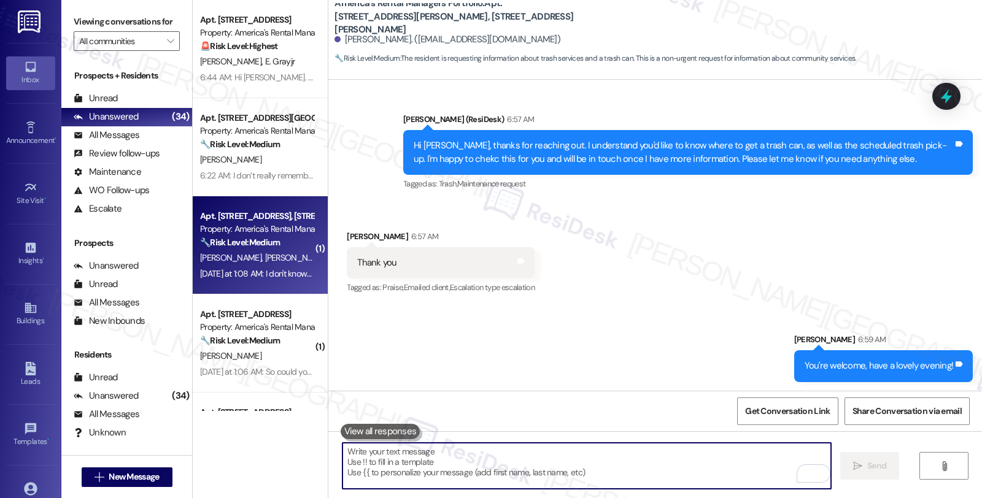
click at [283, 249] on div "Apt. 294 Sunlight Circle, 294 Sunlight Circle Property: America's Rental Manage…" at bounding box center [257, 230] width 116 height 42
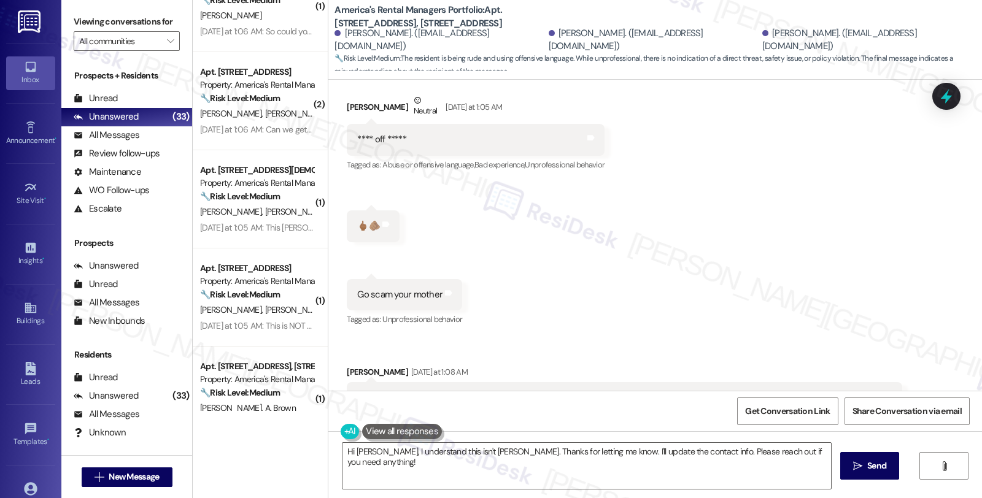
scroll to position [527, 0]
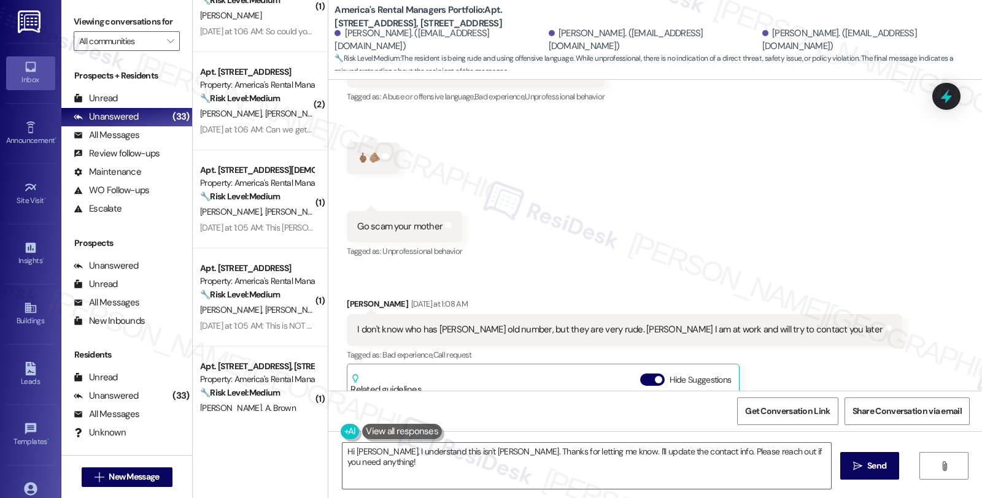
click at [357, 298] on div "Kathleen Radatti Yesterday at 1:08 AM" at bounding box center [624, 306] width 555 height 17
copy div "Kathleen"
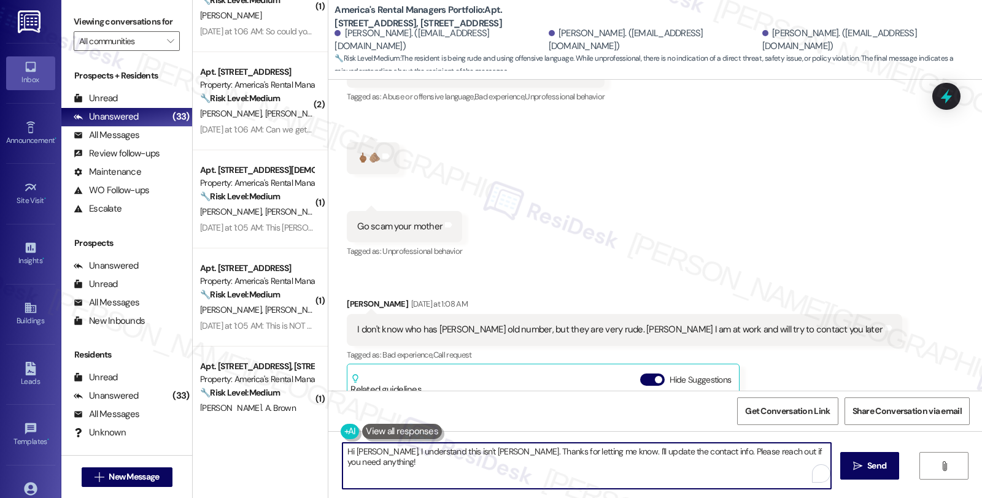
drag, startPoint x: 348, startPoint y: 452, endPoint x: 471, endPoint y: 452, distance: 123.3
click at [471, 452] on textarea "Hi Homer, I understand this isn't Miah. Thanks for letting me know. I'll update…" at bounding box center [586, 466] width 488 height 46
paste textarea "Kathleen"
type textarea "Hi Kathleen, thanks for letting me know. I'll update the contact info. Please r…"
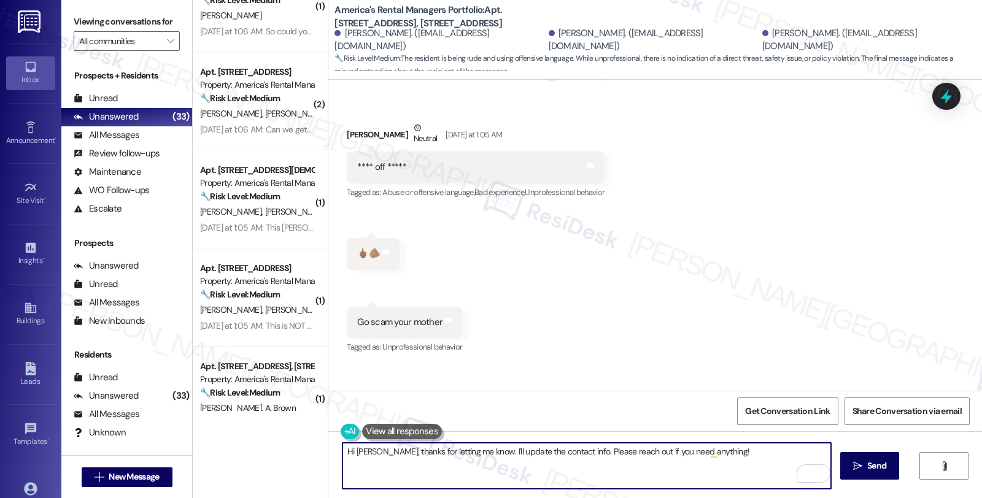
scroll to position [458, 0]
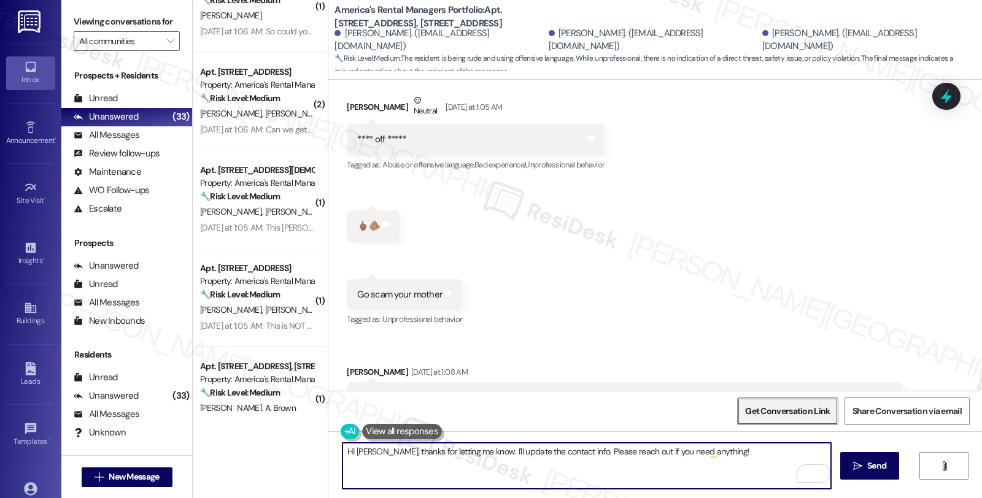
click at [773, 412] on span "Get Conversation Link" at bounding box center [787, 411] width 85 height 13
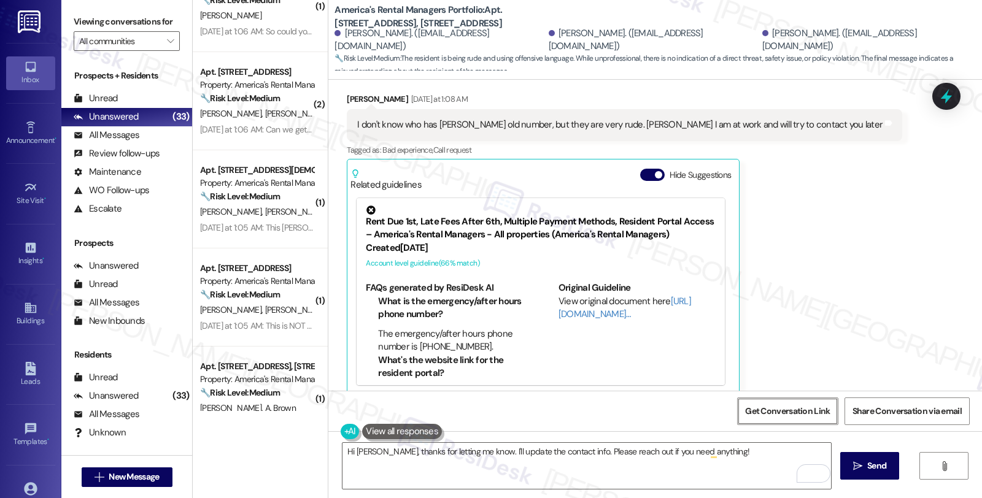
scroll to position [10, 0]
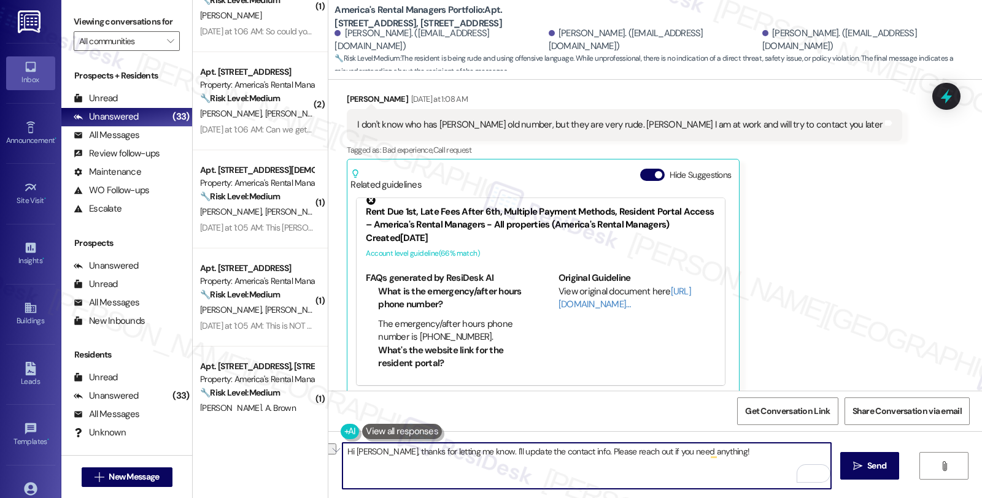
drag, startPoint x: 477, startPoint y: 450, endPoint x: 720, endPoint y: 453, distance: 243.6
click at [720, 453] on textarea "Hi Kathleen, thanks for letting me know. I'll update the contact info. Please r…" at bounding box center [586, 466] width 488 height 46
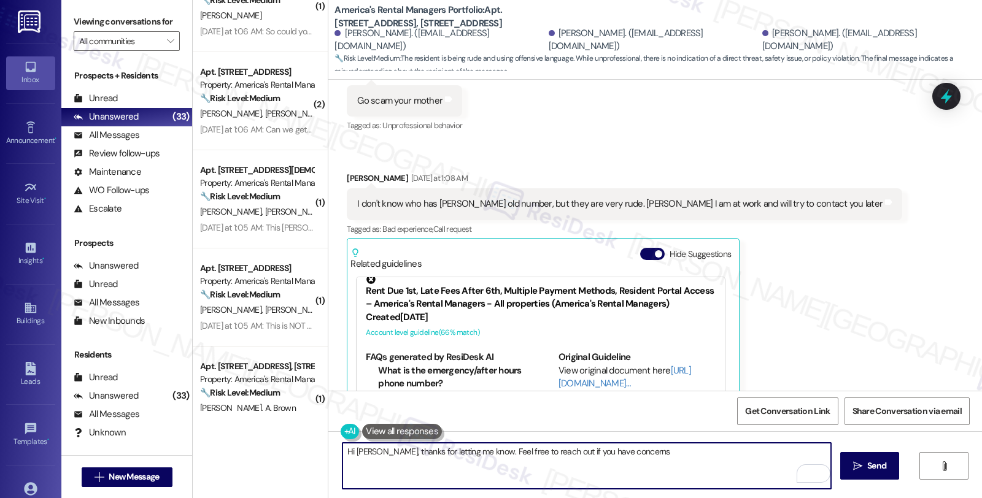
scroll to position [731, 0]
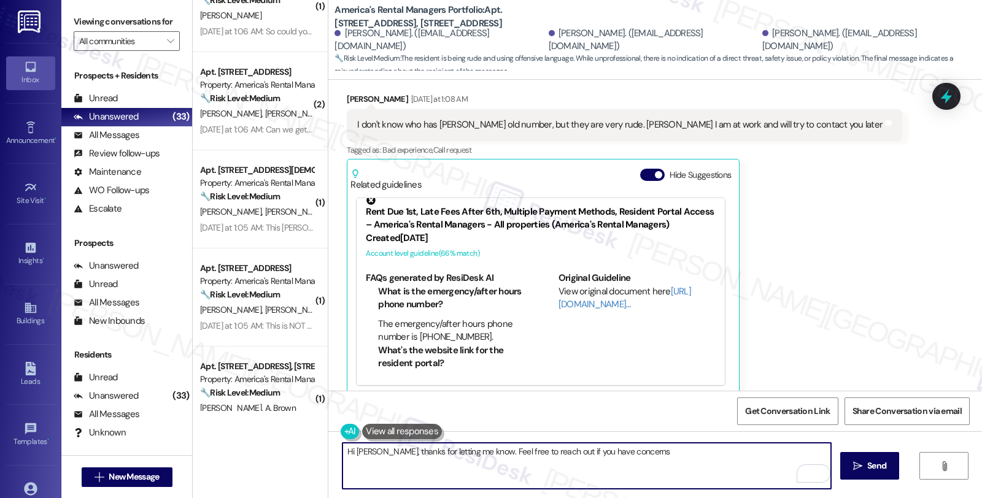
click at [673, 446] on textarea "Hi Kathleen, thanks for letting me know. Feel free to reach out if you have con…" at bounding box center [586, 466] width 488 height 46
click at [665, 458] on textarea "Hi Kathleen, thanks for letting me know. Feel free to reach out if you have con…" at bounding box center [586, 466] width 488 height 46
type textarea "Hi Kathleen, thanks for letting me know. Feel free to reach out if you have con…"
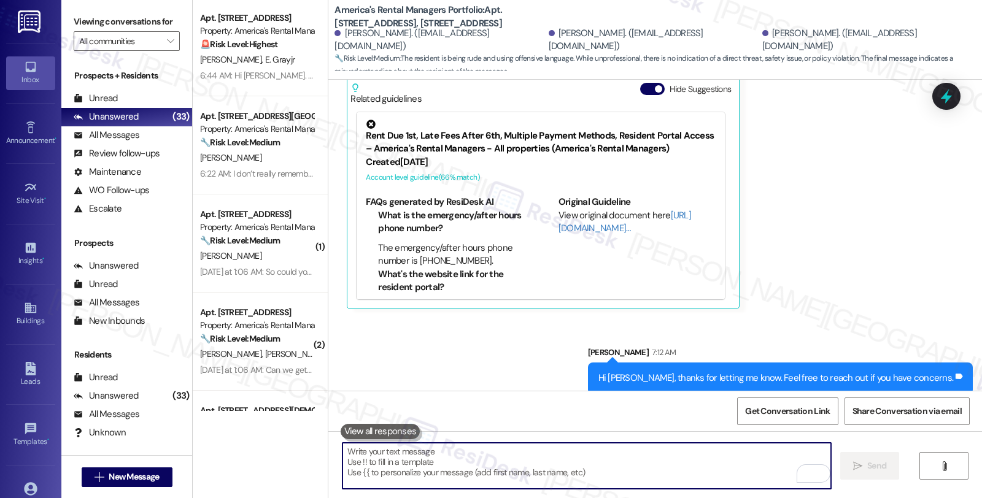
scroll to position [0, 0]
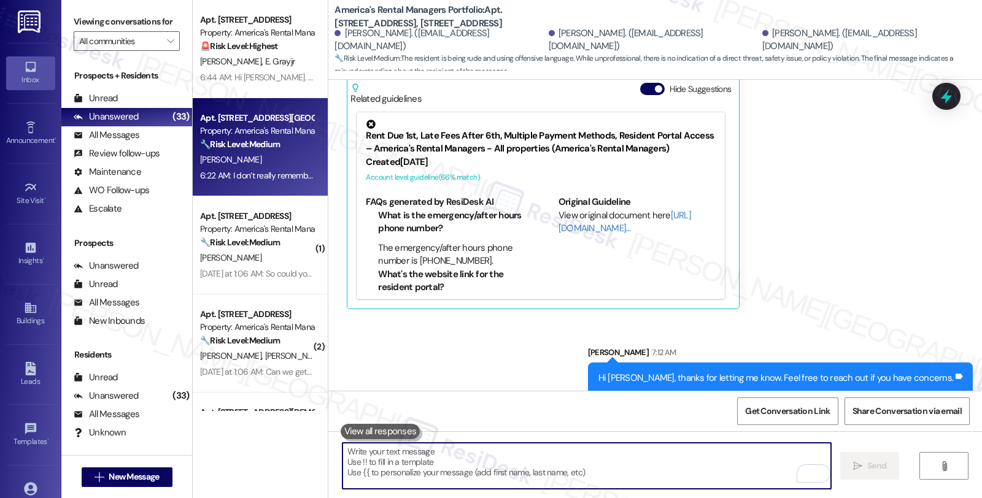
click at [287, 168] on div "6:22 AM: I don’t really remember the exact person, but I spoke with the office …" at bounding box center [257, 175] width 116 height 15
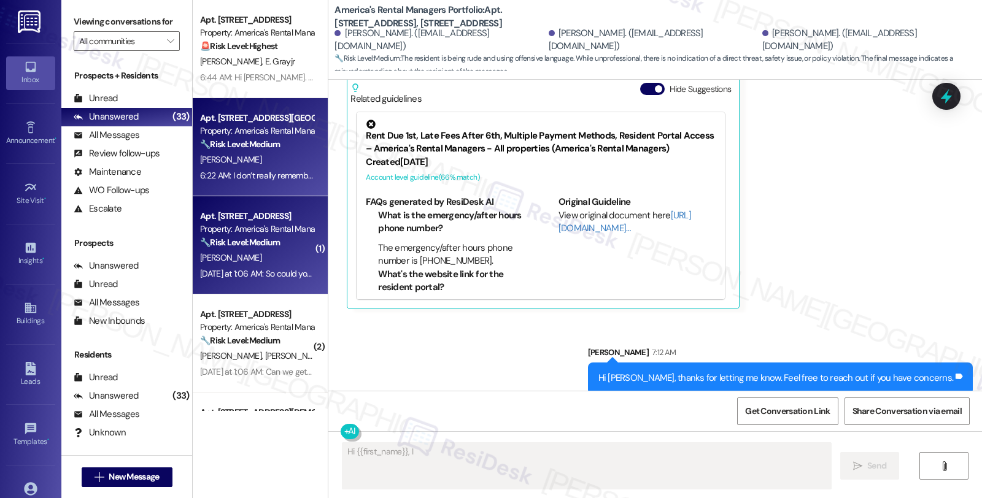
scroll to position [617, 0]
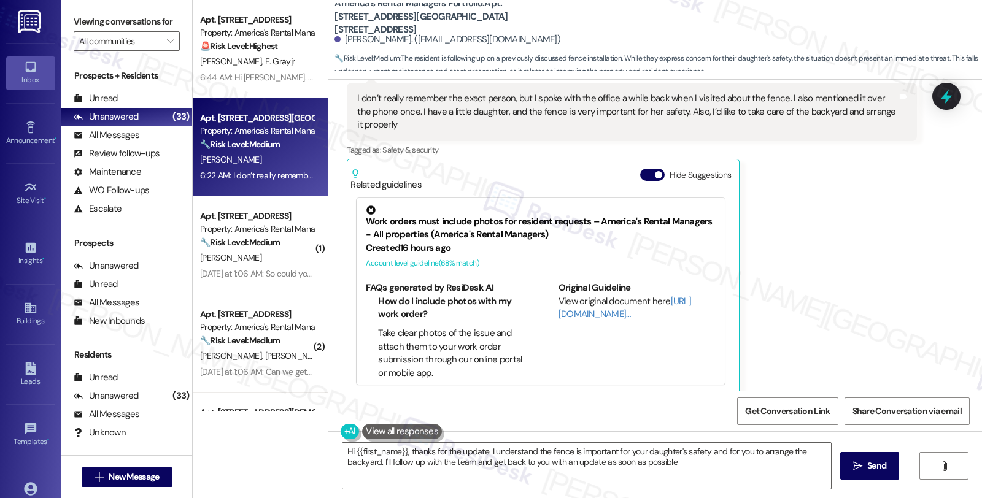
type textarea "Hi {{first_name}}, thanks for the update. I understand the fence is important f…"
click at [878, 182] on div "Mohammed Muthana 6:22 AM I don’t really remember the exact person, but I spoke …" at bounding box center [631, 230] width 569 height 329
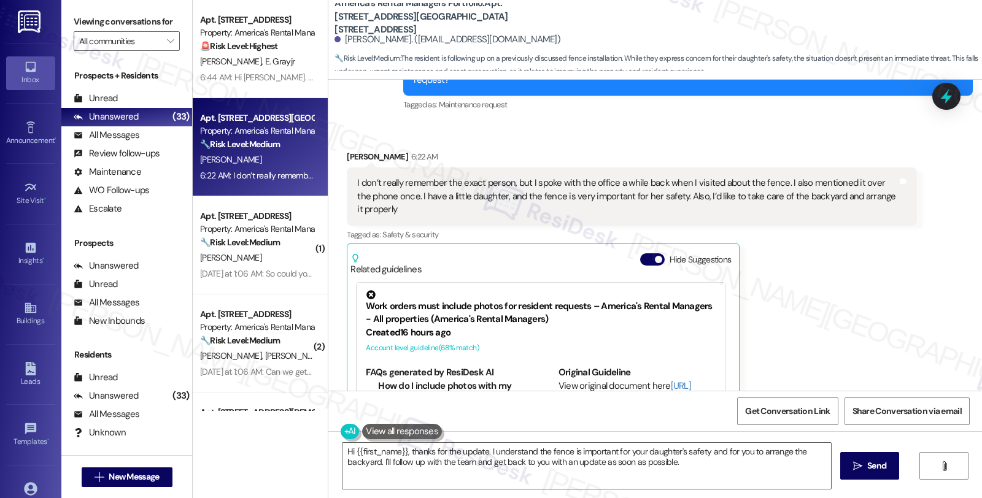
scroll to position [344, 0]
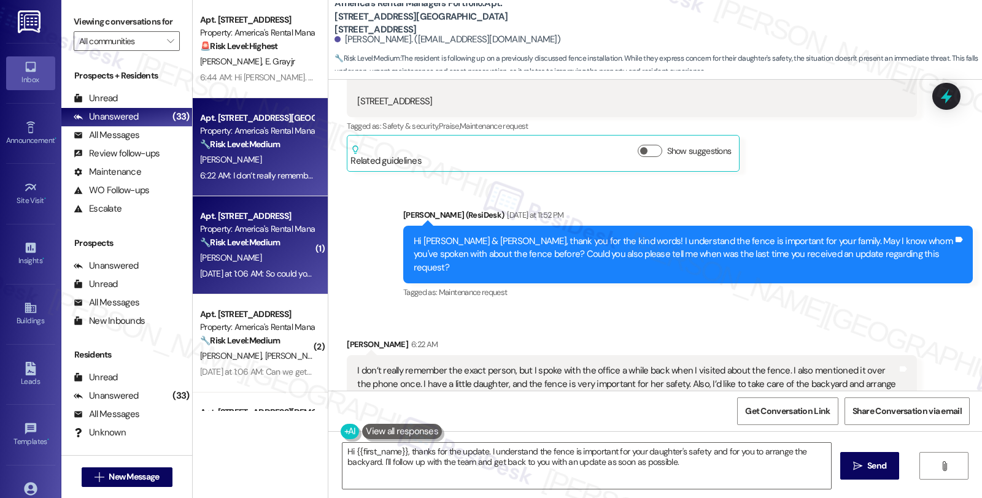
click at [261, 241] on strong "🔧 Risk Level: Medium" at bounding box center [240, 242] width 80 height 11
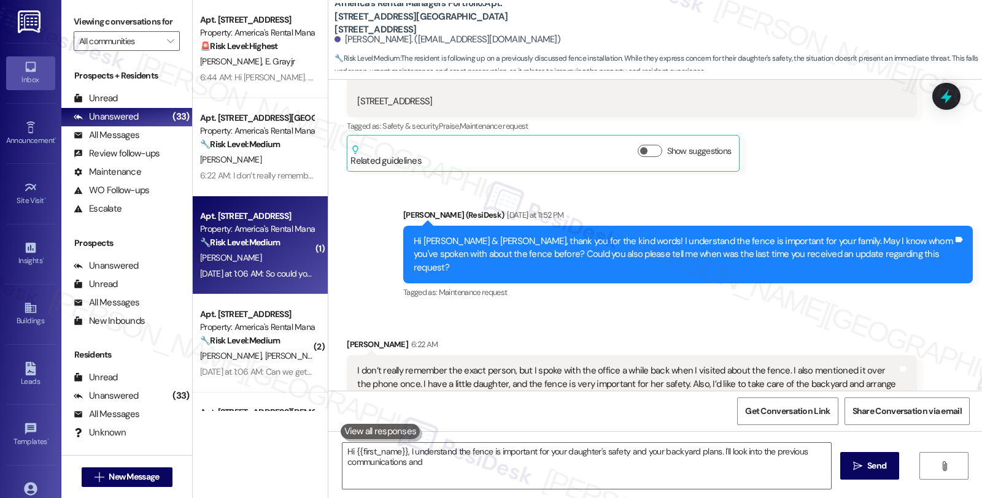
type textarea "Hi {{first_name}}, I understand the fence is important for your daughter's safe…"
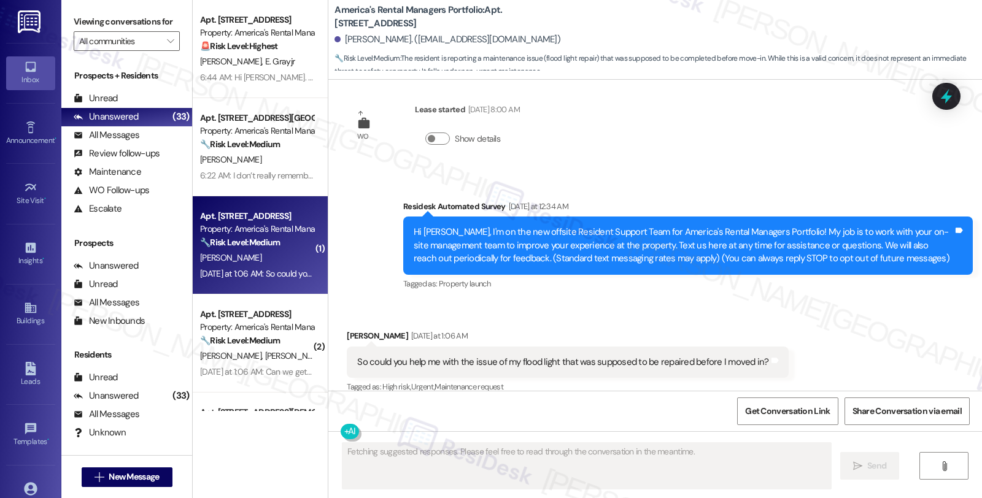
scroll to position [399, 0]
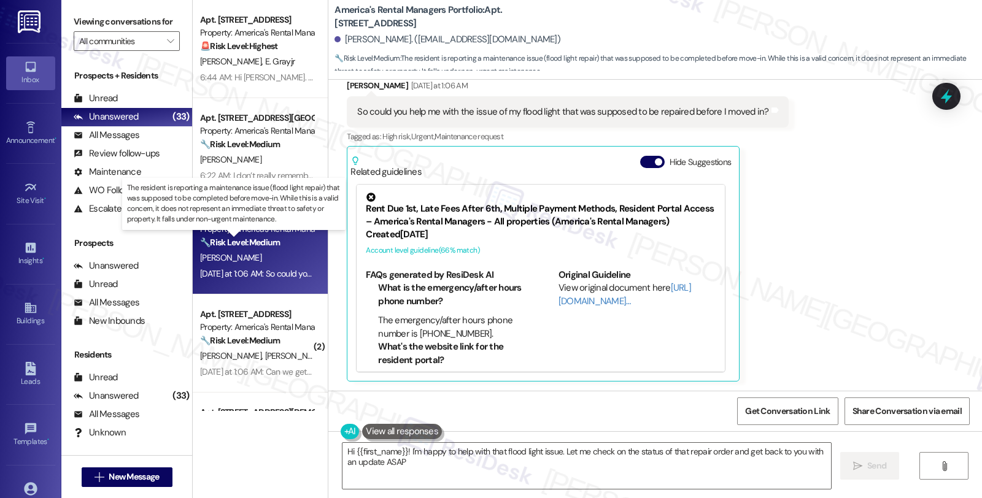
type textarea "Hi {{first_name}}! I'm happy to help with that flood light issue. Let me check …"
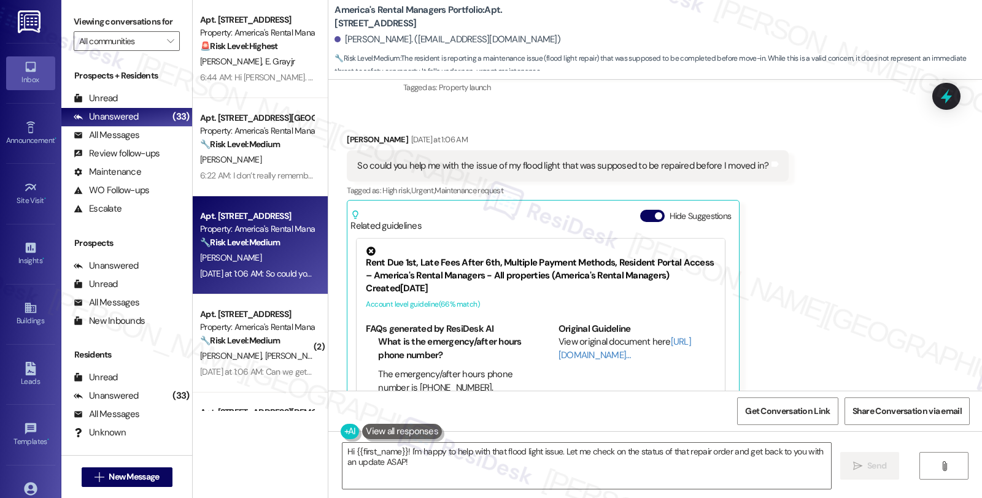
scroll to position [195, 0]
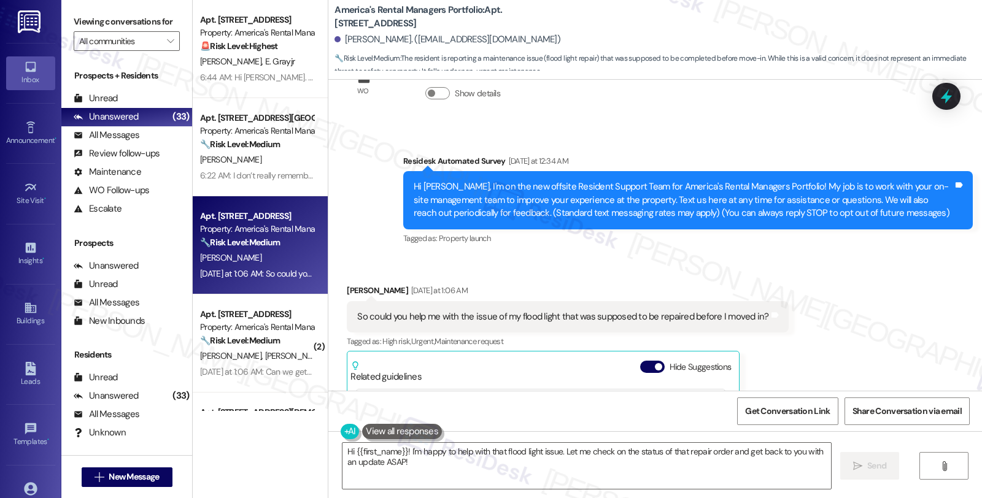
click at [514, 316] on div "So could you help me with the issue of my flood light that was supposed to be r…" at bounding box center [562, 317] width 411 height 13
drag, startPoint x: 512, startPoint y: 317, endPoint x: 548, endPoint y: 317, distance: 36.2
click at [548, 317] on div "So could you help me with the issue of my flood light that was supposed to be r…" at bounding box center [562, 317] width 411 height 13
copy div "flood light"
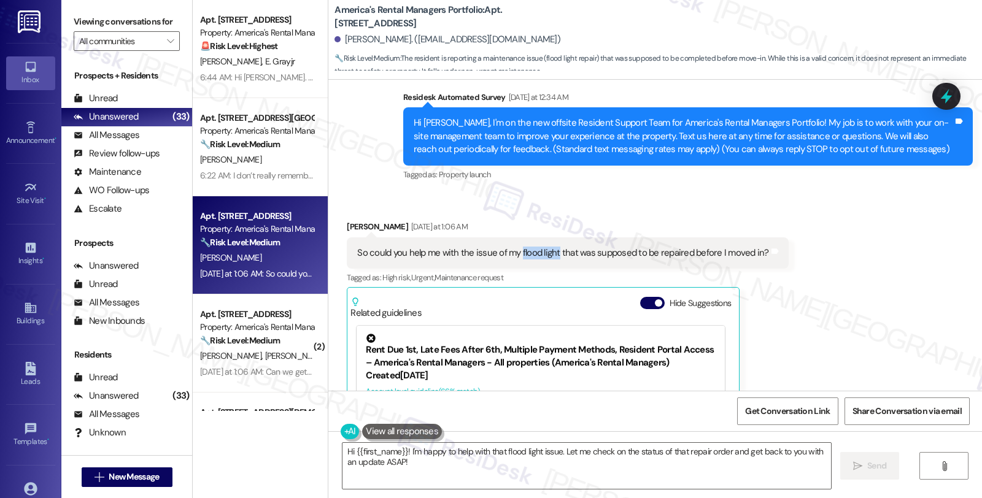
scroll to position [331, 0]
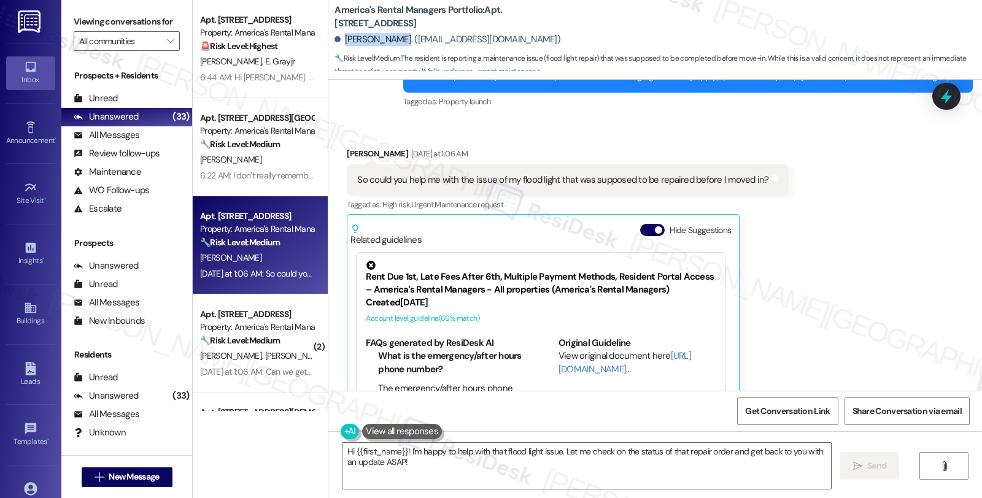
drag, startPoint x: 338, startPoint y: 41, endPoint x: 389, endPoint y: 43, distance: 51.0
click at [389, 43] on div "Radrica Jones. (deelowe38@gmail.com)" at bounding box center [447, 39] width 226 height 13
copy div "Radrica Jones"
click at [845, 330] on div "Received via SMS Radrica Jones Yesterday at 1:06 AM So could you help me with t…" at bounding box center [655, 289] width 654 height 339
click at [144, 482] on span "New Message" at bounding box center [134, 477] width 50 height 13
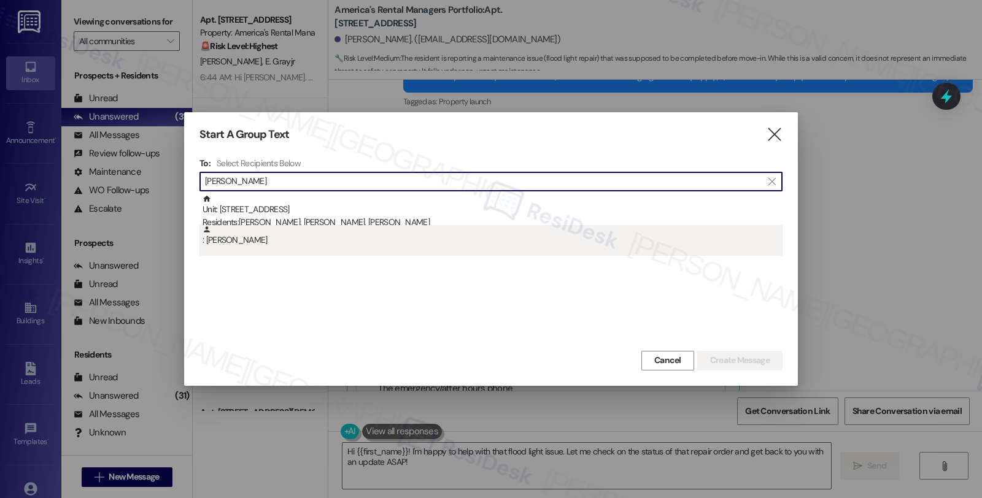
type input "Kathleen Radatti"
click at [236, 244] on div ": Kathleen Radatti" at bounding box center [493, 235] width 580 height 21
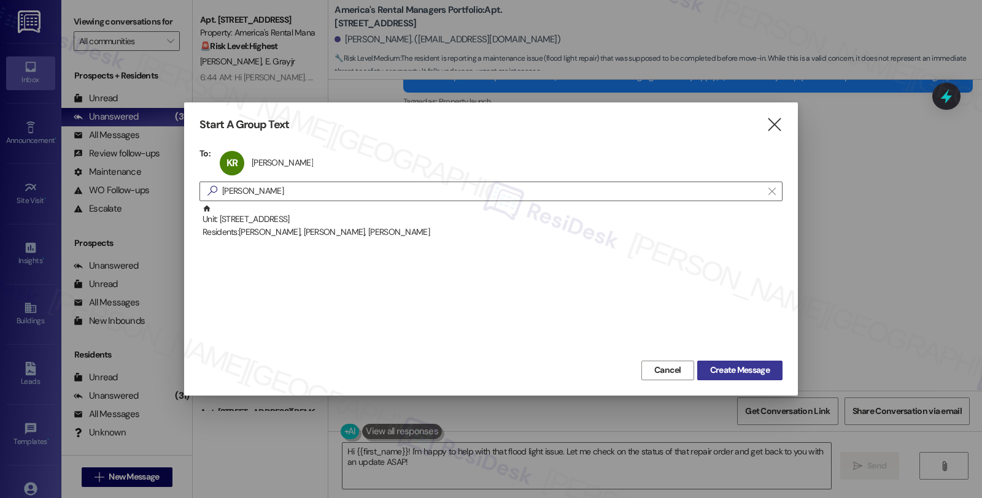
click at [710, 371] on span "Create Message" at bounding box center [740, 370] width 60 height 13
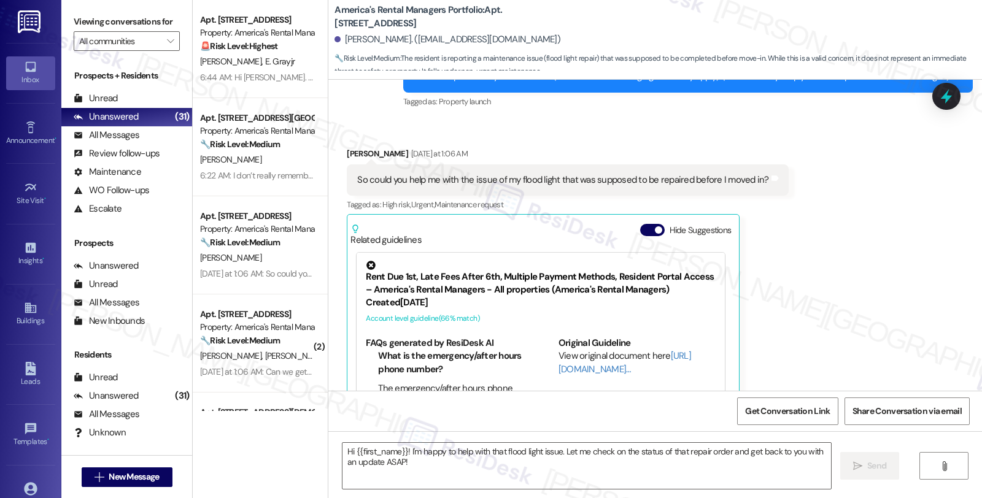
type textarea "Fetching suggested responses. Please feel free to read through the conversation…"
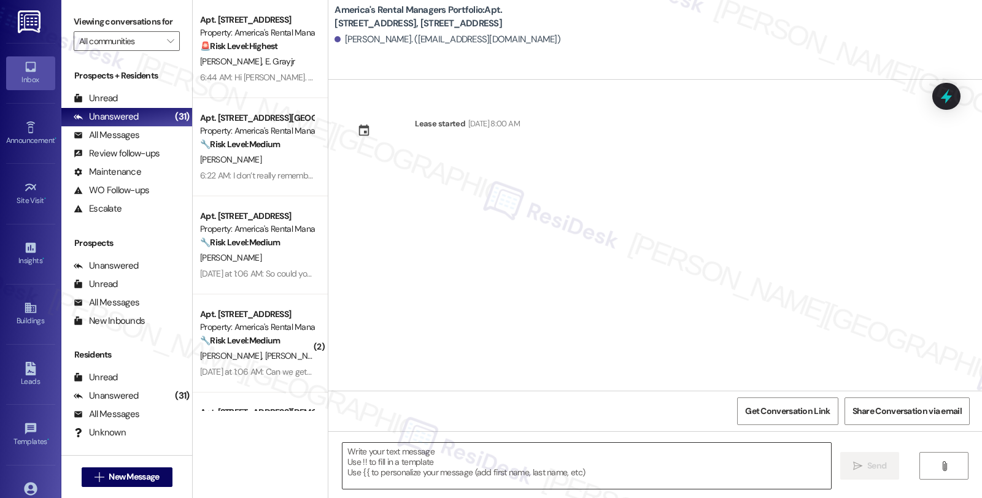
click at [440, 469] on textarea at bounding box center [586, 466] width 488 height 46
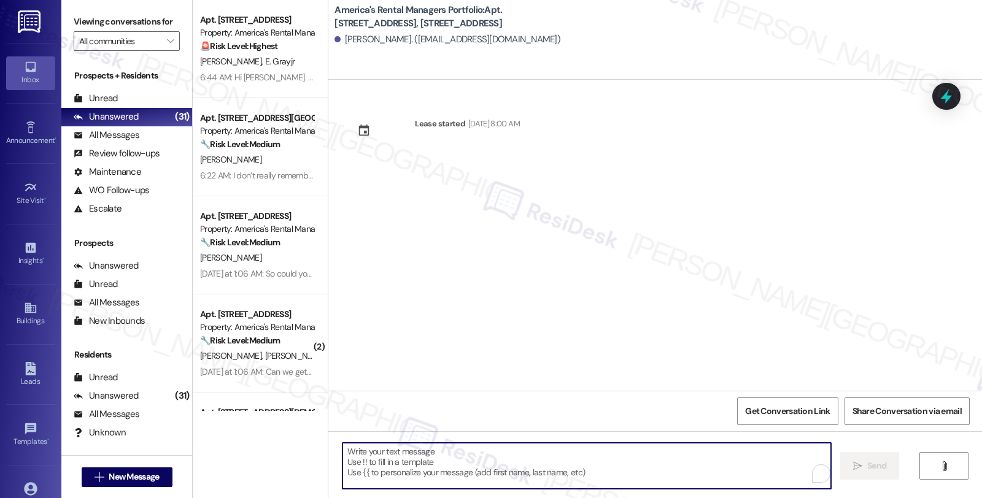
click at [350, 41] on div "Kathleen Radatti. (radkat16@icloud.com)" at bounding box center [447, 39] width 226 height 13
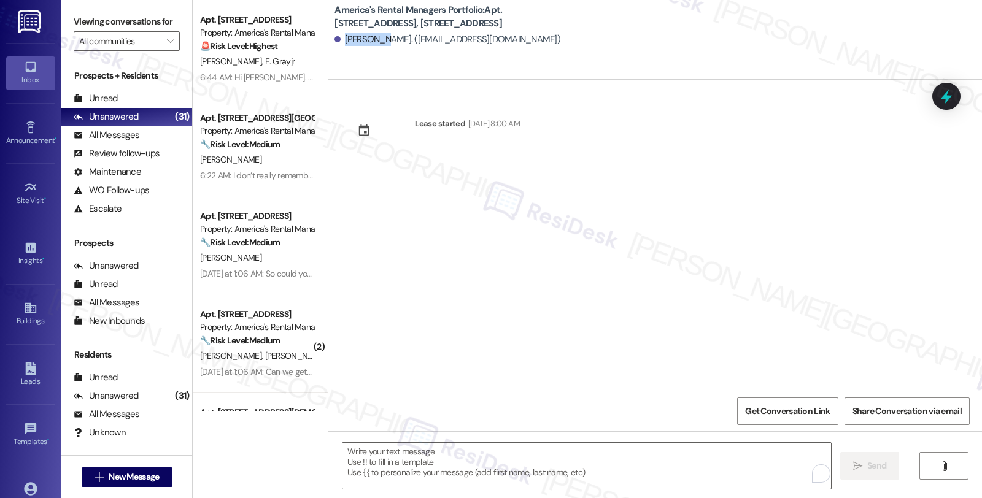
click at [350, 41] on div "Kathleen Radatti. (radkat16@icloud.com)" at bounding box center [447, 39] width 226 height 13
copy div "Kathleen"
click at [388, 455] on textarea "To enrich screen reader interactions, please activate Accessibility in Grammarl…" at bounding box center [586, 466] width 488 height 46
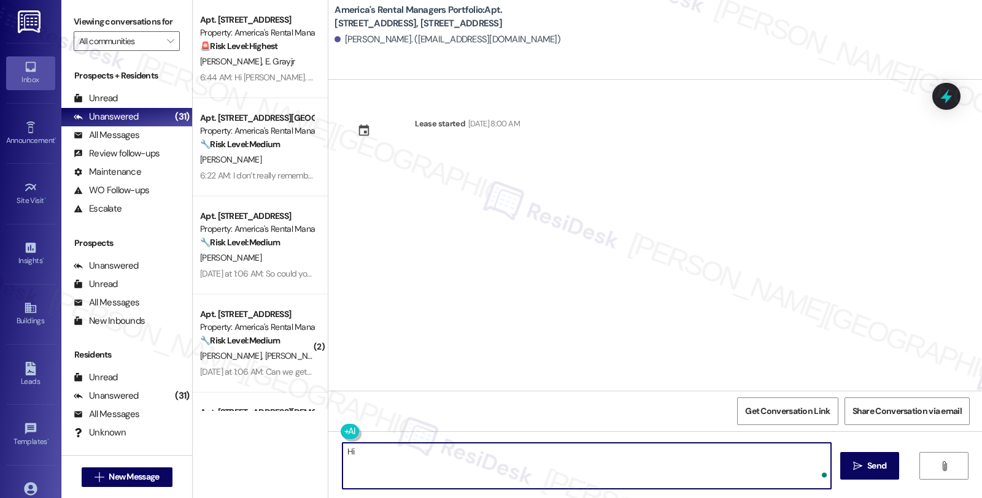
paste textarea "Kathleen"
click at [501, 454] on textarea "Hi Kathleen, I hope you're doing great. Could yo please =" at bounding box center [586, 466] width 488 height 46
drag, startPoint x: 474, startPoint y: 453, endPoint x: 592, endPoint y: 453, distance: 118.4
click at [592, 453] on textarea "Hi Kathleen, I hope you're doing great. Could you please =" at bounding box center [586, 466] width 488 height 46
click at [534, 455] on textarea "Hi Kathleen, I hope you're doing great. I understand" at bounding box center [586, 466] width 488 height 46
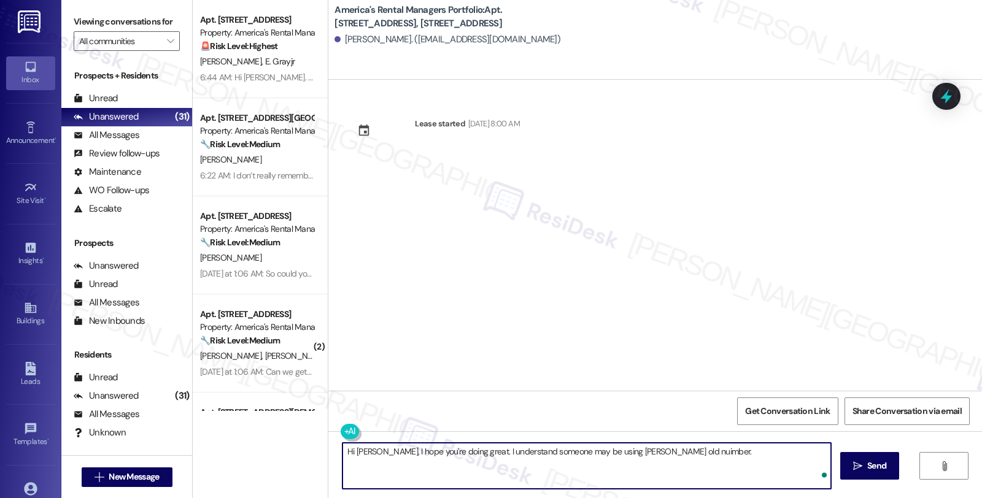
type textarea "Hi Kathleen, I hope you're doing great. I understand someone may be using Miah'…"
click at [677, 455] on textarea "Hi [PERSON_NAME], I hope you're doing great. I understand someone may be using …" at bounding box center [586, 466] width 488 height 46
click at [793, 454] on textarea "Hi [PERSON_NAME], I hope you're doing great. I understand someone may be using …" at bounding box center [586, 466] width 488 height 46
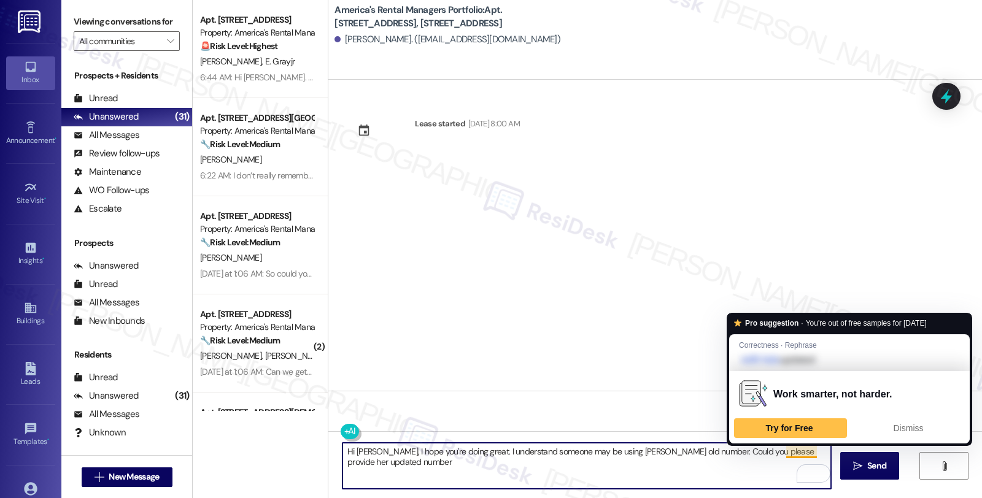
click at [793, 454] on textarea "Hi [PERSON_NAME], I hope you're doing great. I understand someone may be using …" at bounding box center [586, 466] width 488 height 46
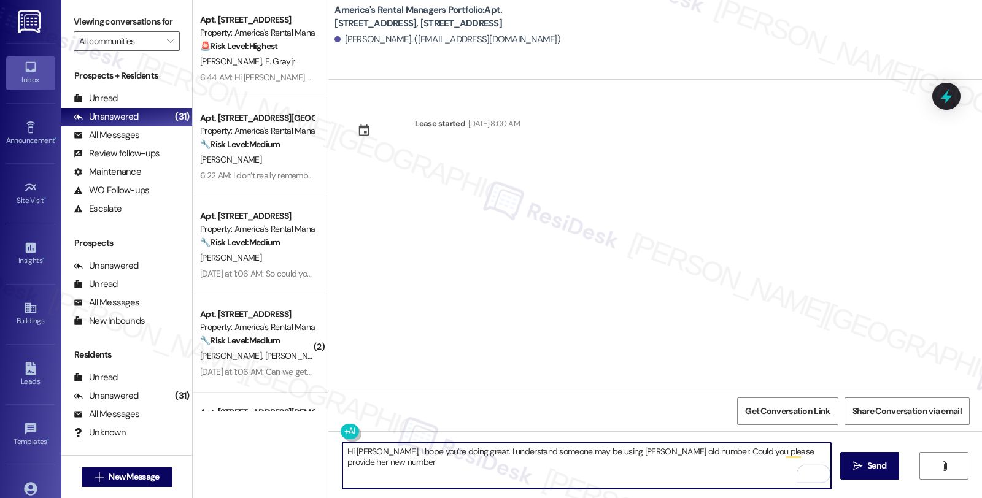
click at [823, 449] on textarea "Hi [PERSON_NAME], I hope you're doing great. I understand someone may be using …" at bounding box center [586, 466] width 488 height 46
type textarea "Hi [PERSON_NAME], I hope you're doing great. I understand someone may be using …"
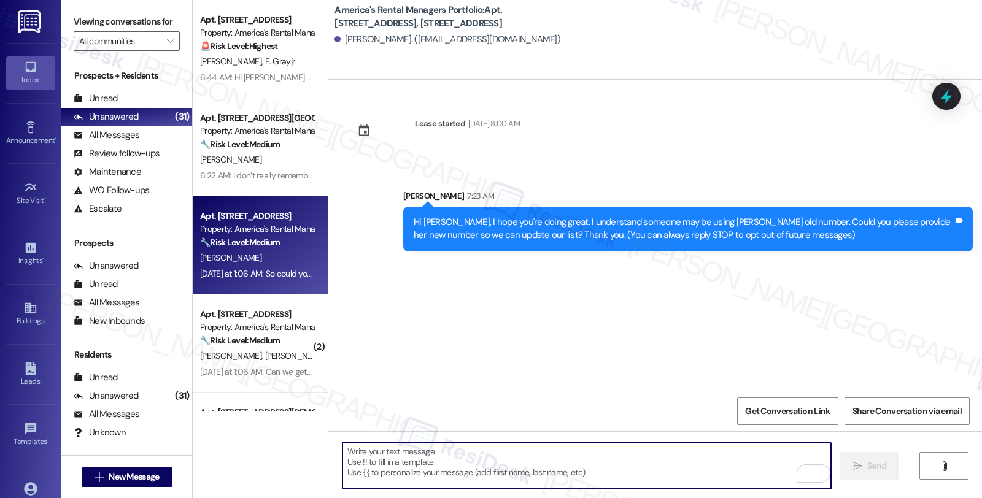
click at [271, 249] on div "Apt. [STREET_ADDRESS] Property: America's Rental Managers Portfolio 🔧 Risk Leve…" at bounding box center [257, 230] width 116 height 42
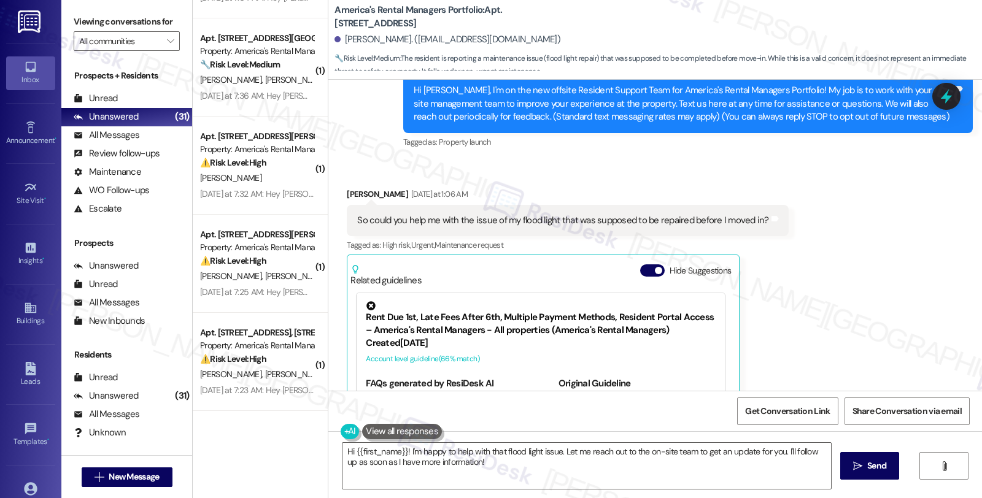
scroll to position [263, 0]
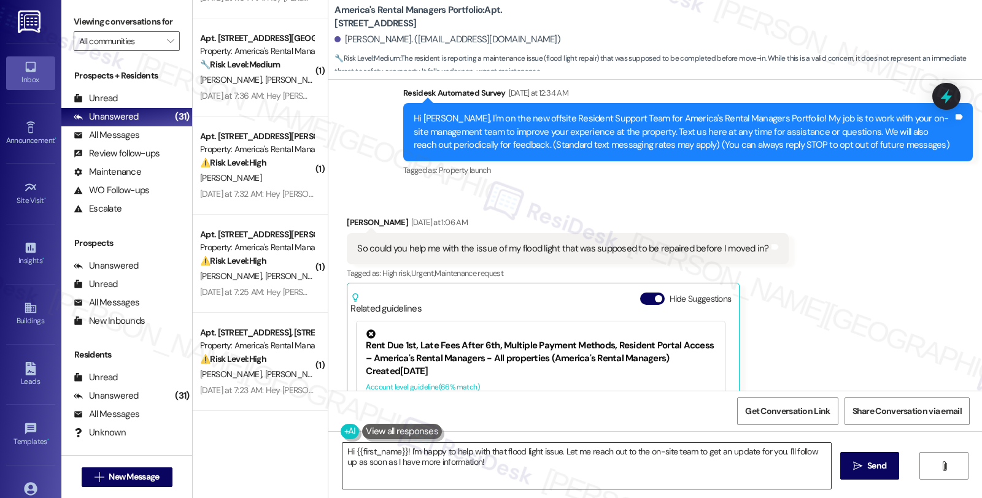
click at [397, 449] on textarea "Hi {{first_name}}! I'm happy to help with that flood light issue. Let me reach …" at bounding box center [586, 466] width 488 height 46
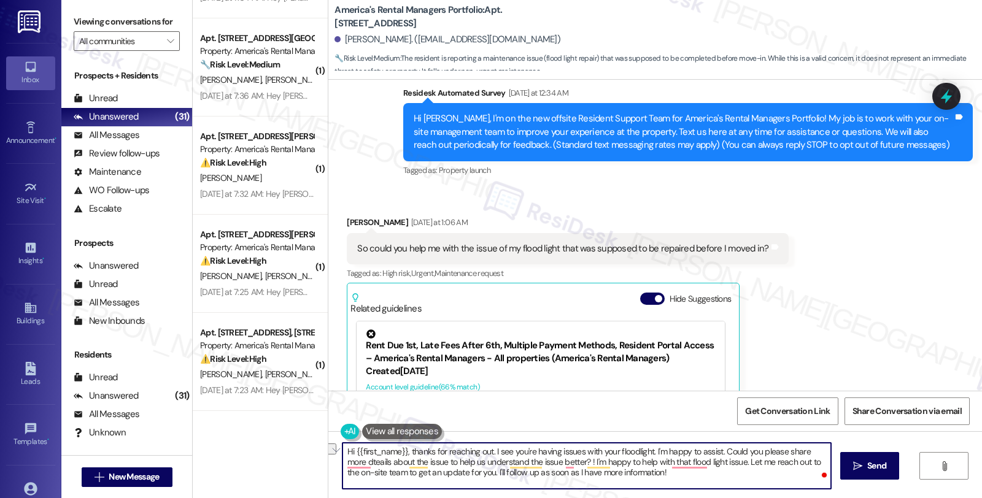
click at [653, 476] on textarea "Hi {{first_name}}, thanks for reaching out. I see you're having issues with you…" at bounding box center [586, 466] width 488 height 46
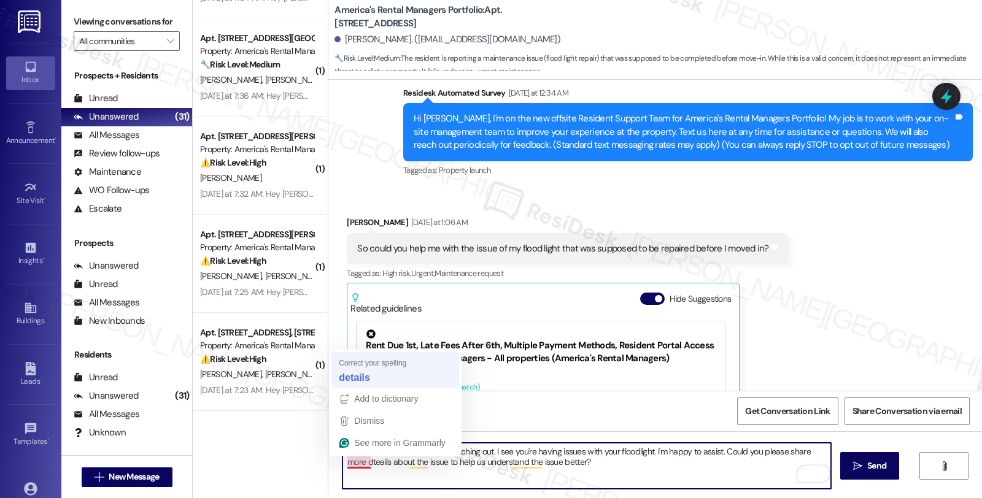
type textarea "Hi {{first_name}}, thanks for reaching out. I see you're having issues with you…"
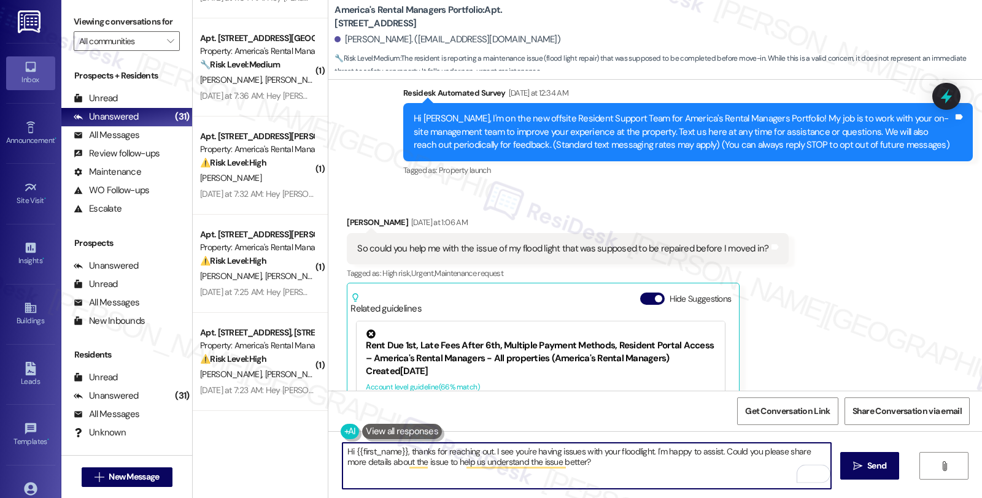
click at [575, 466] on textarea "Hi {{first_name}}, thanks for reaching out. I see you're having issues with you…" at bounding box center [586, 466] width 488 height 46
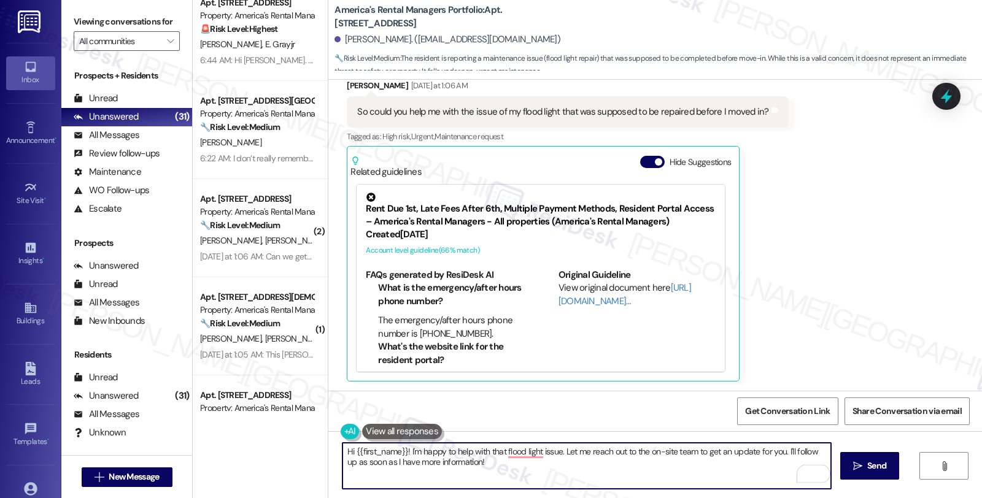
scroll to position [0, 0]
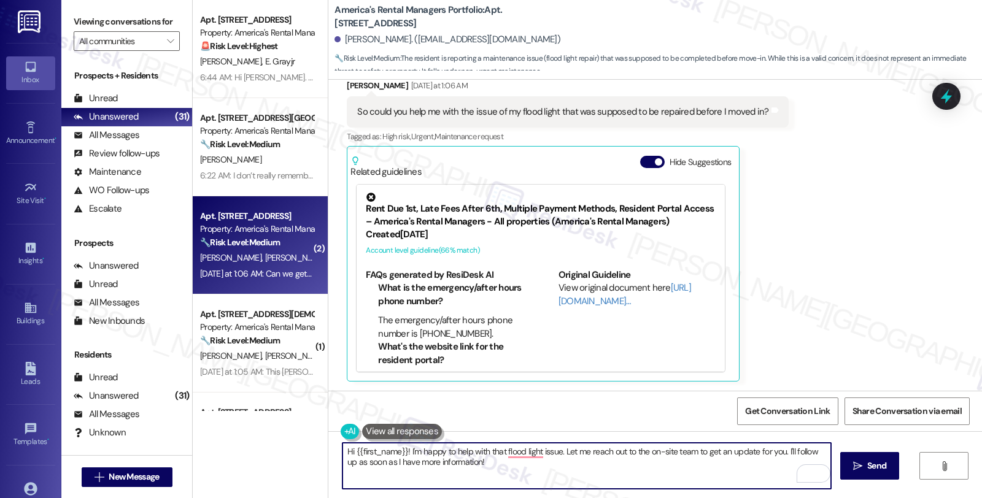
type textarea "Hi {{first_name}}! I'm happy to help with that flood light issue. Let me reach …"
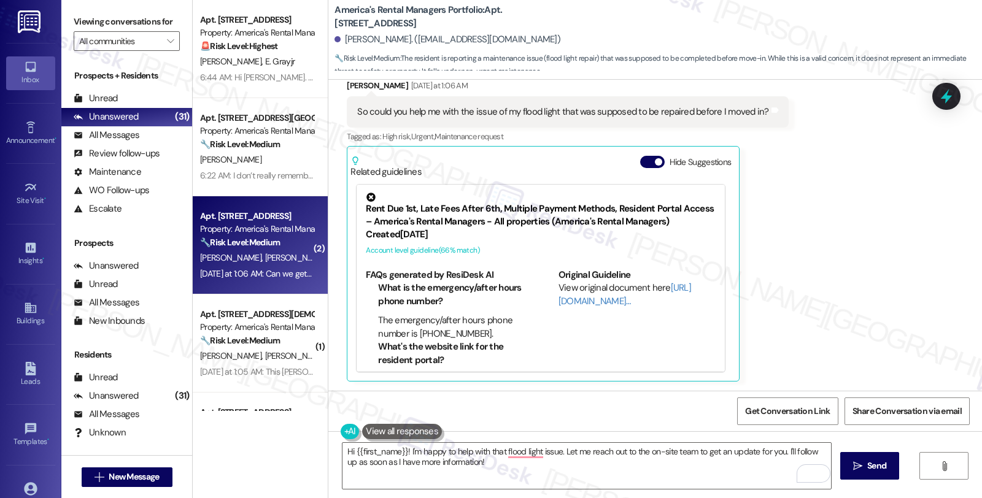
click at [279, 239] on div "🔧 Risk Level: Medium The resident is reporting slow drains since move-in and re…" at bounding box center [257, 242] width 114 height 13
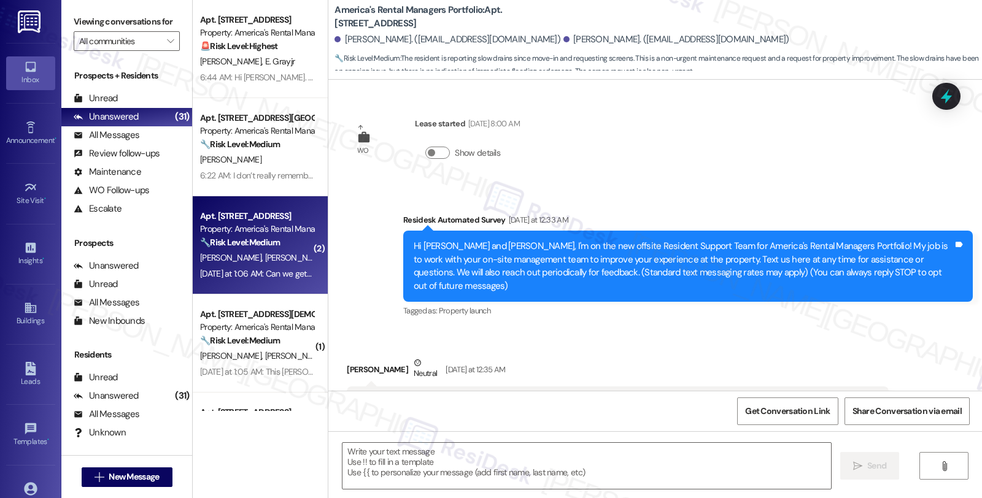
scroll to position [147, 0]
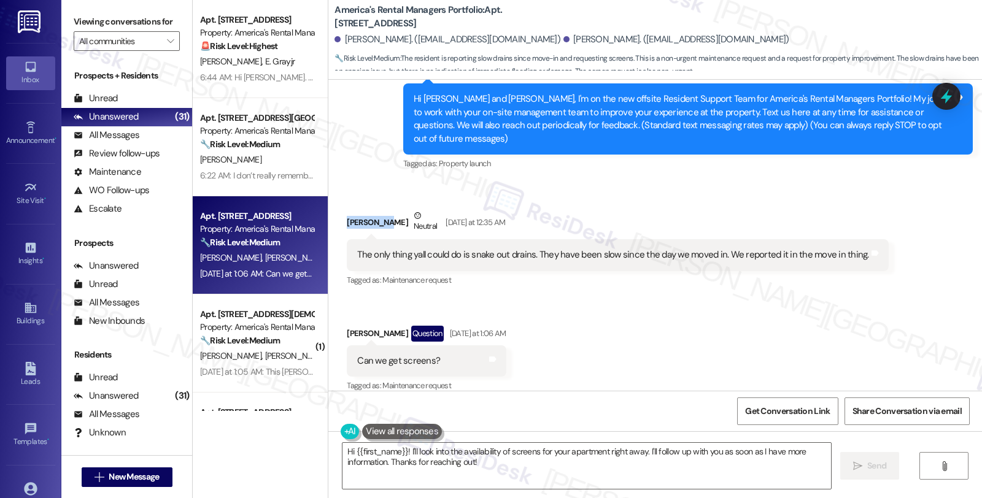
drag, startPoint x: 339, startPoint y: 209, endPoint x: 379, endPoint y: 210, distance: 39.3
click at [379, 210] on div "[PERSON_NAME] Neutral [DATE] at 12:35 AM" at bounding box center [617, 224] width 541 height 30
click at [379, 209] on div "[PERSON_NAME] Neutral [DATE] at 12:35 AM" at bounding box center [617, 224] width 541 height 30
copy div "[PERSON_NAME]"
click at [815, 303] on div "Received via SMS [PERSON_NAME] Neutral [DATE] at 12:35 AM The only thing yall c…" at bounding box center [655, 293] width 654 height 223
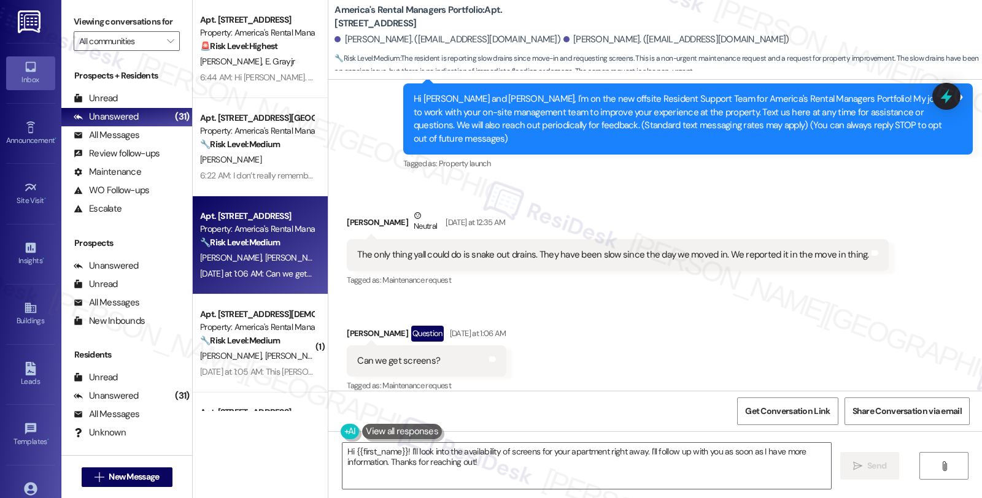
scroll to position [148, 0]
click at [401, 450] on textarea "Hi {{first_name}}! I'll look into the availability of screens for your apartmen…" at bounding box center [586, 466] width 488 height 46
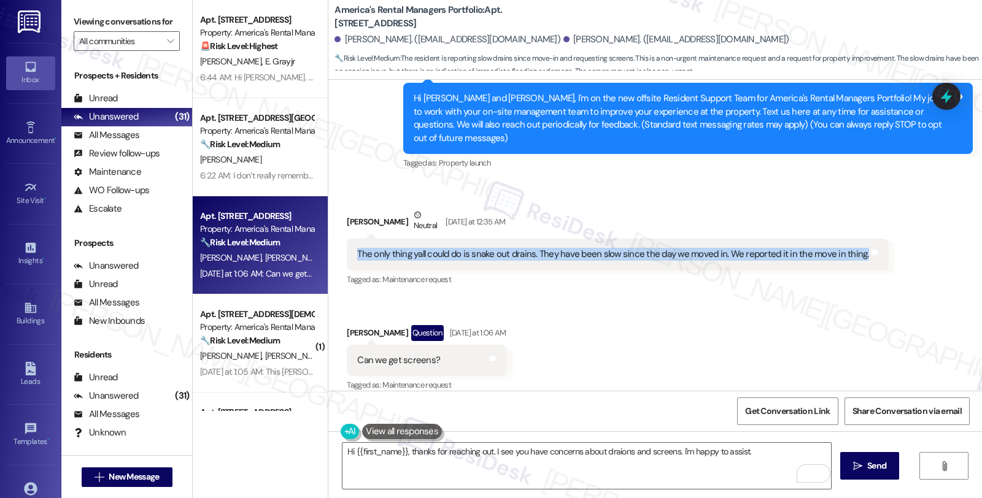
drag, startPoint x: 350, startPoint y: 243, endPoint x: 848, endPoint y: 244, distance: 497.7
click at [848, 248] on div "The only thing yall could do is snake out drains. They have been slow since the…" at bounding box center [612, 254] width 511 height 13
copy div "The only thing yall could do is snake out drains. They have been slow since the…"
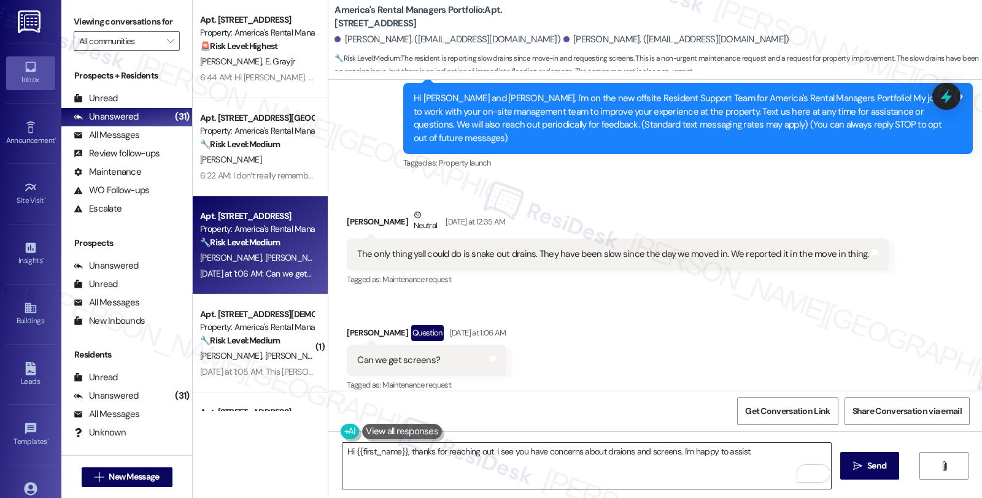
click at [763, 452] on textarea "Hi {{first_name}}, thanks for reaching out. I see you have concerns about draio…" at bounding box center [586, 466] width 488 height 46
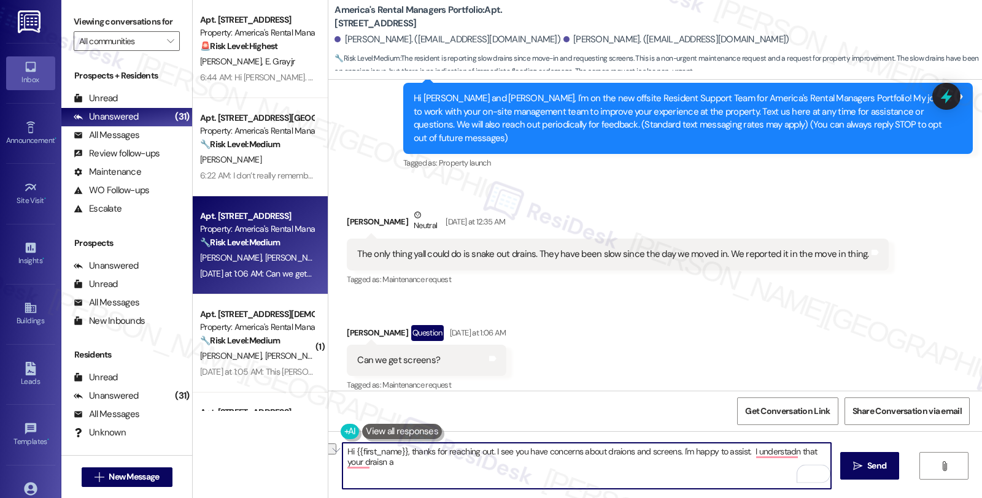
drag, startPoint x: 743, startPoint y: 453, endPoint x: 829, endPoint y: 453, distance: 85.9
click at [829, 453] on textarea "Hi {{first_name}}, thanks for reaching out. I see you have concerns about draio…" at bounding box center [586, 466] width 488 height 46
paste textarea "Which specific drains are slow—kitchen sink, bathroom sink, tub/shower, or all …"
click at [745, 449] on textarea "Hi {{first_name}}, thanks for reaching out. I see you have concerns about draio…" at bounding box center [586, 466] width 488 height 46
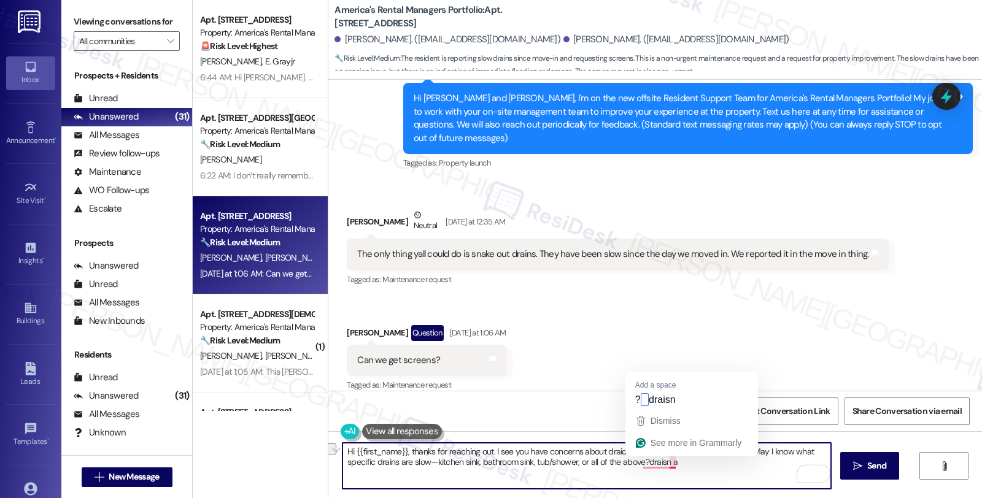
drag, startPoint x: 639, startPoint y: 467, endPoint x: 700, endPoint y: 467, distance: 61.4
click at [700, 467] on textarea "Hi {{first_name}}, thanks for reaching out. I see you have concerns about draio…" at bounding box center [586, 466] width 488 height 46
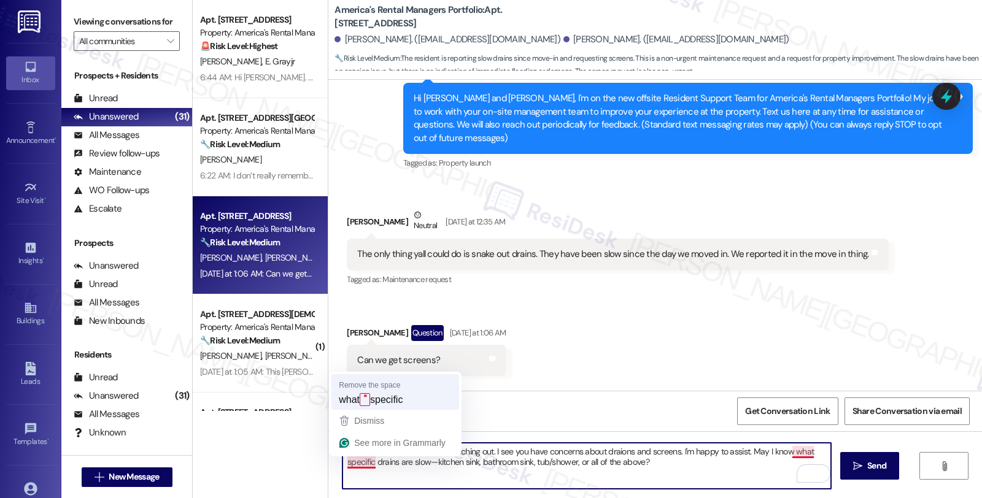
type textarea "Hi {{first_name}}, thanks for reaching out. I see you have concerns about draio…"
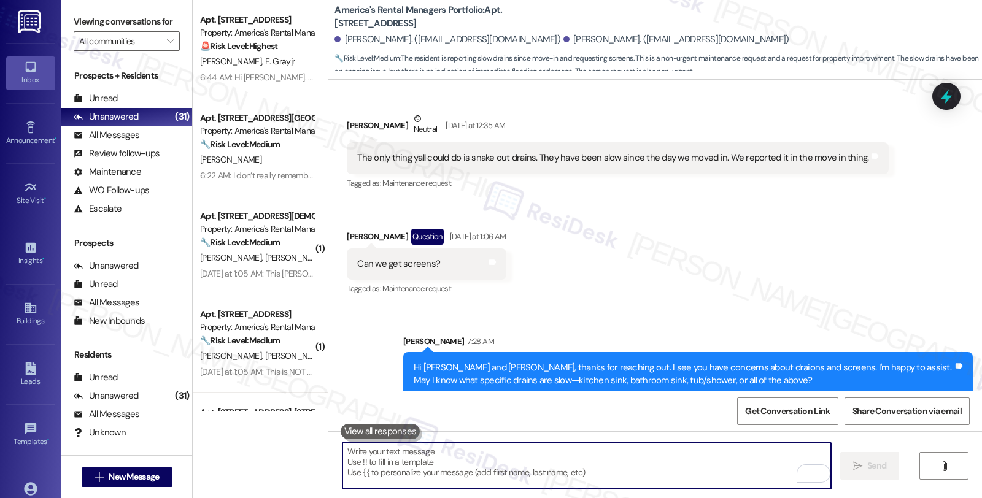
scroll to position [246, 0]
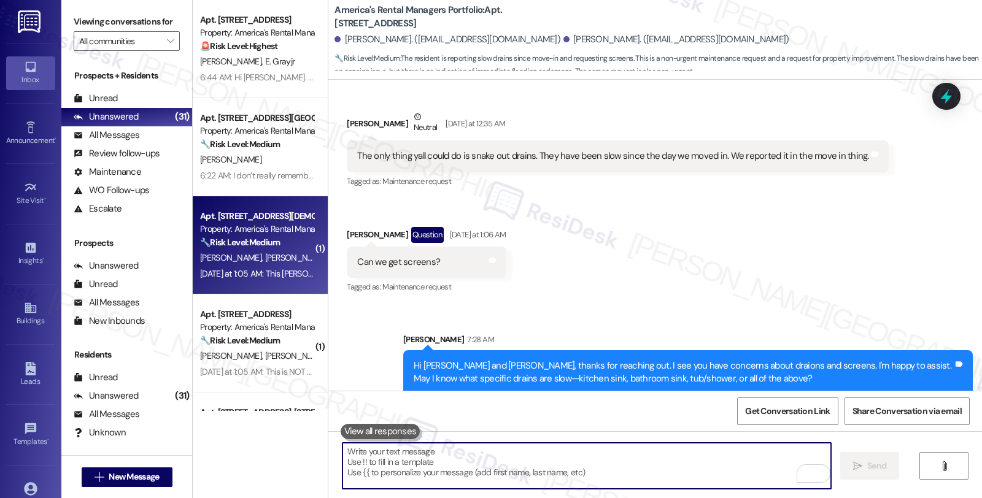
click at [265, 263] on span "[PERSON_NAME]" at bounding box center [297, 257] width 65 height 11
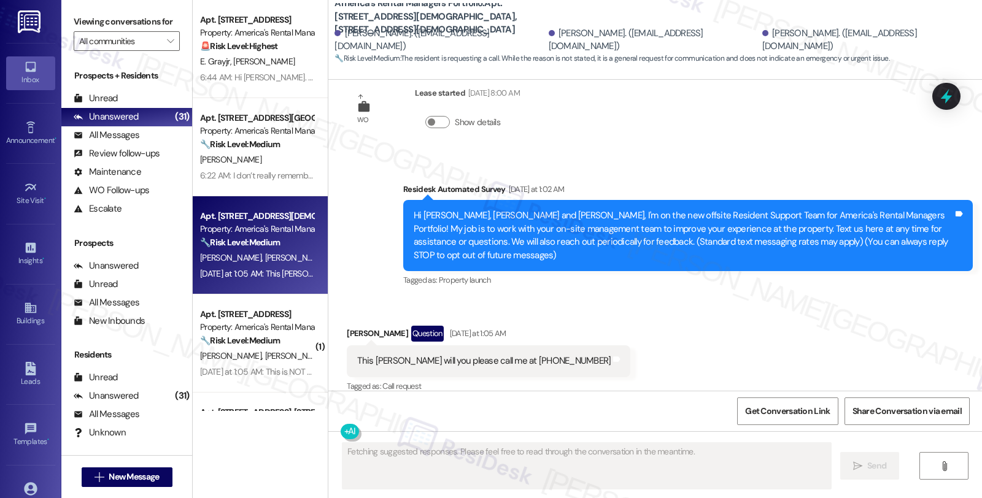
scroll to position [31, 0]
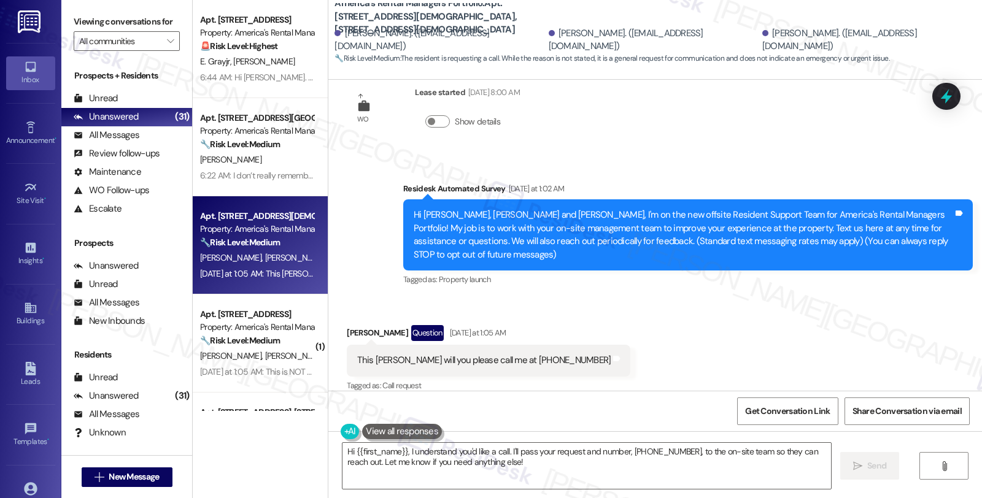
click at [372, 354] on div "This [PERSON_NAME] will you please call me at [PHONE_NUMBER]" at bounding box center [483, 360] width 253 height 13
copy div "[PERSON_NAME]"
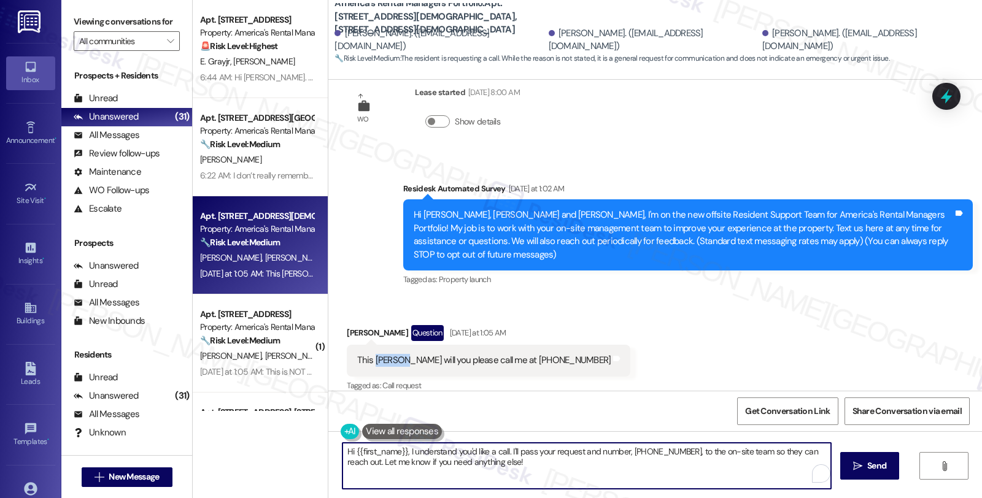
click at [350, 454] on textarea "Hi {{first_name}}, I understand you'd like a call. I'll pass your request and n…" at bounding box center [586, 466] width 488 height 46
drag, startPoint x: 348, startPoint y: 452, endPoint x: 396, endPoint y: 450, distance: 48.5
click at [348, 452] on textarea "Hi {{first_name}}, I understand you'd like a call. I'll pass your request and n…" at bounding box center [586, 466] width 488 height 46
paste textarea "[PERSON_NAME]"
type textarea "Hi [PERSON_NAME],{{first_name}}, I understand you'd like a call. I'll pass your…"
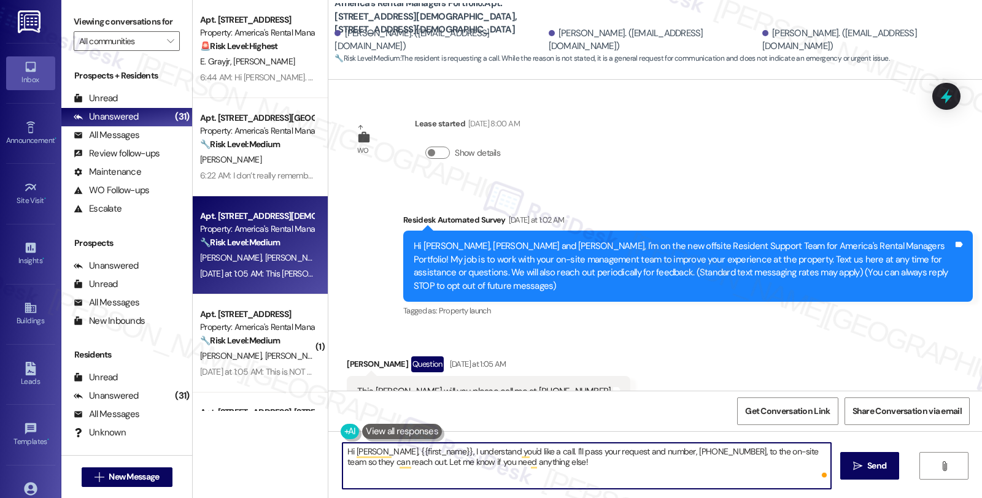
scroll to position [31, 0]
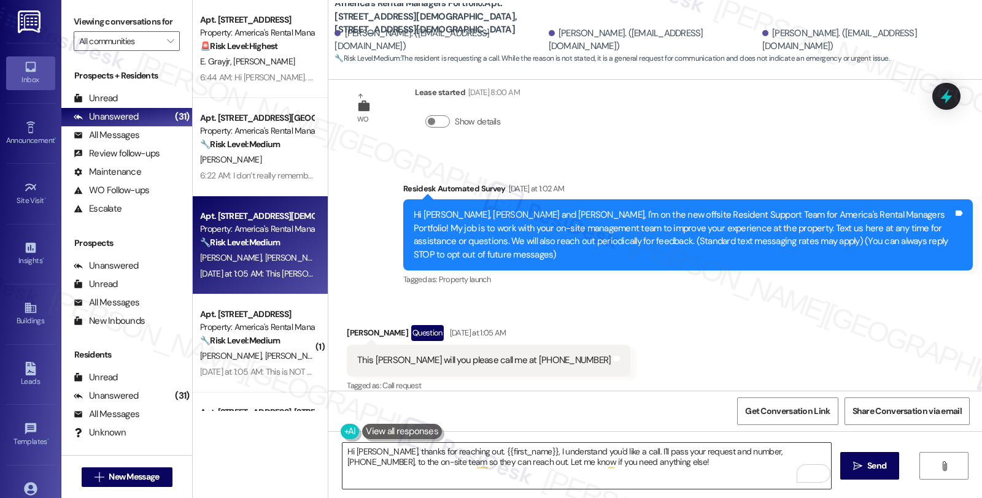
click at [436, 473] on textarea "Hi [PERSON_NAME], thanks for reaching out. {{first_name}}, I understand you'd l…" at bounding box center [586, 466] width 488 height 46
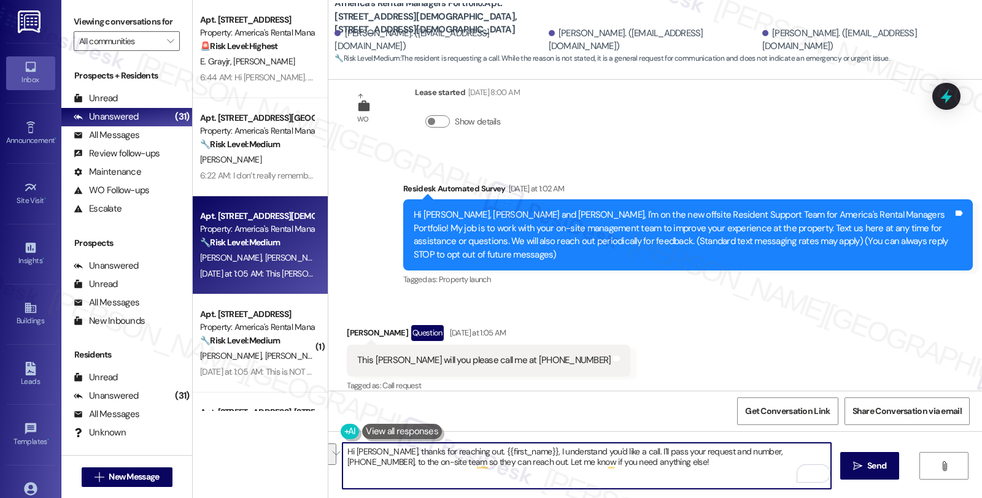
drag, startPoint x: 466, startPoint y: 450, endPoint x: 684, endPoint y: 482, distance: 220.2
click at [684, 482] on textarea "Hi [PERSON_NAME], thanks for reaching out. {{first_name}}, I understand you'd l…" at bounding box center [586, 466] width 488 height 46
paste textarea "I would love to speak with you. However, I'm only communicating with tenants vi…"
drag, startPoint x: 697, startPoint y: 450, endPoint x: 738, endPoint y: 450, distance: 41.7
click at [738, 450] on textarea "Hi [PERSON_NAME], thanks for reaching out. I would love to speak with you. Howe…" at bounding box center [586, 466] width 488 height 46
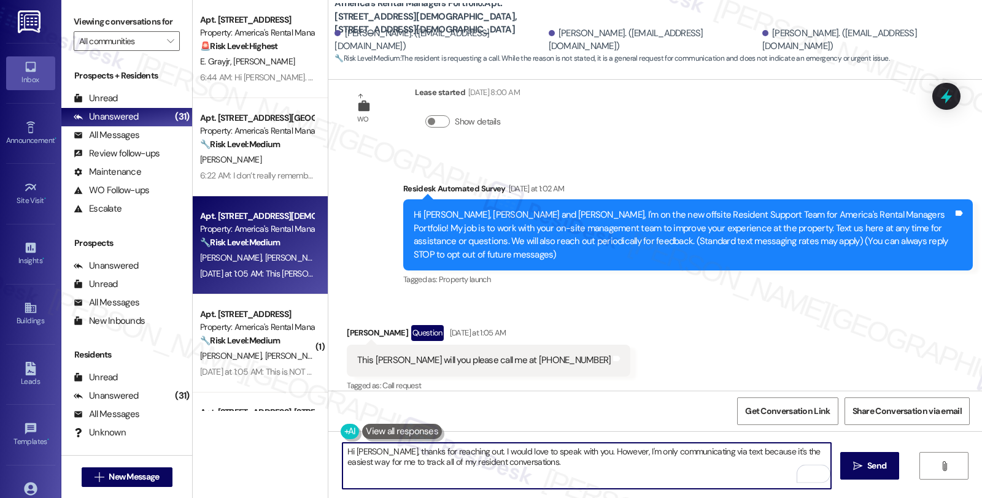
click at [546, 463] on textarea "Hi [PERSON_NAME], thanks for reaching out. I would love to speak with you. Howe…" at bounding box center [586, 466] width 488 height 46
click at [700, 464] on textarea "Hi [PERSON_NAME], thanks for reaching out. I would love to speak with you. Howe…" at bounding box center [586, 466] width 488 height 46
click at [793, 460] on textarea "Hi [PERSON_NAME], thanks for reaching out. I would love to speak with you. Howe…" at bounding box center [586, 466] width 488 height 46
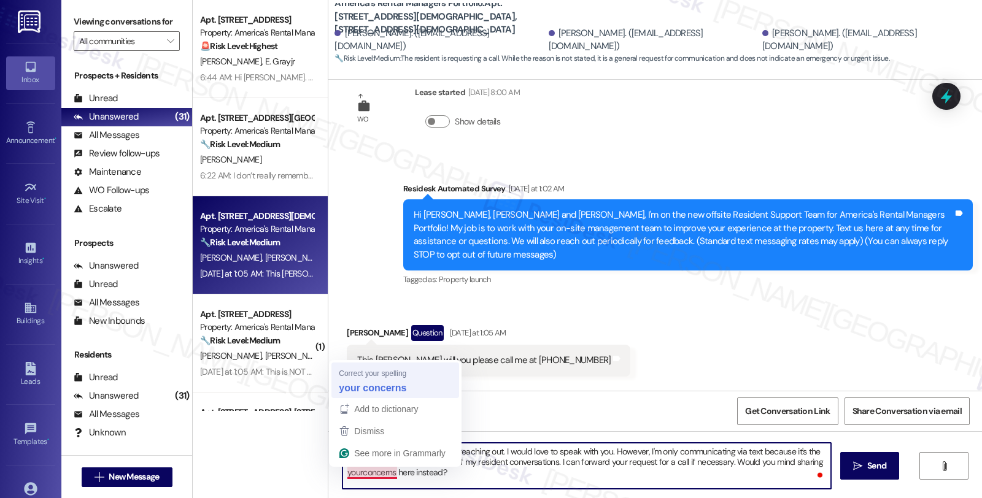
type textarea "Hi [PERSON_NAME], thanks for reaching out. I would love to speak with you. Howe…"
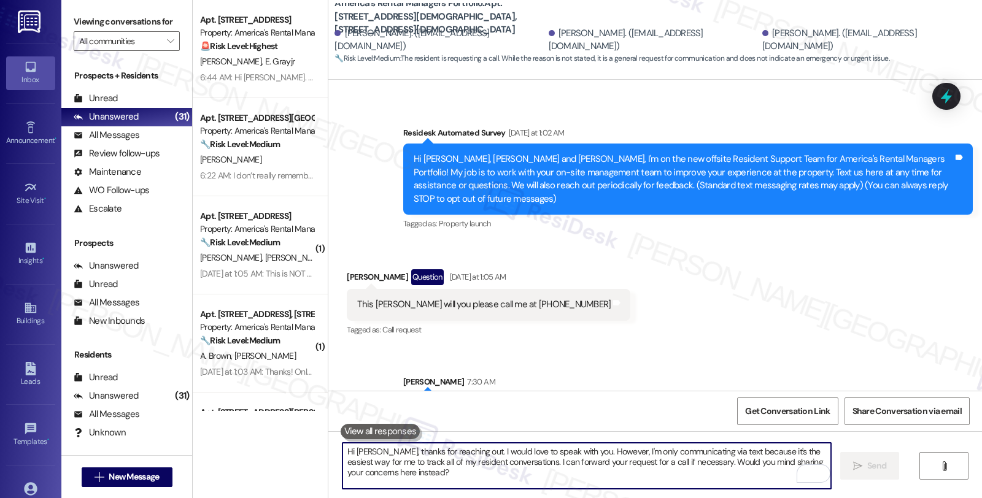
scroll to position [129, 0]
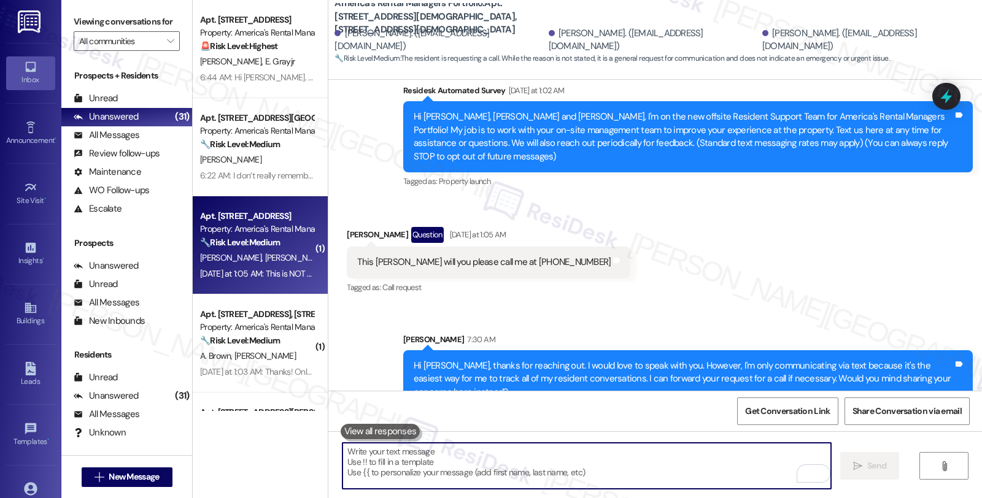
click at [280, 258] on div "[PERSON_NAME] [PERSON_NAME]" at bounding box center [257, 257] width 116 height 15
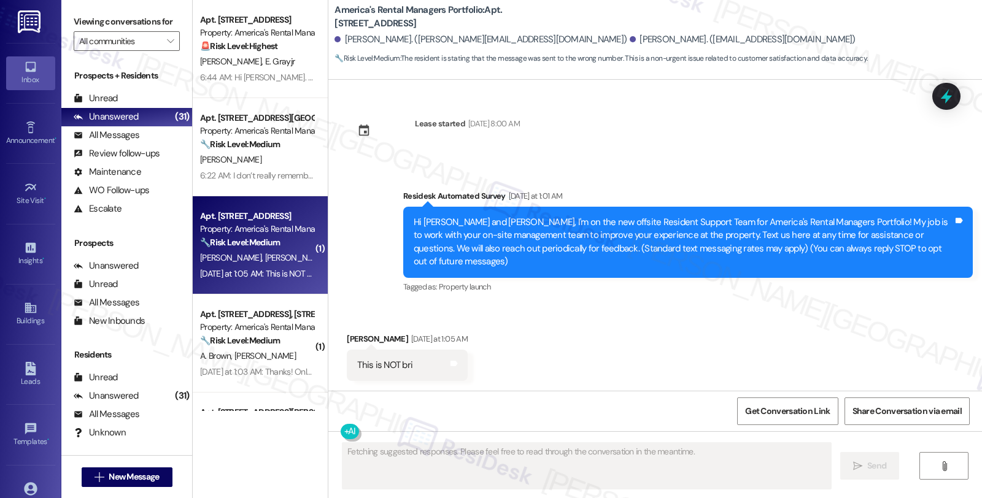
scroll to position [0, 0]
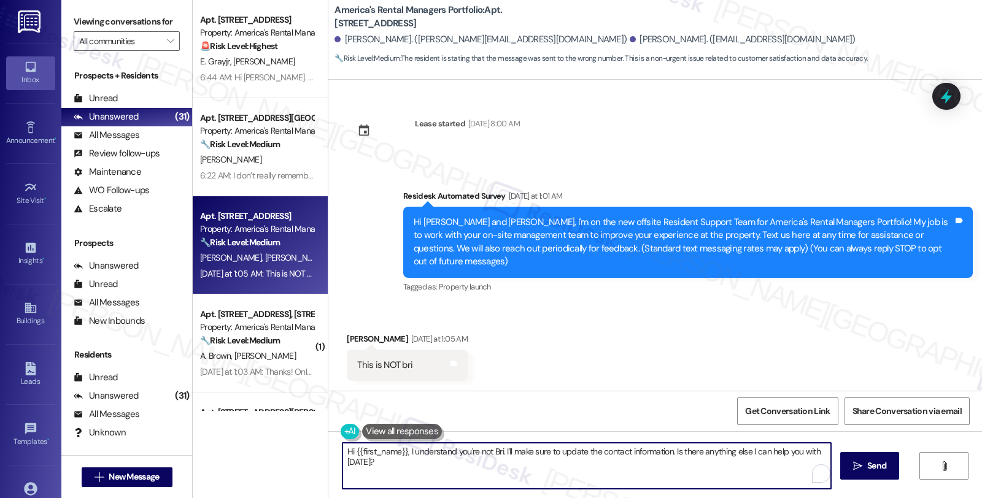
drag, startPoint x: 399, startPoint y: 451, endPoint x: 287, endPoint y: 451, distance: 112.3
click at [287, 451] on div "Apt. [STREET_ADDRESS] Property: America's Rental Managers Portfolio 🚨 Risk Leve…" at bounding box center [587, 249] width 789 height 498
drag, startPoint x: 434, startPoint y: 451, endPoint x: 790, endPoint y: 448, distance: 355.9
click at [790, 448] on textarea "I understand you're not Bri. I'll make sure to update the contact information. …" at bounding box center [586, 466] width 488 height 46
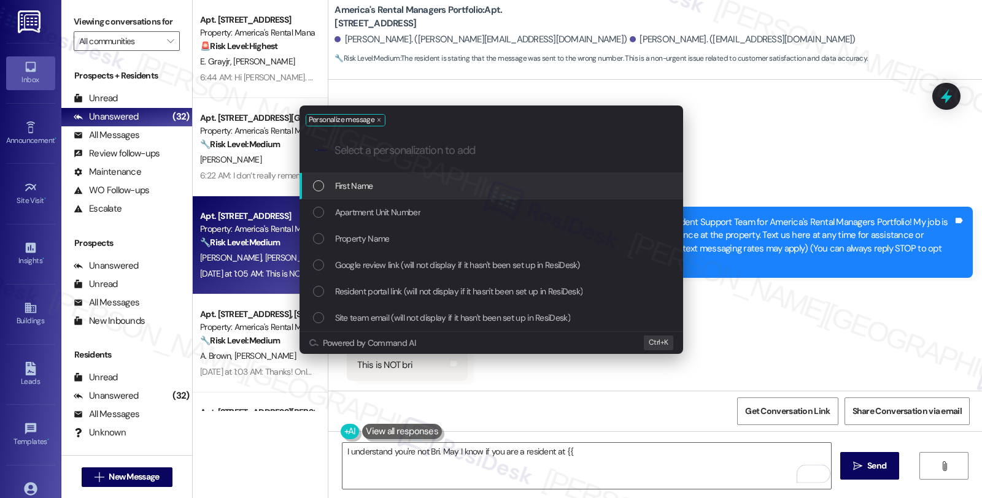
click at [446, 193] on div "First Name" at bounding box center [491, 186] width 384 height 26
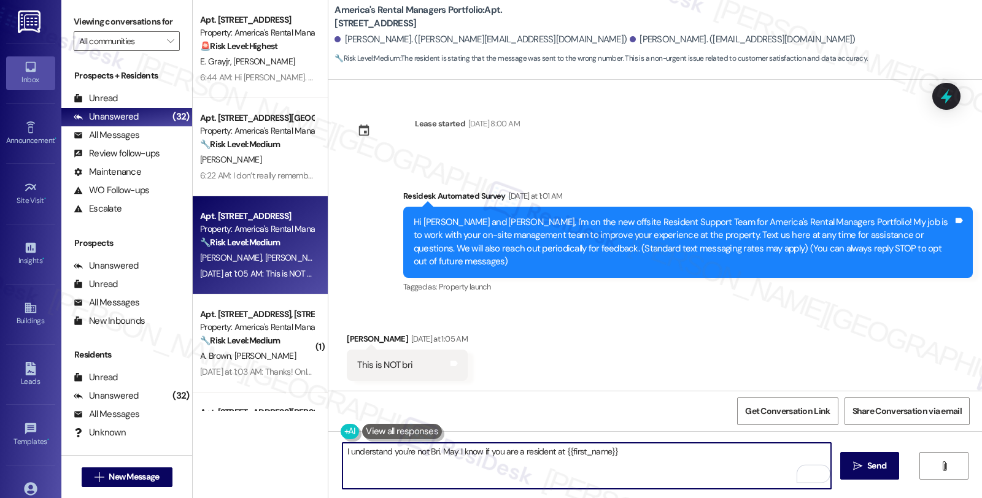
drag, startPoint x: 556, startPoint y: 449, endPoint x: 650, endPoint y: 456, distance: 94.8
click at [650, 456] on textarea "I understand you're not Bri. May I know if you are a resident at {{first_name}}" at bounding box center [586, 466] width 488 height 46
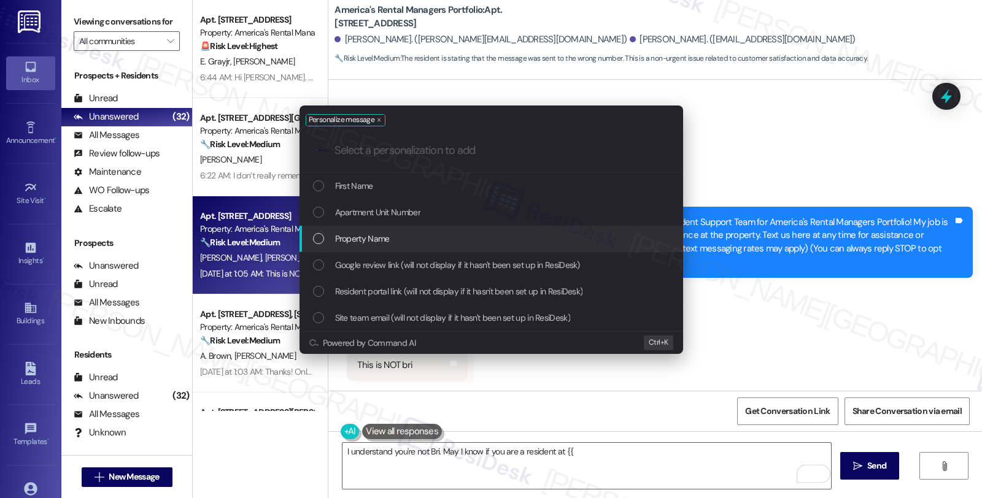
click at [439, 244] on div "Property Name" at bounding box center [492, 239] width 359 height 14
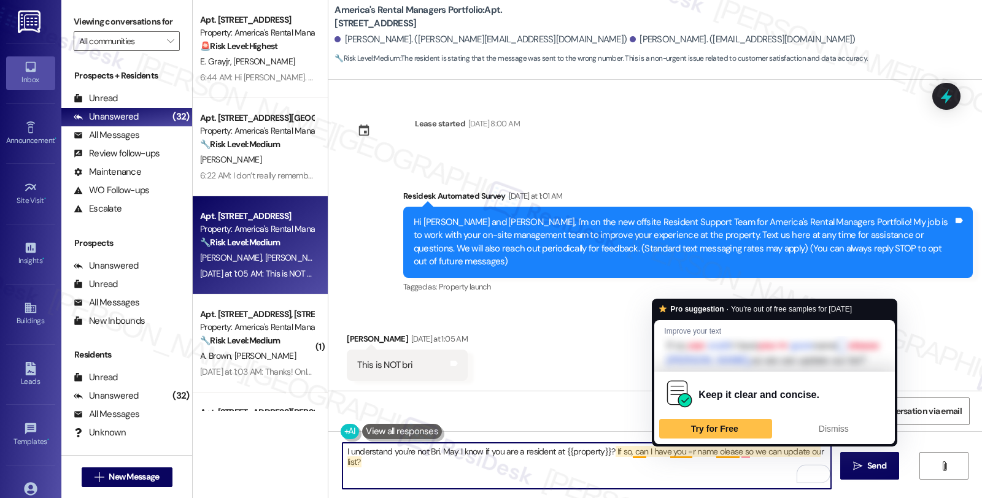
click at [679, 455] on textarea "I understand you're not Bri. May I know if you are a resident at {{property}}? …" at bounding box center [586, 466] width 488 height 46
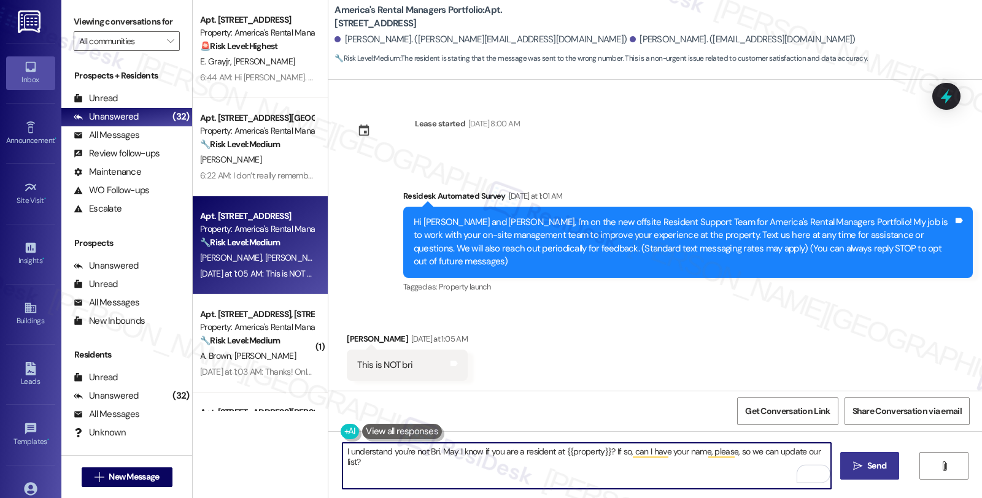
type textarea "I understand you're not Bri. May I know if you are a resident at {{property}}? …"
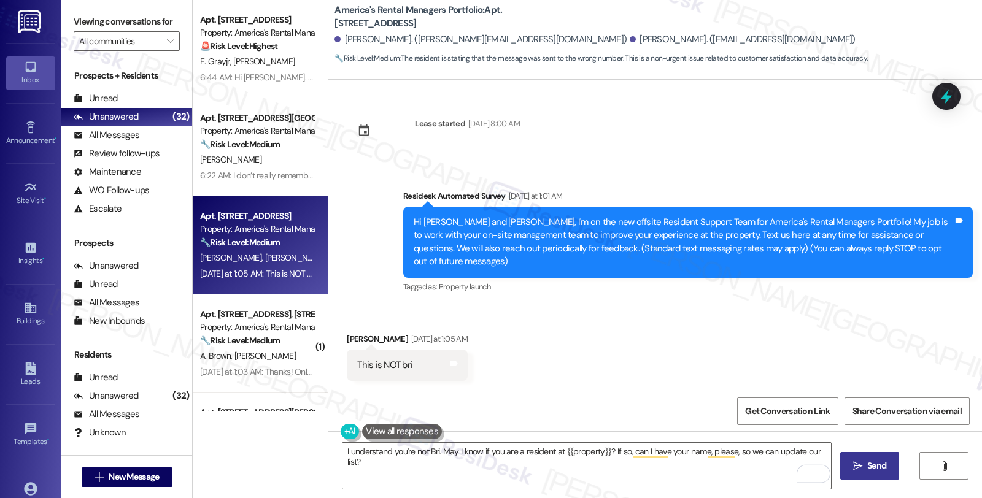
click at [846, 463] on button " Send" at bounding box center [870, 466] width 60 height 28
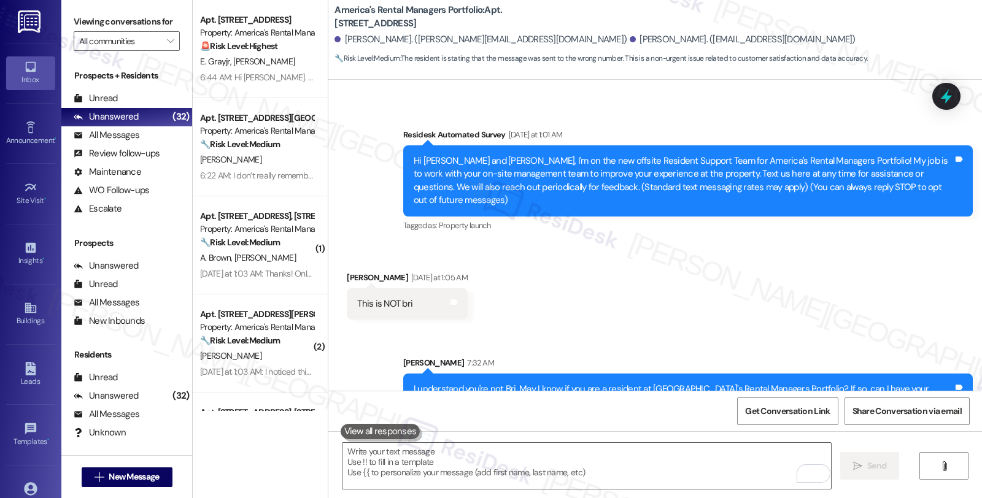
scroll to position [85, 0]
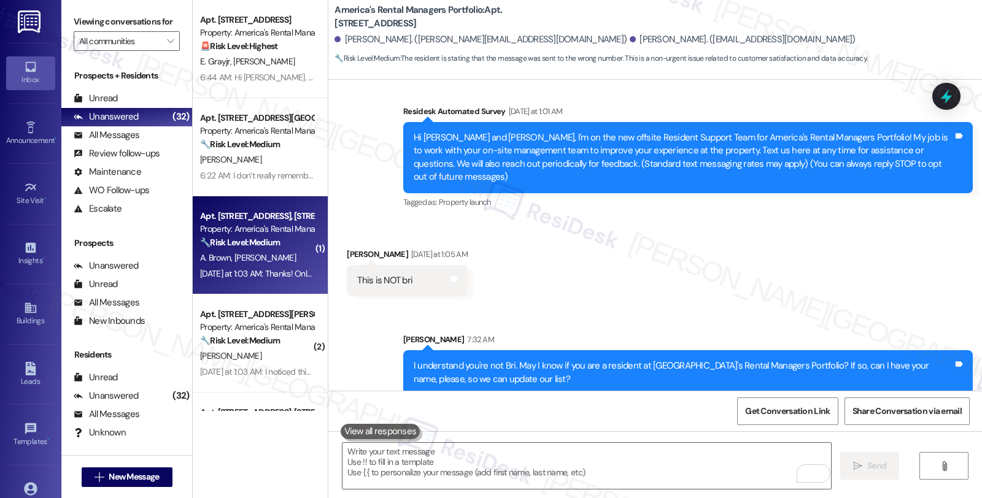
click at [259, 265] on div "A. Brown A. Phipps" at bounding box center [257, 257] width 116 height 15
type textarea "Fetching suggested responses. Please feel free to read through the conversation…"
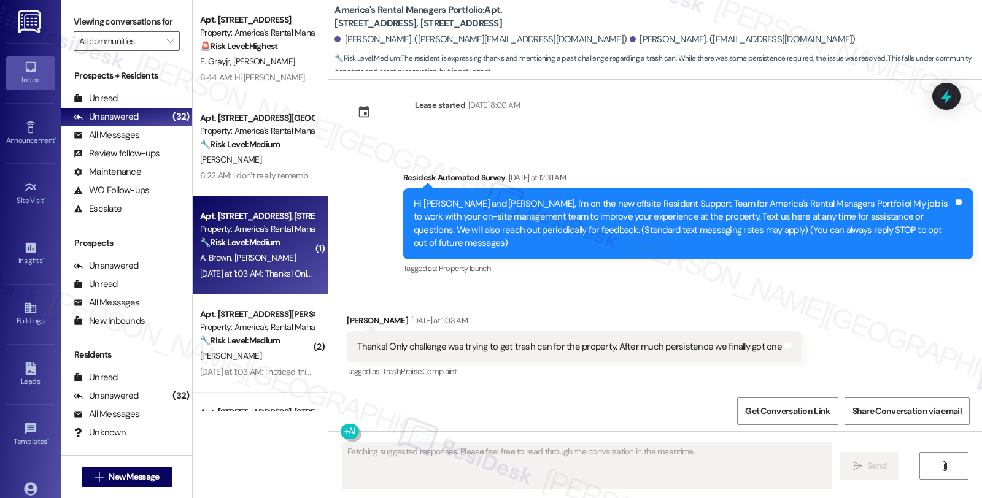
scroll to position [4, 0]
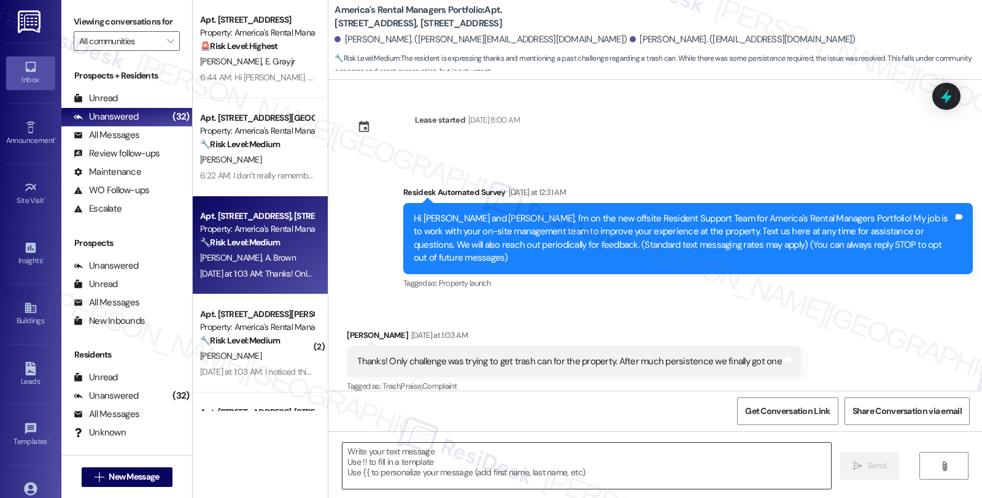
click at [421, 464] on textarea at bounding box center [586, 466] width 488 height 46
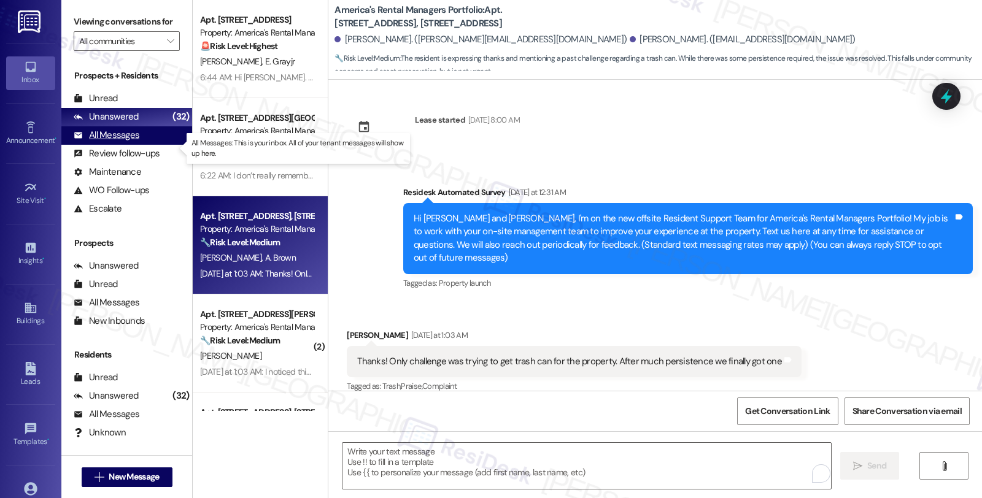
click at [138, 145] on div "All Messages (undefined)" at bounding box center [126, 135] width 131 height 18
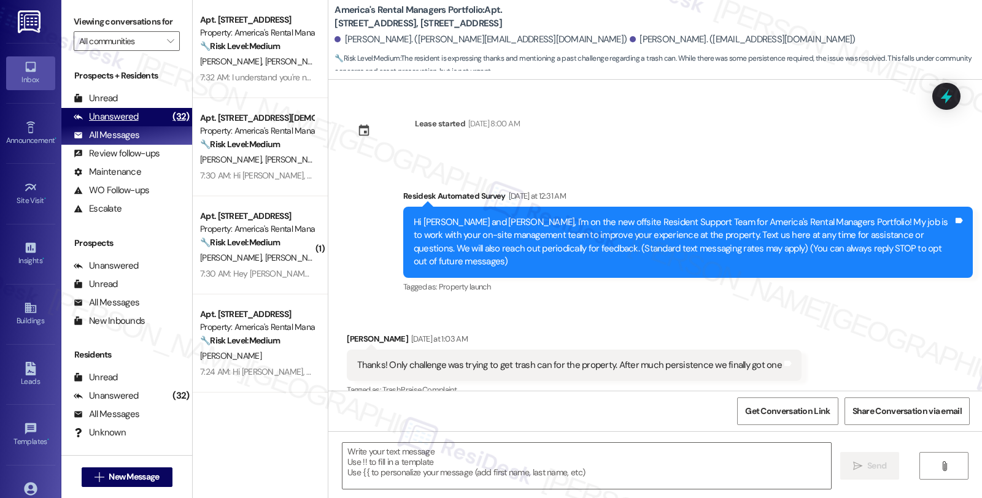
type textarea "Fetching suggested responses. Please feel free to read through the conversation…"
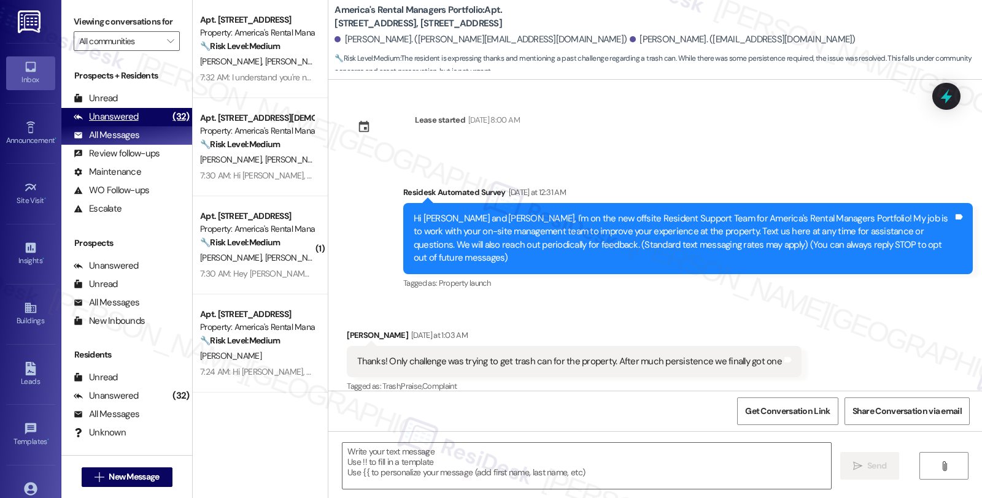
click at [129, 123] on div "Unanswered" at bounding box center [106, 116] width 65 height 13
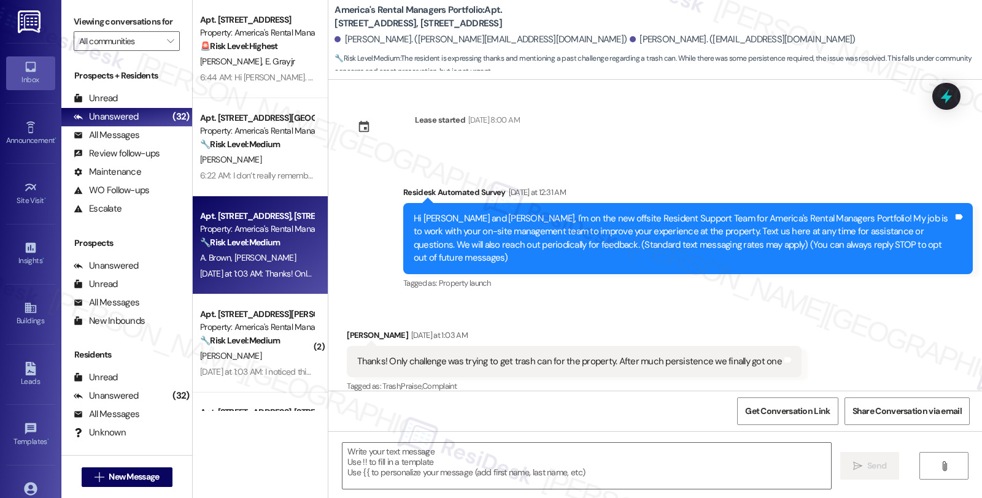
type textarea "Fetching suggested responses. Please feel free to read through the conversation…"
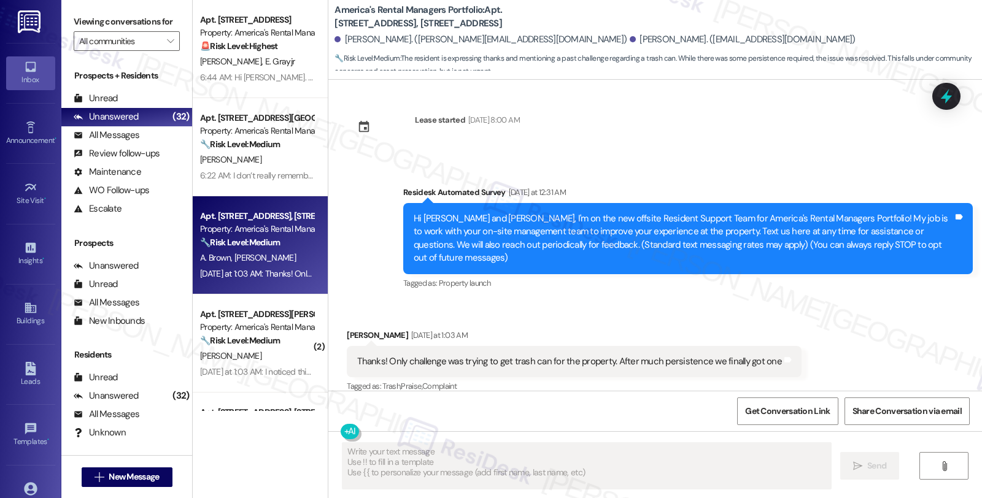
click at [350, 329] on div "Anthony Phipps Yesterday at 1:03 AM" at bounding box center [574, 337] width 455 height 17
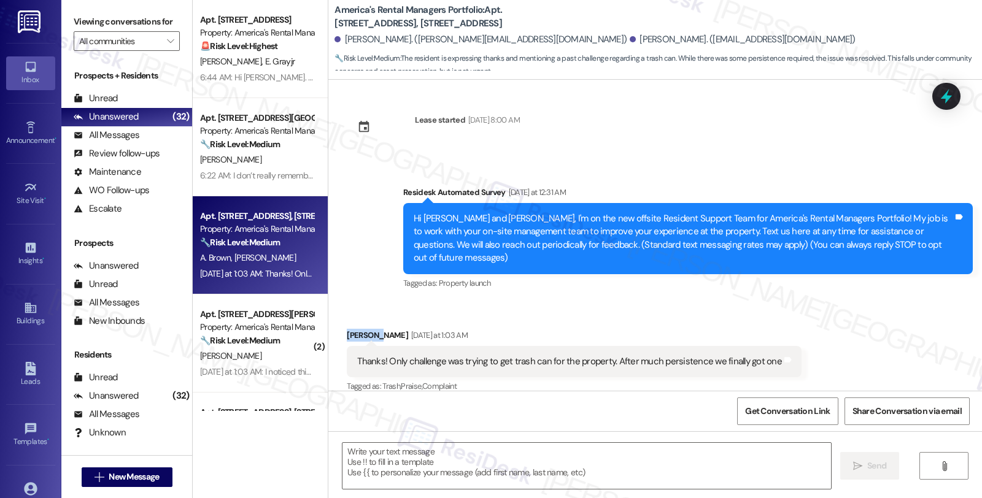
click at [350, 329] on div "Anthony Phipps Yesterday at 1:03 AM" at bounding box center [574, 337] width 455 height 17
copy div "Anthony"
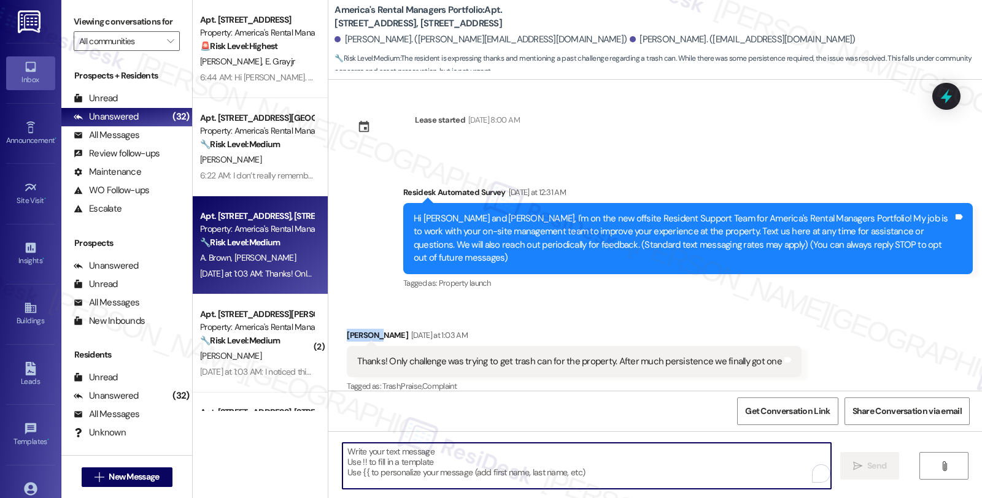
click at [500, 465] on textarea "To enrich screen reader interactions, please activate Accessibility in Grammarl…" at bounding box center [586, 466] width 488 height 46
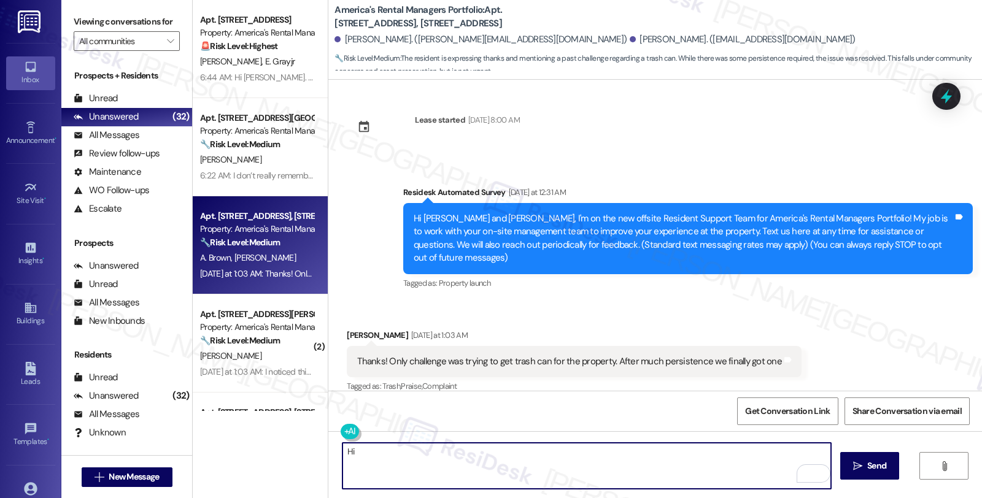
paste textarea "Anthony"
click at [655, 449] on textarea "Hi Anthony, it's great to hear from you, and I'm glad you finally got your tras…" at bounding box center [586, 466] width 488 height 46
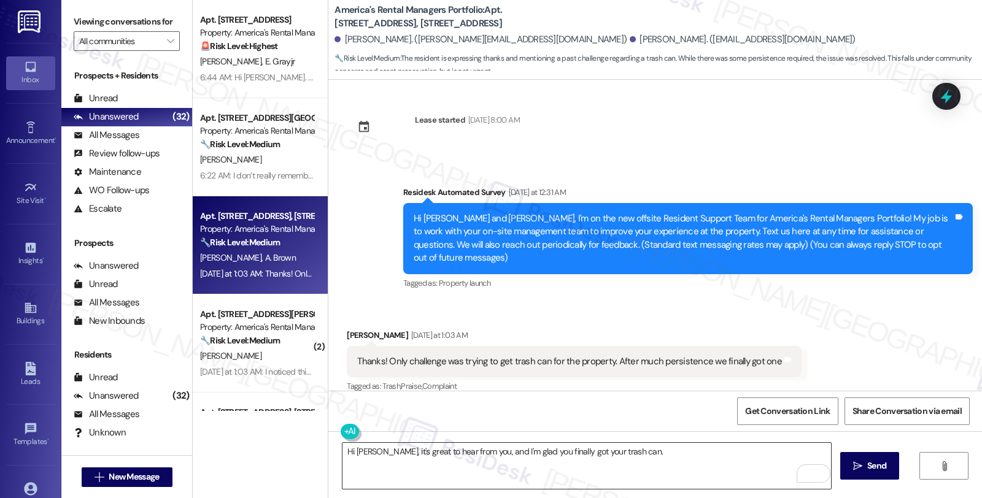
click at [636, 453] on textarea "Hi Anthony, it's great to hear from you, and I'm glad you finally got your tras…" at bounding box center [586, 466] width 488 height 46
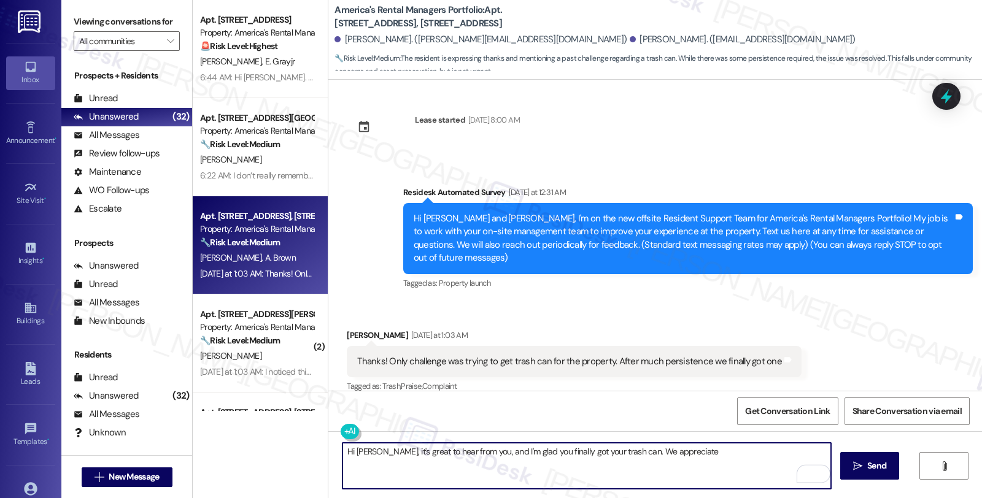
click at [625, 452] on textarea "Hi Anthony, it's great to hear from you, and I'm glad you finally got your tras…" at bounding box center [586, 466] width 488 height 46
click at [707, 465] on textarea "Hi Anthony, it's great to hear from you, and I'm glad you finally got your tras…" at bounding box center [586, 466] width 488 height 46
click at [772, 450] on textarea "Hi Anthony, it's great to hear from you, and I'm glad you finally got your tras…" at bounding box center [586, 466] width 488 height 46
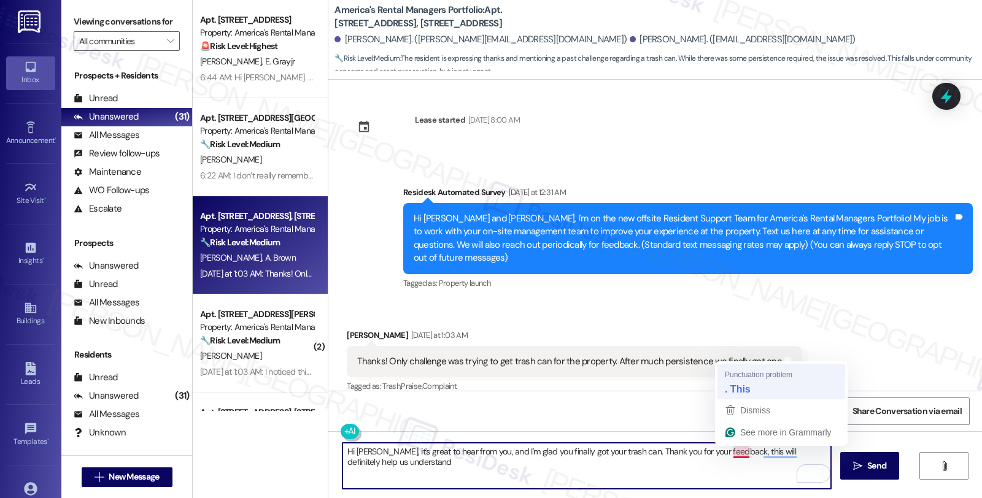
type textarea "Hi Anthony, it's great to hear from you, and I'm glad you finally got your tras…"
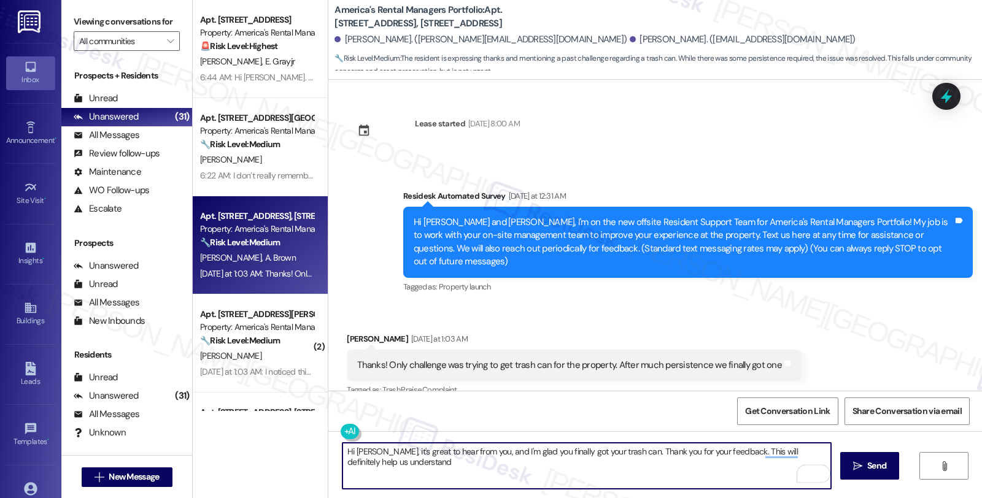
scroll to position [4, 0]
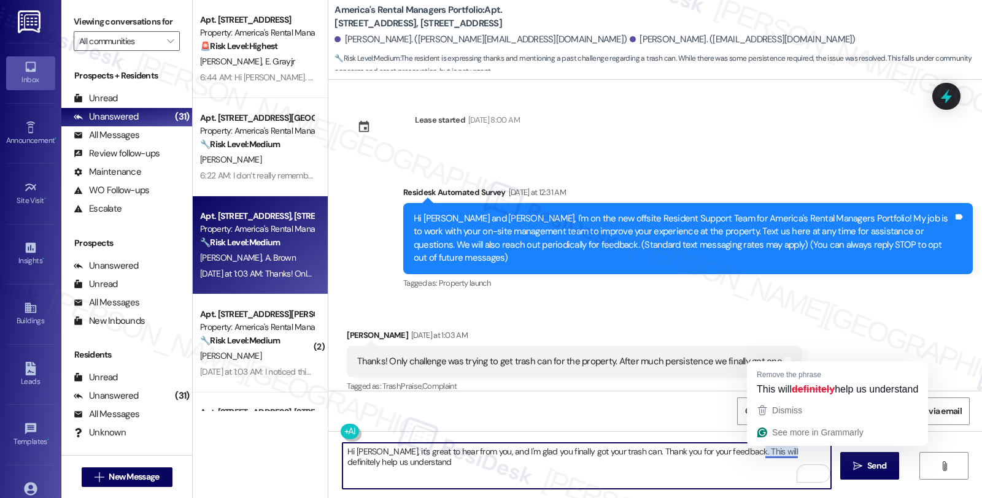
click at [745, 452] on textarea "Hi Anthony, it's great to hear from you, and I'm glad you finally got your tras…" at bounding box center [586, 466] width 488 height 46
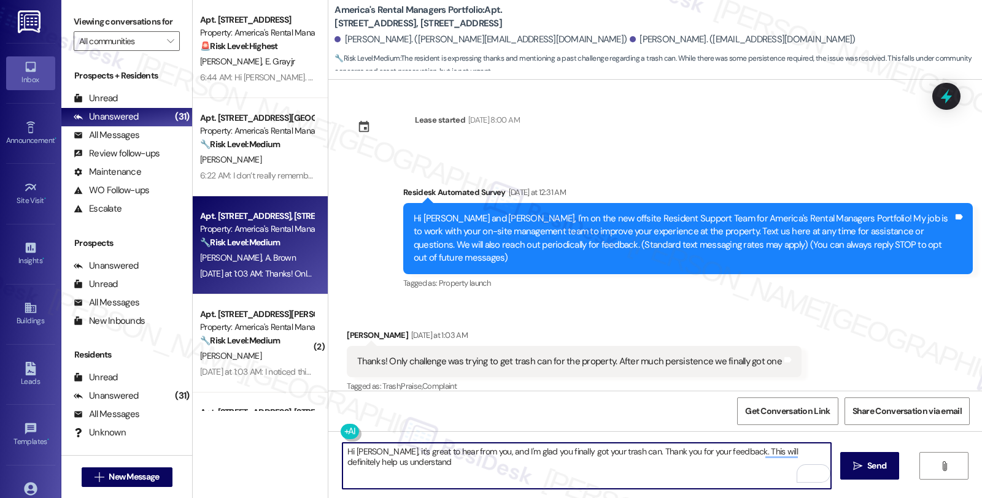
click at [790, 450] on textarea "Hi Anthony, it's great to hear from you, and I'm glad you finally got your tras…" at bounding box center [586, 466] width 488 height 46
click at [758, 452] on textarea "Hi Anthony, it's great to hear from you, and I'm glad you finally got your tras…" at bounding box center [586, 466] width 488 height 46
click at [824, 453] on textarea "Hi Anthony, it's great to hear from you, and I'm glad you finally got your tras…" at bounding box center [586, 466] width 488 height 46
click at [806, 449] on textarea "Hi Anthony, it's great to hear from you, and I'm glad you finally got your tras…" at bounding box center [586, 466] width 488 height 46
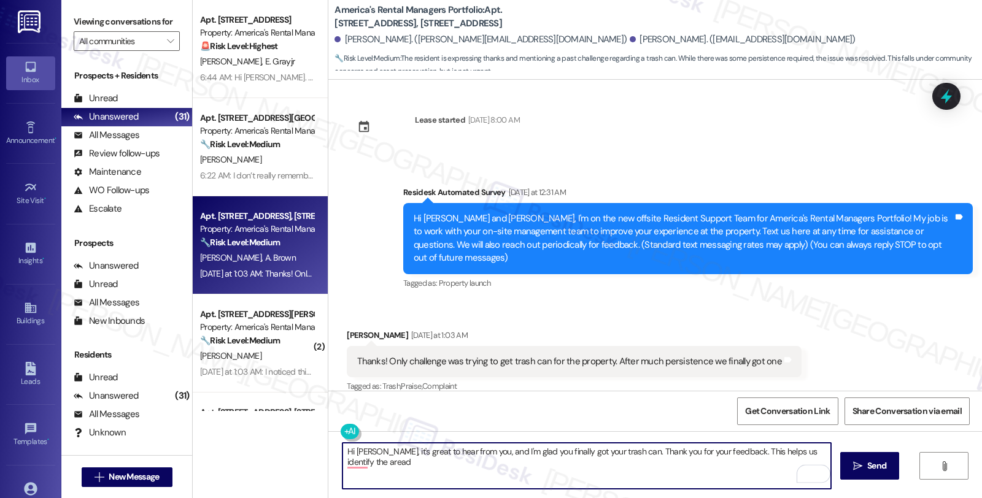
click at [366, 458] on textarea "Hi Anthony, it's great to hear from you, and I'm glad you finally got your tras…" at bounding box center [586, 466] width 488 height 46
click at [485, 465] on textarea "Hi Anthony, it's great to hear from you, and I'm glad you finally got your tras…" at bounding box center [586, 466] width 488 height 46
click at [475, 457] on textarea "Hi Anthony, it's great to hear from you, and I'm glad you finally got your tras…" at bounding box center [586, 466] width 488 height 46
click at [468, 465] on textarea "Hi Anthony, it's great to hear from you, and I'm glad you finally got your tras…" at bounding box center [586, 466] width 488 height 46
paste textarea "If you ever need anything in the future, please don't hesitate to reach out. Ha…"
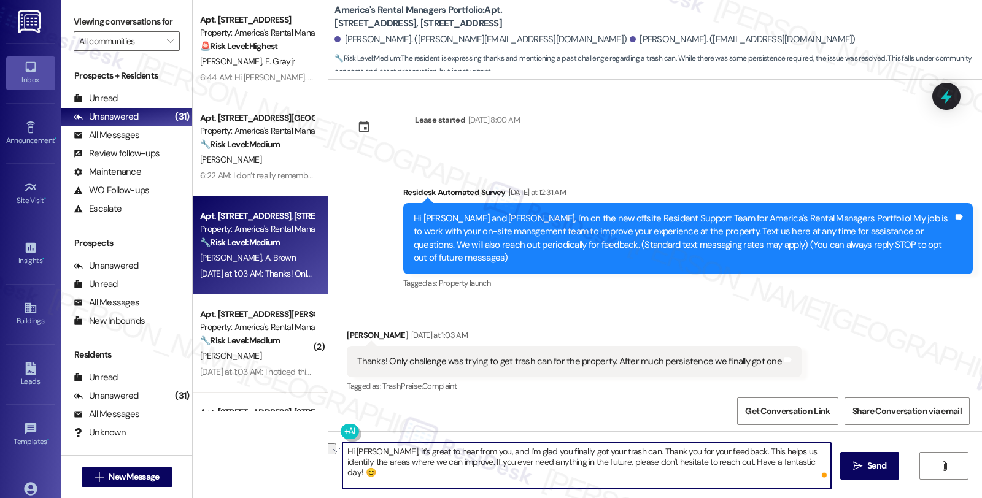
drag, startPoint x: 698, startPoint y: 463, endPoint x: 773, endPoint y: 468, distance: 75.0
click at [773, 468] on textarea "Hi Anthony, it's great to hear from you, and I'm glad you finally got your tras…" at bounding box center [586, 466] width 488 height 46
type textarea "Hi Anthony, it's great to hear from you, and I'm glad you finally got your tras…"
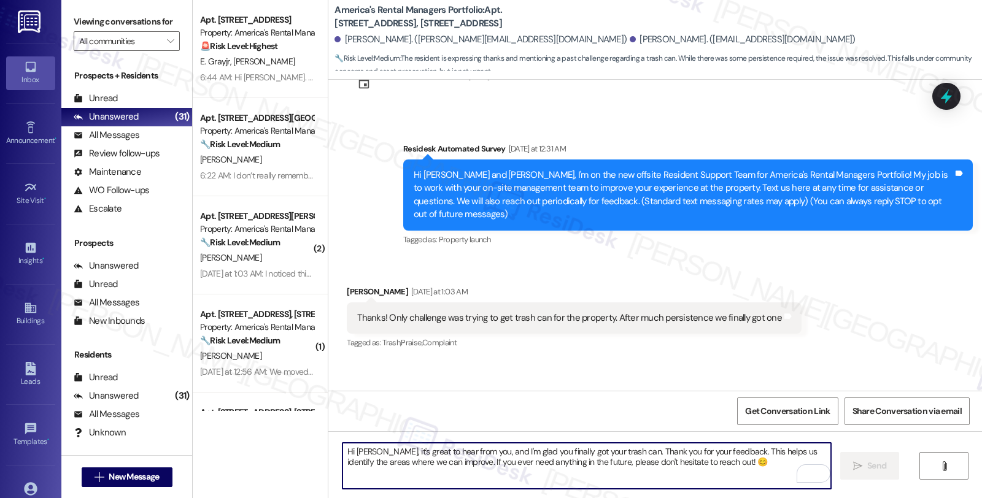
scroll to position [102, 0]
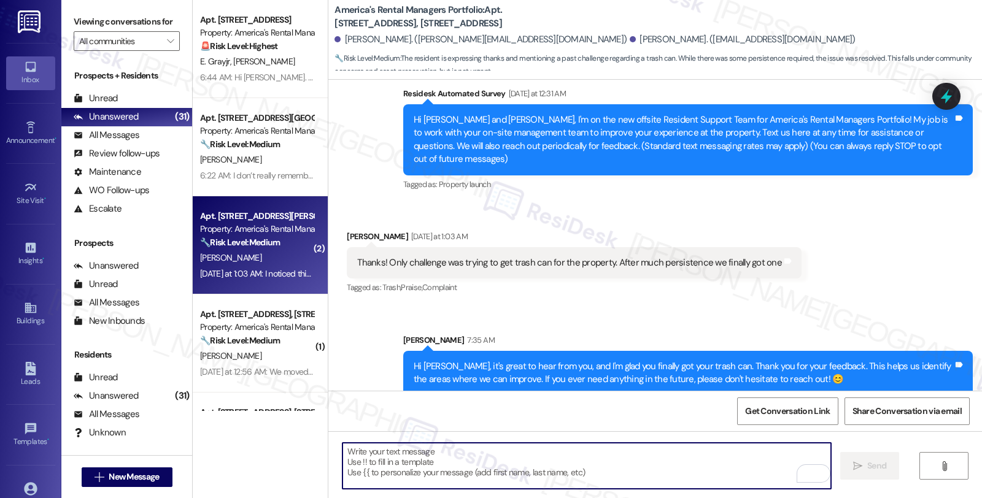
click at [221, 250] on div "J. Hardy" at bounding box center [257, 257] width 116 height 15
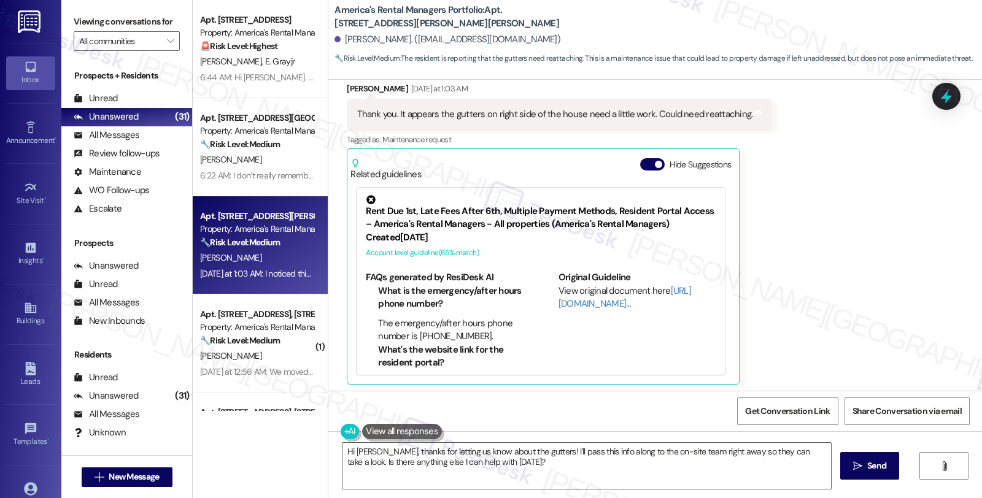
scroll to position [172, 0]
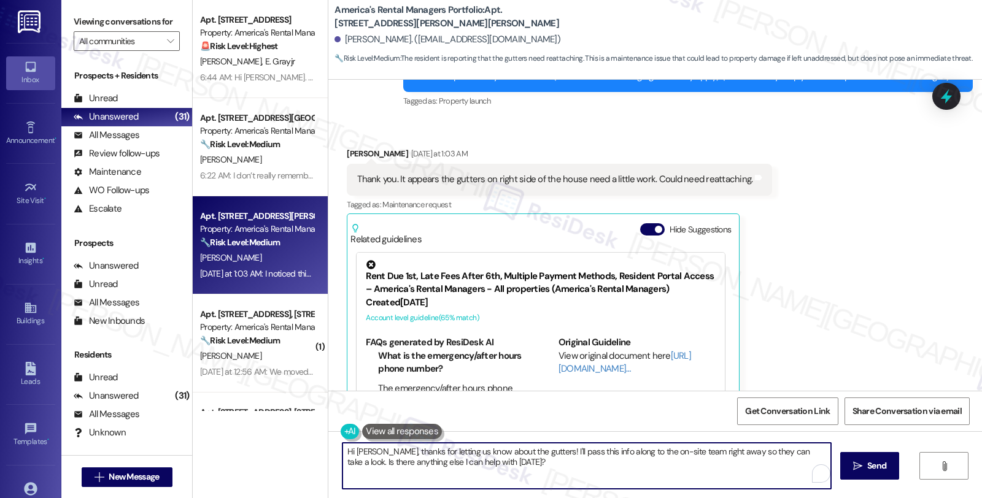
drag, startPoint x: 534, startPoint y: 451, endPoint x: 543, endPoint y: 461, distance: 13.9
click at [543, 461] on textarea "Hi James, thanks for letting us know about the gutters! I'll pass this info alo…" at bounding box center [586, 466] width 488 height 46
paste textarea "Let's get this sorted out. I need a few details to help us assess the situation…"
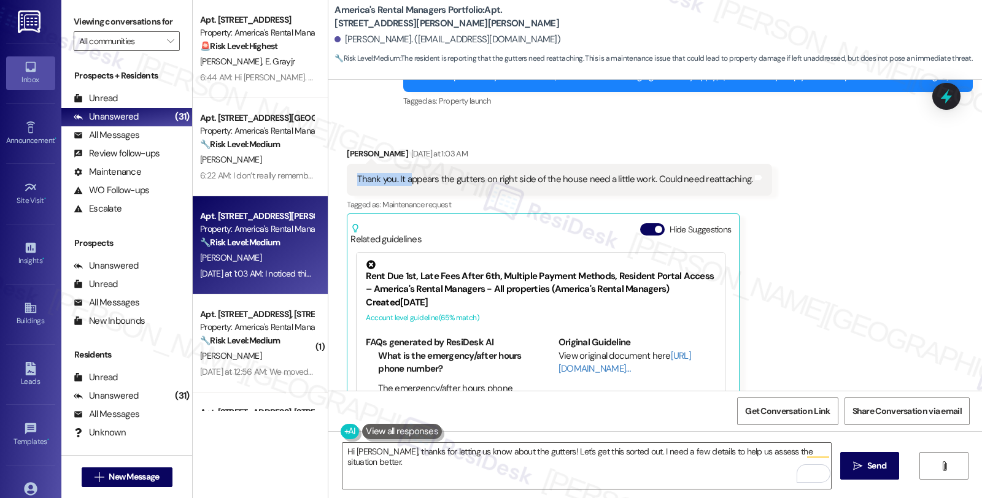
drag, startPoint x: 350, startPoint y: 179, endPoint x: 404, endPoint y: 179, distance: 54.0
click at [404, 179] on div "Thank you. It appears the gutters on right side of the house need a little work…" at bounding box center [554, 179] width 395 height 13
click at [407, 182] on div "Thank you. It appears the gutters on right side of the house need a little work…" at bounding box center [554, 179] width 395 height 13
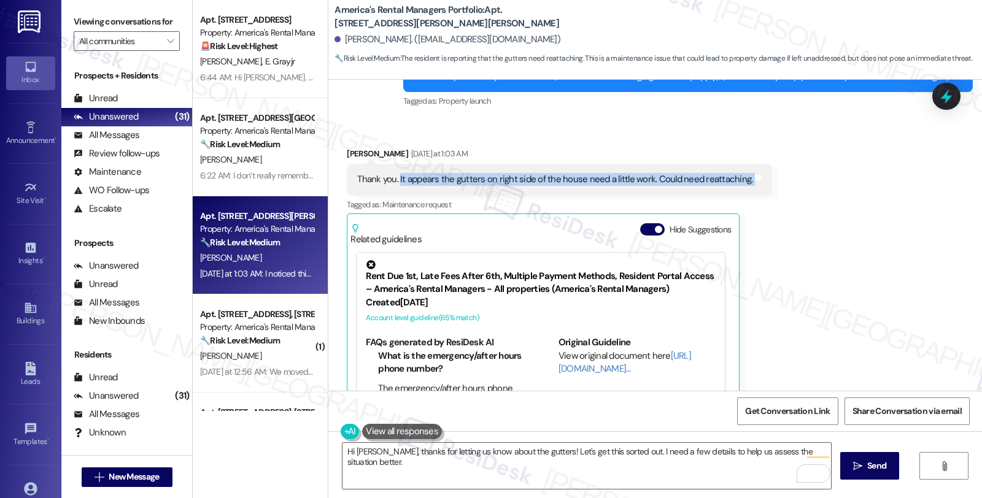
drag, startPoint x: 390, startPoint y: 180, endPoint x: 766, endPoint y: 180, distance: 375.6
click at [766, 180] on div "Received via SMS James Hardy Yesterday at 1:03 AM Thank you. It appears the gut…" at bounding box center [655, 323] width 654 height 407
copy div "It appears the gutters on right side of the house need a little work. Could nee…"
click at [824, 452] on textarea "Hi James, thanks for letting us know about the gutters! Let's get this sorted o…" at bounding box center [586, 466] width 488 height 46
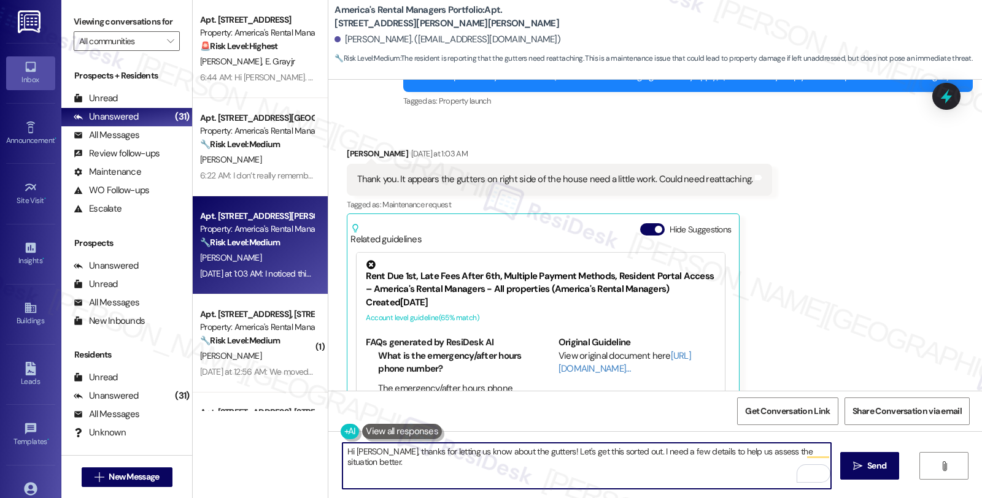
paste textarea "Have you noticed any water overflow or drainage issues due to the loose gutter,…"
type textarea "Hi James, thanks for letting us know about the gutters! Let's get this sorted o…"
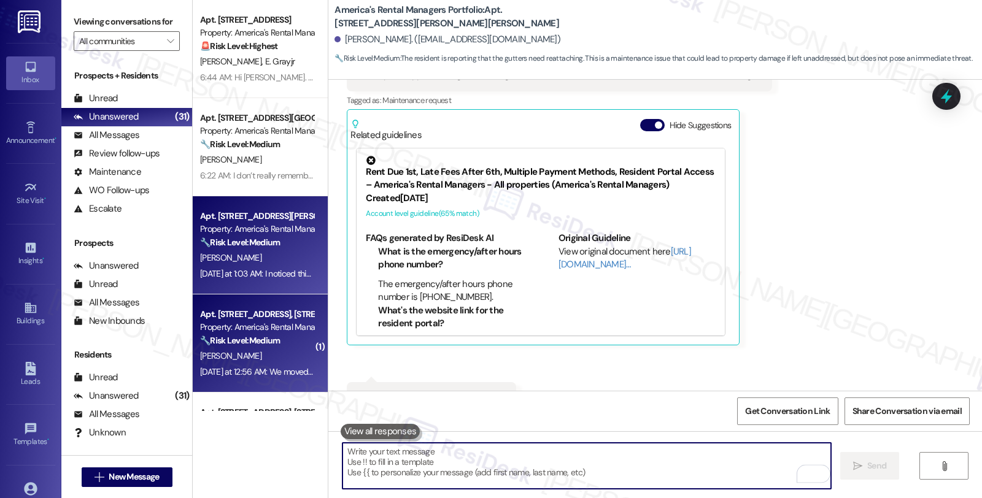
scroll to position [309, 0]
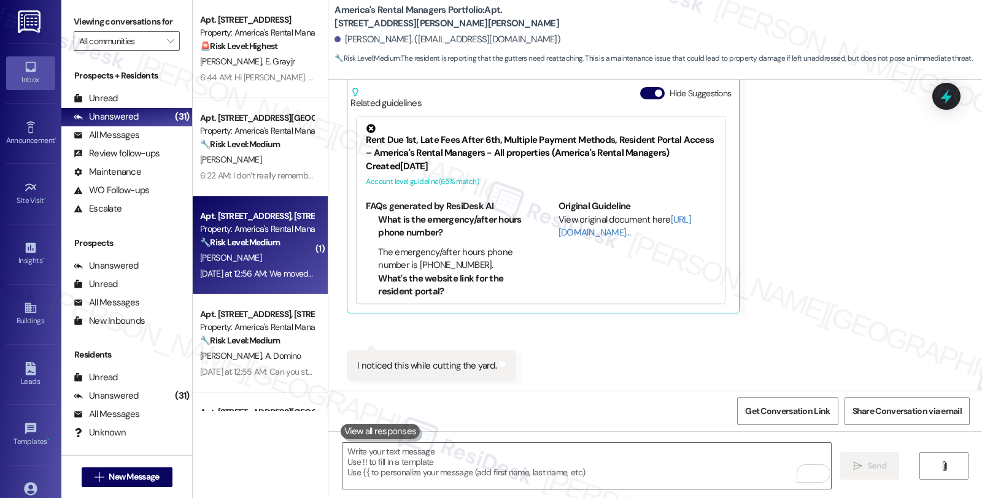
click at [252, 260] on div "[PERSON_NAME]" at bounding box center [257, 257] width 116 height 15
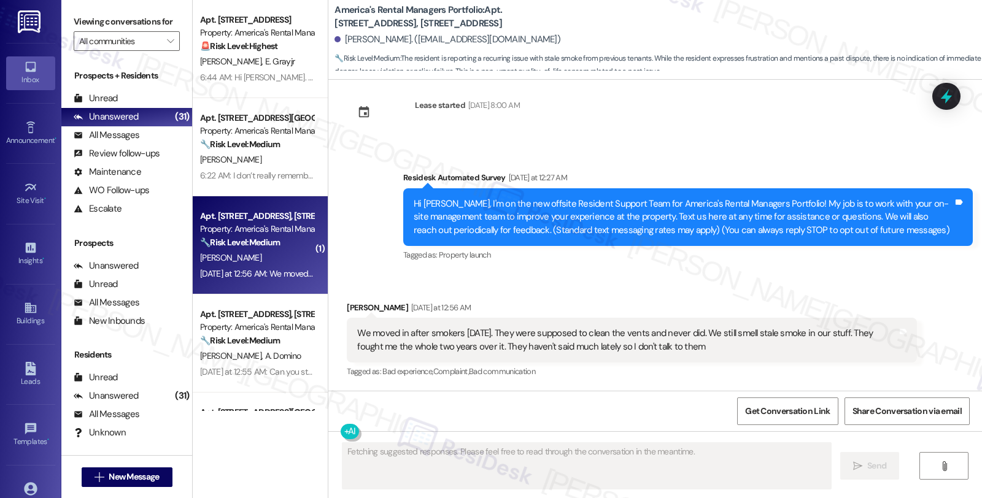
scroll to position [17, 0]
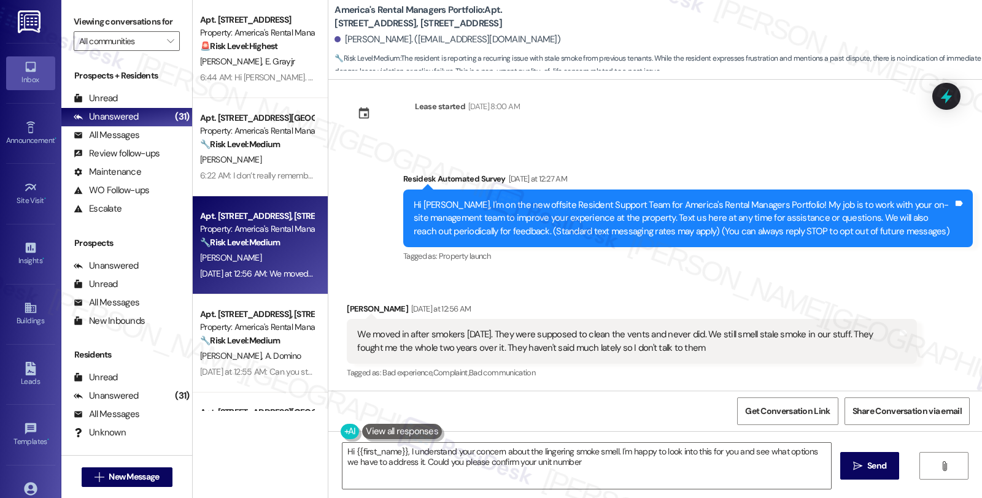
type textarea "Hi {{first_name}}, I understand your concern about the lingering smoke smell. I…"
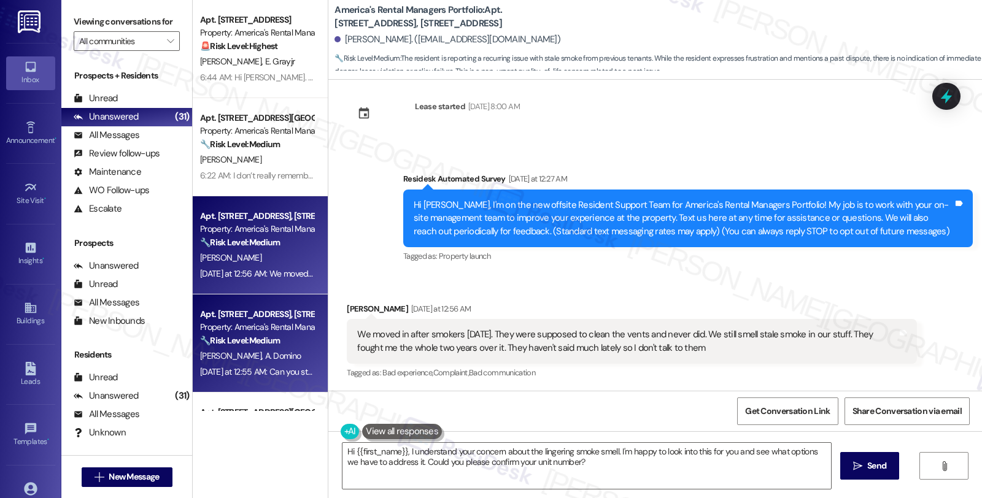
click at [265, 352] on span "A. Domino" at bounding box center [283, 355] width 36 height 11
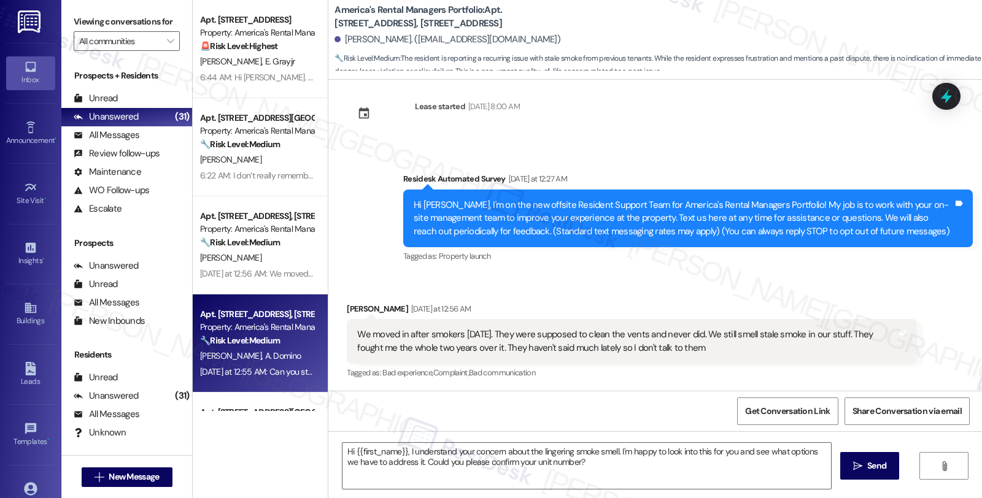
type textarea "Fetching suggested responses. Please feel free to read through the conversation…"
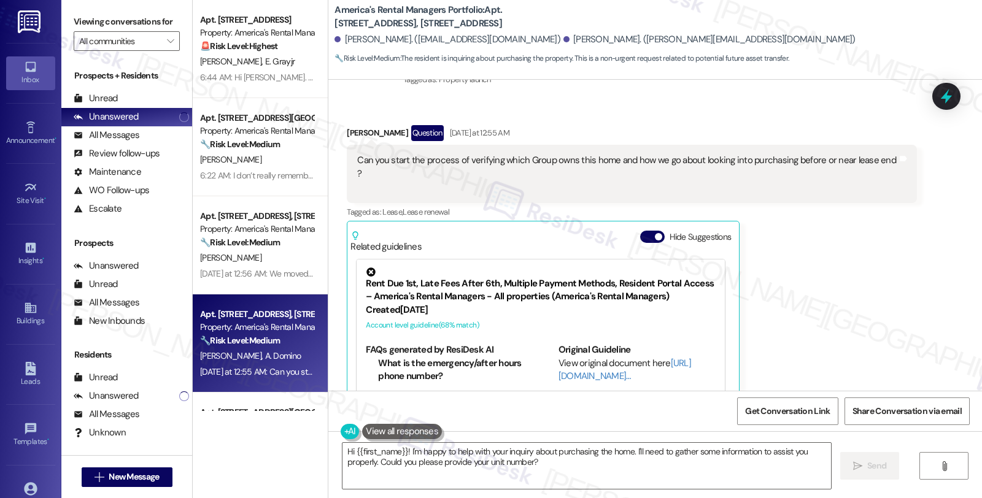
scroll to position [212, 0]
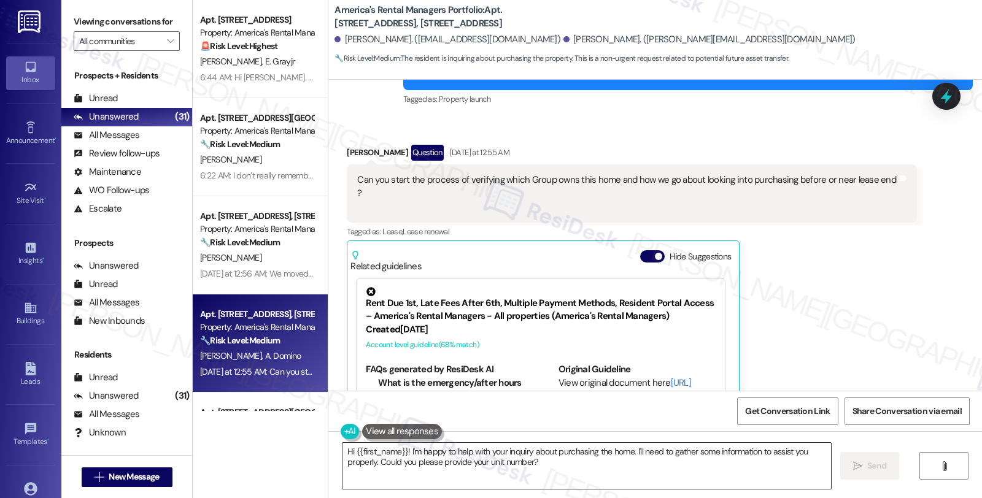
click at [397, 452] on textarea "Hi {{first_name}}! I'm happy to help with your inquiry about purchasing the hom…" at bounding box center [586, 466] width 488 height 46
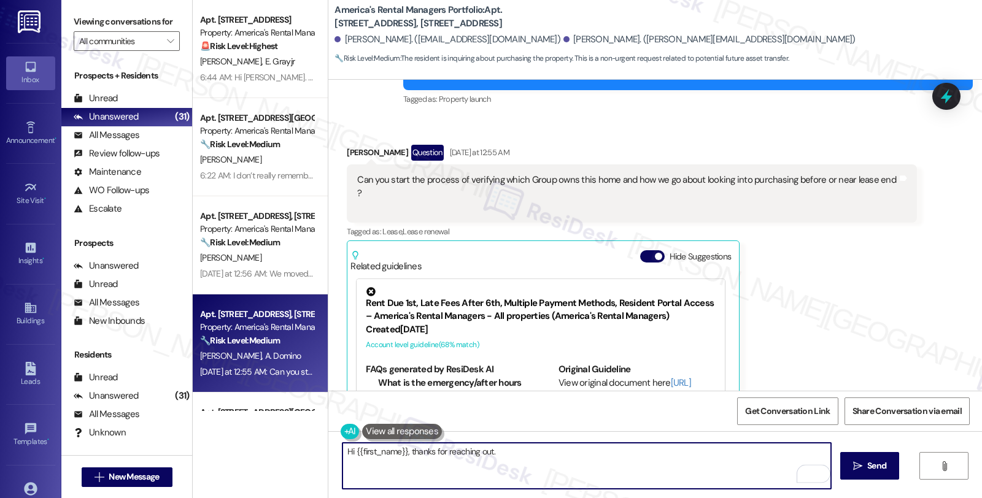
click at [511, 463] on textarea "Hi {{first_name}}, thanks for reaching out." at bounding box center [586, 466] width 488 height 46
click at [671, 459] on textarea "Hi {{first_name}}, thanks for reaching out. I understand you're interested in p…" at bounding box center [586, 466] width 488 height 46
click at [670, 452] on textarea "Hi {{first_name}}, thanks for reaching out. I understand you're interested in p…" at bounding box center [586, 466] width 488 height 46
click at [815, 455] on textarea "Hi {{first_name}}, thanks for reaching out. I understand you're interested in p…" at bounding box center [586, 466] width 488 height 46
type textarea "Hi {{first_name}}, thanks for reaching out. I understand you're interested in p…"
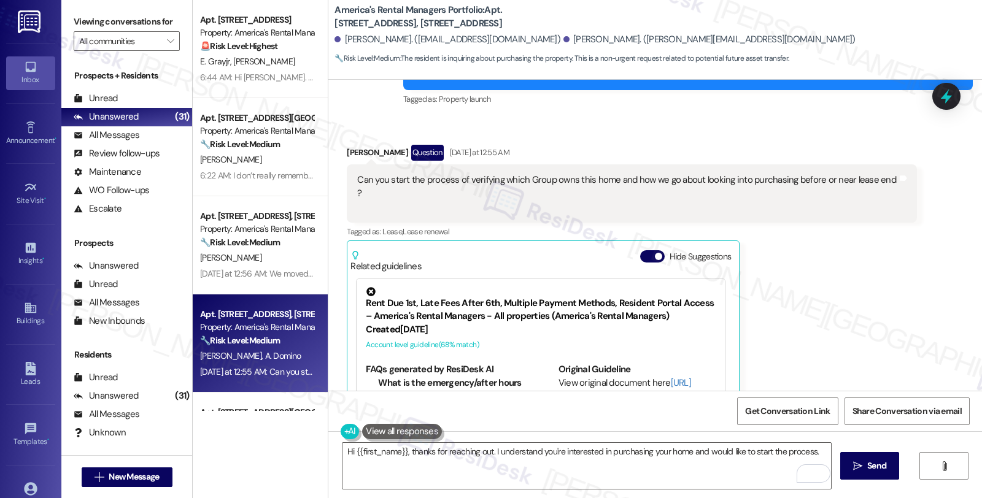
click at [810, 328] on div "[PERSON_NAME] Question [DATE] at 12:55 AM Can you start the process of verifyin…" at bounding box center [631, 310] width 569 height 331
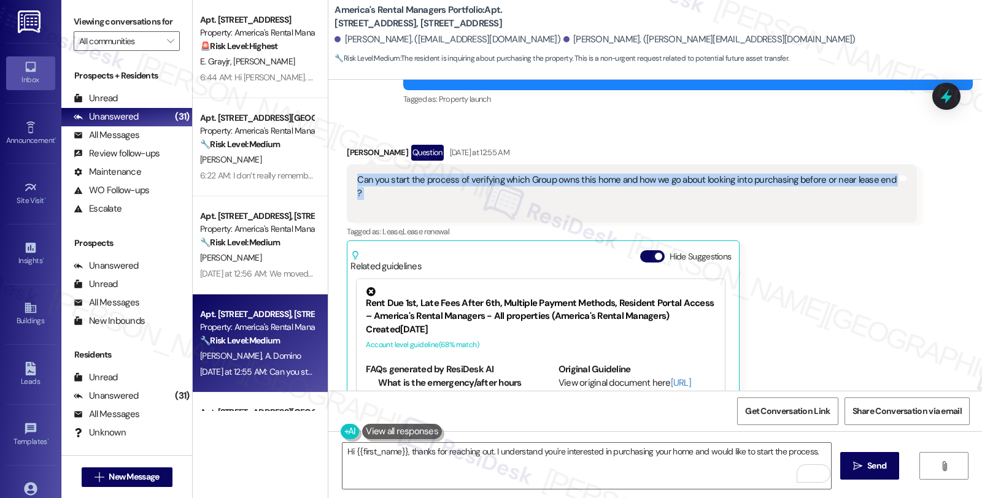
drag, startPoint x: 348, startPoint y: 169, endPoint x: 827, endPoint y: 174, distance: 478.7
click at [827, 174] on div "Can you start the process of verifying which Group owns this home and how we go…" at bounding box center [626, 193] width 539 height 39
copy div "Can you start the process of verifying which Group owns this home and how we go…"
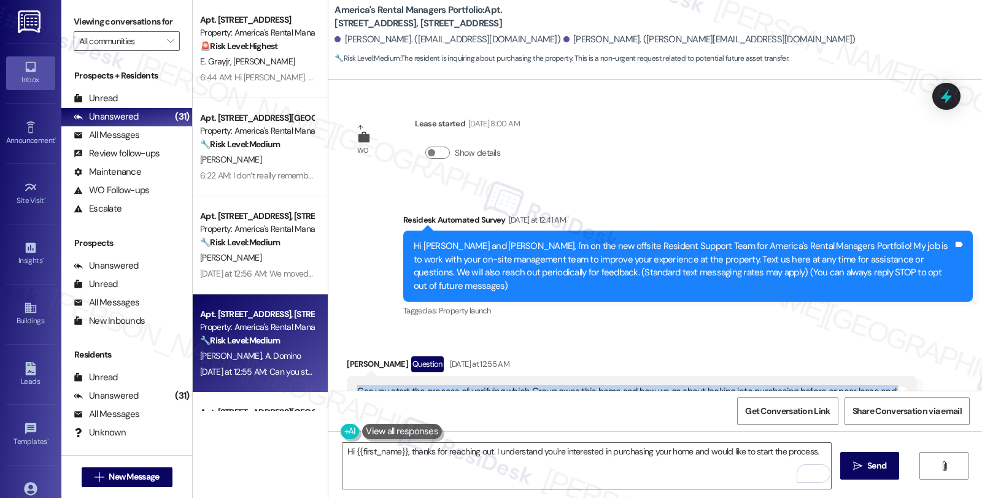
scroll to position [212, 0]
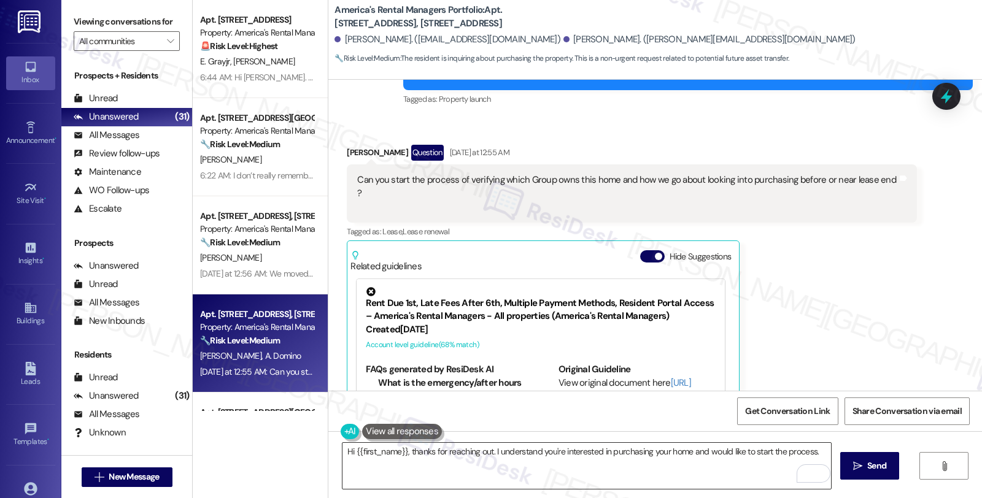
click at [820, 452] on textarea "Hi {{first_name}}, thanks for reaching out. I understand you're interested in p…" at bounding box center [586, 466] width 488 height 46
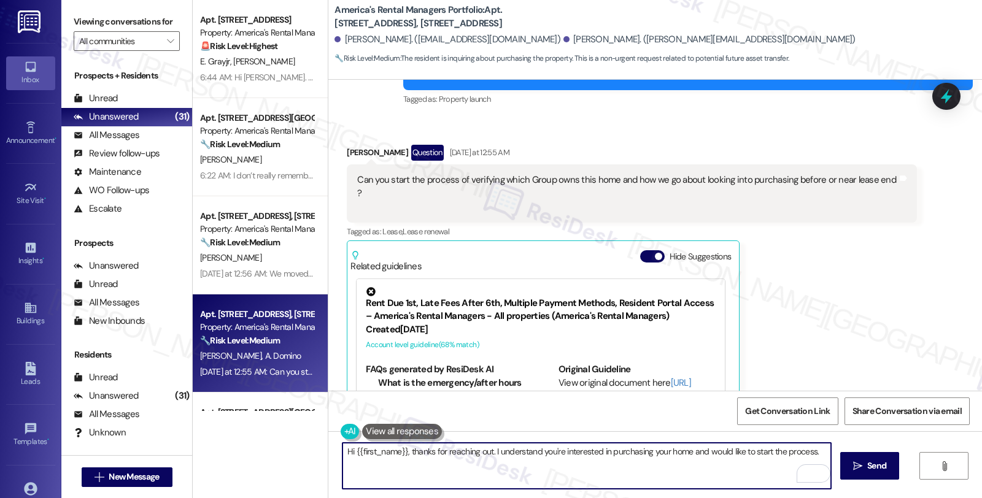
paste textarea "ARM does not begin the purchase process unless the homeowner chooses to list th…"
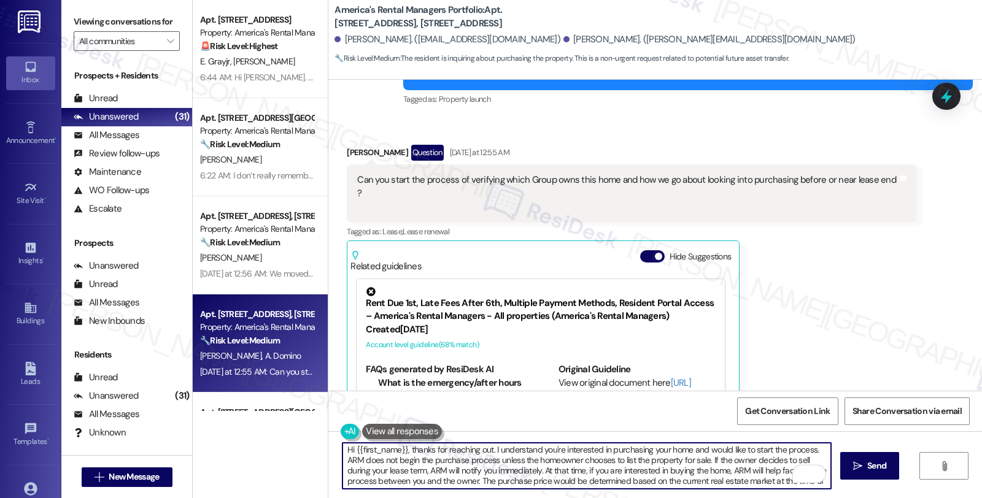
scroll to position [0, 0]
click at [819, 447] on textarea "Hi {{first_name}}, thanks for reaching out. I understand you're interested in p…" at bounding box center [586, 466] width 488 height 46
click at [595, 475] on textarea "Hi {{first_name}}, thanks for reaching out. I understand you're interested in p…" at bounding box center [586, 466] width 488 height 46
drag, startPoint x: 592, startPoint y: 458, endPoint x: 594, endPoint y: 479, distance: 20.3
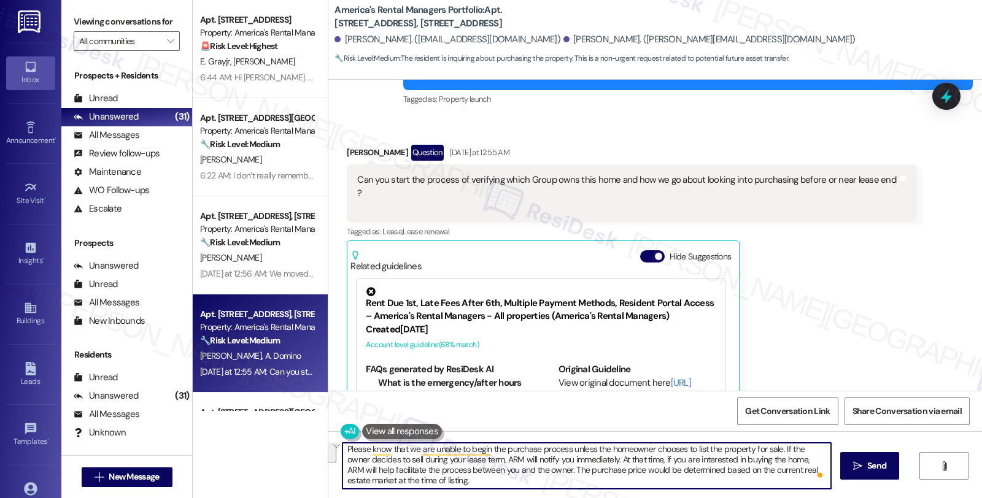
click at [594, 479] on textarea "Hi {{first_name}}, thanks for reaching out. I understand you're interested in p…" at bounding box center [586, 466] width 488 height 46
type textarea "Hi {{first_name}}, thanks for reaching out. I understand you're interested in p…"
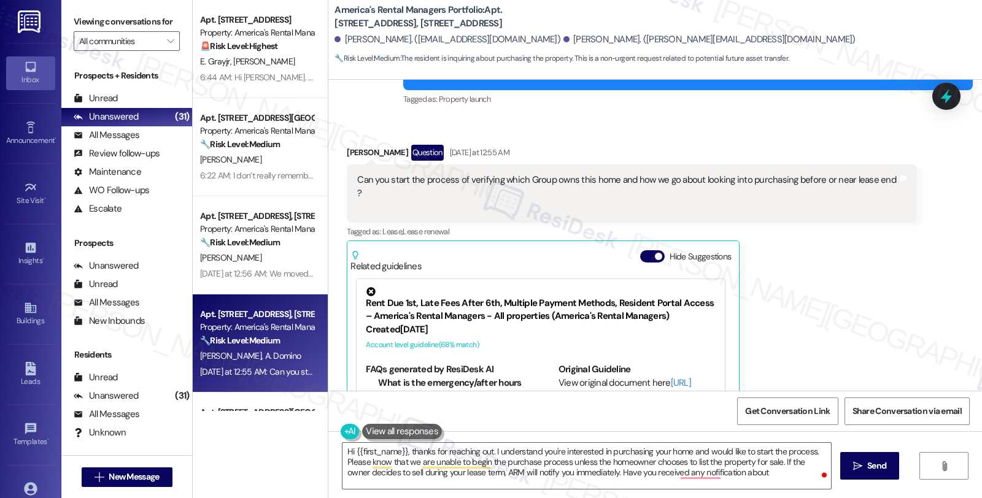
click at [809, 347] on div "[PERSON_NAME] Question [DATE] at 12:55 AM Can you start the process of verifyin…" at bounding box center [631, 310] width 569 height 331
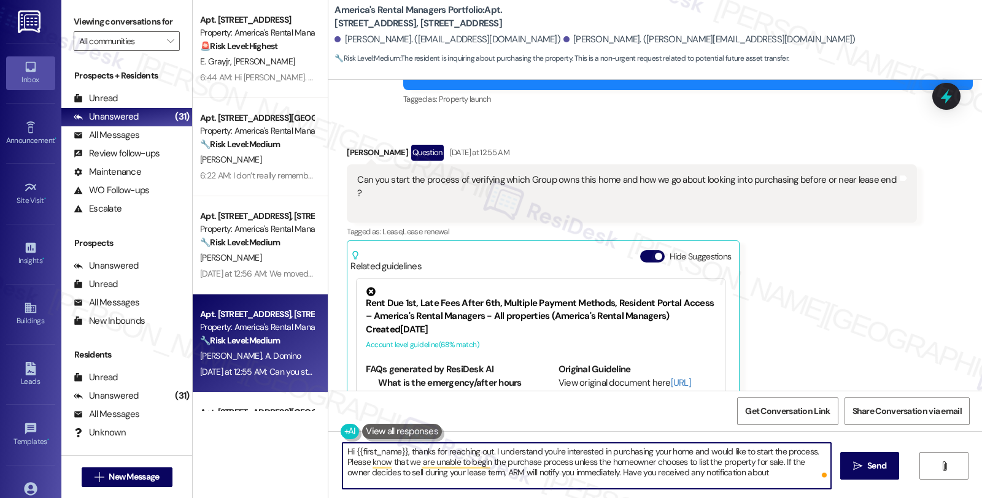
click at [714, 480] on textarea "Hi {{first_name}}, thanks for reaching out. I understand you're interested in p…" at bounding box center [586, 466] width 488 height 46
click at [795, 474] on textarea "Hi {{first_name}}, thanks for reaching out. I understand you're interested in p…" at bounding box center [586, 466] width 488 height 46
click at [778, 473] on textarea "Hi {{first_name}}, thanks for reaching out. I understand you're interested in p…" at bounding box center [586, 466] width 488 height 46
type textarea "Hi {{first_name}}, thanks for reaching out. I understand you're interested in p…"
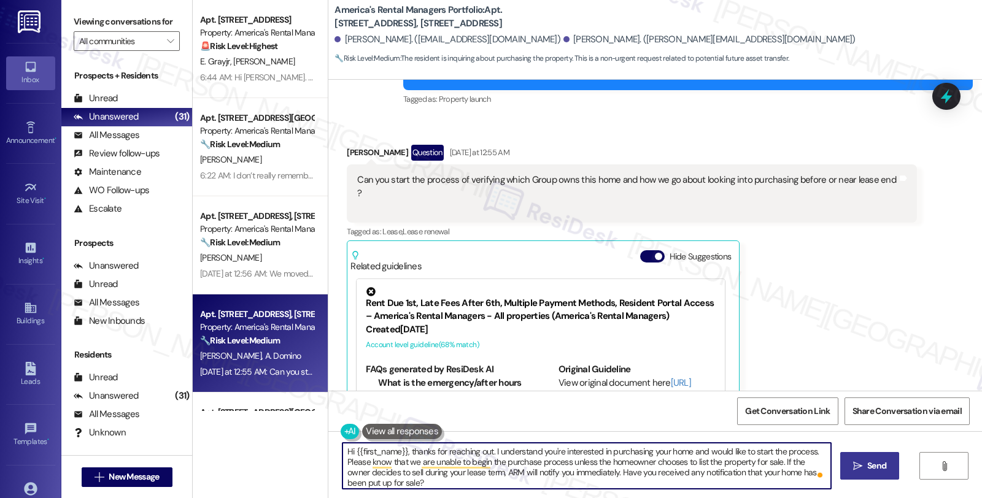
click at [867, 465] on span "Send" at bounding box center [876, 466] width 19 height 13
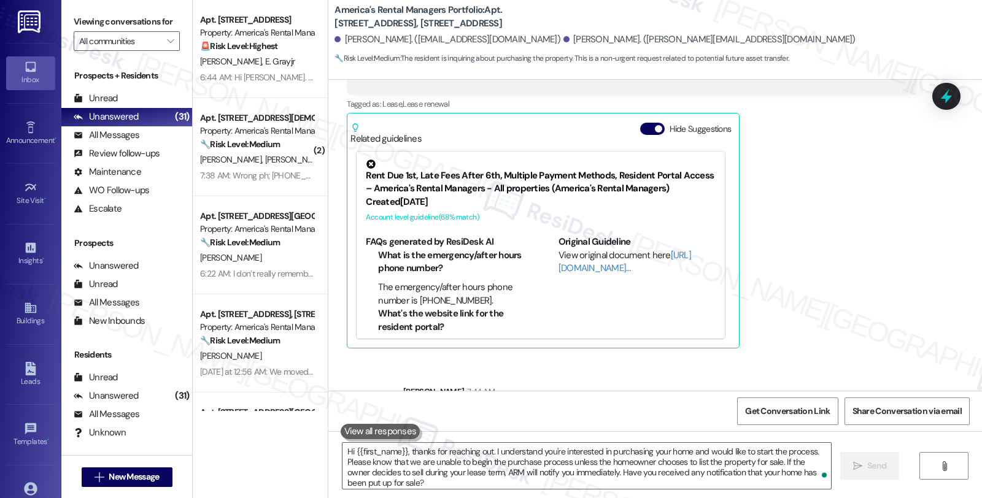
scroll to position [405, 0]
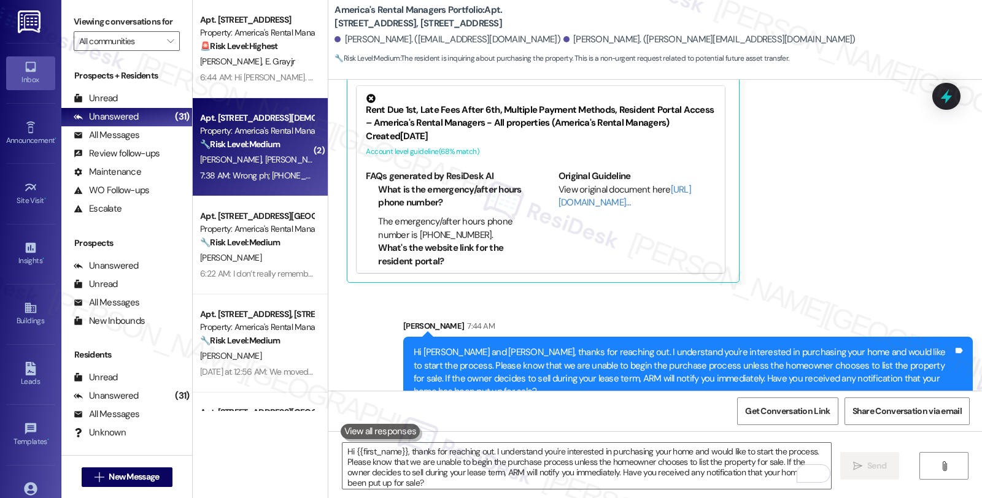
click at [298, 168] on div "7:38 AM: Wrong ph; [PHONE_NUMBER]:38 AM: Wrong ph; [PHONE_NUMBER]" at bounding box center [257, 175] width 116 height 15
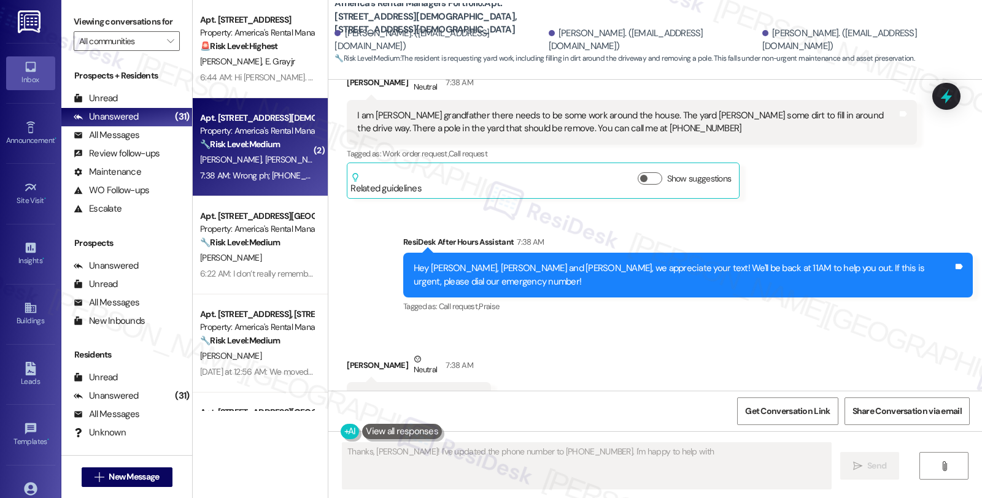
scroll to position [547, 0]
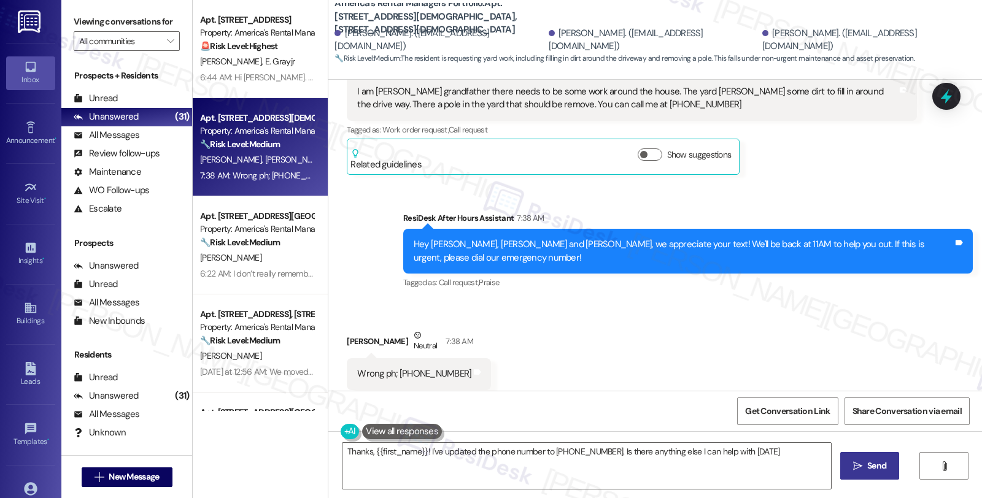
type textarea "Thanks, {{first_name}}! I've updated the phone number to [PHONE_NUMBER]. Is the…"
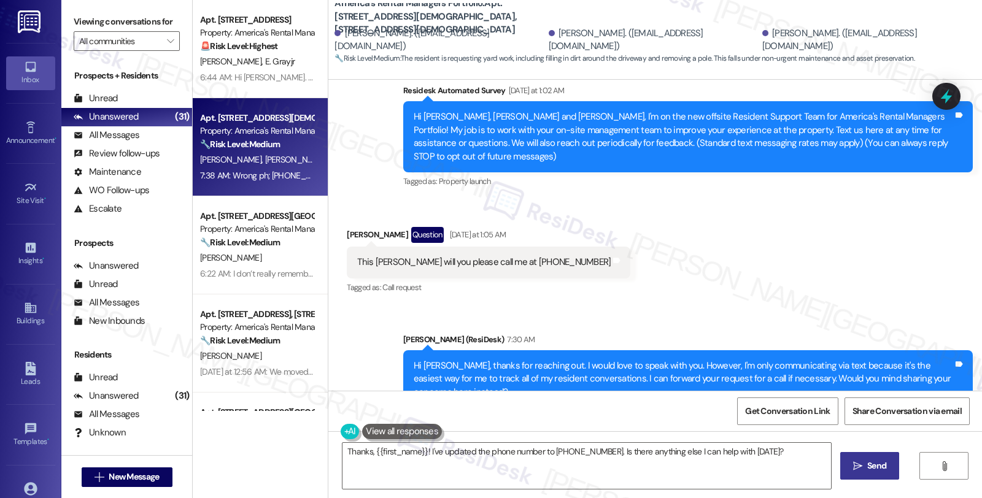
scroll to position [206, 0]
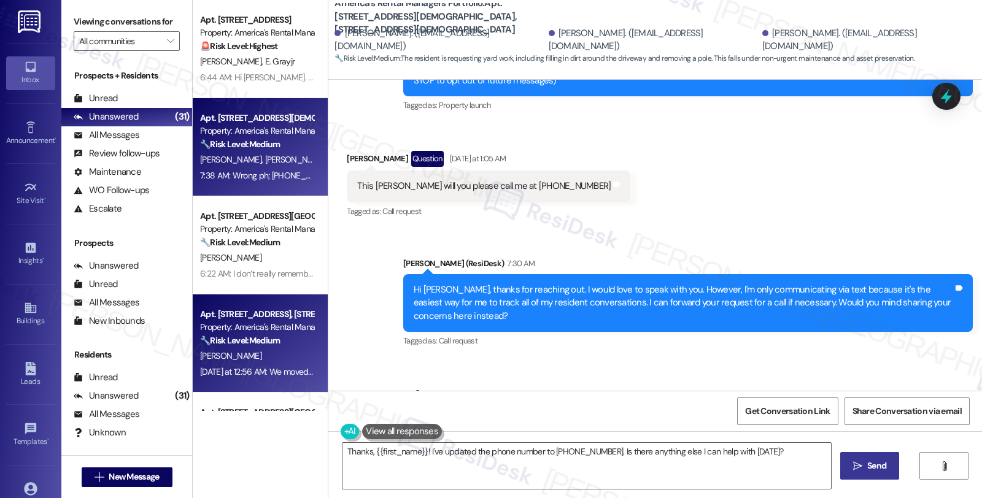
click at [222, 344] on strong "🔧 Risk Level: Medium" at bounding box center [240, 340] width 80 height 11
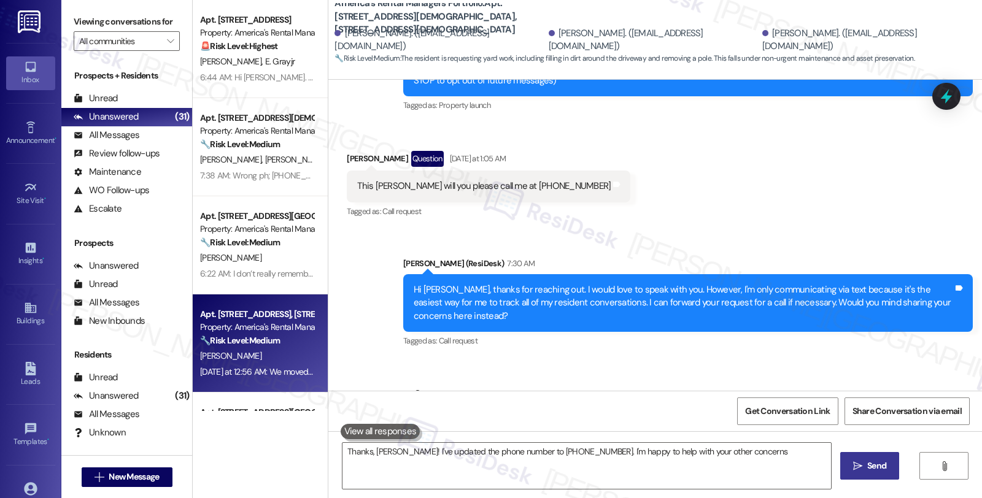
scroll to position [17, 0]
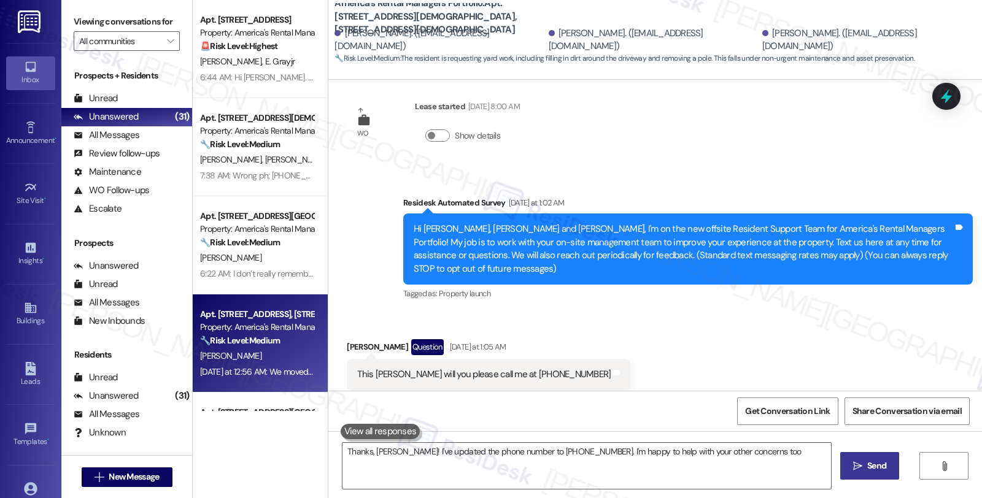
type textarea "Thanks, [PERSON_NAME]! I've updated the phone number to [PHONE_NUMBER]. I'm hap…"
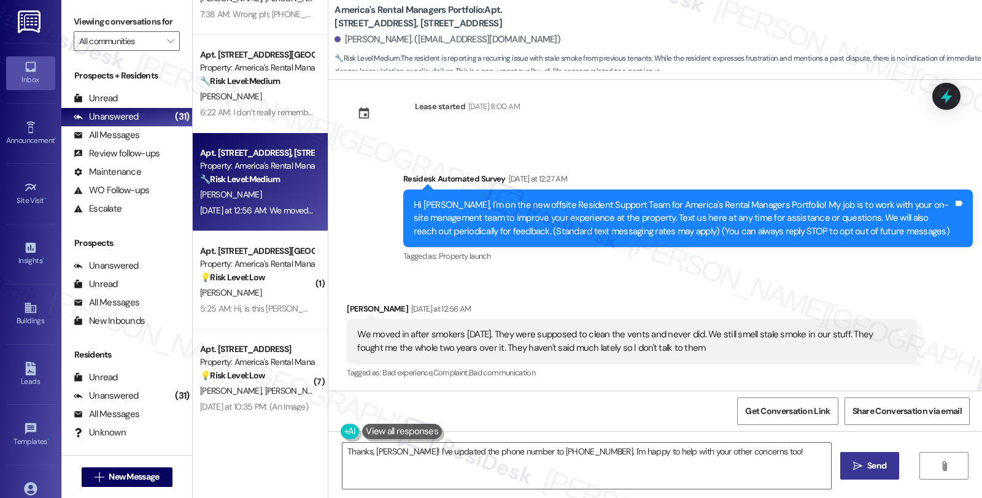
scroll to position [204, 0]
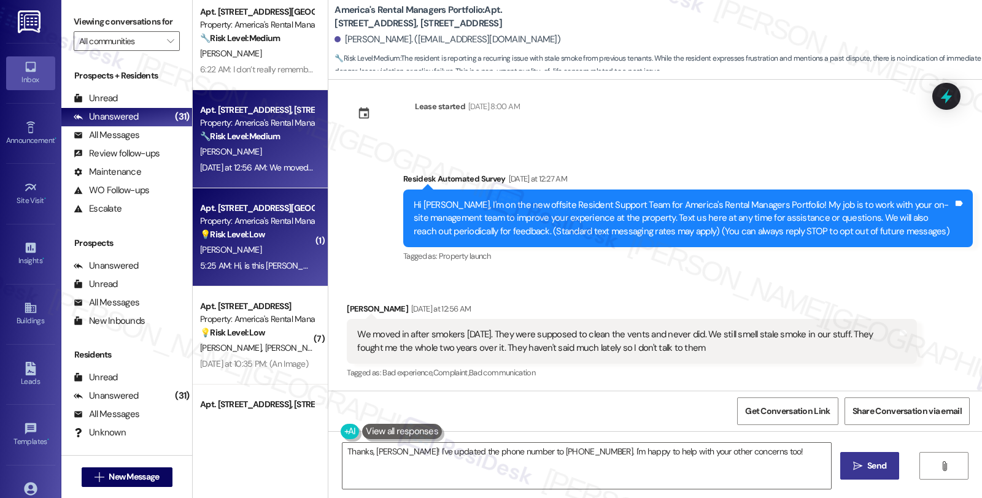
click at [277, 250] on div "[PERSON_NAME]" at bounding box center [257, 249] width 116 height 15
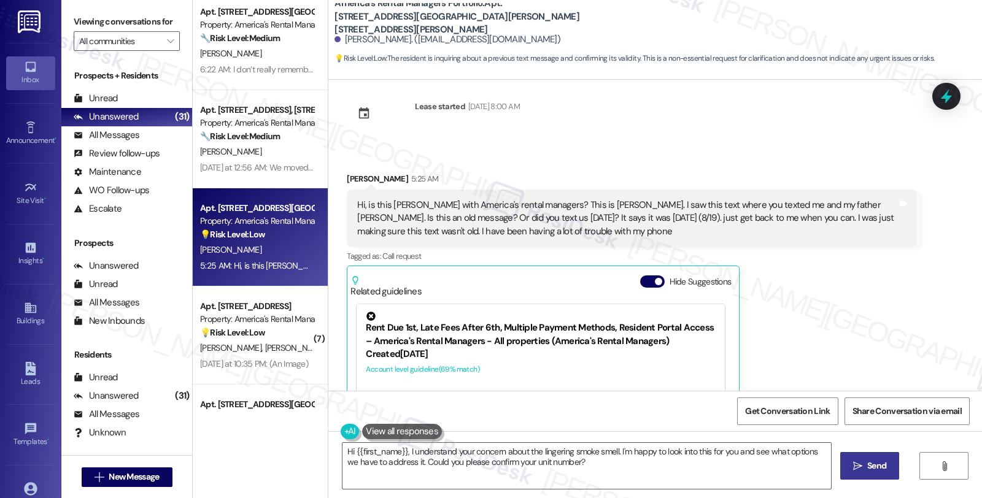
click at [347, 173] on div "[PERSON_NAME] 5:25 AM" at bounding box center [631, 180] width 569 height 17
copy div "[PERSON_NAME]"
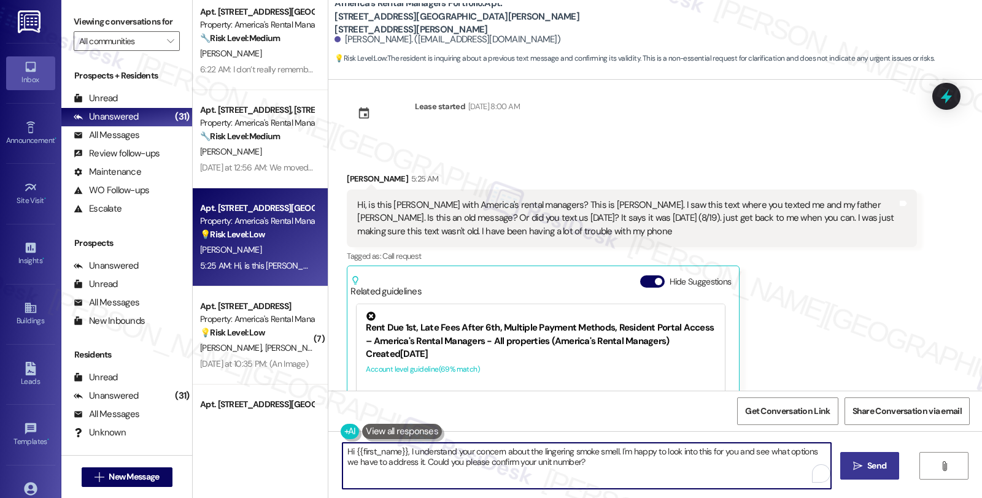
drag, startPoint x: 402, startPoint y: 450, endPoint x: 642, endPoint y: 487, distance: 242.8
click at [642, 487] on textarea "Hi {{first_name}}, I understand your concern about the lingering smoke smell. I…" at bounding box center [586, 466] width 488 height 46
drag, startPoint x: 536, startPoint y: 451, endPoint x: 604, endPoint y: 455, distance: 67.6
click at [604, 455] on textarea "Hi {{first_name}}, thanks for reaching out. This message was sent" at bounding box center [586, 466] width 488 height 46
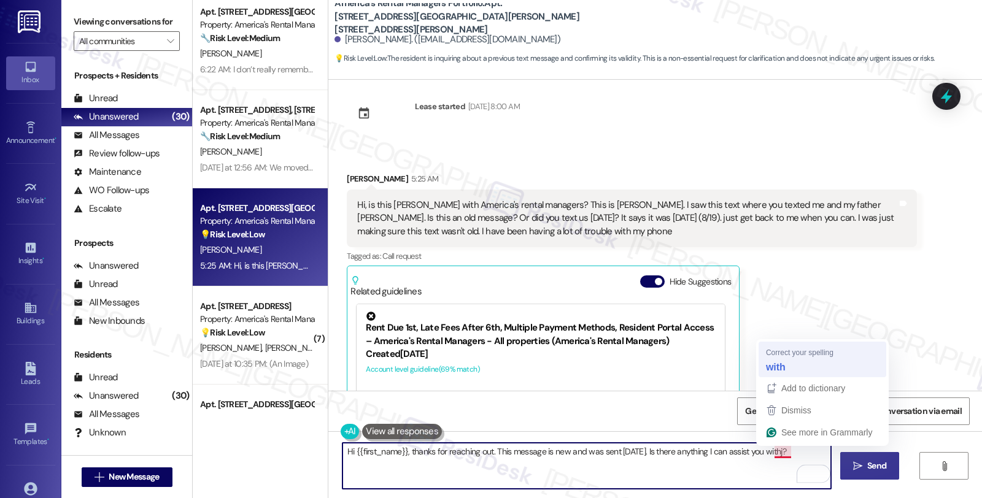
type textarea "Hi {{first_name}}, thanks for reaching out. This message is new and was sent [D…"
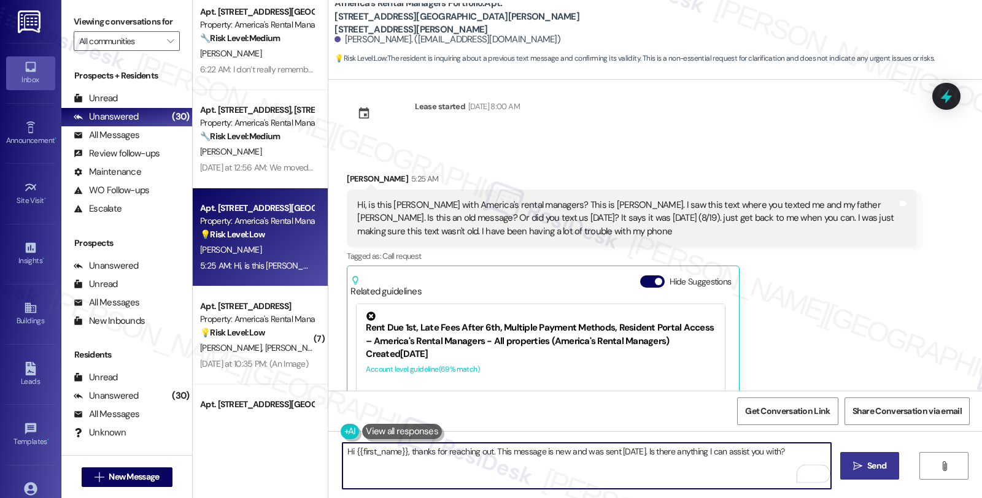
click at [667, 457] on textarea "Hi {{first_name}}, thanks for reaching out. This message is new and was sent [D…" at bounding box center [586, 466] width 488 height 46
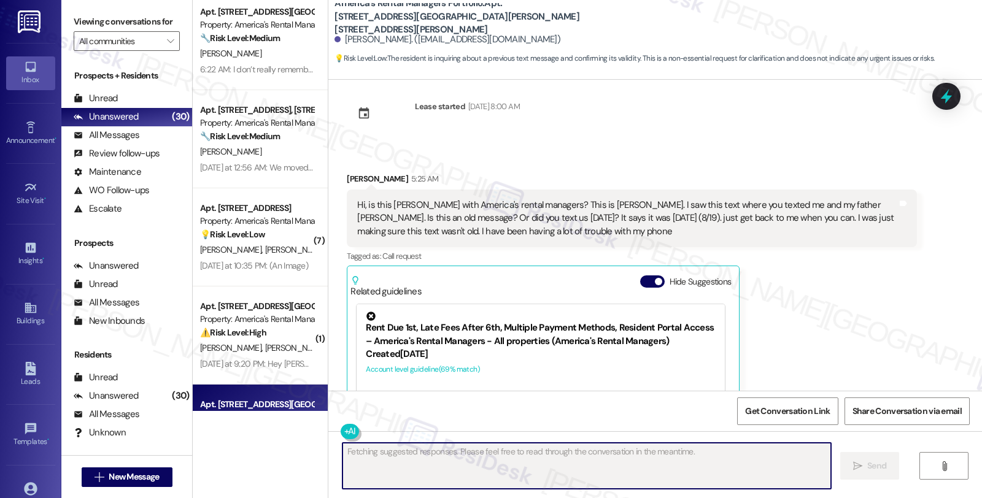
scroll to position [222, 0]
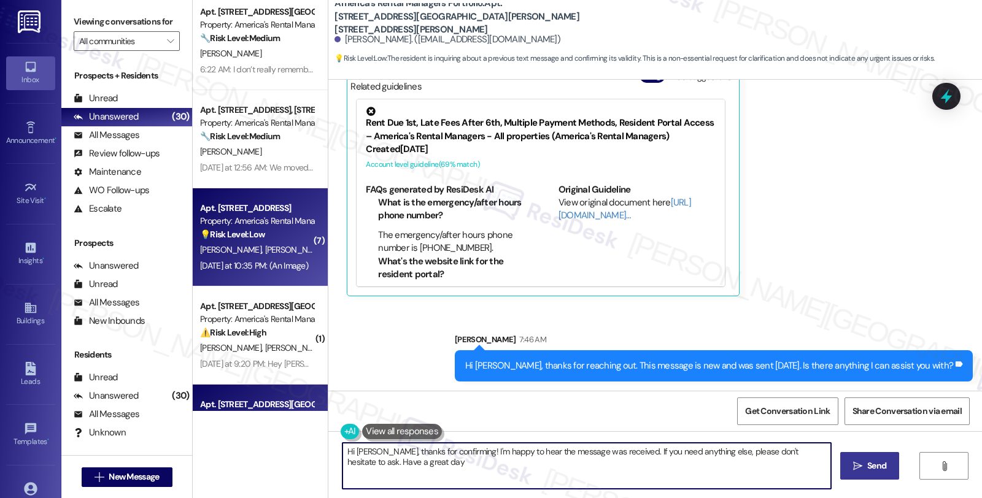
type textarea "Hi [PERSON_NAME], thanks for confirming! I'm happy to hear the message was rece…"
click at [287, 236] on div "💡 Risk Level: Low The resident sent an [US_STATE] Power bill. This appears to b…" at bounding box center [257, 234] width 114 height 13
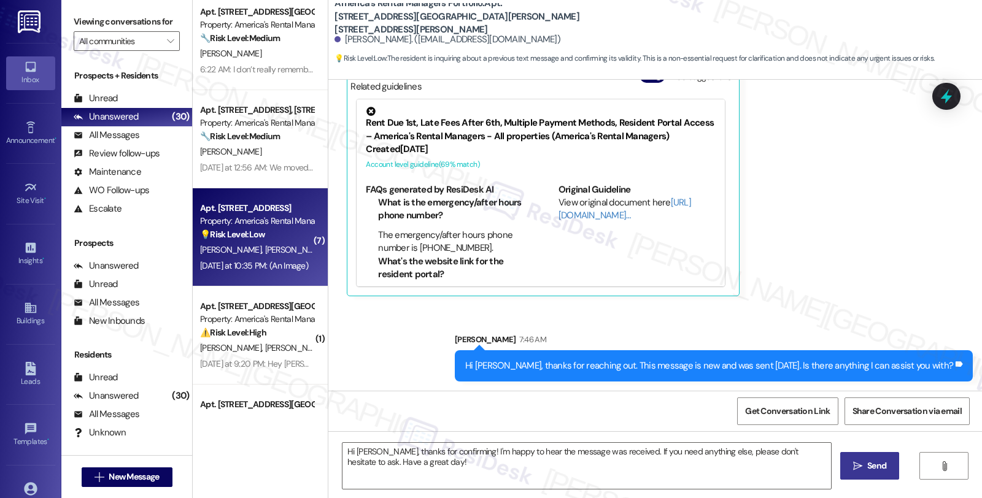
type textarea "Fetching suggested responses. Please feel free to read through the conversation…"
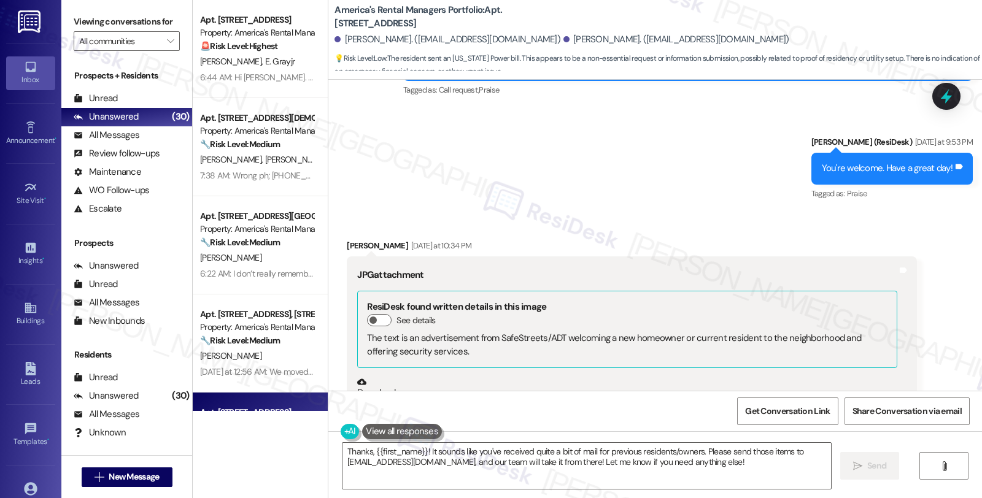
scroll to position [1183, 0]
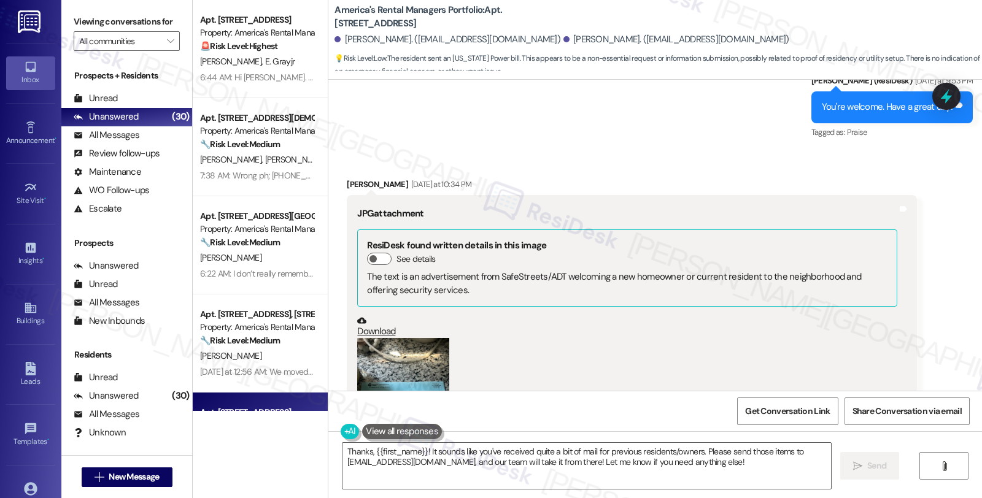
click at [347, 178] on div "[PERSON_NAME] [DATE] at 10:34 PM" at bounding box center [631, 186] width 569 height 17
copy div "[PERSON_NAME]"
click at [342, 449] on textarea "Thanks, {{first_name}}! It sounds like you've received quite a bit of mail for …" at bounding box center [586, 466] width 488 height 46
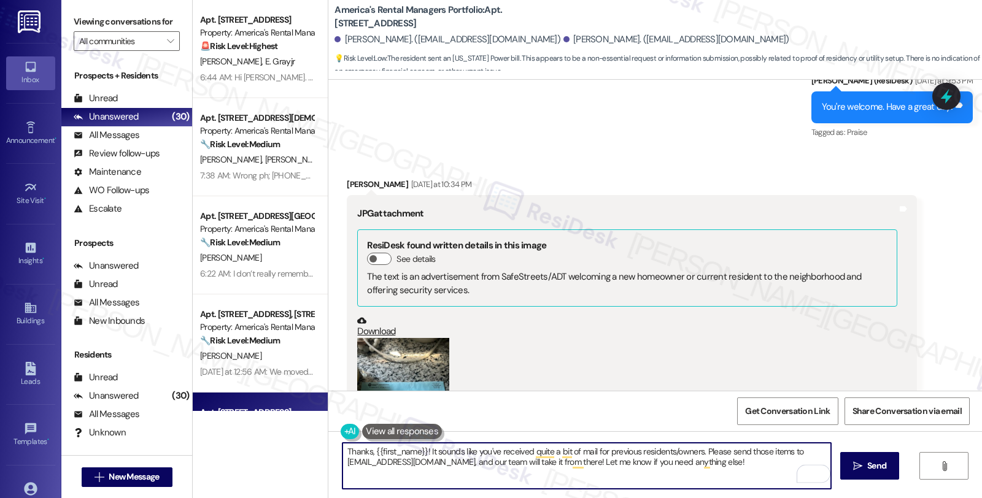
click at [369, 451] on textarea "Thanks, {{first_name}}! It sounds like you've received quite a bit of mail for …" at bounding box center [586, 466] width 488 height 46
paste textarea "[PERSON_NAME]"
click at [389, 447] on textarea "Thanks, [PERSON_NAME], {first_name}}! It sounds like you've received quite a bi…" at bounding box center [586, 466] width 488 height 46
click at [439, 462] on textarea "Thanks, [PERSON_NAME], have you also set them to {first_name}}! It sounds like …" at bounding box center [586, 466] width 488 height 46
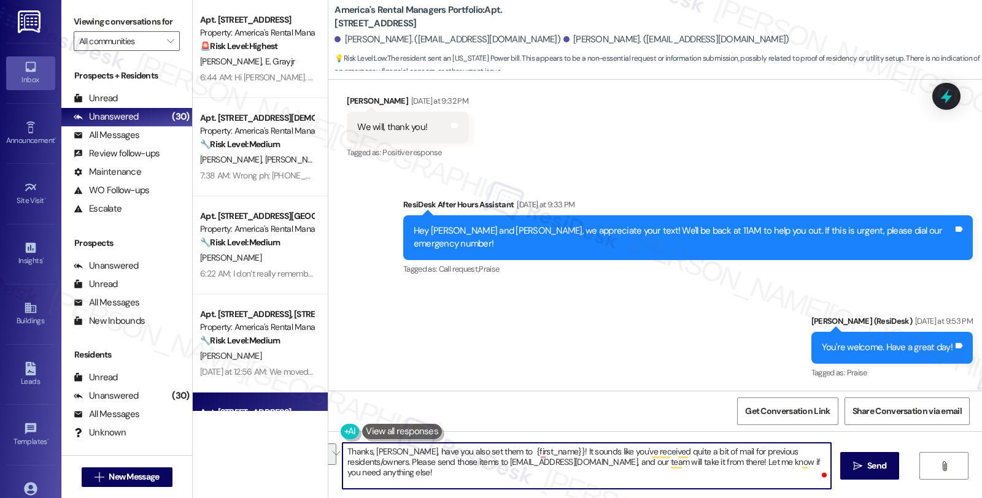
scroll to position [843, 0]
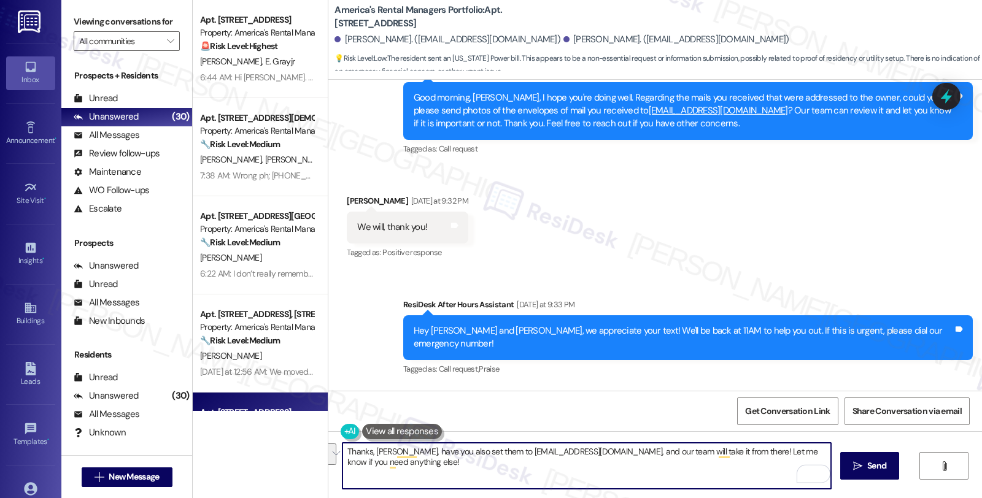
drag, startPoint x: 579, startPoint y: 454, endPoint x: 647, endPoint y: 474, distance: 70.9
click at [647, 474] on textarea "Thanks, [PERSON_NAME], have you also set them to [EMAIL_ADDRESS][DOMAIN_NAME], …" at bounding box center [586, 466] width 488 height 46
type textarea "Thanks, [PERSON_NAME], have you also set them to [EMAIL_ADDRESS][DOMAIN_NAME]?"
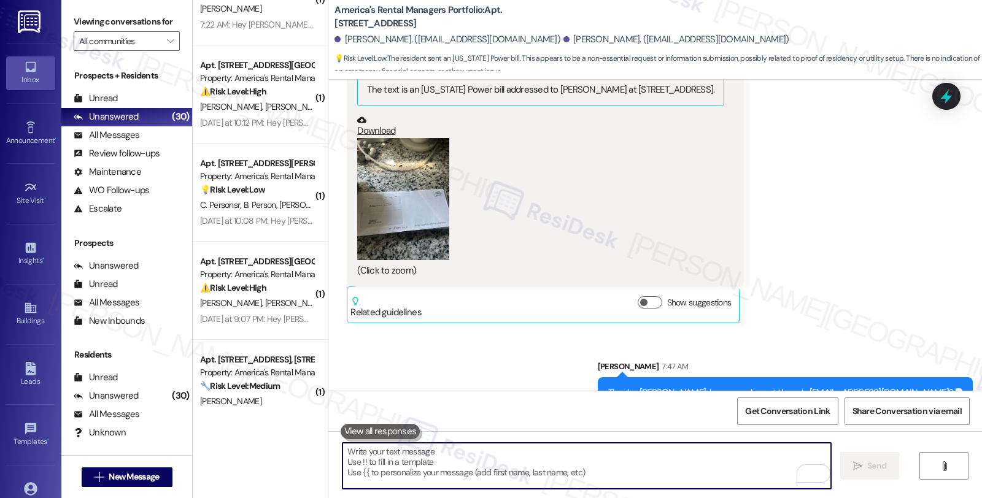
scroll to position [954, 0]
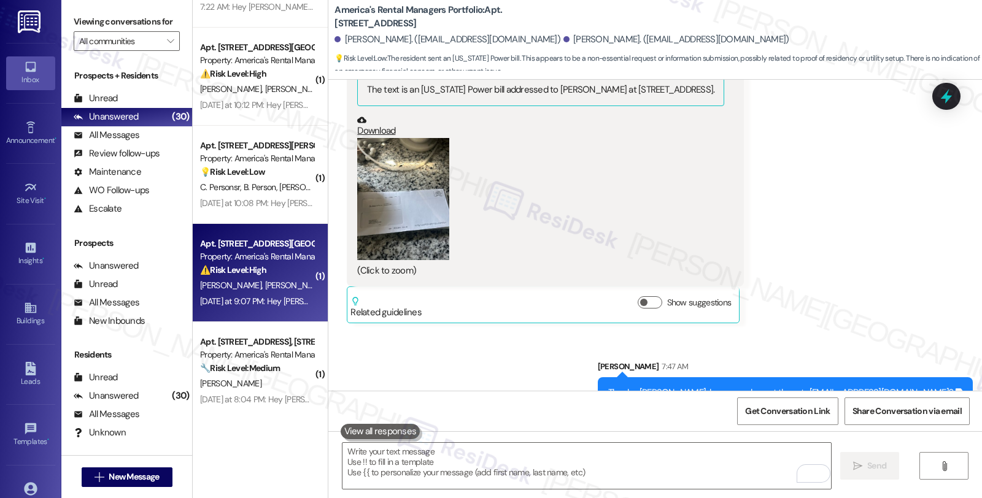
click at [298, 290] on div "[PERSON_NAME] [PERSON_NAME]" at bounding box center [257, 285] width 116 height 15
type textarea "Fetching suggested responses. Please feel free to read through the conversation…"
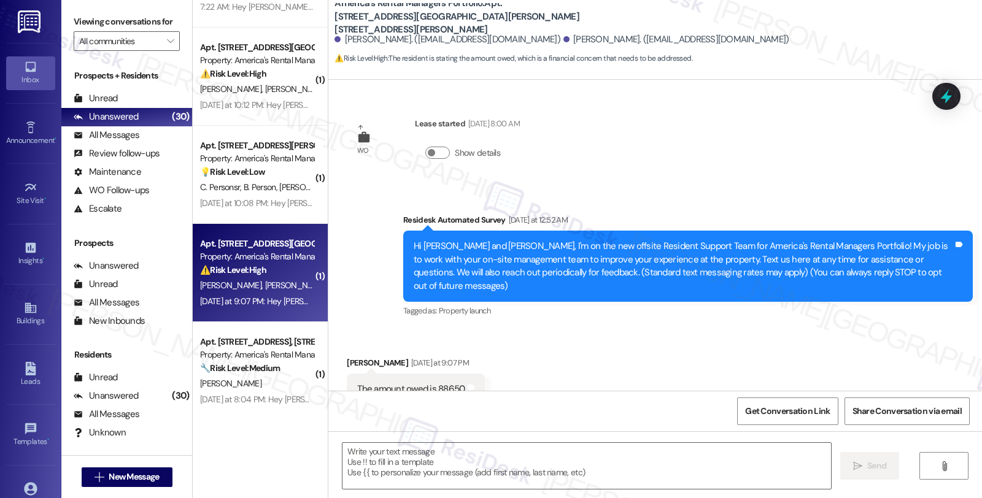
scroll to position [28, 0]
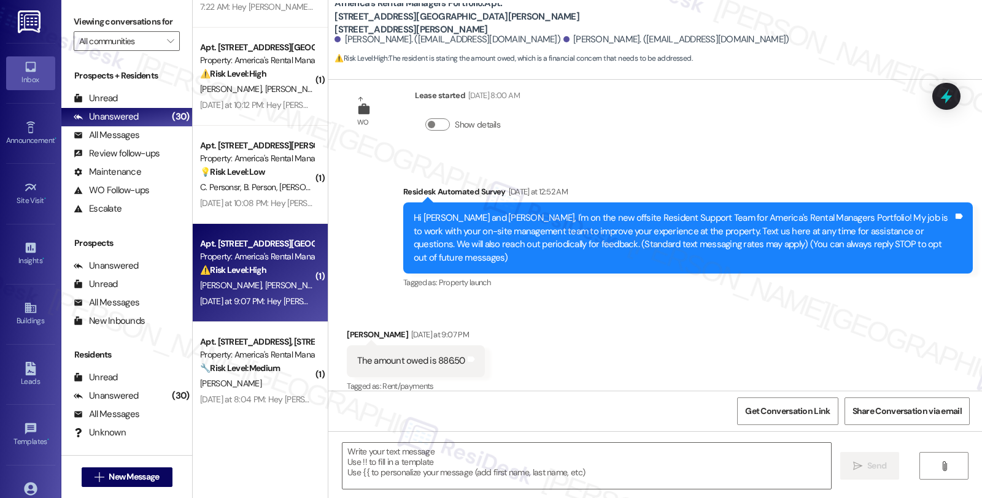
type textarea "Fetching suggested responses. Please feel free to read through the conversation…"
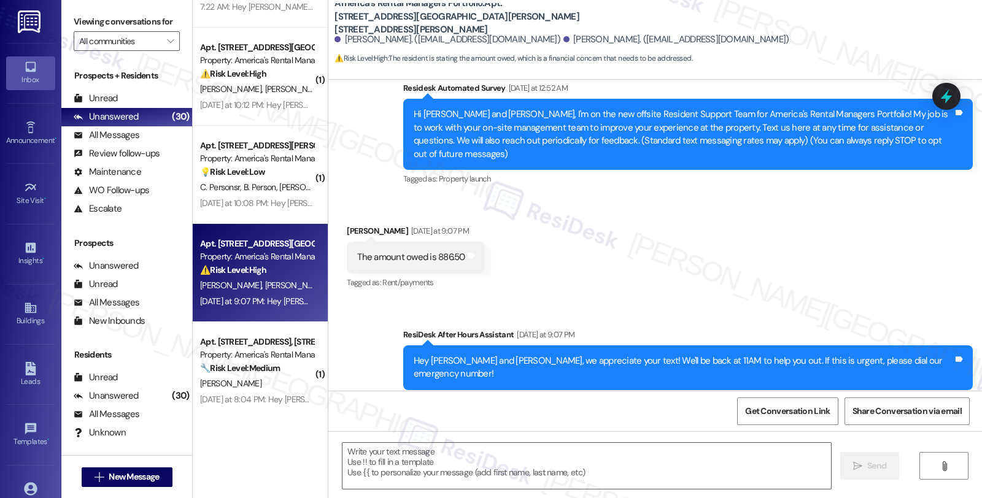
click at [349, 225] on div "[PERSON_NAME] [DATE] at 9:07 PM" at bounding box center [415, 233] width 137 height 17
click at [349, 225] on div "Sonia Zanders Yesterday at 9:07 PM" at bounding box center [415, 233] width 137 height 17
copy div "Sonia"
click at [380, 465] on textarea at bounding box center [586, 466] width 488 height 46
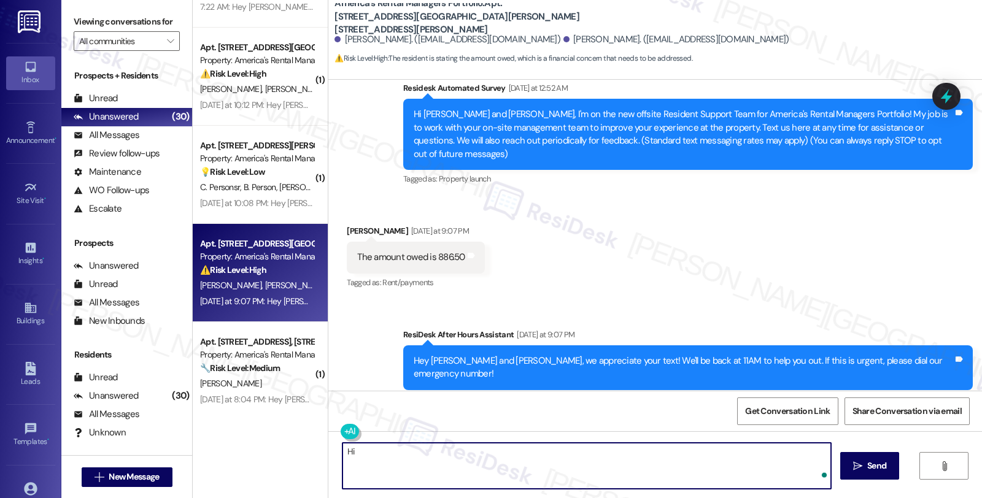
paste textarea "Sonia"
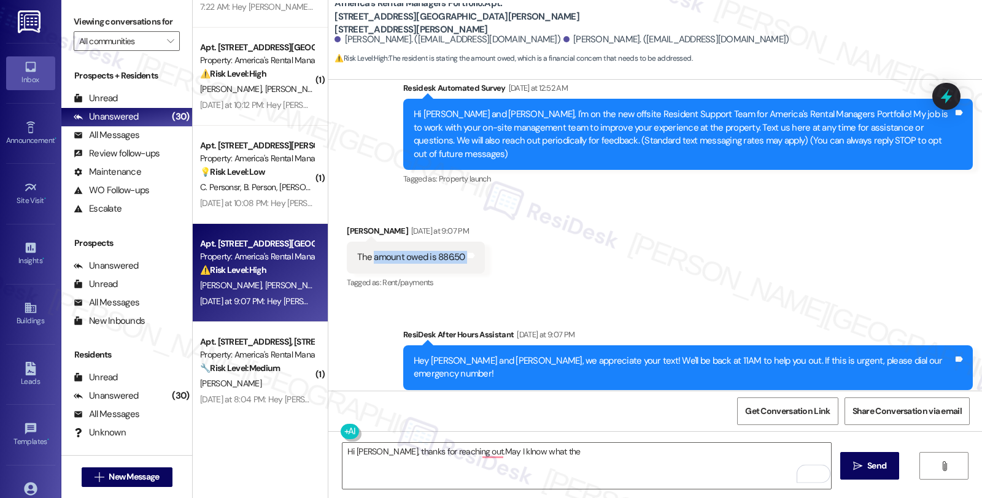
drag, startPoint x: 366, startPoint y: 244, endPoint x: 466, endPoint y: 253, distance: 100.4
click at [466, 253] on div "The amount owed is 886.50 Tags and notes" at bounding box center [415, 257] width 137 height 31
copy div "amount owed is 886.50 Tags and notes"
click at [553, 453] on textarea "Hi Sonia, thanks for reaching out.May I klnow what the" at bounding box center [586, 466] width 488 height 46
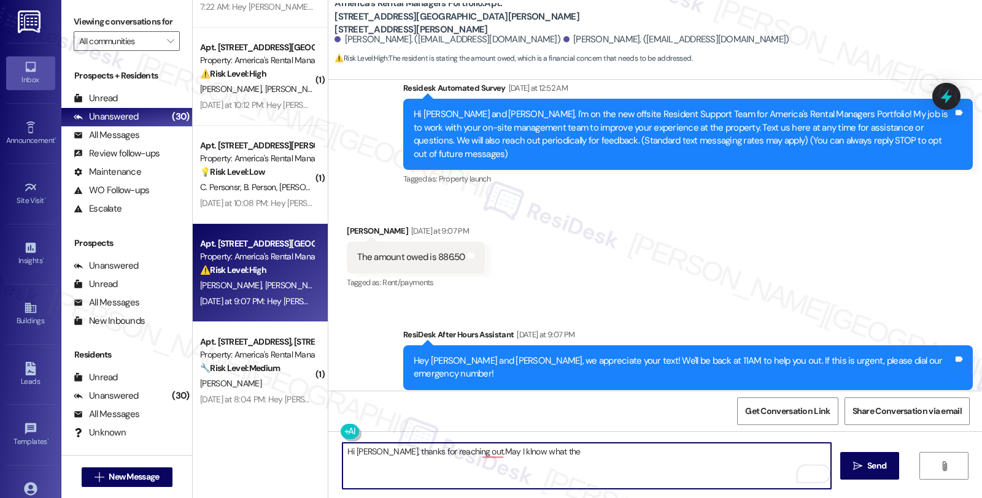
paste textarea "amount owed is 886.50"
click at [649, 458] on textarea "Hi Sonia, thanks for reaching out.May I klnow what the amount owed is 886.50 is…" at bounding box center [586, 466] width 488 height 46
click at [643, 457] on textarea "Hi Sonia, thanks for reaching out.May I klnow what the amount owed is 886.50 is…" at bounding box center [586, 466] width 488 height 46
type textarea "Hi Sonia, thanks for reaching out.May I klnow what the amount owed is 886.50 is…"
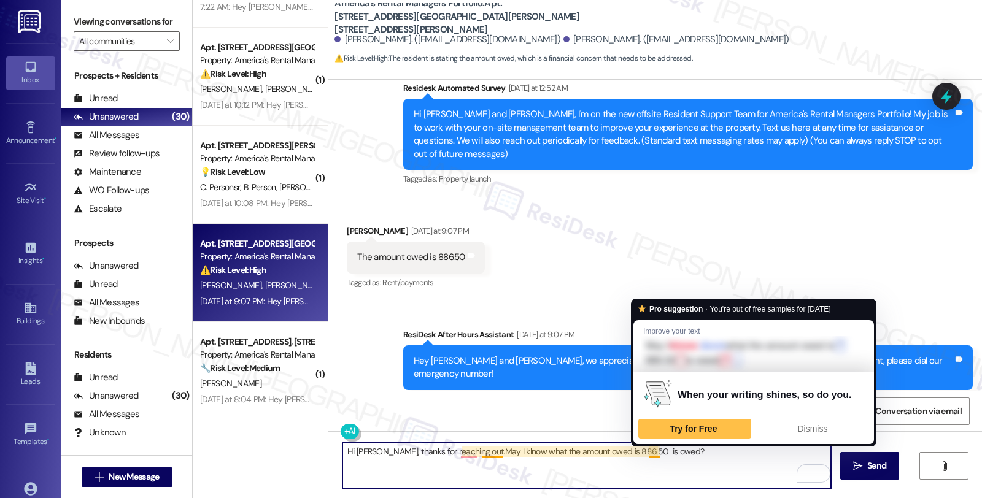
click at [639, 449] on textarea "Hi Sonia, thanks for reaching out.May I klnow what the amount owed is 886.50 is…" at bounding box center [586, 466] width 488 height 46
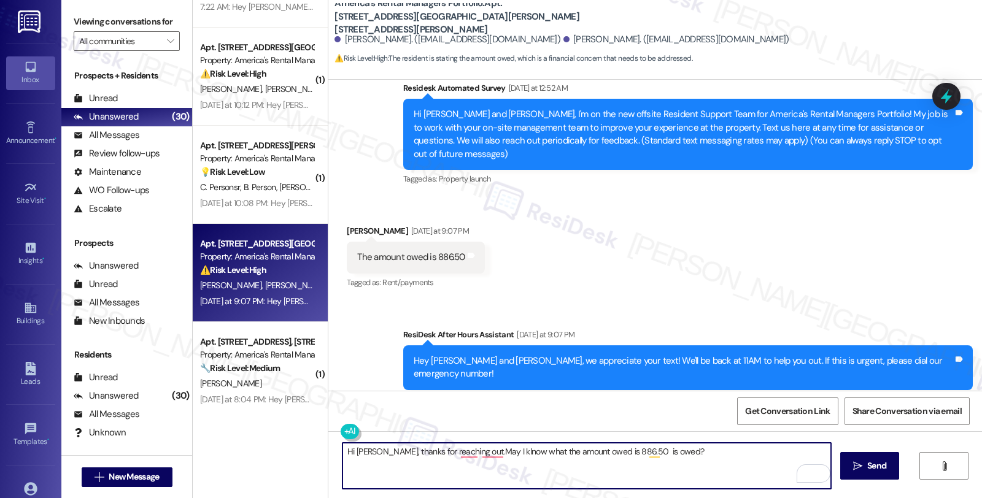
click at [639, 449] on textarea "Hi Sonia, thanks for reaching out.May I klnow what the amount owed is 886.50 is…" at bounding box center [586, 466] width 488 height 46
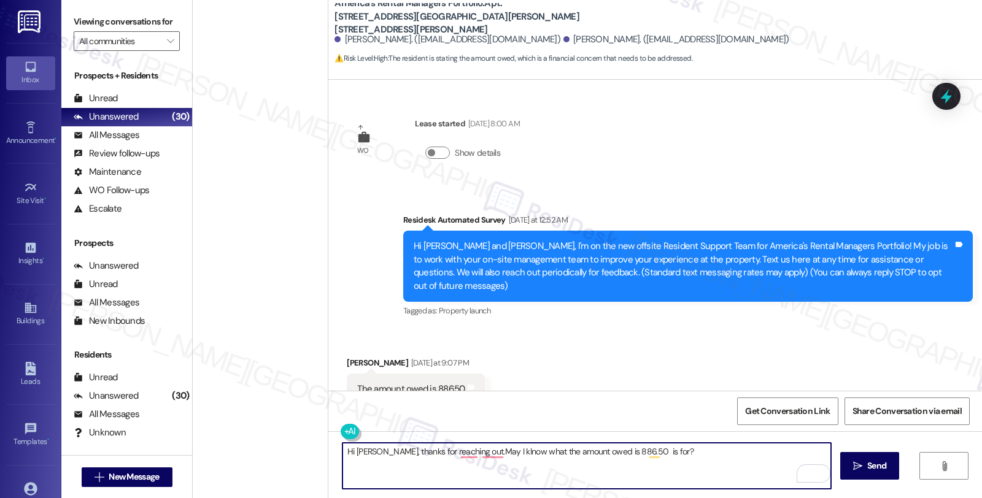
scroll to position [132, 0]
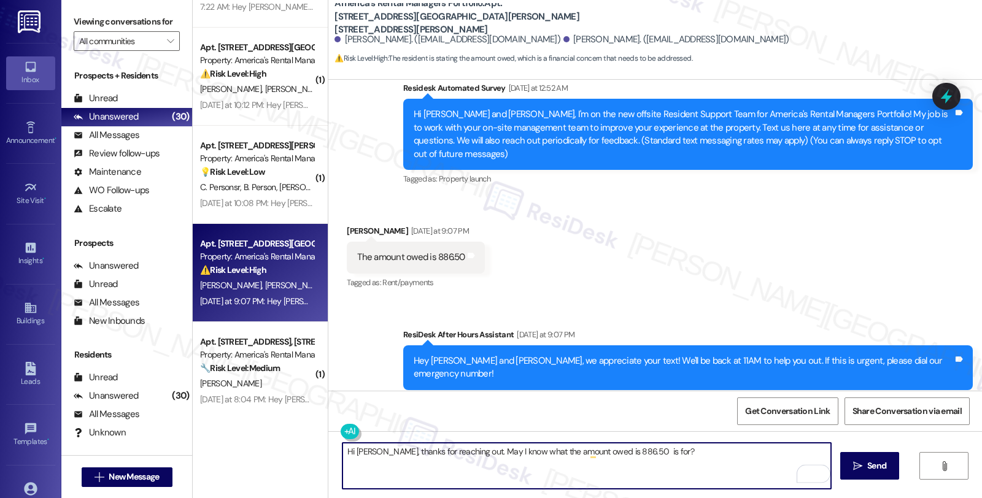
click at [669, 451] on textarea "Hi Sonia, thanks for reaching out. May I know what the amount owed is 886.50 is…" at bounding box center [586, 466] width 488 height 46
type textarea "Hi Sonia, thanks for reaching out. May I know what the amount owed is 886.50 is…"
click at [851, 465] on span " Send" at bounding box center [870, 466] width 39 height 13
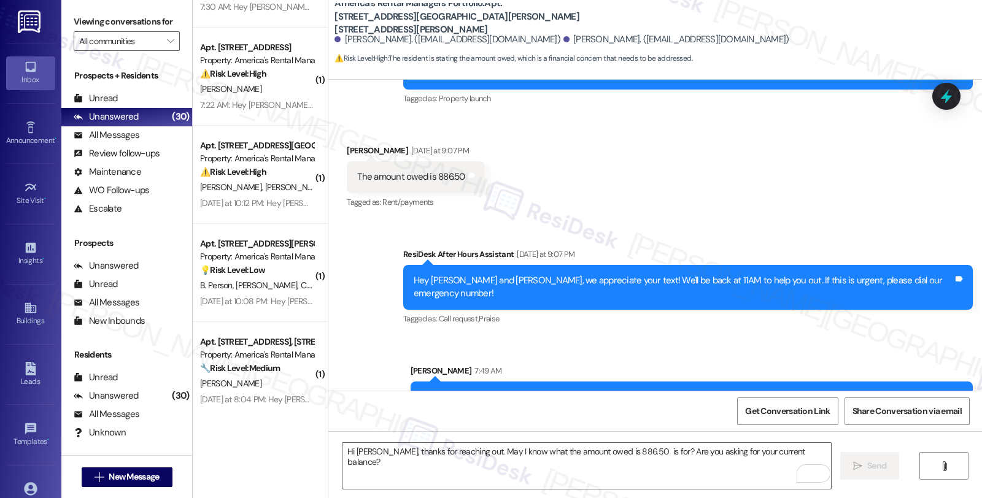
scroll to position [217, 0]
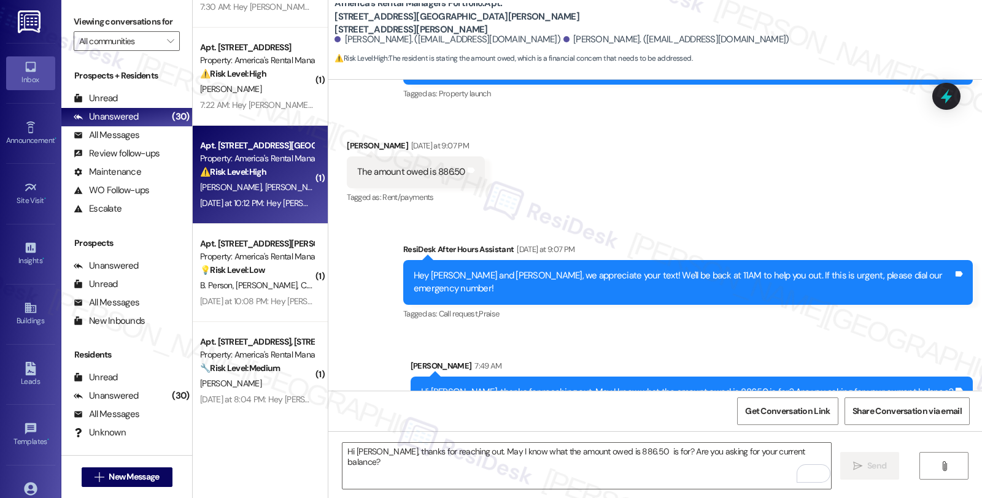
click at [237, 174] on strong "⚠️ Risk Level: High" at bounding box center [233, 171] width 66 height 11
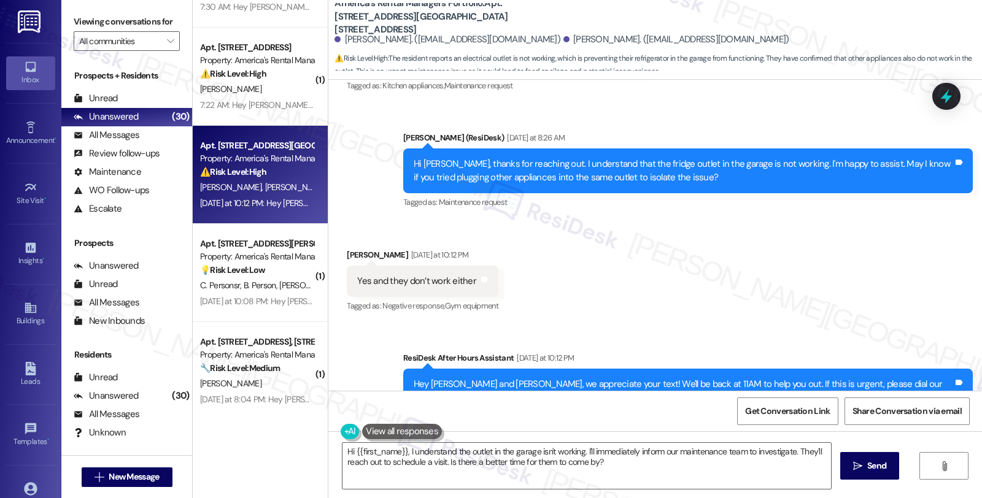
scroll to position [409, 0]
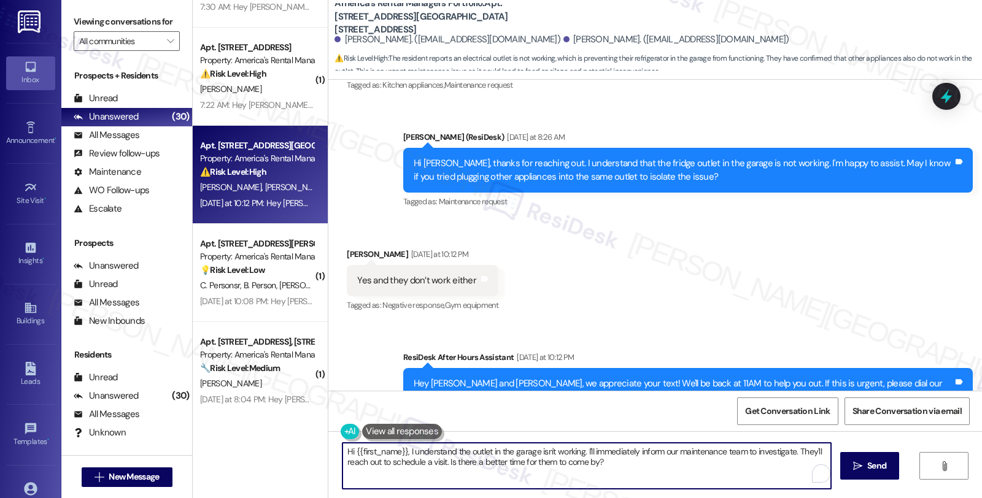
drag, startPoint x: 340, startPoint y: 450, endPoint x: 665, endPoint y: 473, distance: 326.0
click at [665, 473] on textarea "Hi {{first_name}}, I understand the outlet in the garage isn't working. I'll im…" at bounding box center [586, 466] width 488 height 46
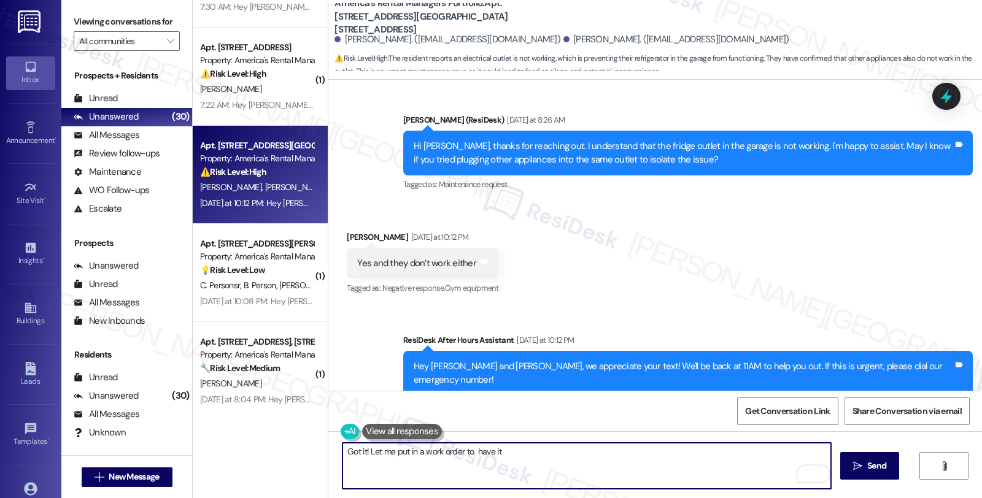
scroll to position [432, 0]
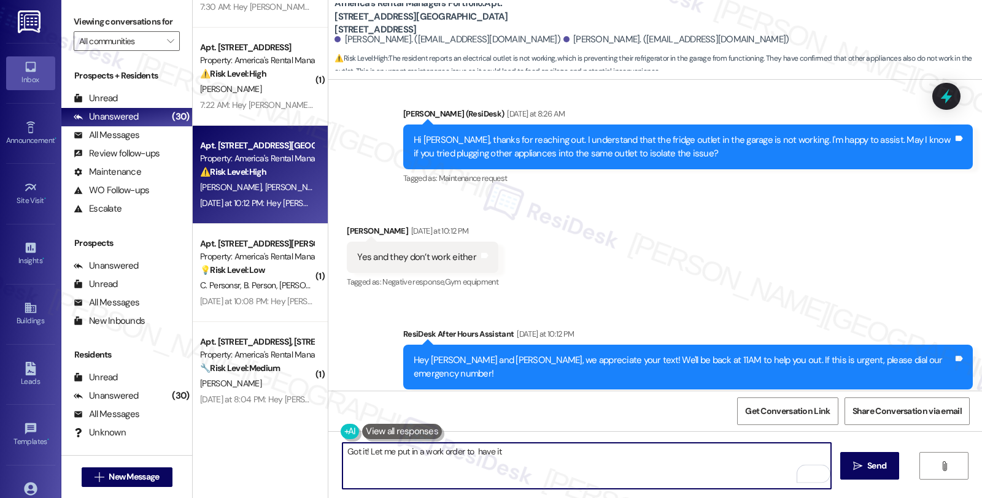
click at [520, 456] on textarea "Got it! Let me put in a work order to have it" at bounding box center [586, 466] width 488 height 46
drag, startPoint x: 520, startPoint y: 456, endPoint x: 333, endPoint y: 456, distance: 187.2
click at [332, 456] on div "Got it! Let me put in a work order to have it  Send " at bounding box center [655, 477] width 654 height 92
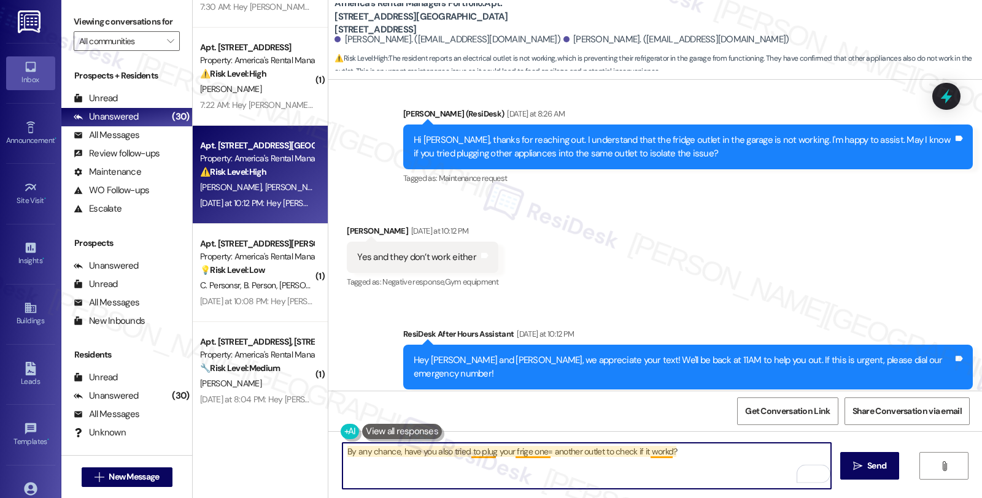
click at [661, 455] on textarea "By any chance, have you also tried to plug your frige one= another outlet to ch…" at bounding box center [586, 466] width 488 height 46
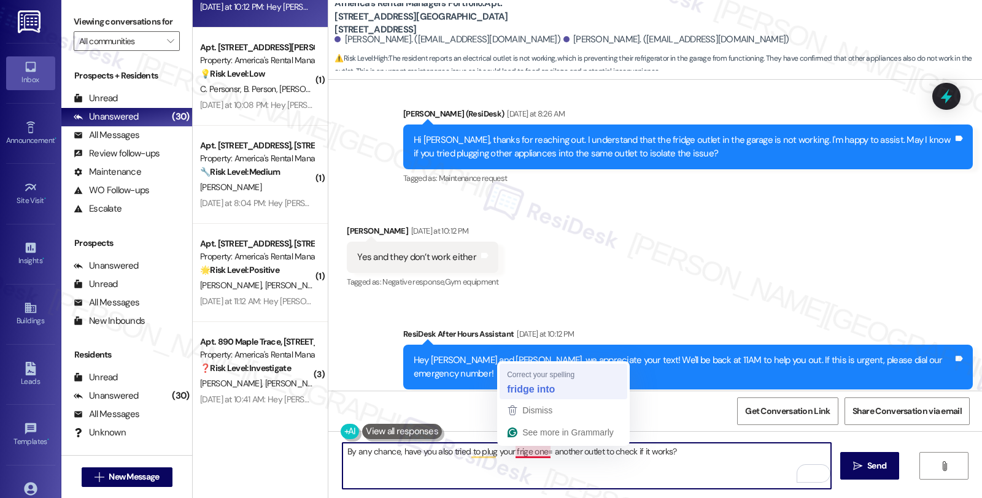
type textarea "By any chance, have you also tried to plug your fridge into another outlet to c…"
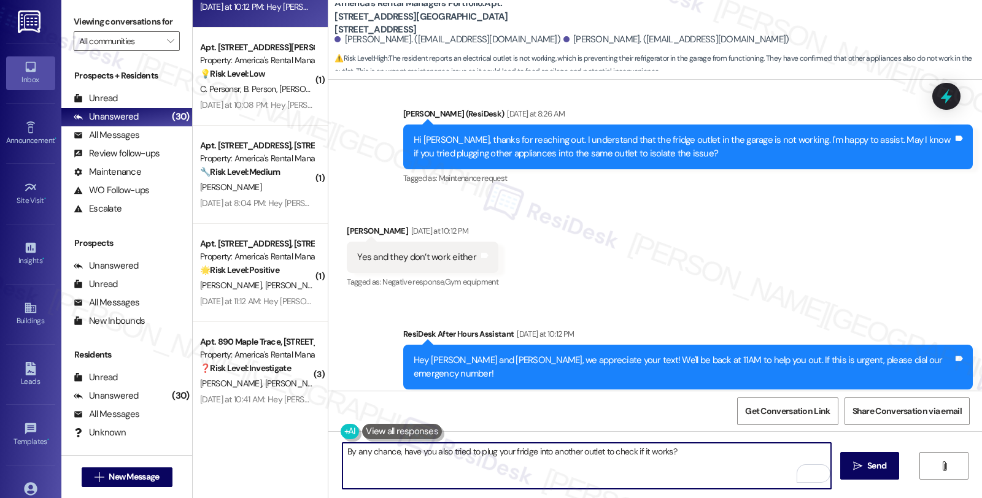
click at [683, 449] on textarea "By any chance, have you also tried to plug your fridge into another outlet to c…" at bounding box center [586, 466] width 488 height 46
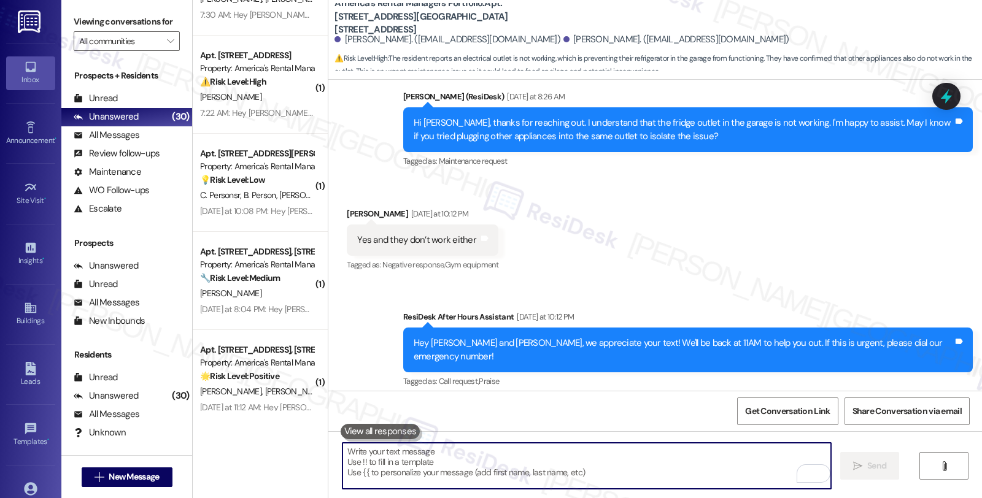
scroll to position [614, 0]
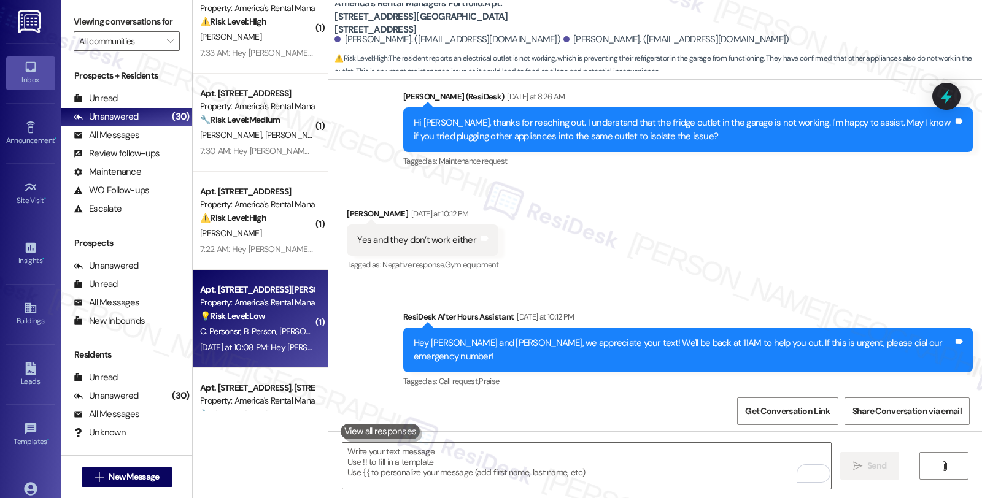
click at [272, 303] on div "Property: America's Rental Managers Portfolio" at bounding box center [257, 302] width 114 height 13
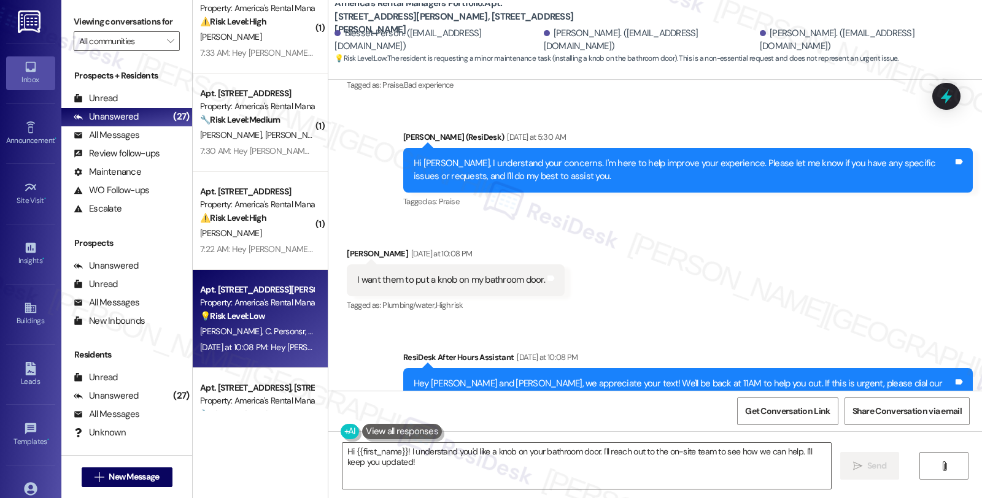
scroll to position [360, 0]
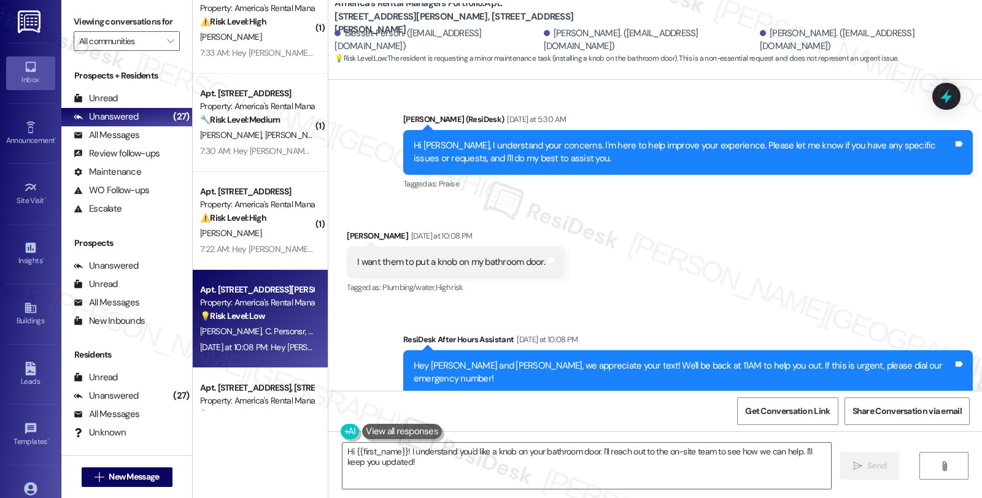
click at [347, 230] on div "Lisa Payton Yesterday at 10:08 PM" at bounding box center [456, 238] width 218 height 17
copy div "Lisa"
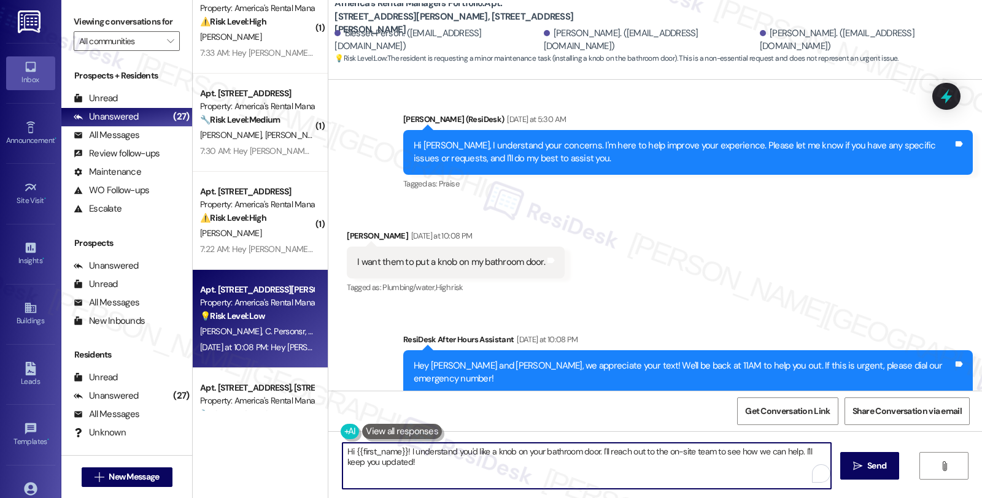
drag, startPoint x: 352, startPoint y: 453, endPoint x: 401, endPoint y: 457, distance: 49.3
click at [401, 457] on textarea "Hi {{first_name}}! I understand you'd like a knob on your bathroom door. I'll r…" at bounding box center [586, 466] width 488 height 46
paste textarea "Lisa"
click at [365, 452] on textarea "Hi Lisa, I understand you'd like a knob on your bathroom door. I'll reach out t…" at bounding box center [586, 466] width 488 height 46
click at [561, 450] on textarea "Hi Lisa, I understand you'd like a knob on your bathroom door. I'll reach out t…" at bounding box center [586, 466] width 488 height 46
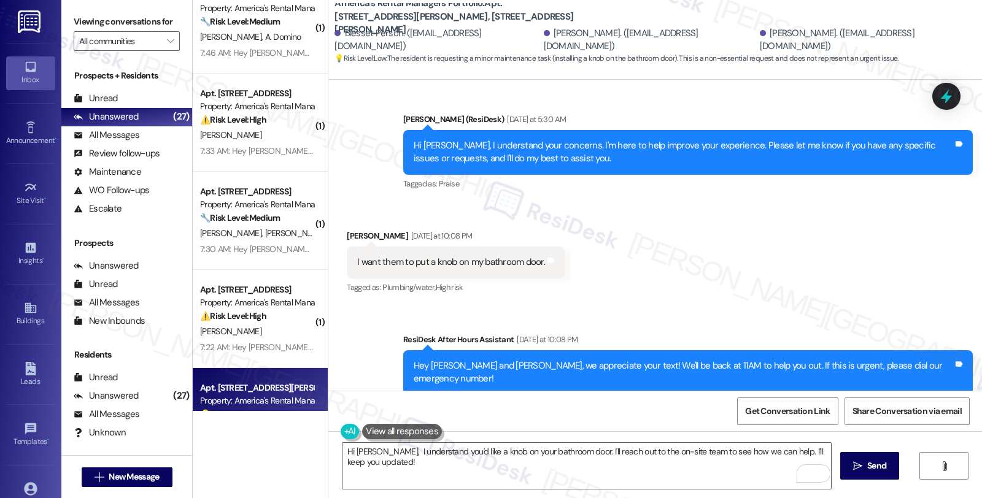
click at [825, 268] on div "Received via SMS Lisa Payton Yesterday at 10:08 PM I want them to put a knob on…" at bounding box center [655, 254] width 654 height 104
click at [833, 279] on div "Received via SMS Lisa Payton Yesterday at 10:08 PM I want them to put a knob on…" at bounding box center [655, 254] width 654 height 104
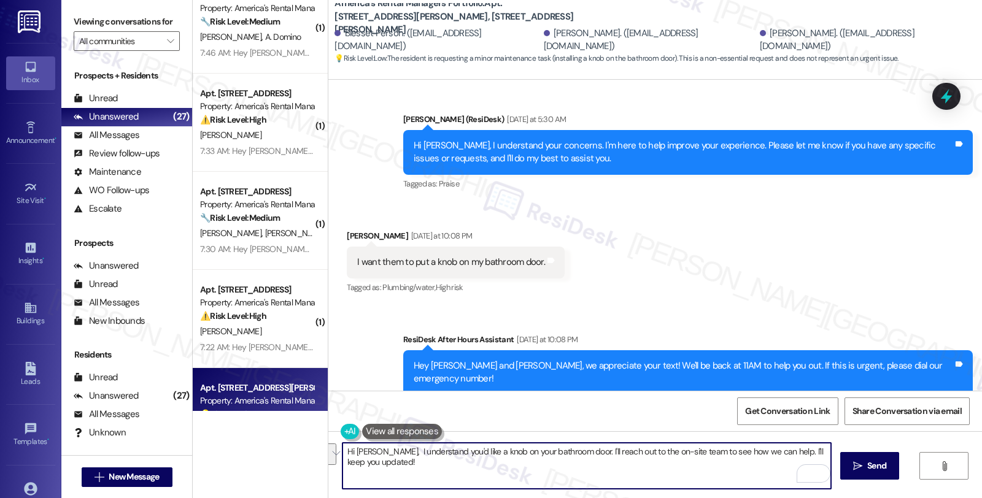
drag, startPoint x: 557, startPoint y: 452, endPoint x: 572, endPoint y: 463, distance: 18.9
click at [572, 463] on textarea "Hi Lisa, I understand you'd like a knob on your bathroom door. I'll reach out t…" at bounding box center [586, 466] width 488 height 46
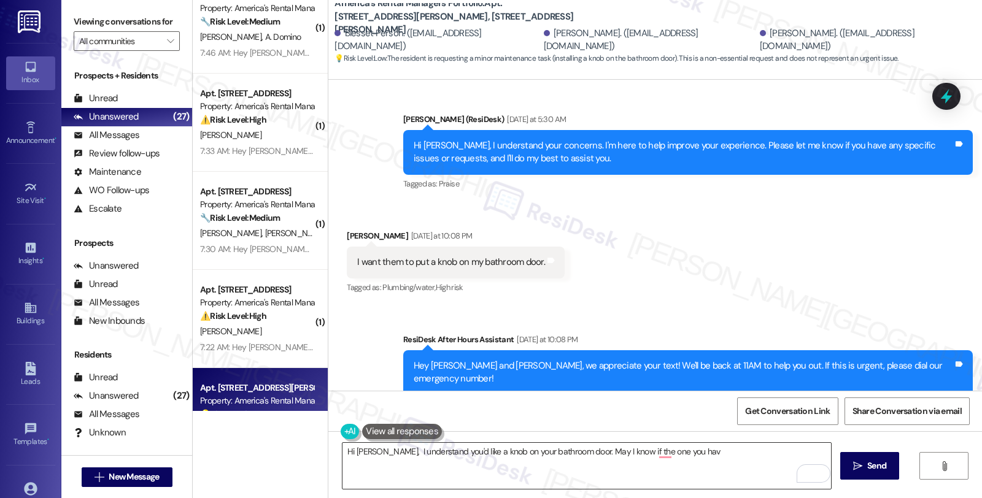
click at [601, 479] on textarea "Hi Lisa, I understand you'd like a knob on your bathroom door. May I know if th…" at bounding box center [586, 466] width 488 height 46
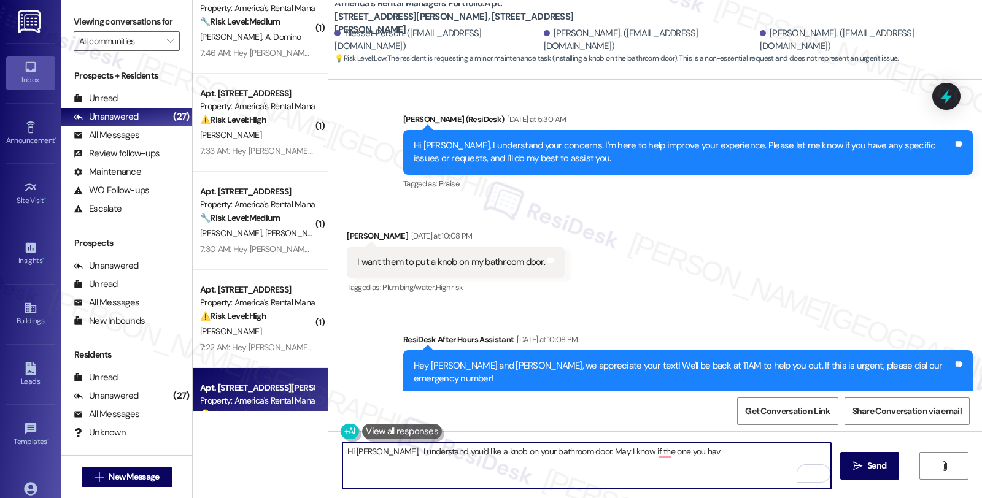
click at [669, 455] on textarea "Hi Lisa, I understand you'd like a knob on your bathroom door. May I know if th…" at bounding box center [586, 466] width 488 height 46
click at [763, 454] on textarea "Hi Lisa, I understand you'd like a knob on your bathroom door. May I know if th…" at bounding box center [586, 466] width 488 height 46
type textarea "Hi Lisa, I understand you'd like a knob on your bathroom door. May I know if th…"
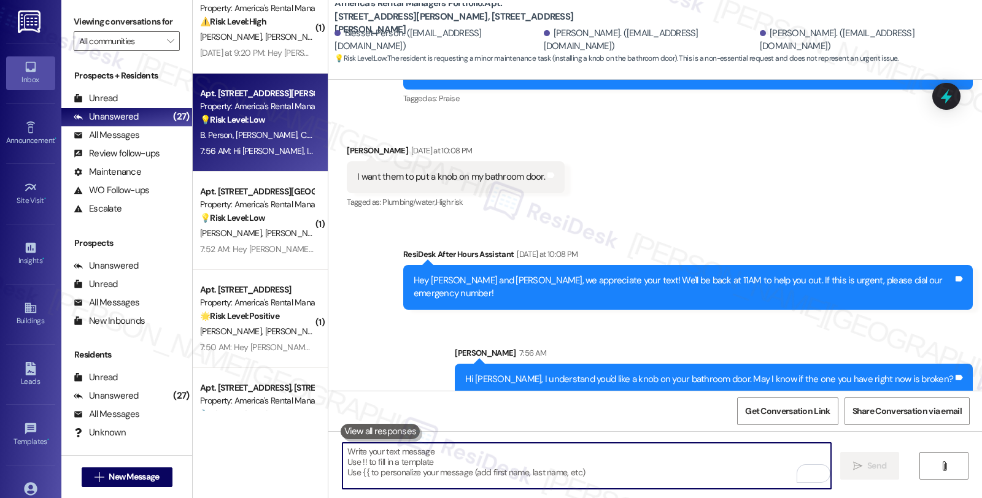
scroll to position [545, 0]
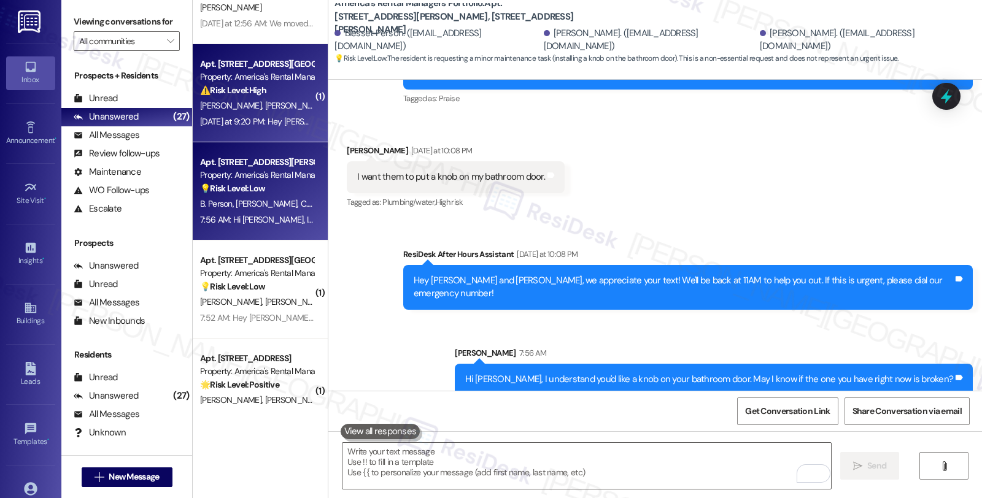
click at [330, 109] on span "[PERSON_NAME]" at bounding box center [362, 105] width 65 height 11
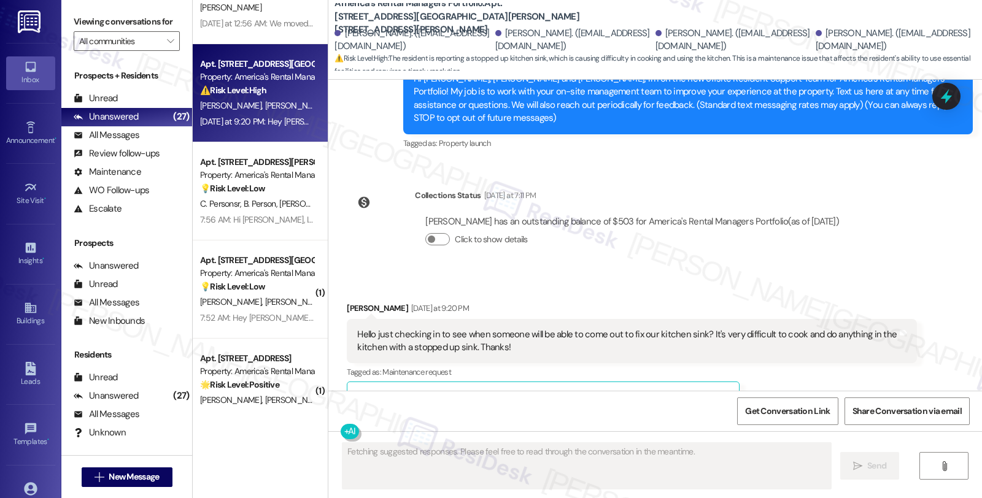
scroll to position [142, 0]
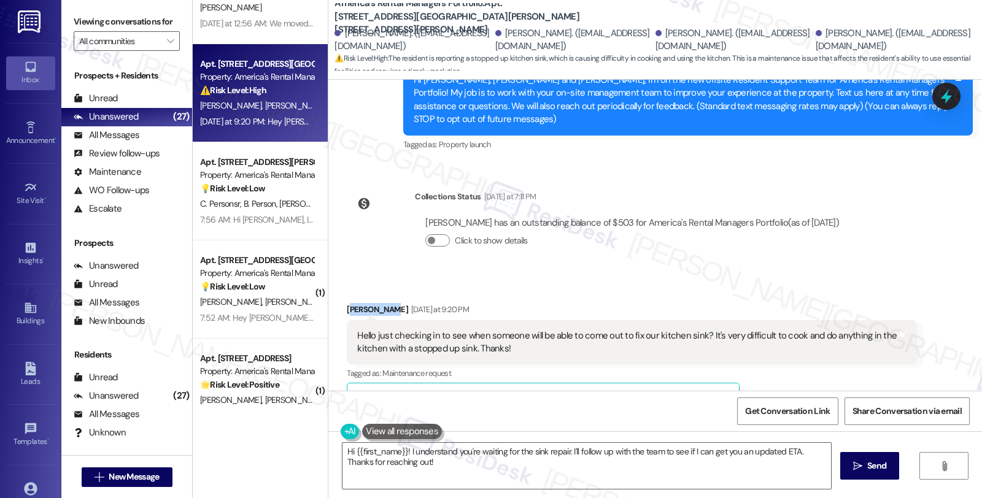
drag, startPoint x: 341, startPoint y: 296, endPoint x: 379, endPoint y: 299, distance: 37.6
click at [379, 303] on div "Haley Smith Yesterday at 9:20 PM" at bounding box center [631, 311] width 569 height 17
click at [376, 304] on div "Haley Smith Yesterday at 9:20 PM" at bounding box center [631, 311] width 569 height 17
drag, startPoint x: 339, startPoint y: 297, endPoint x: 377, endPoint y: 296, distance: 38.1
click at [377, 303] on div "Haley Smith Yesterday at 9:20 PM" at bounding box center [631, 311] width 569 height 17
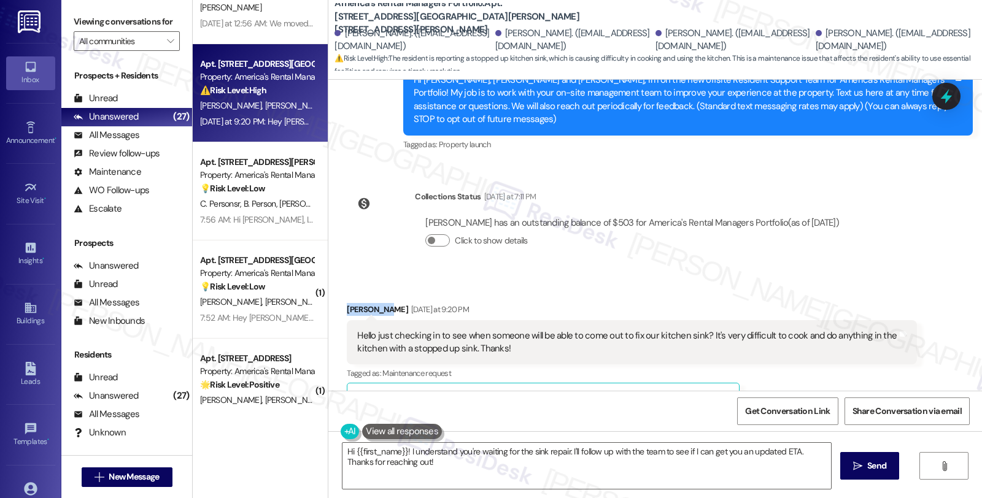
copy div "Haley Smit"
click at [408, 303] on div "[DATE] at 9:20 PM" at bounding box center [438, 309] width 61 height 13
copy div "[PERSON_NAME]"
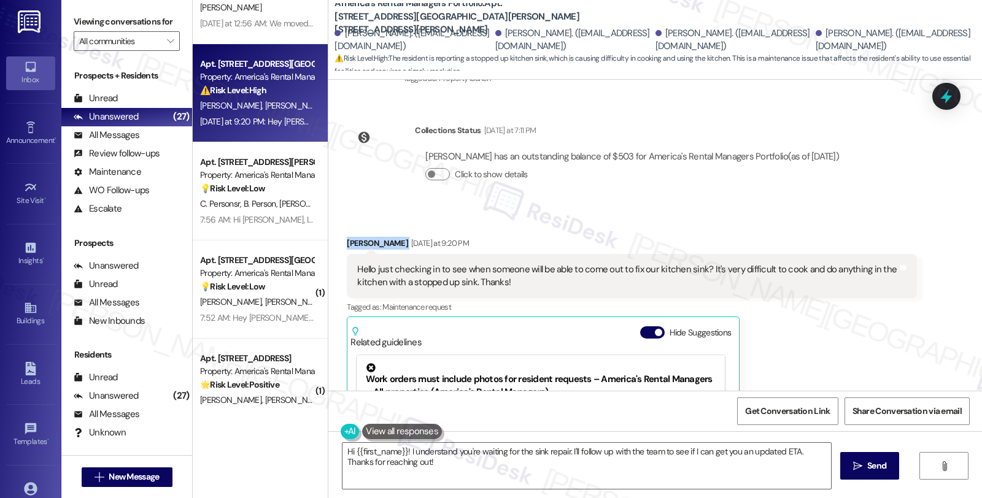
scroll to position [279, 0]
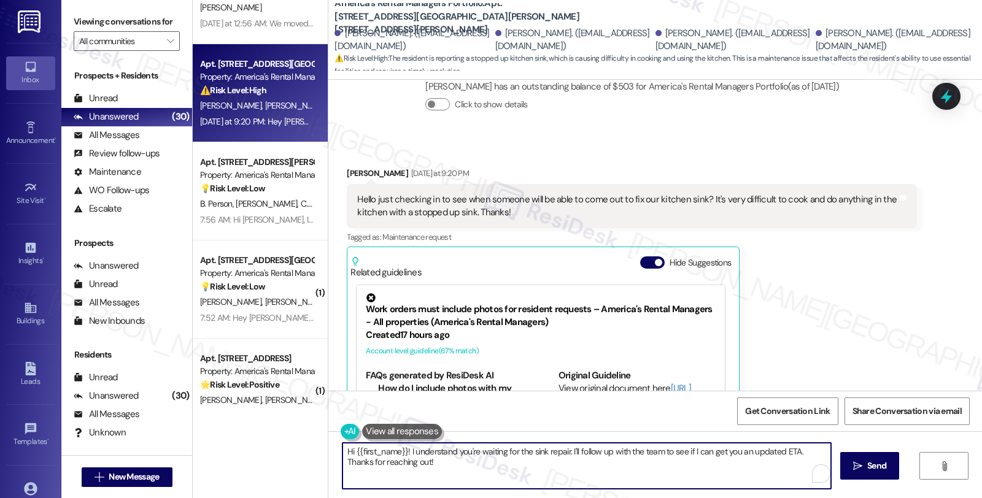
drag, startPoint x: 348, startPoint y: 452, endPoint x: 399, endPoint y: 457, distance: 51.2
click at [399, 457] on textarea "Hi {{first_name}}! I understand you're waiting for the sink repair. I'll follow…" at bounding box center [586, 466] width 488 height 46
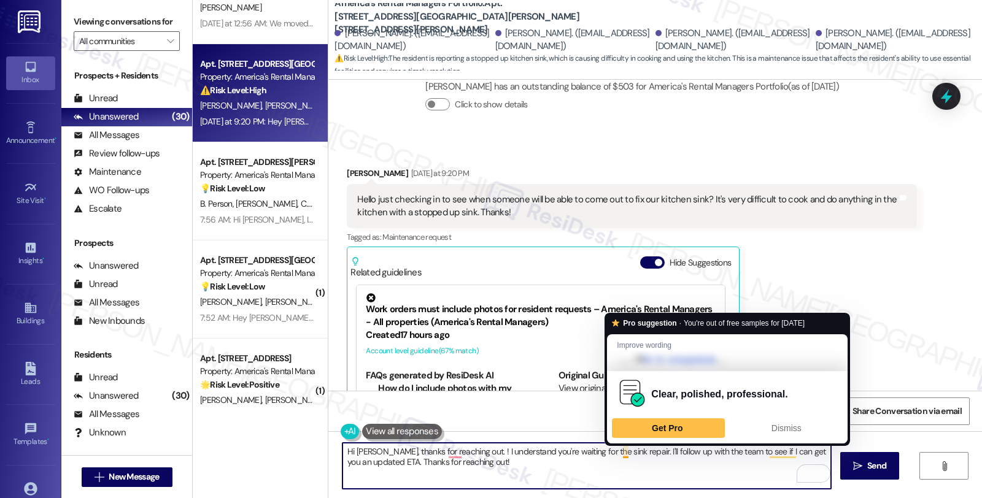
click at [622, 473] on textarea "Hi Haley, thanks for reaching out. ! I understand you're waiting for the sink r…" at bounding box center [586, 466] width 488 height 46
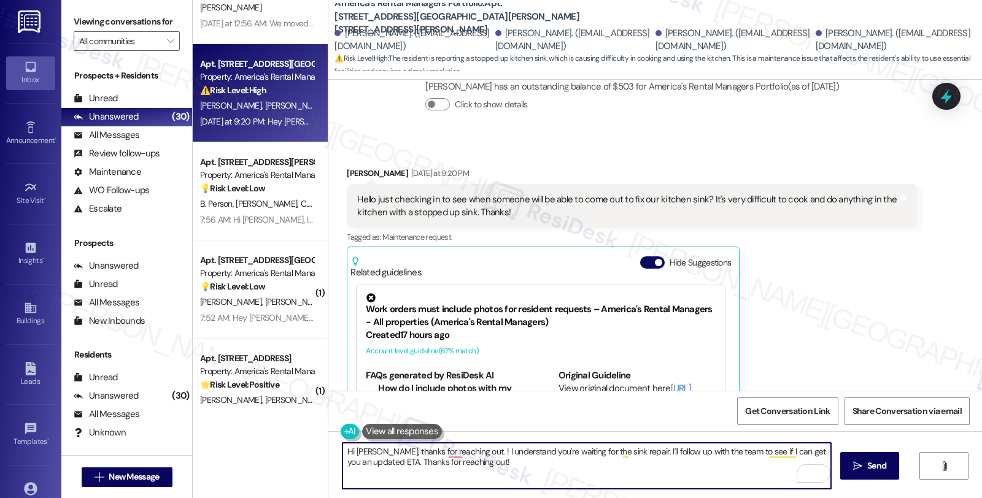
paste textarea "#53205-1"
type textarea "Hi Haley, thanks for reaching out. ! I understand you're waiting for the sink r…"
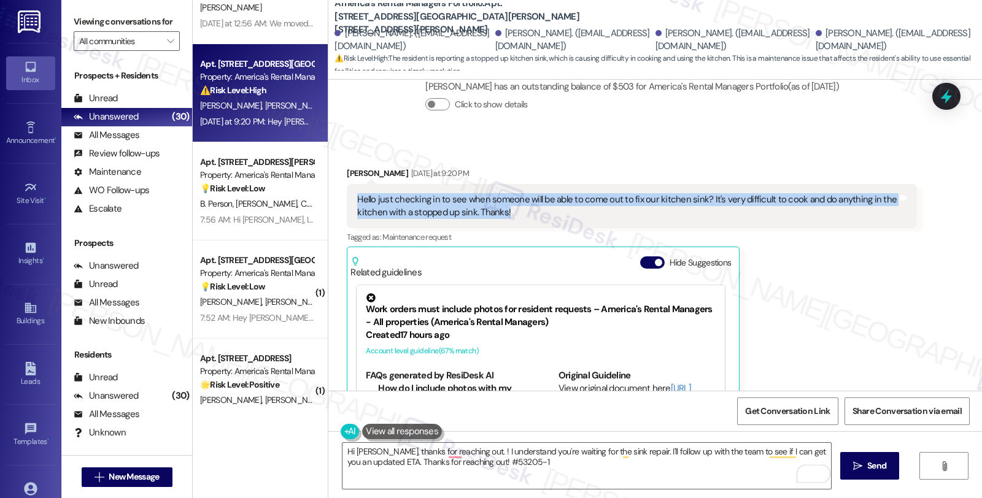
drag, startPoint x: 508, startPoint y: 203, endPoint x: 349, endPoint y: 185, distance: 160.6
click at [357, 193] on div "Hello just checking in to see when someone will be able to come out to fix our …" at bounding box center [626, 206] width 539 height 26
copy div "Hello just checking in to see when someone will be able to come out to fix our …"
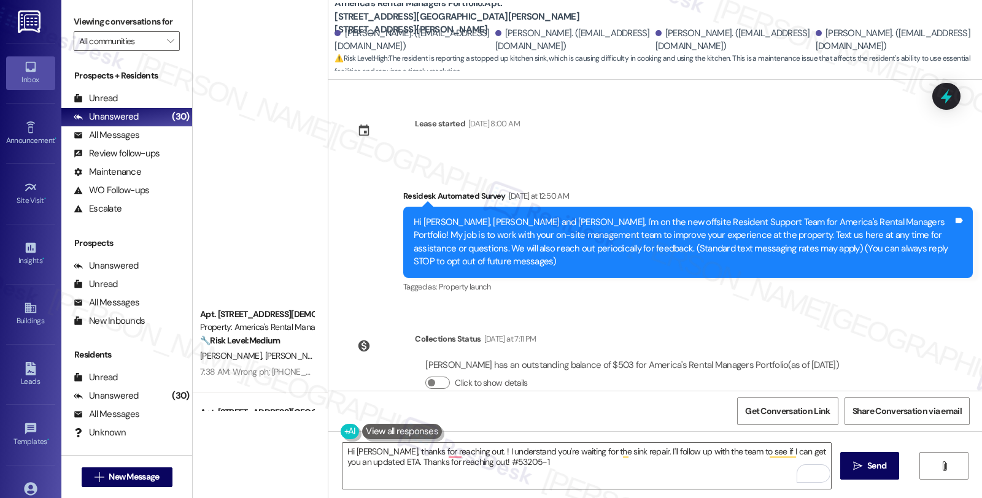
scroll to position [279, 0]
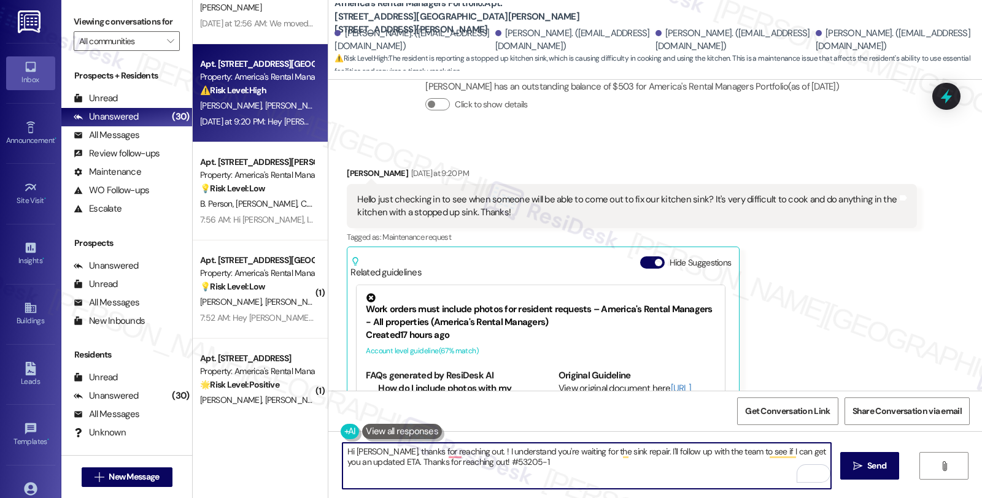
click at [372, 453] on textarea "Hi [PERSON_NAME], thanks for reaching out. ! I understand you're waiting for th…" at bounding box center [586, 466] width 488 height 46
click at [371, 460] on textarea "Hi [PERSON_NAME], thanks for reaching out. ! I understand you're waiting for th…" at bounding box center [586, 466] width 488 height 46
drag, startPoint x: 373, startPoint y: 453, endPoint x: 476, endPoint y: 462, distance: 102.9
click at [476, 462] on textarea "Hi [PERSON_NAME], thanks for reaching out. ! I understand you're waiting for th…" at bounding box center [586, 466] width 488 height 46
paste textarea "Thanks for checking in — I’m really sorry to hear the kitchen sink is still bac…"
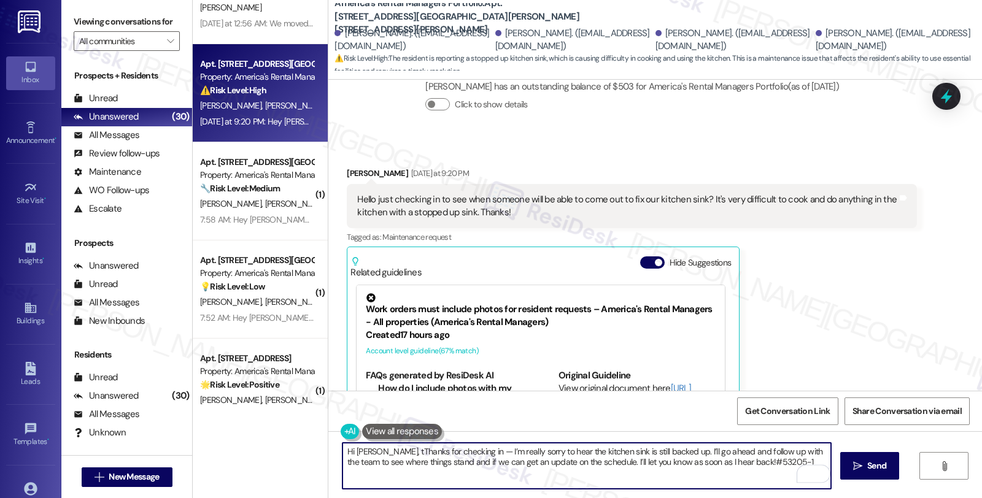
click at [372, 451] on textarea "Hi Haley, tThanks for checking in — I’m really sorry to hear the kitchen sink i…" at bounding box center [586, 466] width 488 height 46
click at [448, 450] on textarea "Hi Haley, thanks for checking in — I’m really sorry to hear the kitchen sink is…" at bounding box center [586, 466] width 488 height 46
drag, startPoint x: 704, startPoint y: 463, endPoint x: 750, endPoint y: 463, distance: 46.0
click at [750, 463] on textarea "Hi Haley, thanks for checking in. I’m really sorry to hear the kitchen sink is …" at bounding box center [586, 466] width 488 height 46
click at [652, 452] on textarea "Hi Haley, thanks for checking in. I’m really sorry to hear the kitchen sink is …" at bounding box center [586, 466] width 488 height 46
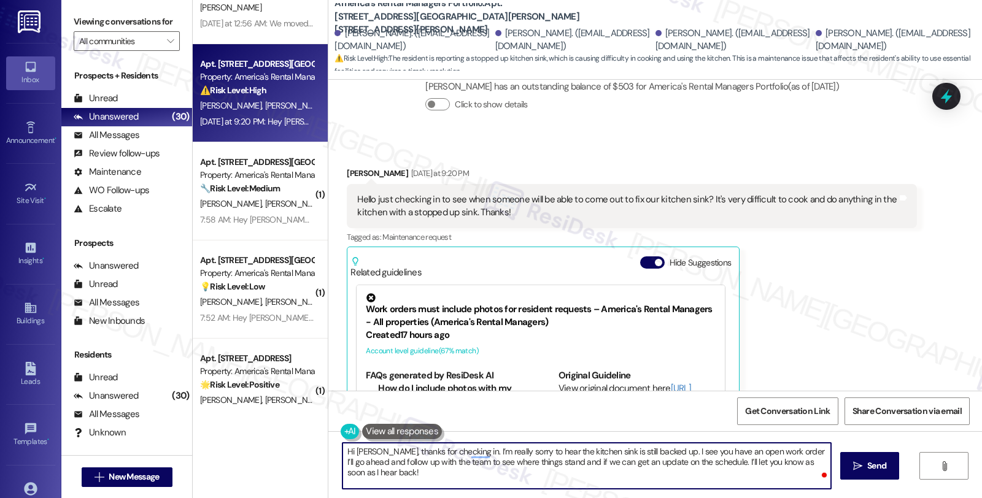
paste textarea "#53205-1"
click at [821, 451] on textarea "Hi Haley, thanks for checking in. I’m really sorry to hear the kitchen sink is …" at bounding box center [586, 466] width 488 height 46
click at [396, 463] on textarea "Hi Haley, thanks for checking in. I’m really sorry to hear the kitchen sink is …" at bounding box center [586, 466] width 488 height 46
click at [531, 461] on textarea "Hi Haley, thanks for checking in. I’m really sorry to hear the kitchen sink is …" at bounding box center [586, 466] width 488 height 46
drag, startPoint x: 746, startPoint y: 461, endPoint x: 820, endPoint y: 461, distance: 74.3
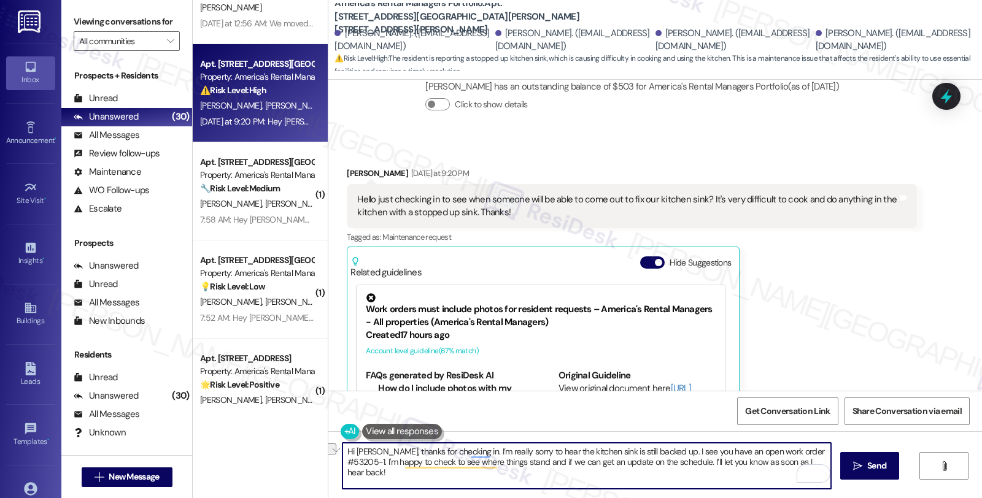
click at [820, 461] on textarea "Hi Haley, thanks for checking in. I’m really sorry to hear the kitchen sink is …" at bounding box center [586, 466] width 488 height 46
click at [820, 465] on textarea "Hi Haley, thanks for checking in. I’m really sorry to hear the kitchen sink is …" at bounding box center [586, 466] width 488 height 46
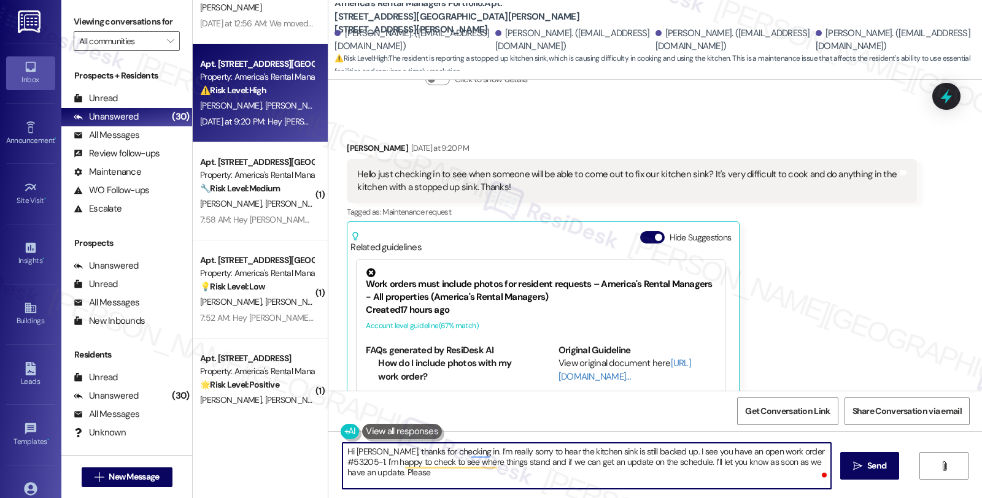
scroll to position [142, 0]
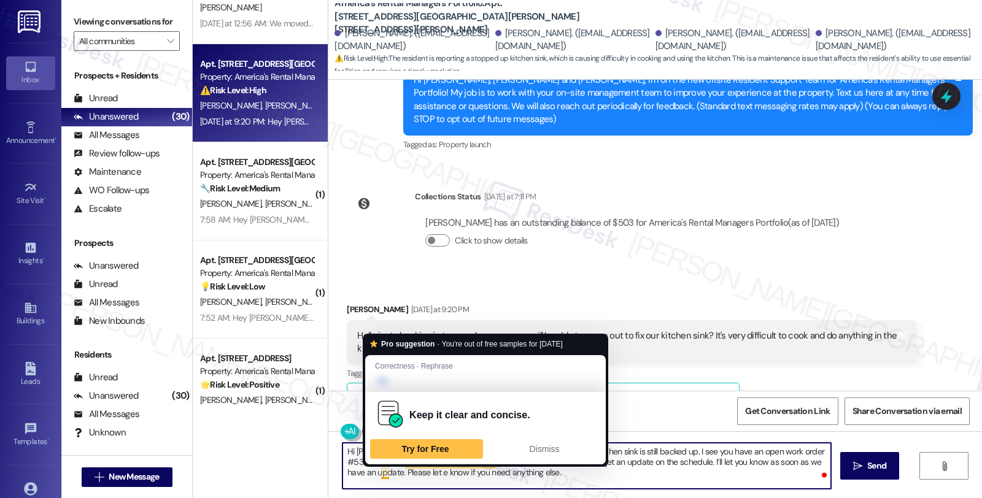
click at [375, 475] on textarea "Hi Haley, thanks for checking in. I’m really sorry to hear the kitchen sink is …" at bounding box center [586, 466] width 488 height 46
type textarea "Hi [PERSON_NAME], thanks for checking in. I’m really sorry to hear the kitchen …"
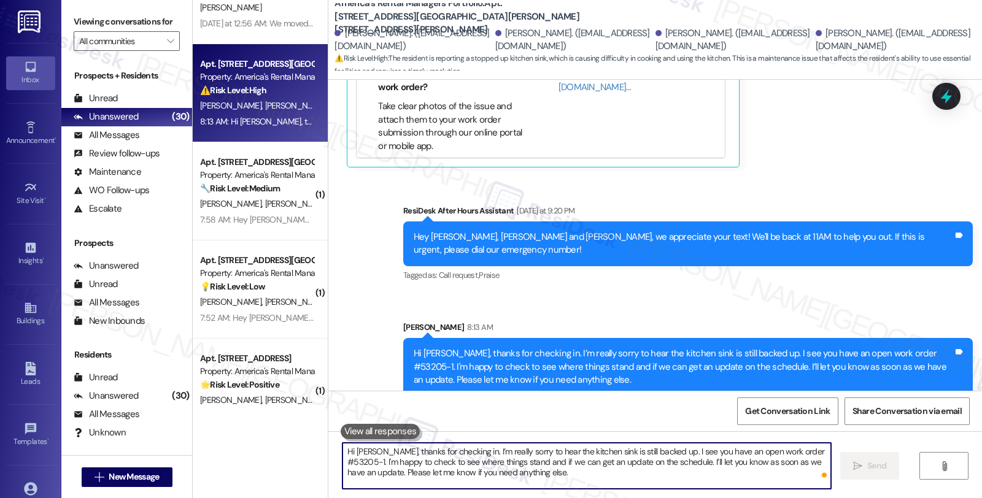
scroll to position [595, 0]
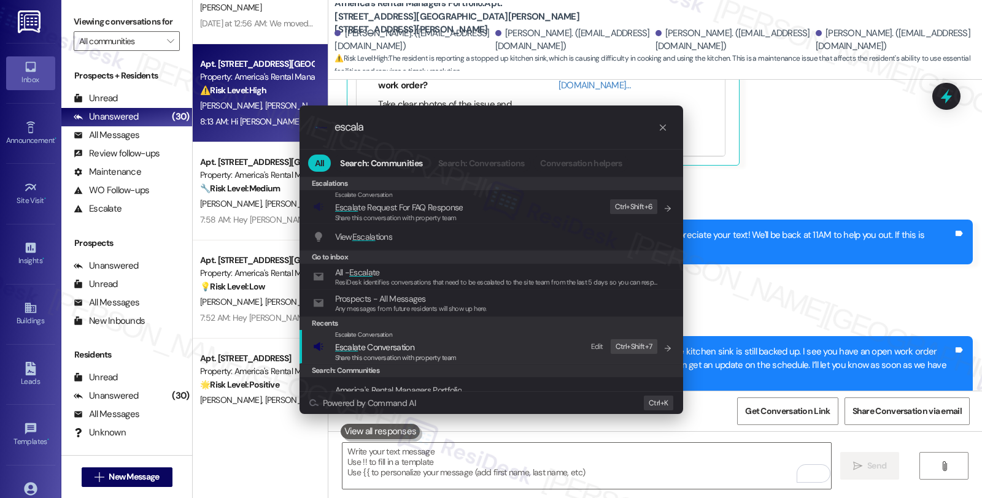
type input "escala"
click at [426, 350] on span "Escala te Conversation" at bounding box center [396, 348] width 122 height 14
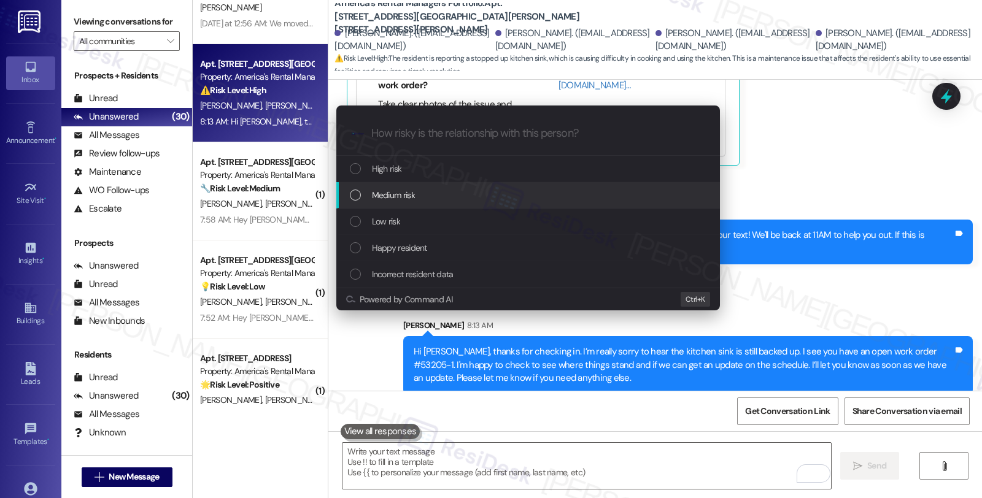
click at [438, 204] on div "Medium risk" at bounding box center [528, 195] width 384 height 26
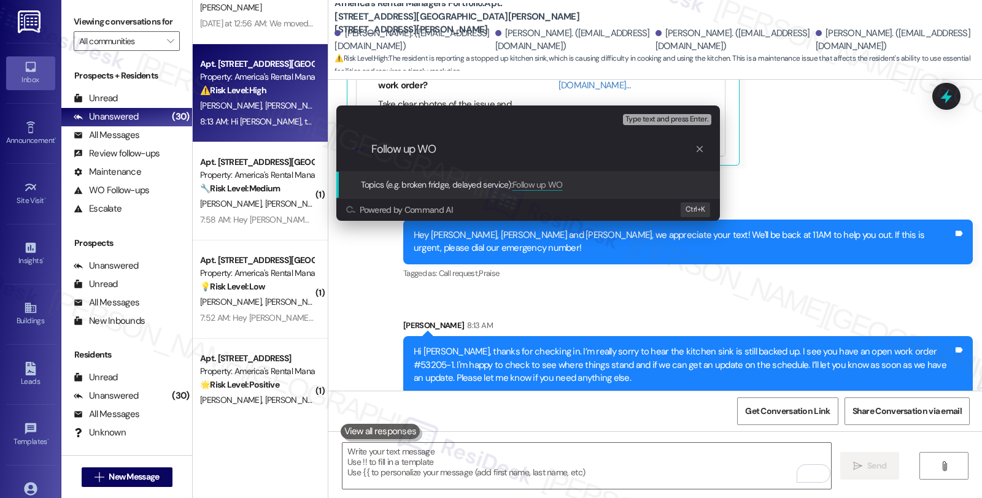
paste input "#53205-1"
type input "Follow up WO #53205-1 (clogged kitchen sink)"
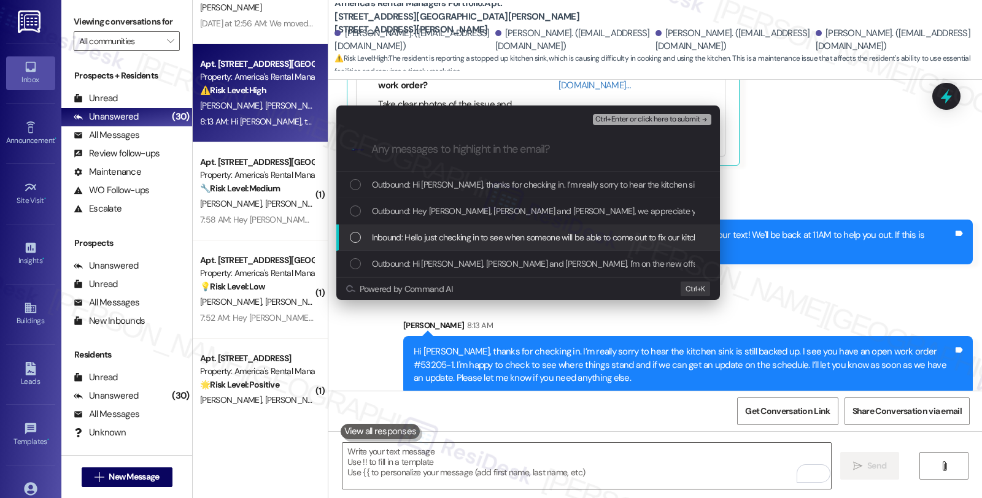
click at [427, 237] on span "Inbound: Hello just checking in to see when someone will be able to come out to…" at bounding box center [704, 238] width 665 height 14
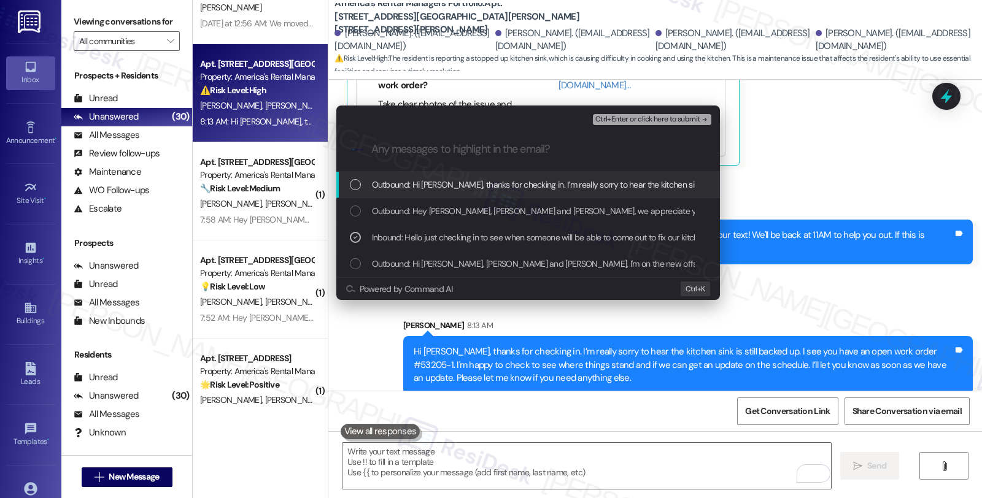
click at [666, 118] on span "Ctrl+Enter or click here to submit" at bounding box center [647, 119] width 105 height 9
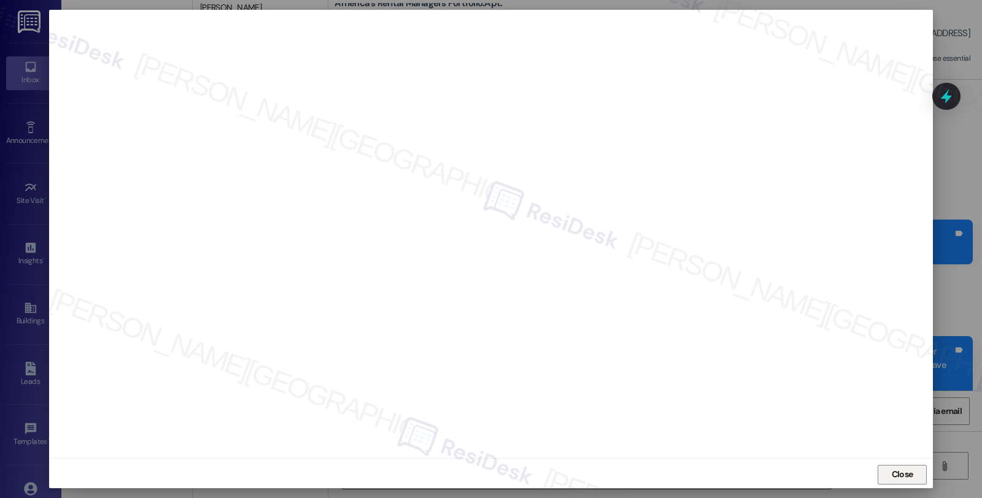
click at [886, 471] on button "Close" at bounding box center [902, 475] width 49 height 20
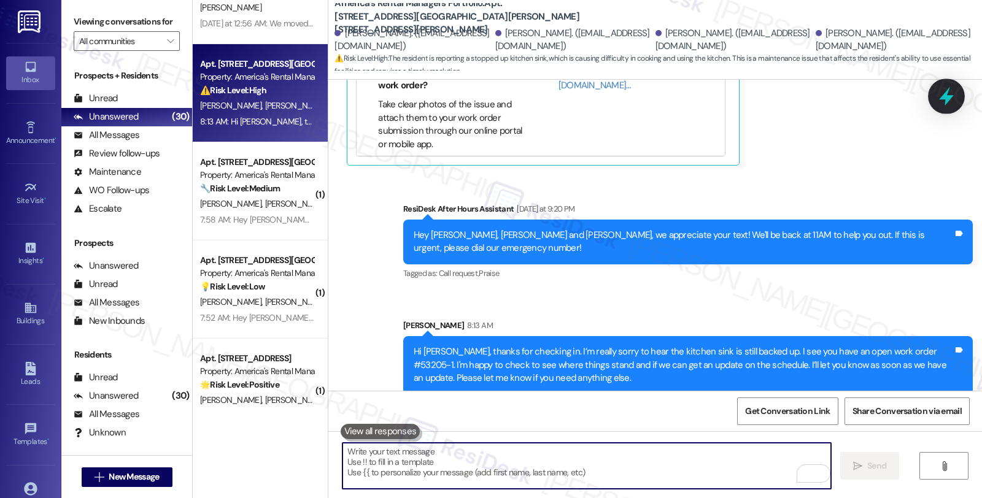
click at [948, 106] on icon at bounding box center [946, 96] width 21 height 21
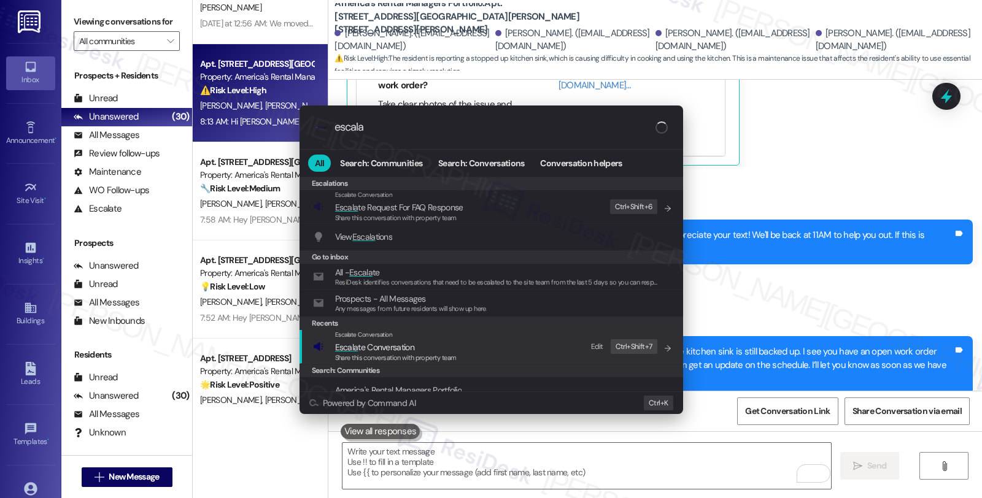
type input "escala"
click at [473, 347] on div "Escalate Conversation Escala te Conversation Share this conversation with prope…" at bounding box center [492, 346] width 359 height 33
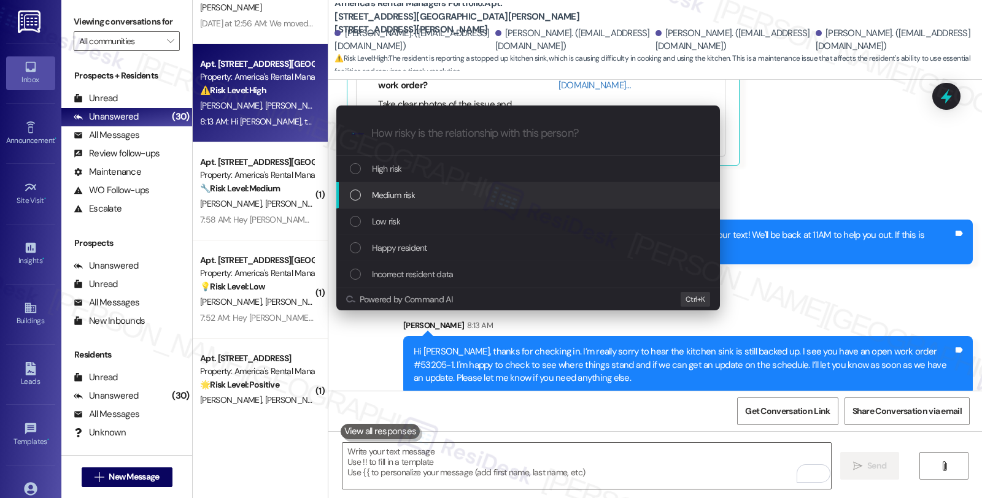
click at [468, 199] on div "Medium risk" at bounding box center [529, 195] width 359 height 14
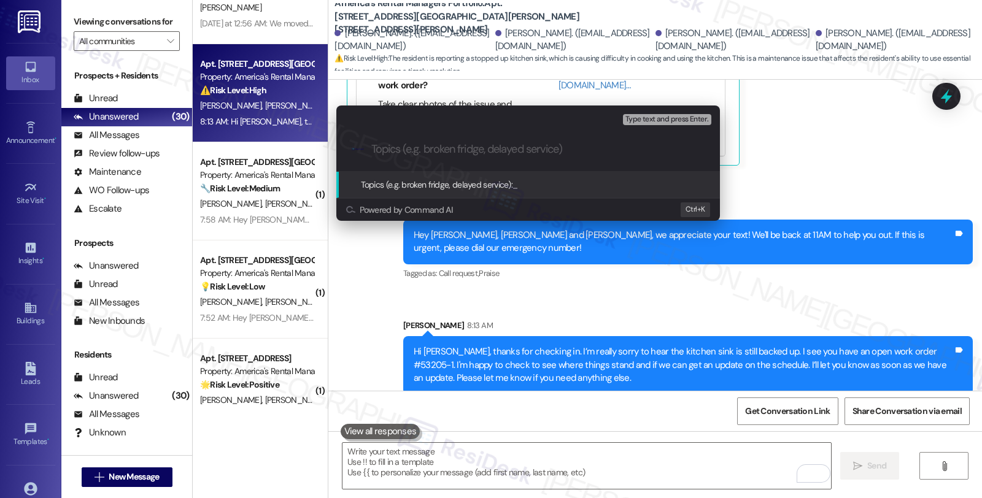
paste input "Follow up WO #53205-1 (clogged kitchen sink)"
type input "Follow up WO #53205-1 (clogged kitchen sink)"
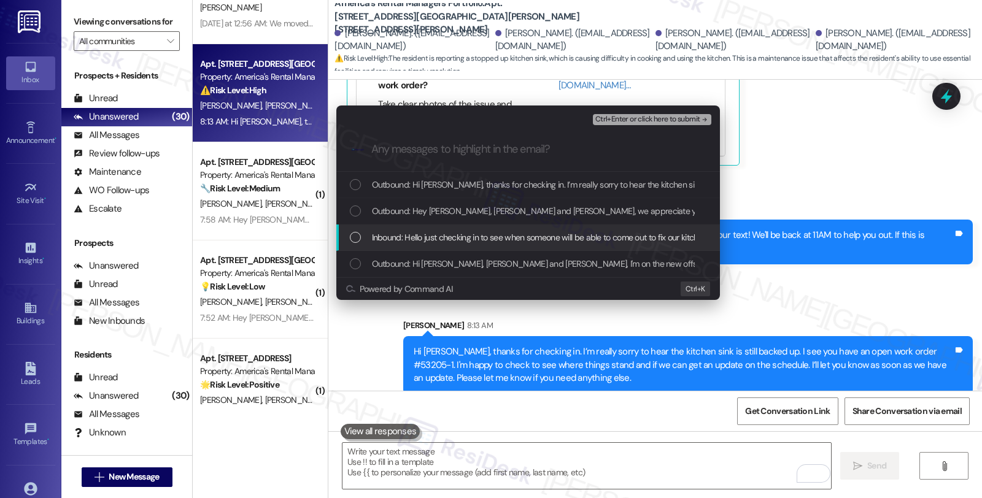
click at [467, 229] on div "Inbound: Hello just checking in to see when someone will be able to come out to…" at bounding box center [528, 238] width 384 height 26
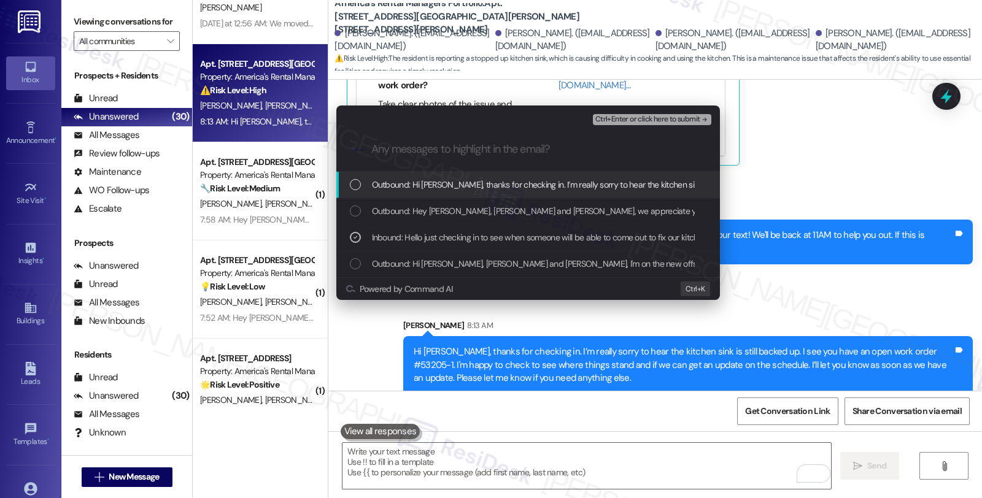
click at [654, 113] on div "Ctrl+Enter or click here to submit" at bounding box center [653, 120] width 121 height 16
click at [654, 119] on span "Ctrl+Enter or click here to submit" at bounding box center [647, 119] width 105 height 9
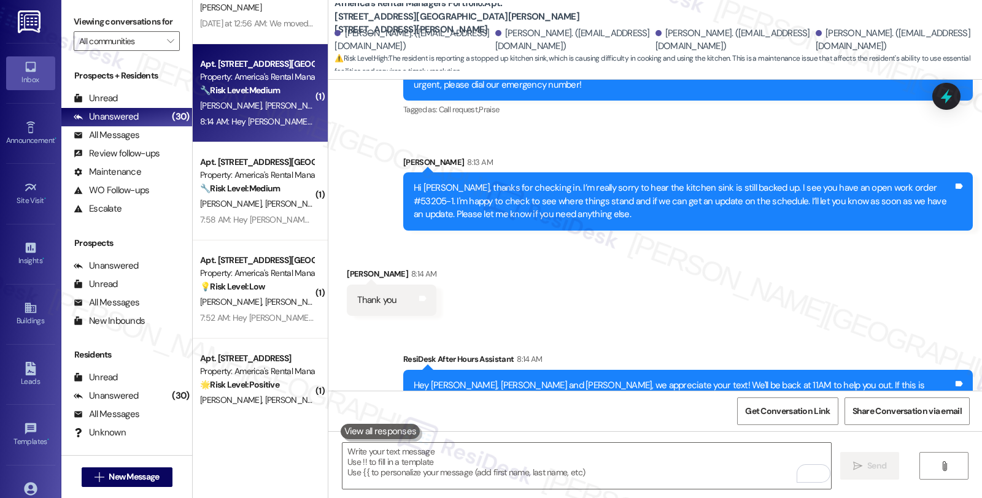
scroll to position [480, 0]
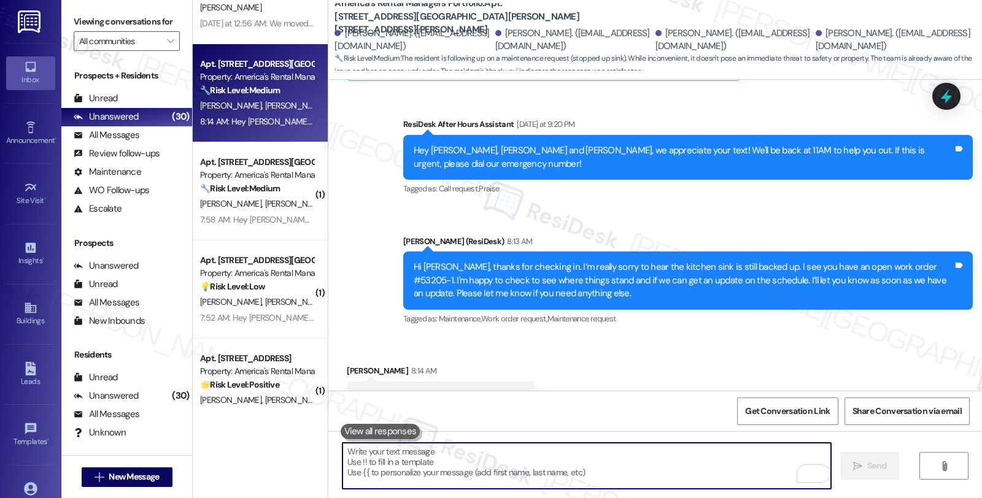
click at [422, 447] on textarea "To enrich screen reader interactions, please activate Accessibility in Grammarl…" at bounding box center [586, 466] width 488 height 46
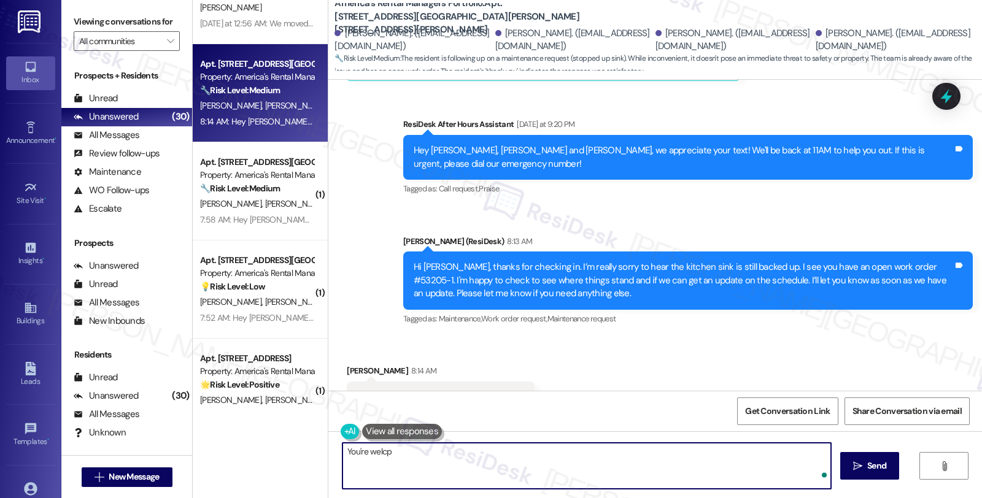
type textarea "You're welcpo"
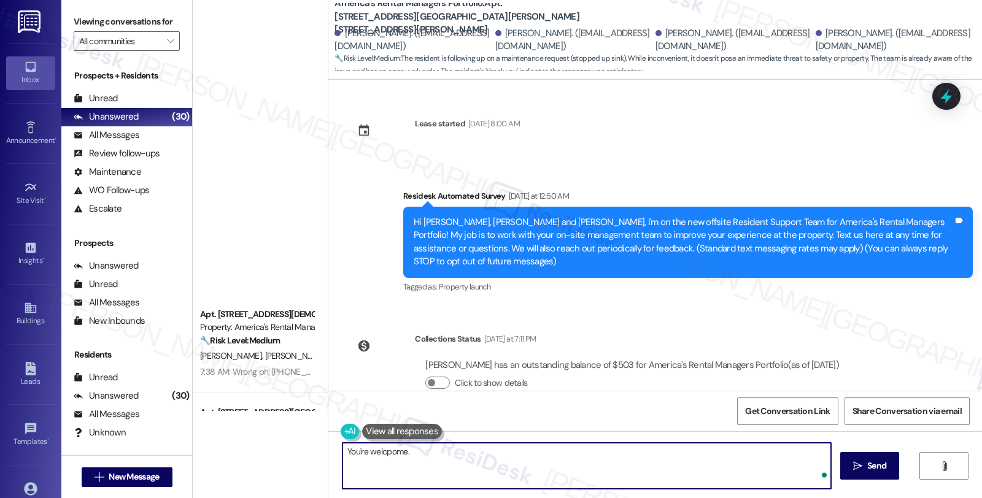
scroll to position [480, 0]
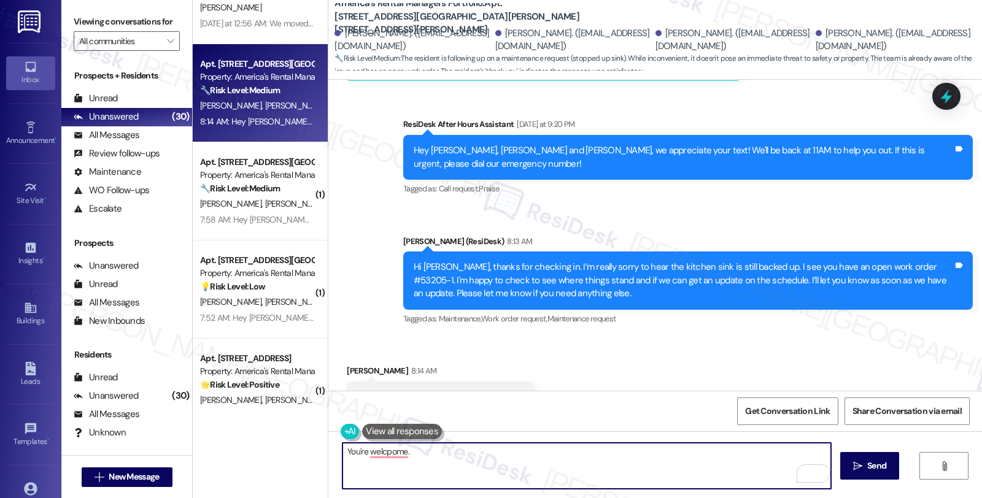
click at [468, 461] on textarea "You're welcpome." at bounding box center [586, 466] width 488 height 46
paste textarea "Should you have other concerns, please feel free to reach out."
click at [647, 457] on textarea "You're welcome. Should you have other concerns, please feel free to reach out." at bounding box center [586, 466] width 488 height 46
click at [725, 449] on textarea "You're welcome. Should you have other concerns, please feel free to reach out. …" at bounding box center [586, 466] width 488 height 46
type textarea "You're welcome. Should you have other concerns, please feel free to reach out. …"
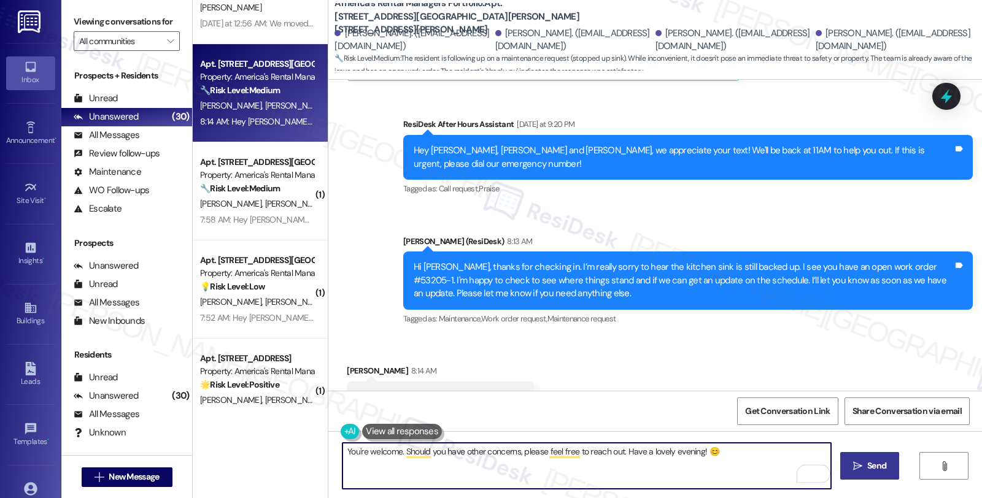
click at [879, 452] on button " Send" at bounding box center [870, 466] width 60 height 28
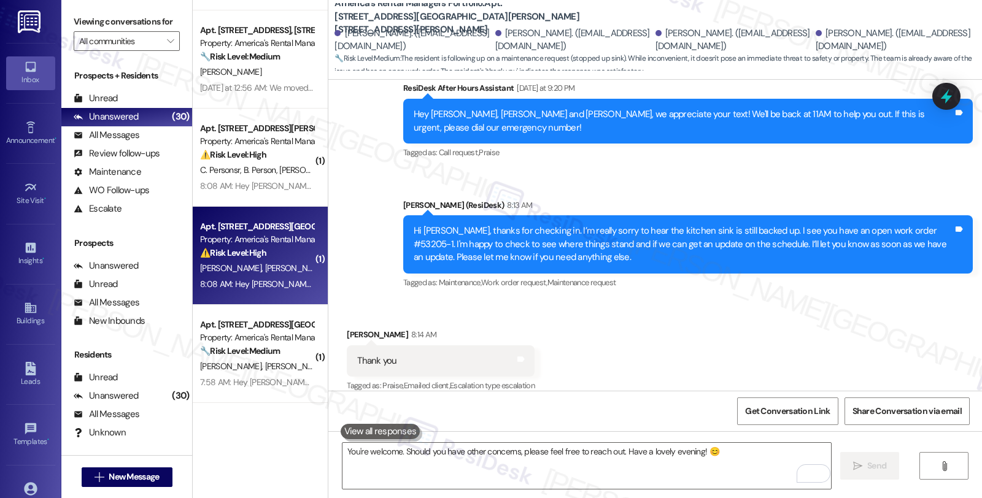
scroll to position [341, 0]
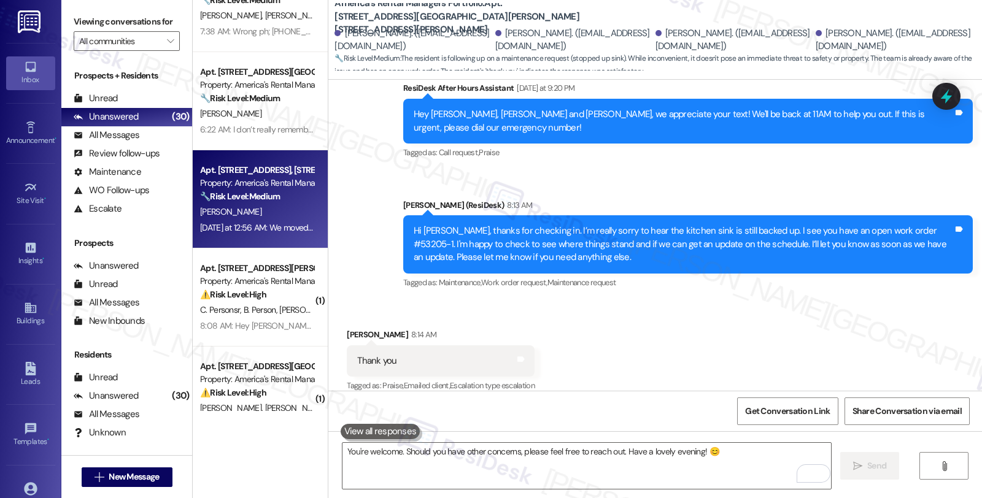
click at [264, 212] on div "[PERSON_NAME]" at bounding box center [257, 211] width 116 height 15
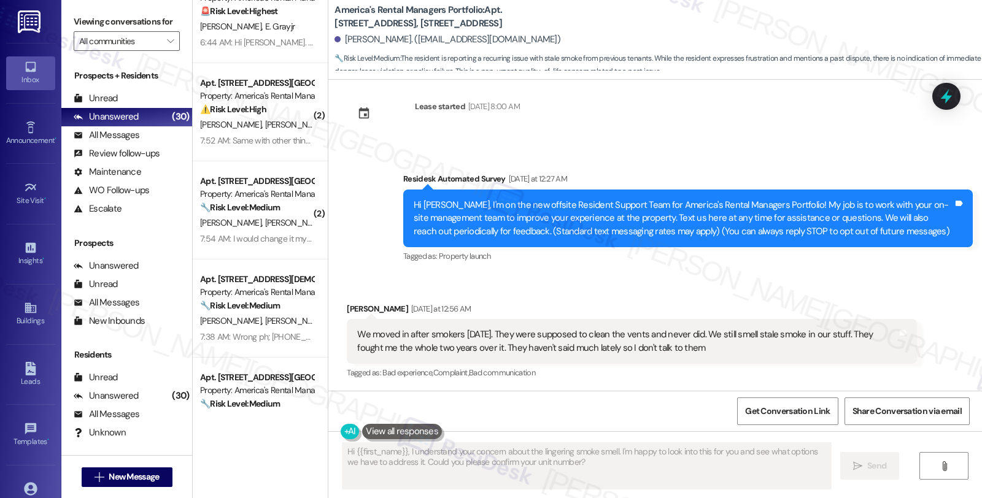
scroll to position [0, 0]
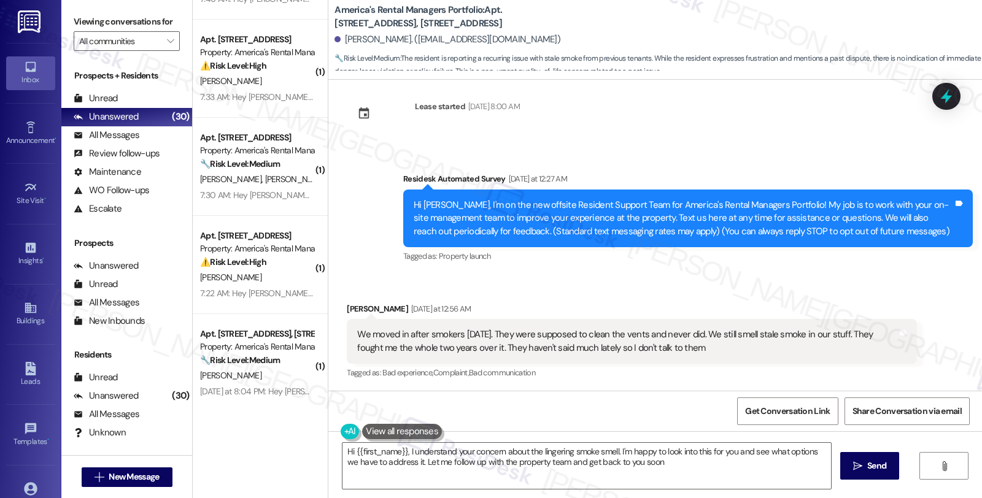
type textarea "Hi {{first_name}}, I understand your concern about the lingering smoke smell. I…"
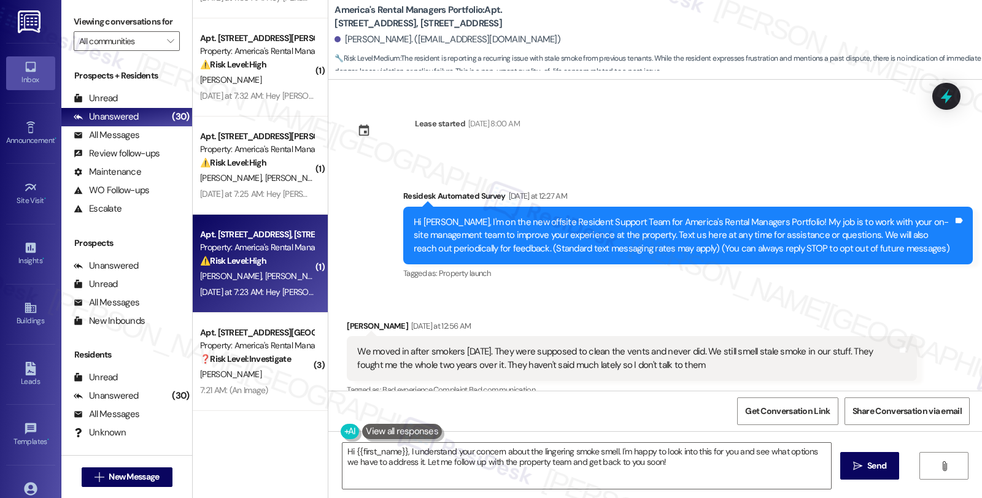
click at [273, 271] on div "[PERSON_NAME] [PERSON_NAME]" at bounding box center [257, 276] width 116 height 15
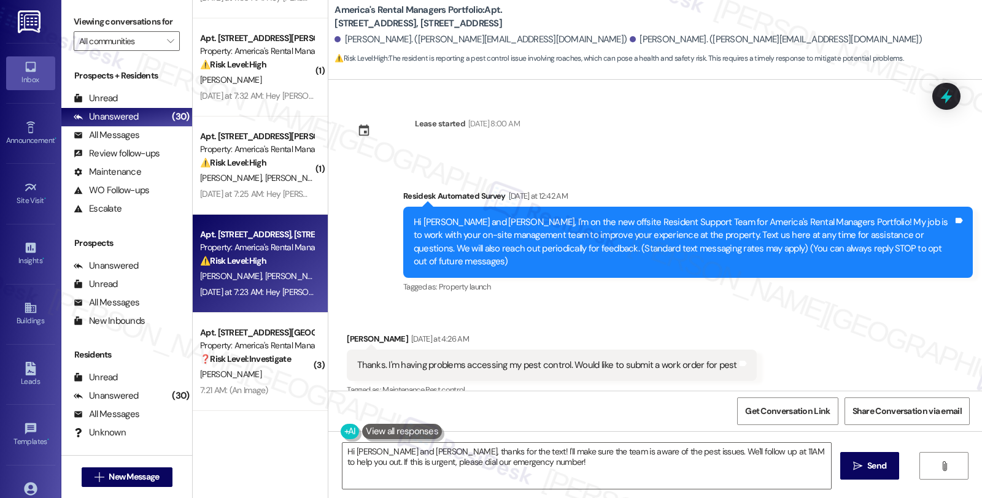
scroll to position [328, 0]
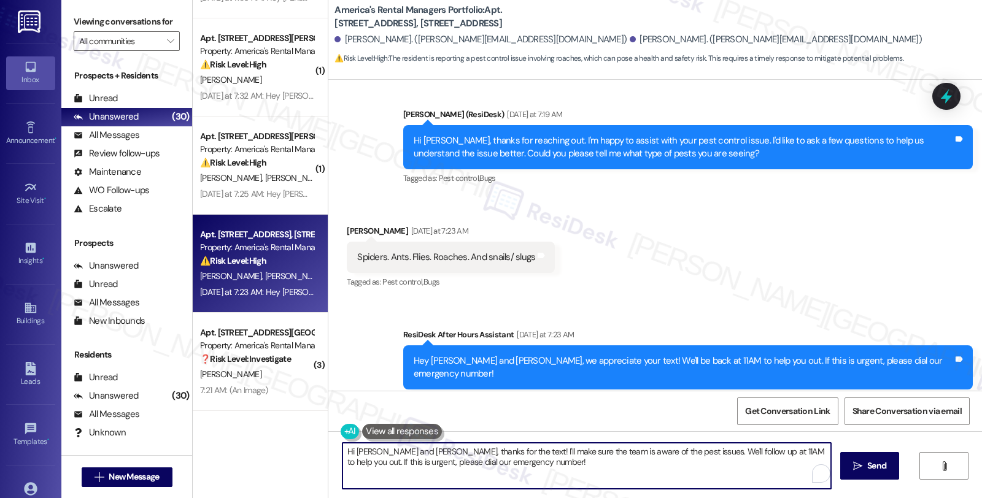
drag, startPoint x: 376, startPoint y: 452, endPoint x: 486, endPoint y: 465, distance: 111.1
click at [486, 465] on textarea "Hi [PERSON_NAME] and [PERSON_NAME], thanks for the text! I'll make sure the tea…" at bounding box center [586, 466] width 488 height 46
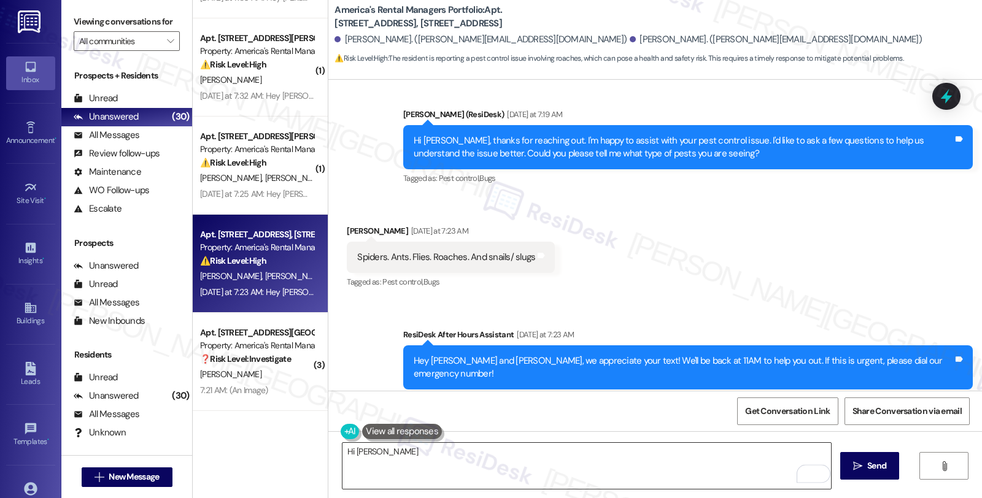
click at [434, 447] on textarea "Hi [PERSON_NAME]" at bounding box center [586, 466] width 488 height 46
drag, startPoint x: 346, startPoint y: 245, endPoint x: 524, endPoint y: 247, distance: 178.0
click at [524, 247] on div "Spiders. Ants. Flies. Roaches. And snails/ slugs Tags and notes" at bounding box center [451, 257] width 208 height 31
copy div "Spiders. Ants. Flies. Roaches. And snails/ slugs Tags and notes"
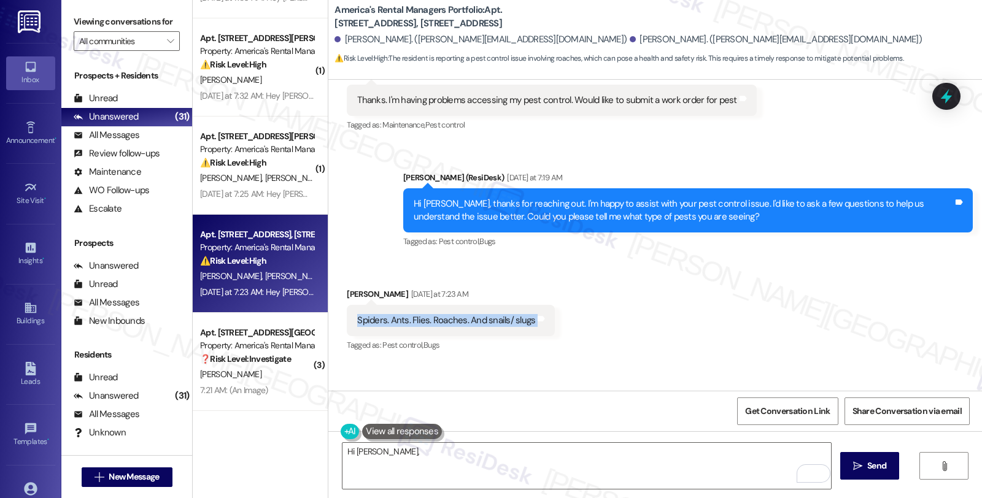
scroll to position [192, 0]
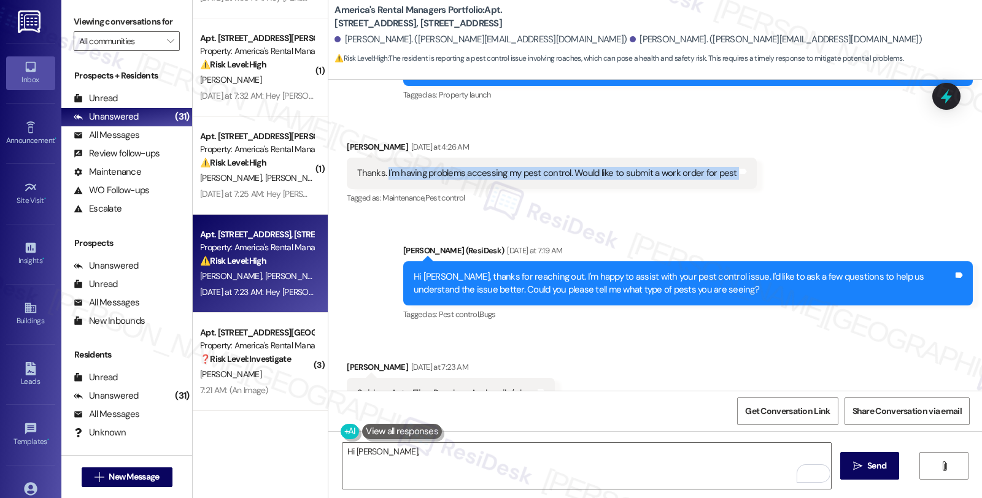
drag, startPoint x: 379, startPoint y: 156, endPoint x: 741, endPoint y: 157, distance: 362.1
click at [741, 157] on div "Received via SMS [PERSON_NAME] [DATE] at 4:26 AM Thanks. I'm having problems ac…" at bounding box center [552, 173] width 428 height 85
copy div "I'm having problems accessing my pest control. Would like to submit a work orde…"
click at [403, 452] on textarea "Hi [PERSON_NAME]," at bounding box center [586, 466] width 488 height 46
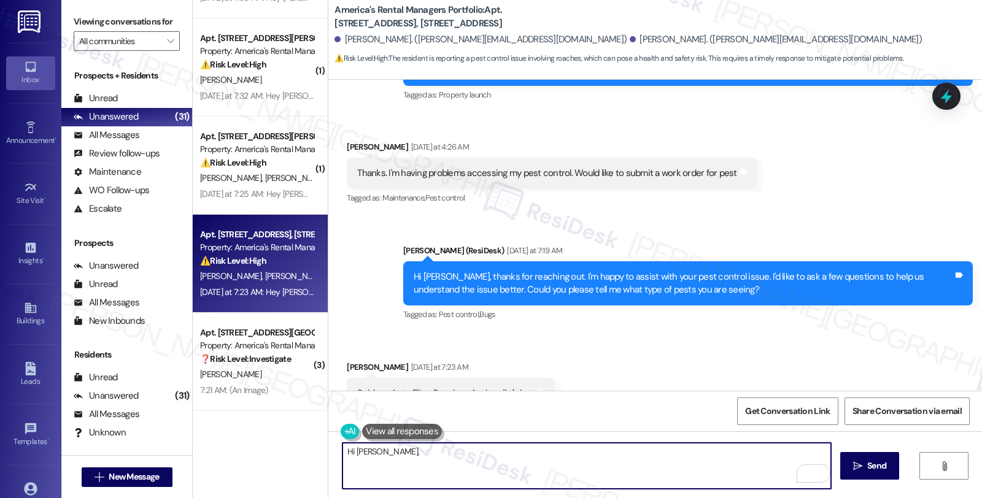
paste textarea "We completely understand how frustrating pests can be and want to help you get …"
click at [380, 452] on textarea "Hi [PERSON_NAME], We completely understand how frustrating pests can be and wan…" at bounding box center [586, 466] width 488 height 46
drag, startPoint x: 577, startPoint y: 453, endPoint x: 898, endPoint y: 453, distance: 321.6
click at [898, 453] on div "Hi [PERSON_NAME], we completely understand how frustrating pests can be and wan…" at bounding box center [655, 477] width 654 height 92
paste textarea "Pest control is generally the resident’s responsibility unless it is specifical…"
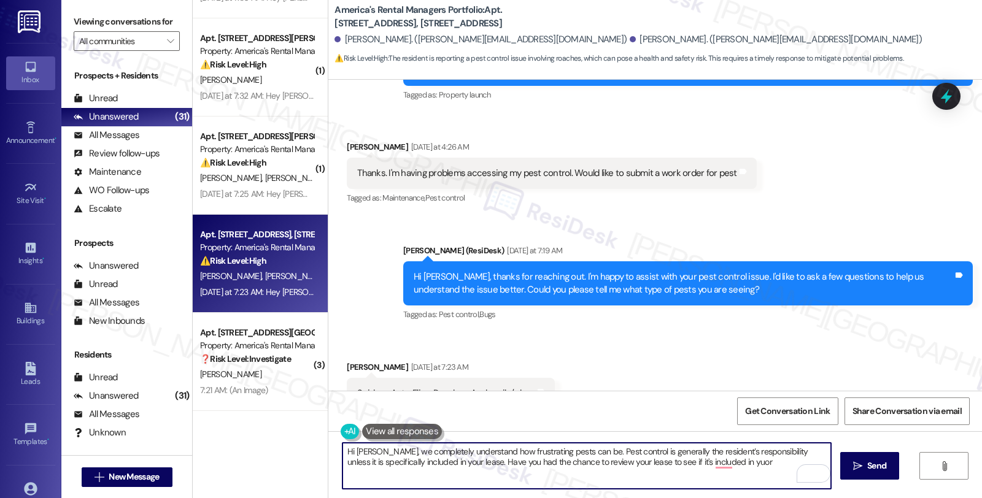
paste textarea "Resident Benefits Program"
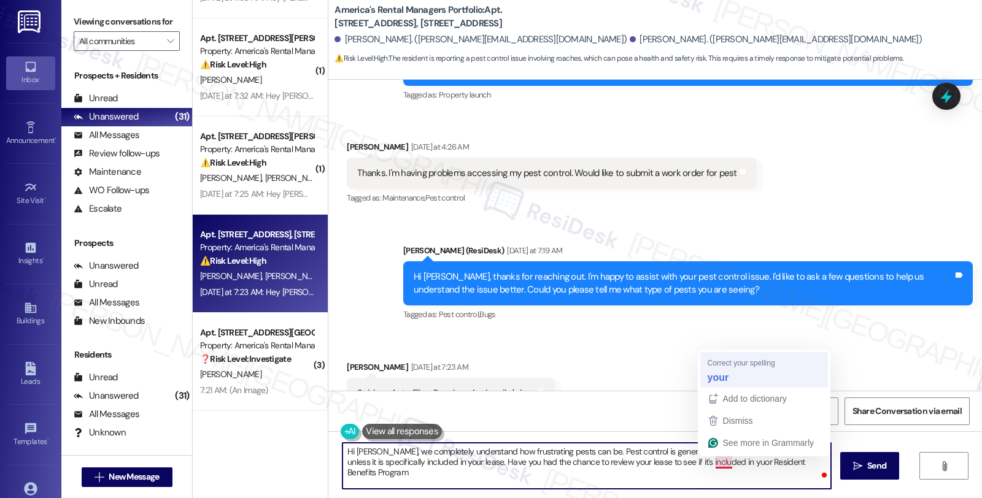
click at [716, 384] on div "Received via SMS [PERSON_NAME] [DATE] at 7:23 AM Spiders. Ants. Flies. Roaches.…" at bounding box center [655, 385] width 654 height 104
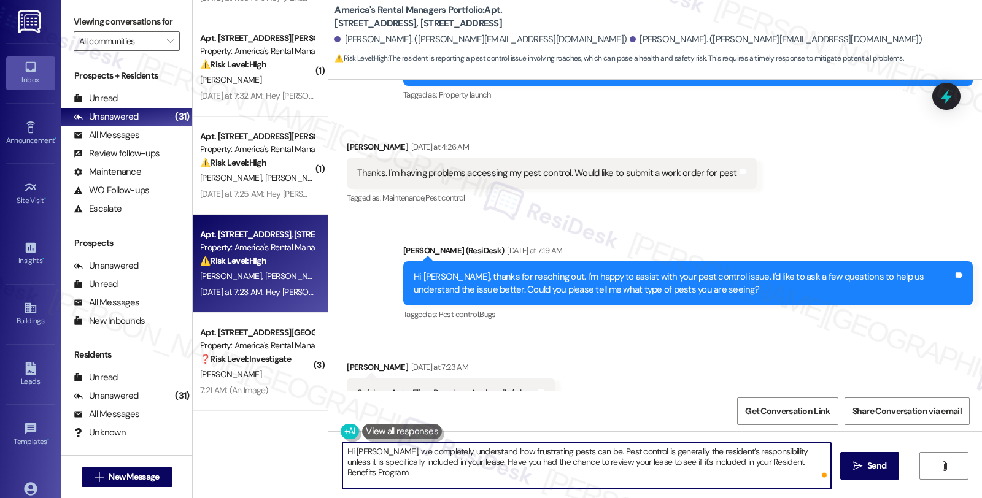
click at [820, 459] on textarea "Hi [PERSON_NAME], we completely understand how frustrating pests can be. Pest c…" at bounding box center [586, 466] width 488 height 46
paste textarea "are paying $59.95/month or $49.95/month for their Resident Benefits Program"
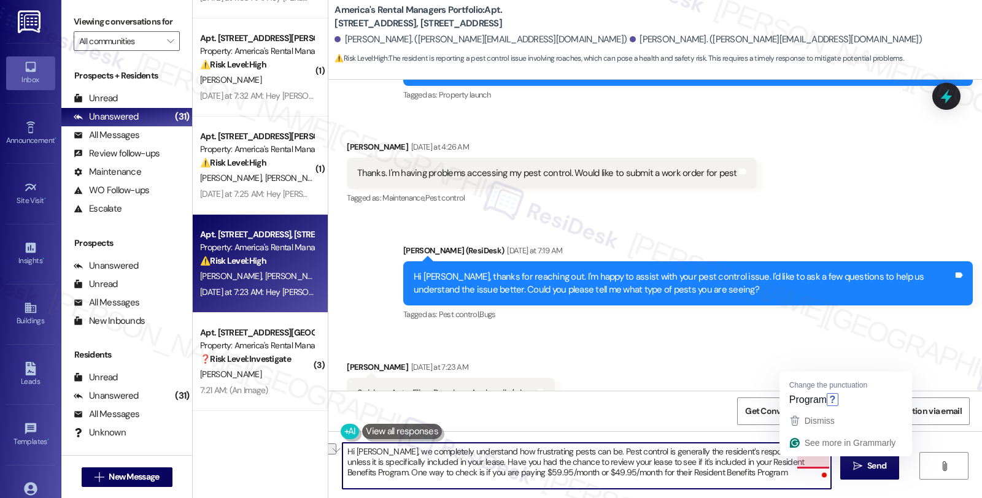
drag, startPoint x: 624, startPoint y: 462, endPoint x: 821, endPoint y: 463, distance: 197.0
click at [821, 463] on textarea "Hi [PERSON_NAME], we completely understand how frustrating pests can be. Pest c…" at bounding box center [586, 466] width 488 height 46
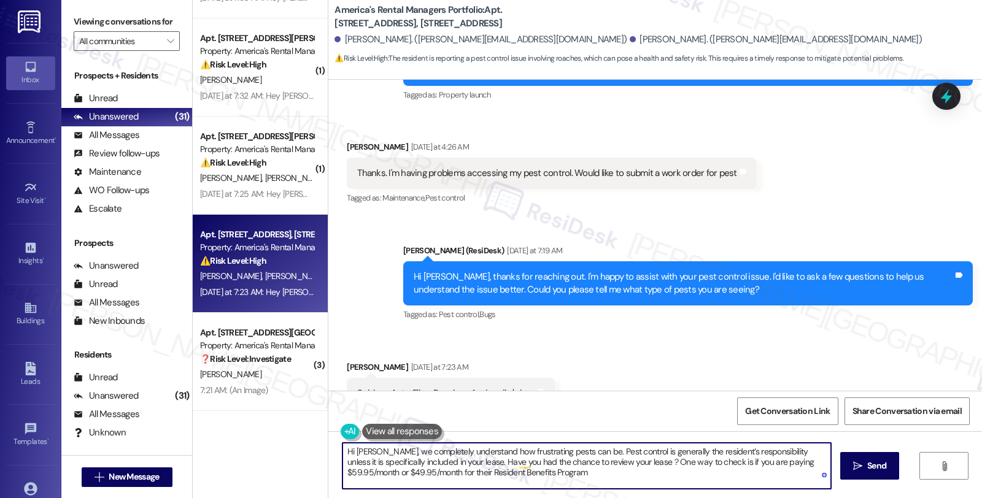
click at [627, 462] on textarea "Hi [PERSON_NAME], we completely understand how frustrating pests can be. Pest c…" at bounding box center [586, 466] width 488 height 46
click at [519, 473] on textarea "Hi [PERSON_NAME], we completely understand how frustrating pests can be. Pest c…" at bounding box center [586, 466] width 488 height 46
type textarea "Hi [PERSON_NAME], we completely understand how frustrating pests can be. Pest c…"
click at [532, 470] on textarea "Hi [PERSON_NAME], we completely understand how frustrating pests can be. Pest c…" at bounding box center [586, 466] width 488 height 46
click at [882, 469] on span "Send" at bounding box center [876, 466] width 19 height 13
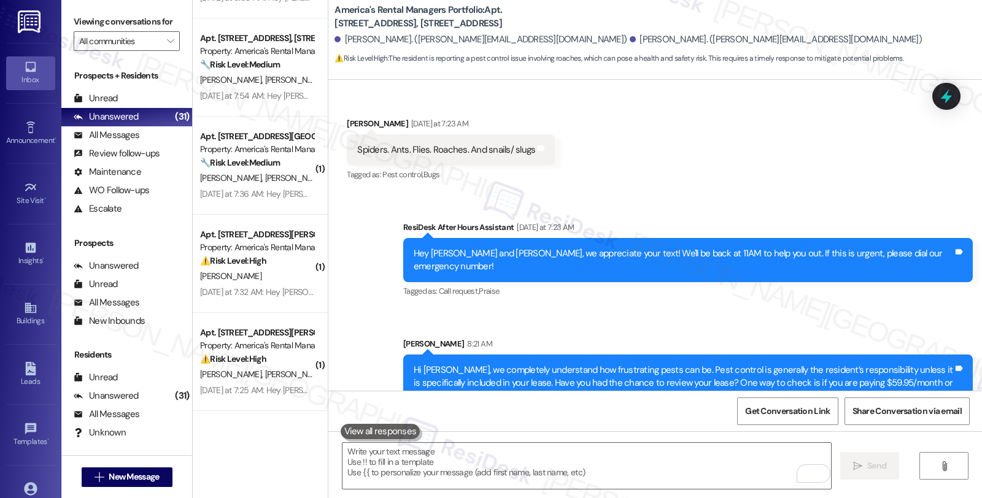
scroll to position [440, 0]
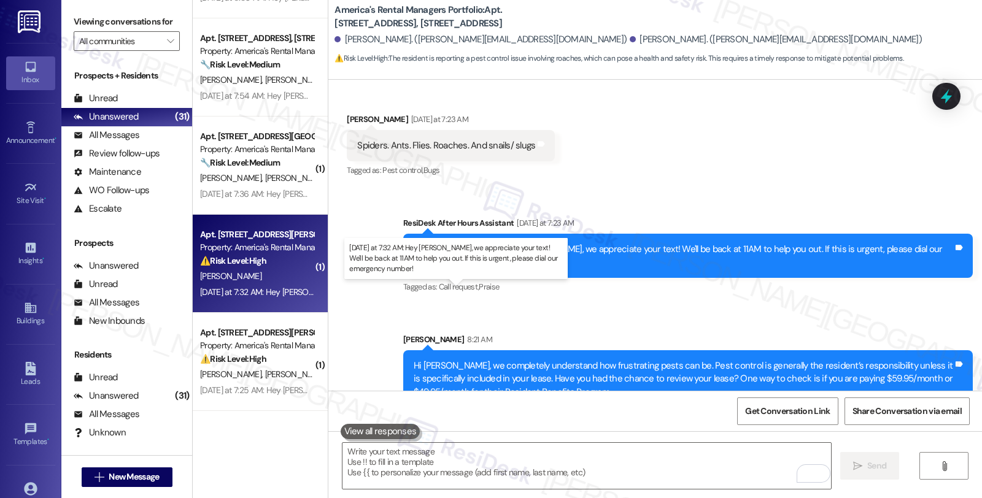
click at [277, 290] on div "[DATE] at 7:32 AM: Hey [PERSON_NAME], we appreciate your text! We'll be back at…" at bounding box center [475, 292] width 550 height 11
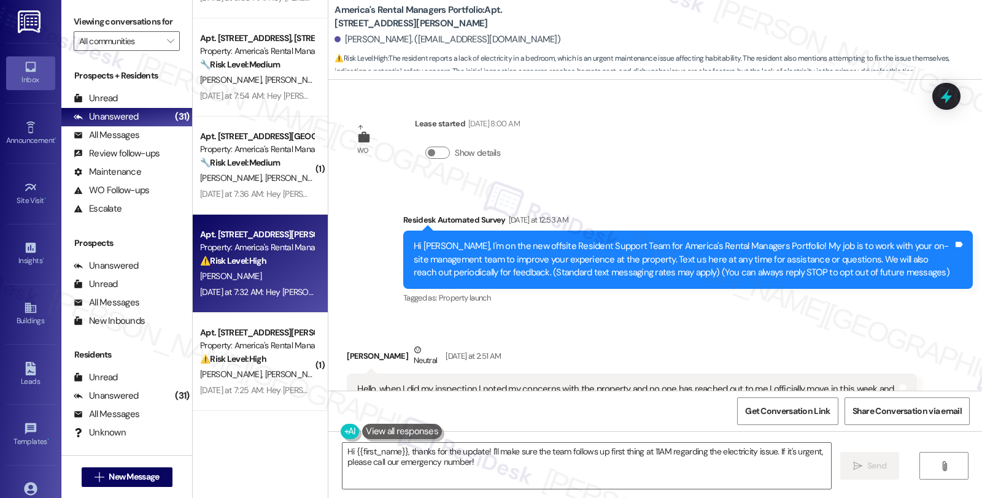
scroll to position [68, 0]
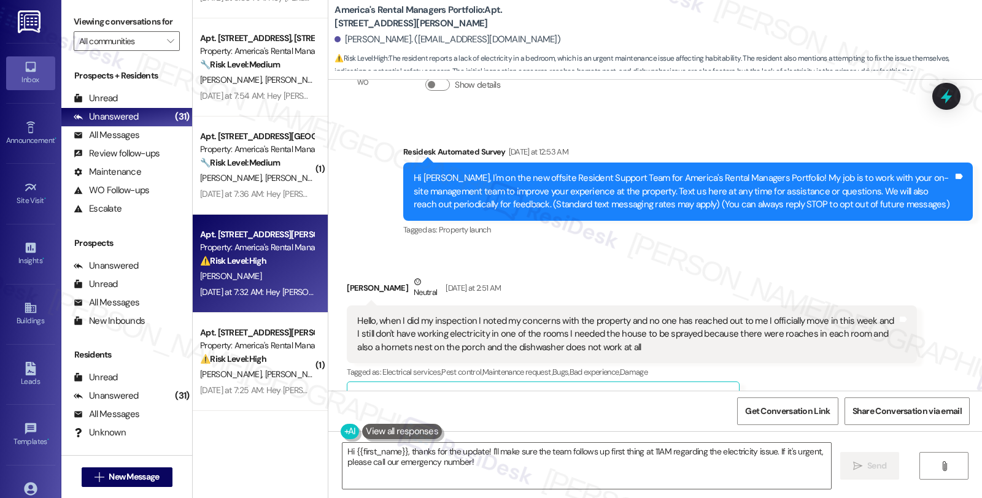
click at [794, 271] on div "Received via SMS [PERSON_NAME] Neutral [DATE] at 2:51 AM Hello, when I did my i…" at bounding box center [632, 346] width 588 height 161
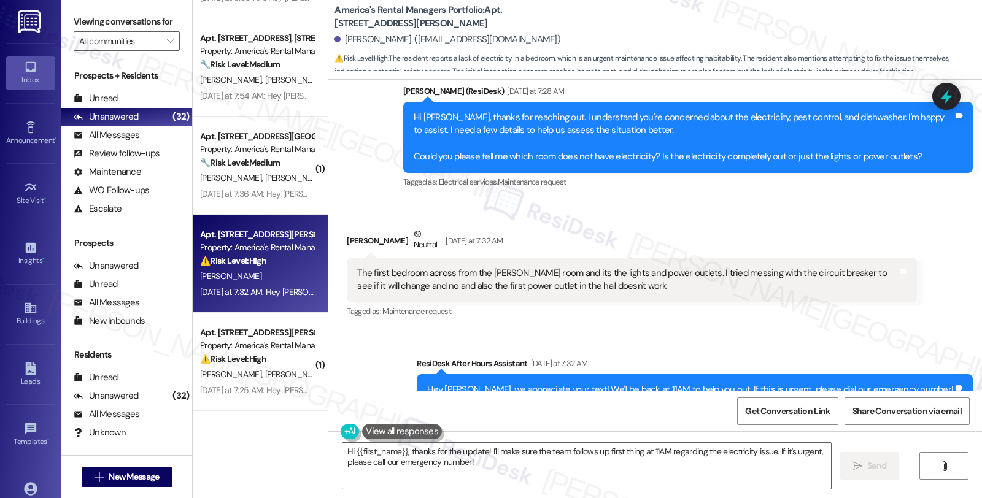
scroll to position [412, 0]
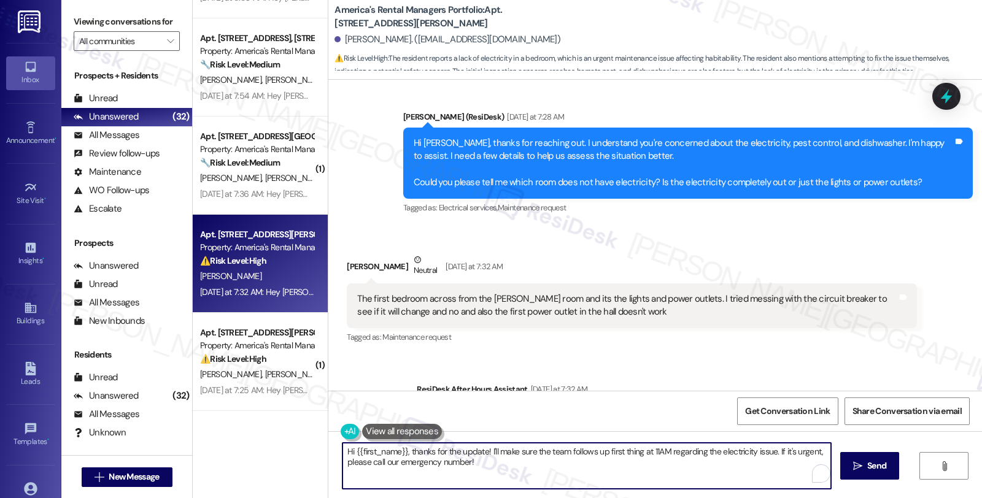
drag, startPoint x: 499, startPoint y: 465, endPoint x: 325, endPoint y: 442, distance: 175.2
click at [328, 442] on div "Hi {{first_name}}, thanks for the update! I'll make sure the team follows up fi…" at bounding box center [655, 477] width 654 height 92
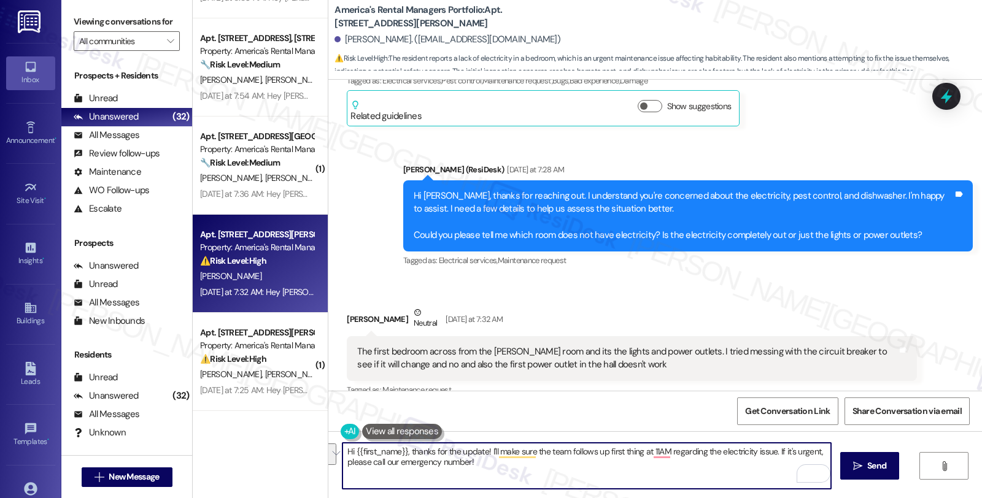
scroll to position [344, 0]
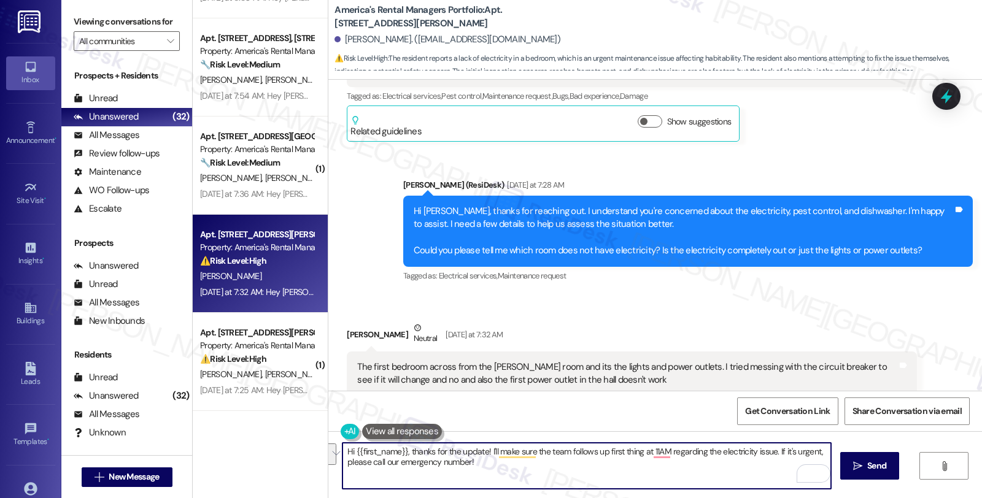
click at [482, 471] on textarea "Hi {{first_name}}, thanks for the update! I'll make sure the team follows up fi…" at bounding box center [586, 466] width 488 height 46
drag, startPoint x: 481, startPoint y: 468, endPoint x: 311, endPoint y: 453, distance: 171.2
click at [311, 453] on div "( 2 ) Apt. [STREET_ADDRESS][GEOGRAPHIC_DATA][PERSON_NAME][STREET_ADDRESS][PERSO…" at bounding box center [587, 249] width 789 height 498
click at [592, 456] on textarea "May I know if you have tested the outlets without appliances" at bounding box center [586, 466] width 488 height 46
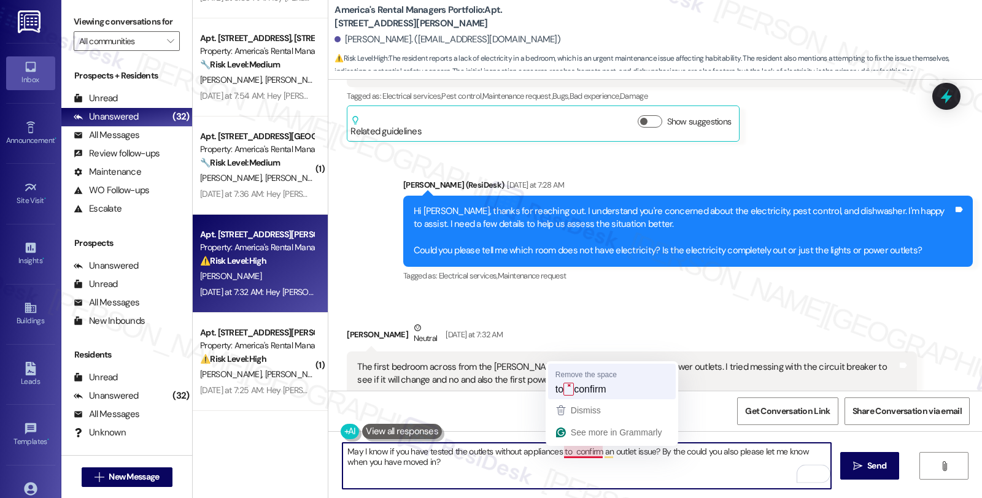
type textarea "May I know if you have tested the outlets without appliances to confirm an outl…"
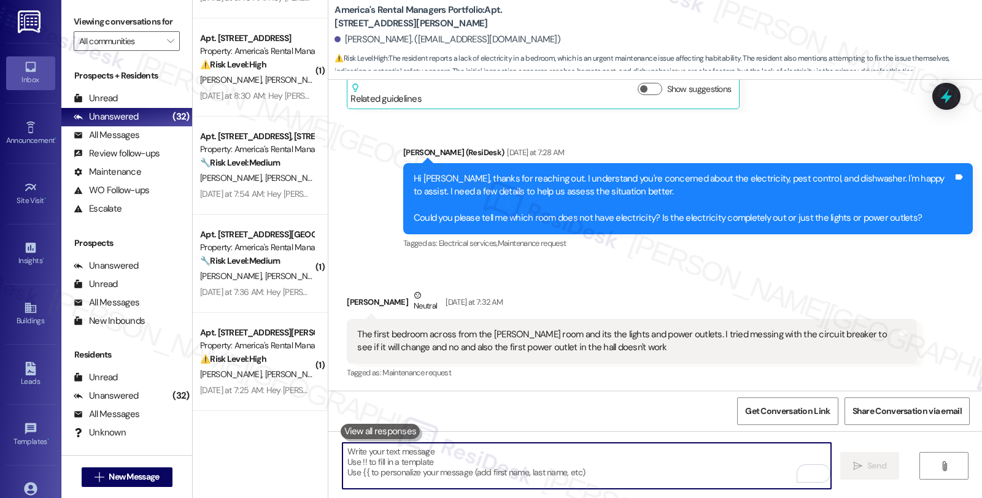
scroll to position [579, 0]
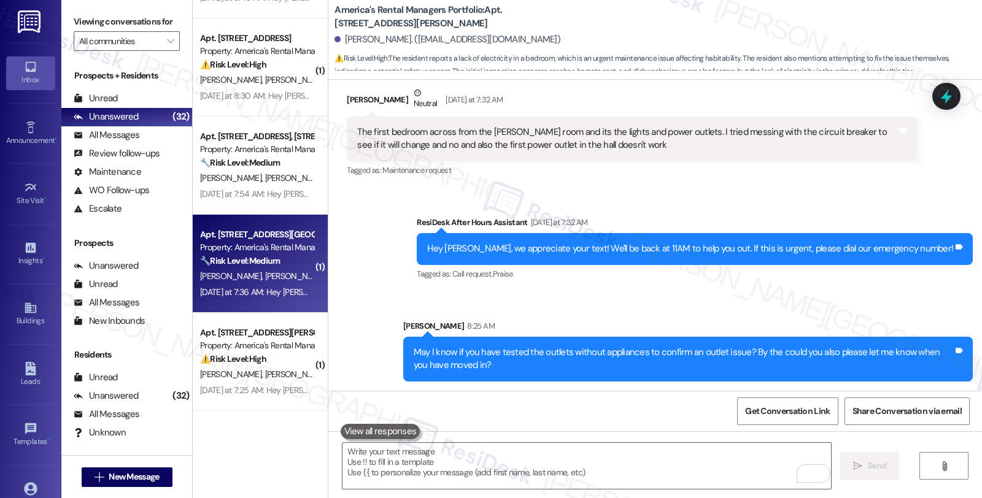
click at [282, 280] on div "[PERSON_NAME] [PERSON_NAME]" at bounding box center [257, 276] width 116 height 15
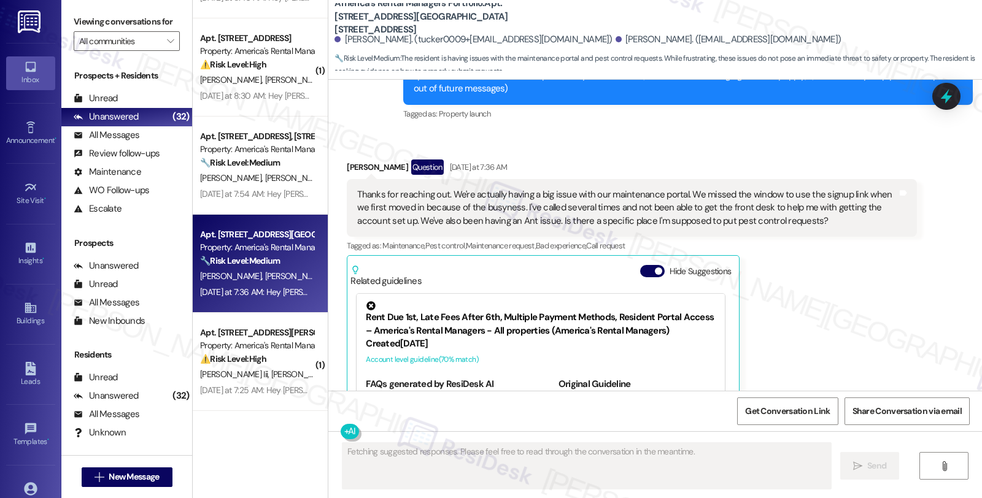
scroll to position [100, 0]
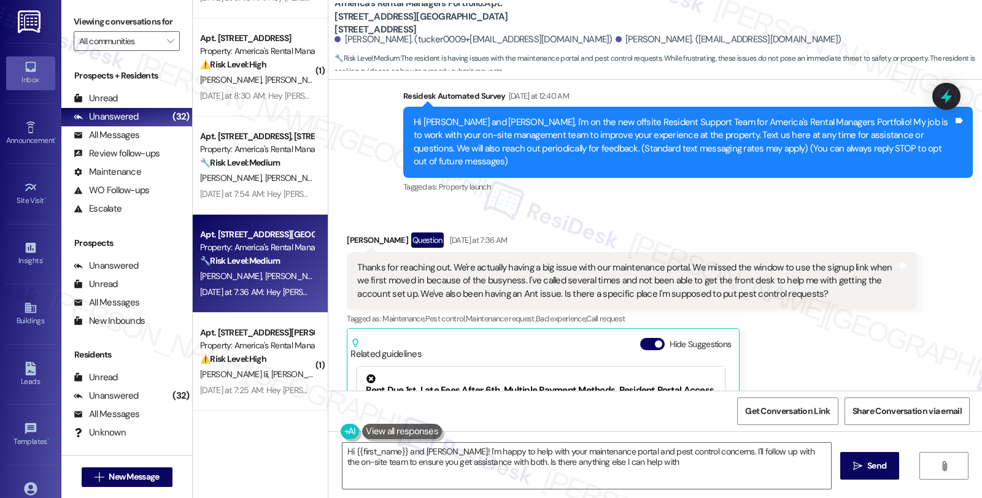
type textarea "Hi {{first_name}} and [PERSON_NAME]! I'm happy to help with your maintenance po…"
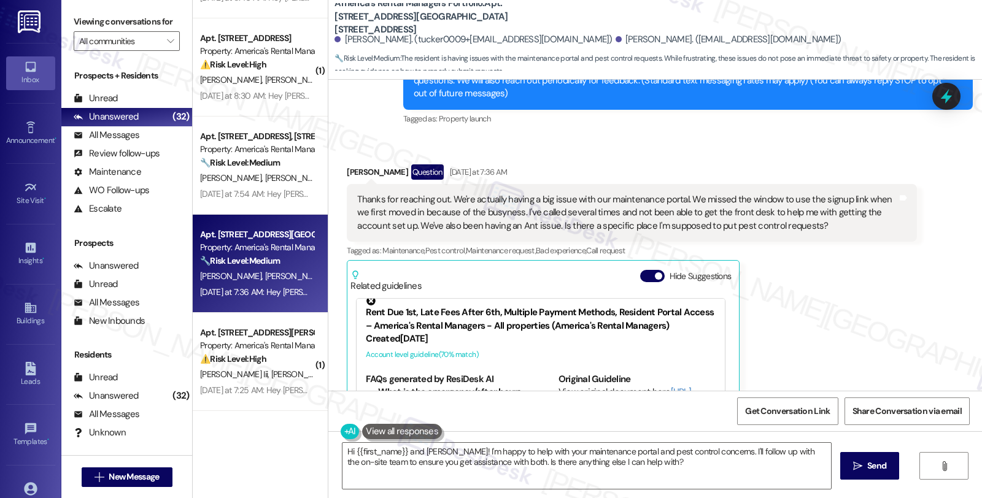
scroll to position [372, 0]
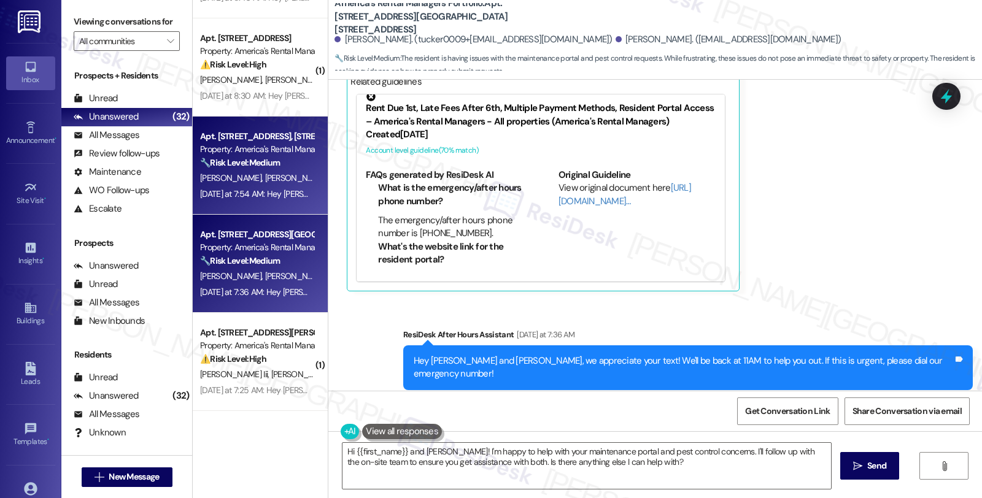
click at [293, 174] on div "[PERSON_NAME] [PERSON_NAME]" at bounding box center [257, 178] width 116 height 15
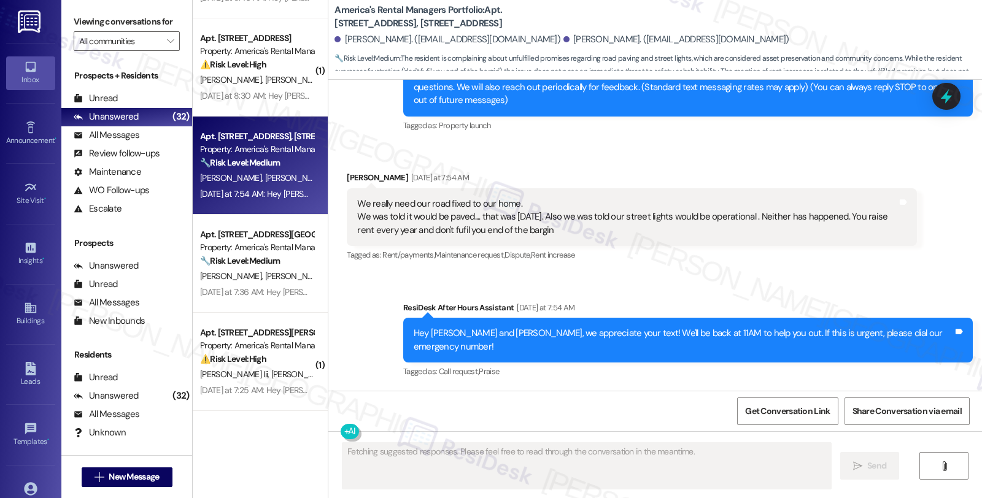
scroll to position [134, 0]
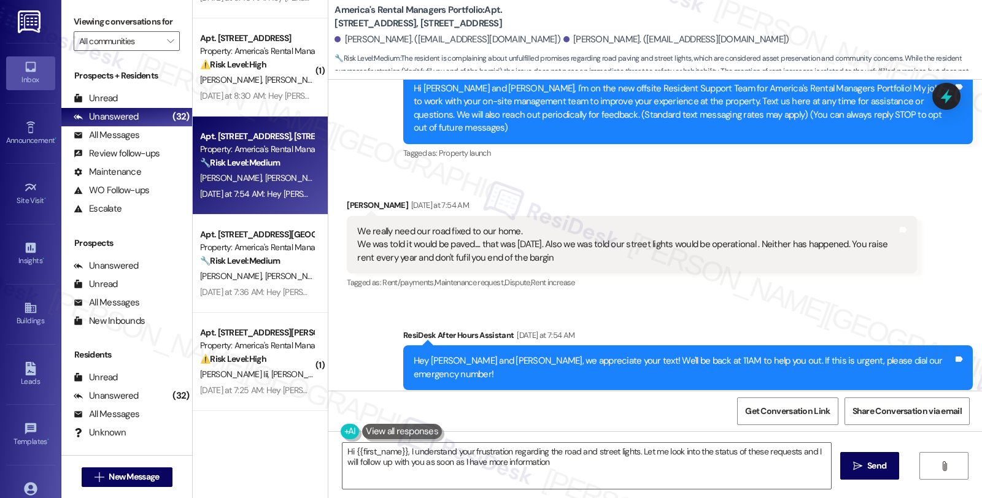
type textarea "Hi {{first_name}}, I understand your frustration regarding the road and street …"
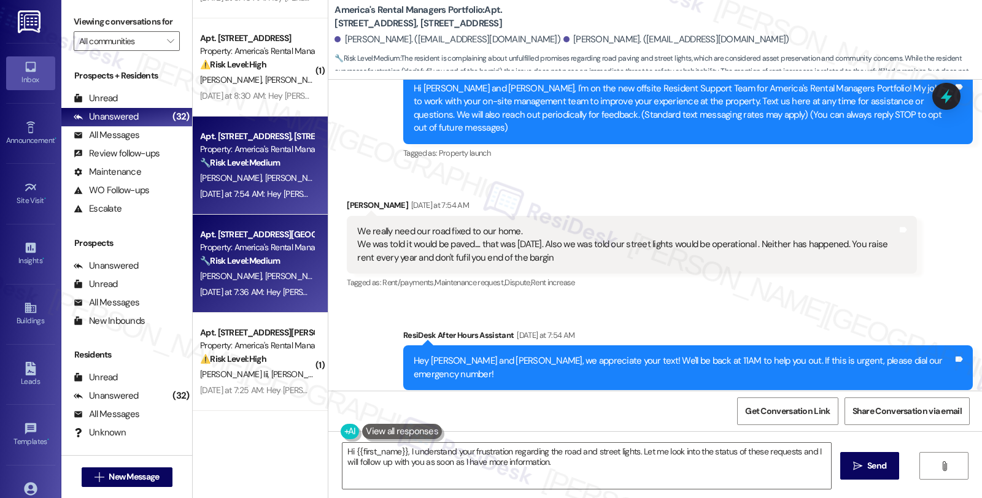
click at [276, 290] on div "[DATE] at 7:36 AM: Hey [PERSON_NAME] and [PERSON_NAME], we appreciate your text…" at bounding box center [515, 292] width 631 height 11
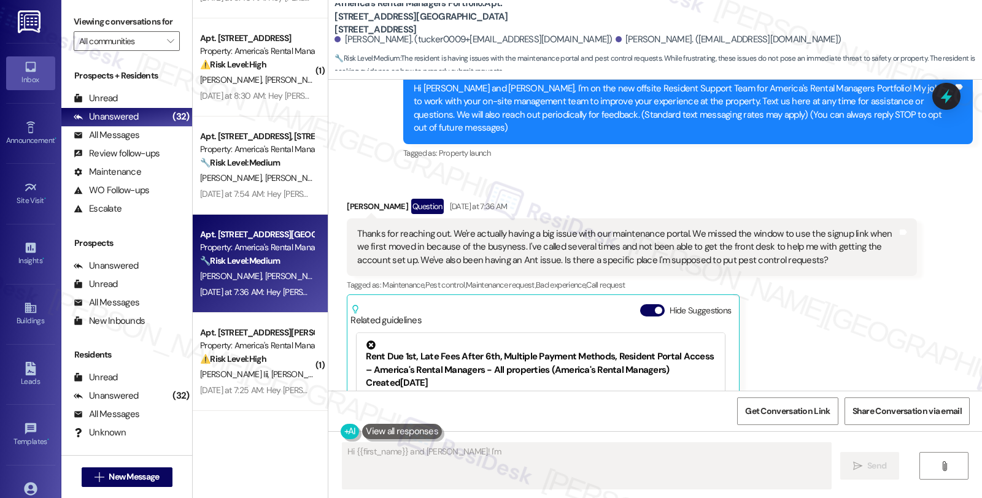
scroll to position [31, 0]
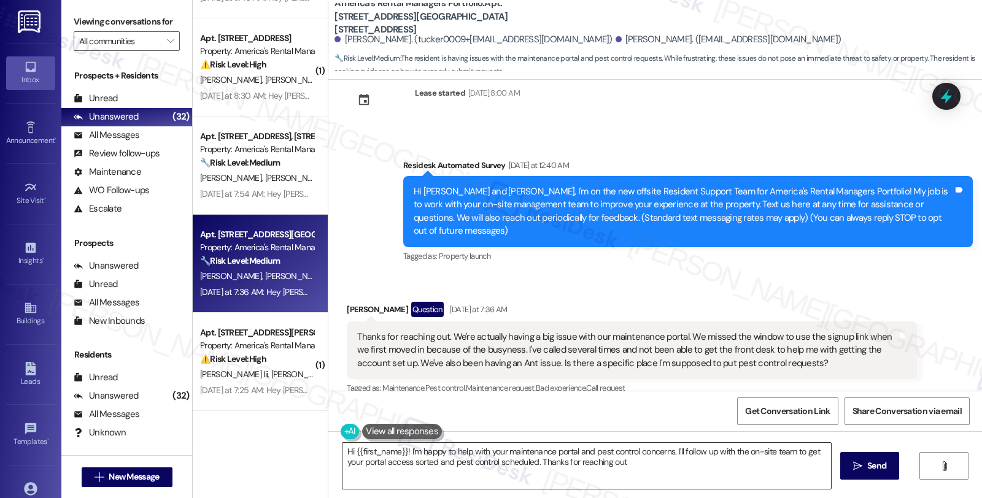
type textarea "Hi {{first_name}}! I'm happy to help with your maintenance portal and pest cont…"
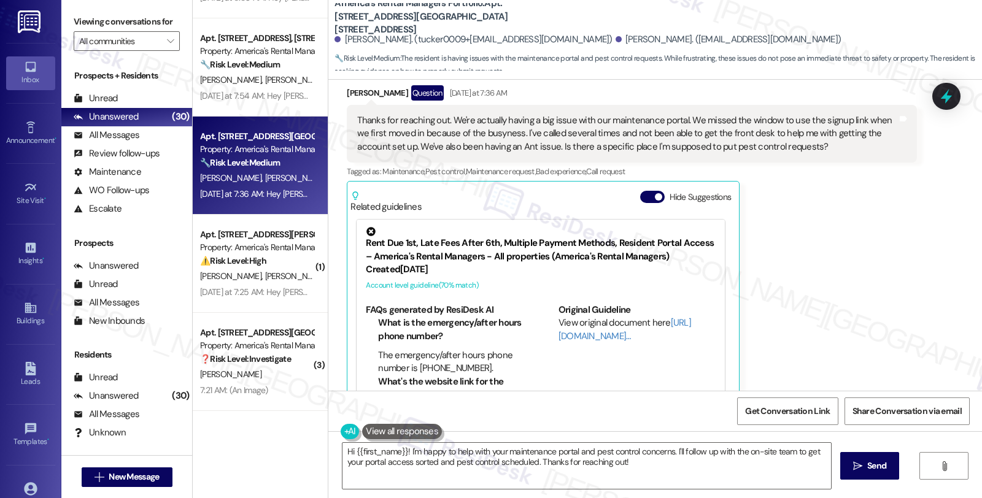
scroll to position [303, 0]
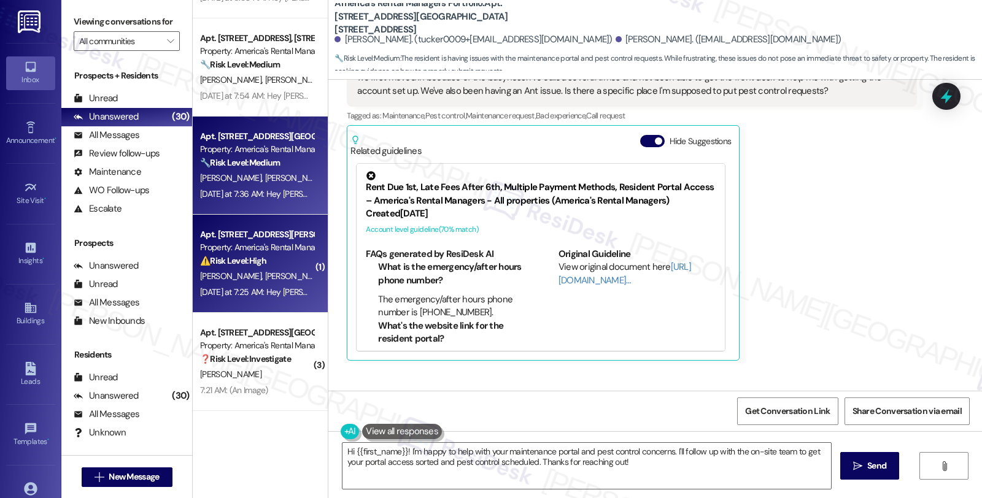
click at [268, 285] on div "[DATE] at 7:25 AM: Hey [PERSON_NAME] and [PERSON_NAME], we appreciate your text…" at bounding box center [257, 292] width 116 height 15
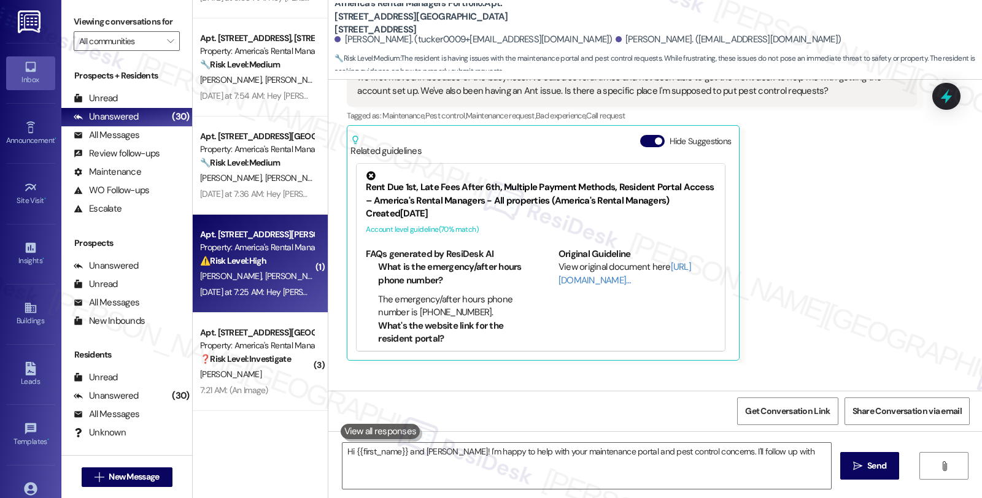
type textarea "Hi {{first_name}} and [PERSON_NAME]! I'm happy to help with your maintenance po…"
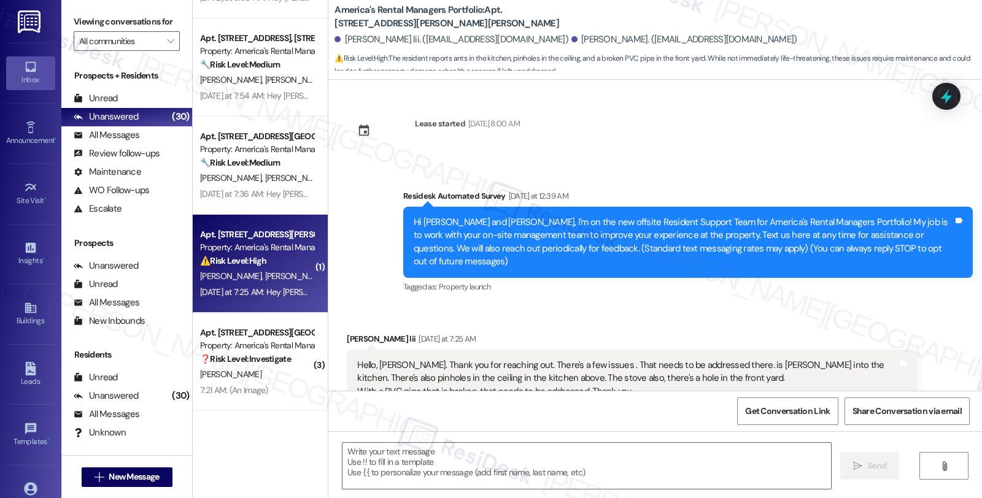
scroll to position [31, 0]
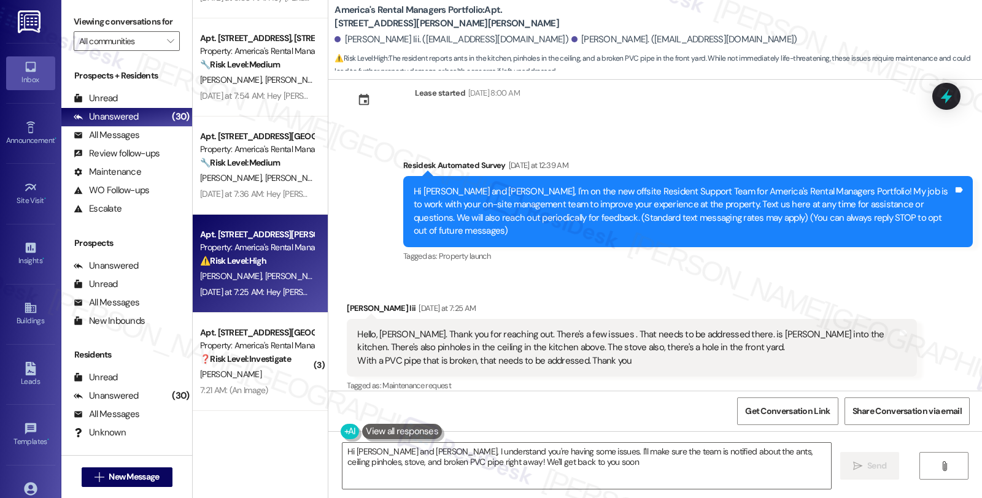
type textarea "Hi [PERSON_NAME] and [PERSON_NAME], I understand you're having some issues. I'l…"
click at [525, 484] on textarea "Hi [PERSON_NAME] and [PERSON_NAME], I understand you're having some issues. I'l…" at bounding box center [586, 466] width 488 height 46
